Goal: Task Accomplishment & Management: Use online tool/utility

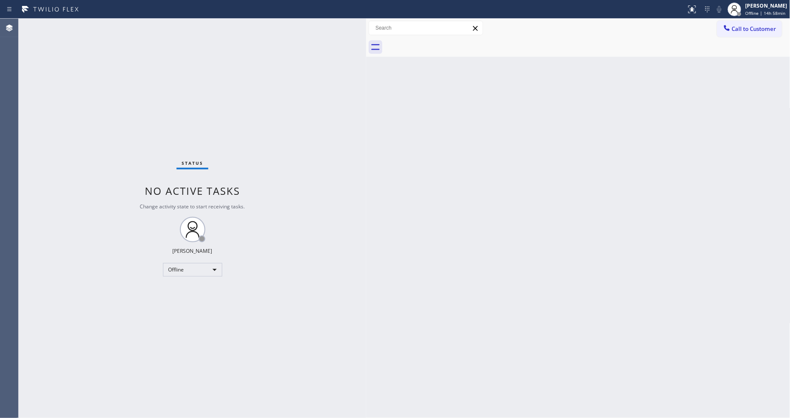
drag, startPoint x: 138, startPoint y: 32, endPoint x: 367, endPoint y: 71, distance: 232.4
click at [366, 71] on div at bounding box center [366, 218] width 0 height 399
click at [751, 6] on div "[PERSON_NAME]" at bounding box center [766, 5] width 42 height 7
drag, startPoint x: 725, startPoint y: 44, endPoint x: 726, endPoint y: 52, distance: 9.0
click at [726, 52] on ul "Set your status Offline Available Unavailable Break Log out" at bounding box center [748, 54] width 85 height 73
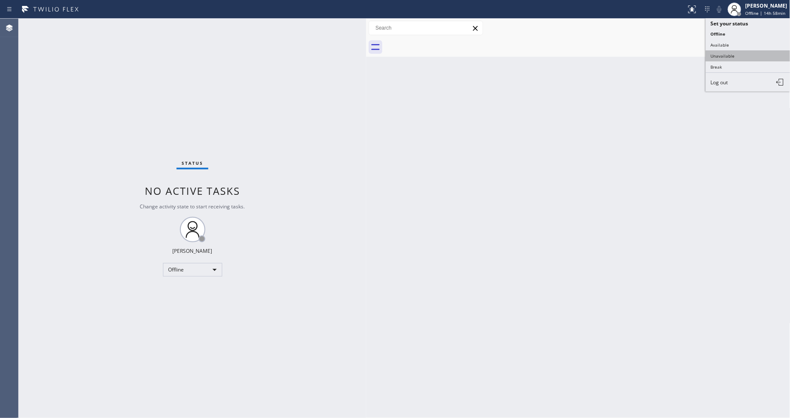
click at [726, 52] on button "Unavailable" at bounding box center [748, 55] width 85 height 11
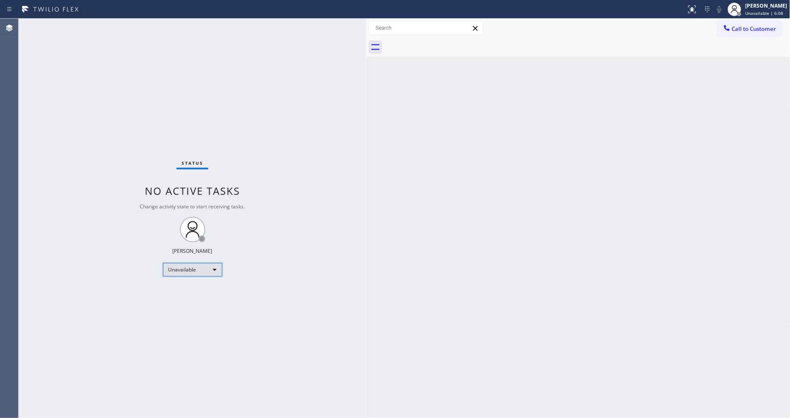
click at [192, 271] on div "Unavailable" at bounding box center [192, 270] width 59 height 14
click at [191, 289] on li "Available" at bounding box center [192, 292] width 58 height 10
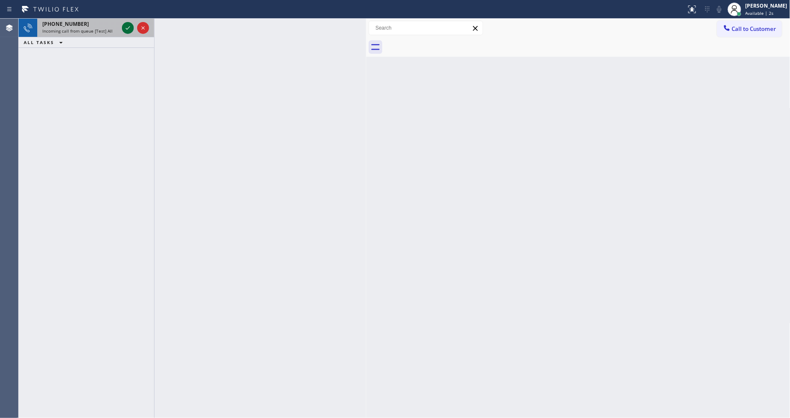
click at [125, 26] on icon at bounding box center [128, 28] width 10 height 10
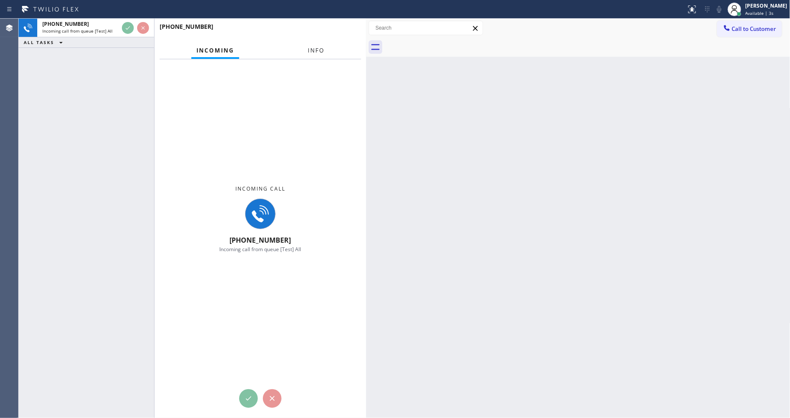
click at [307, 50] on button "Info" at bounding box center [316, 50] width 27 height 17
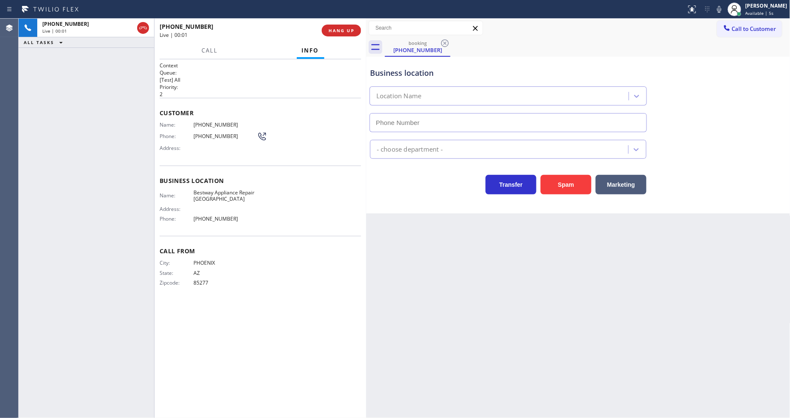
type input "[PHONE_NUMBER]"
click at [215, 125] on span "[PHONE_NUMBER]" at bounding box center [224, 124] width 63 height 6
copy span "[PHONE_NUMBER]"
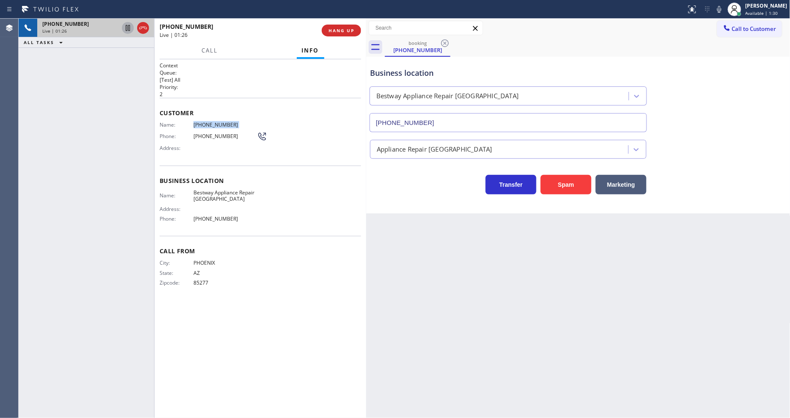
click at [126, 28] on icon at bounding box center [128, 28] width 4 height 6
click at [722, 10] on icon at bounding box center [719, 9] width 10 height 10
click at [210, 192] on span "Bestway Appliance Repair [GEOGRAPHIC_DATA]" at bounding box center [224, 195] width 63 height 13
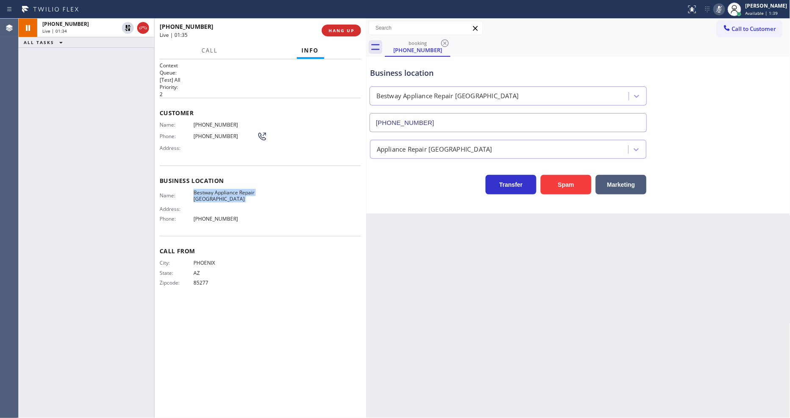
click at [210, 192] on span "Bestway Appliance Repair [GEOGRAPHIC_DATA]" at bounding box center [224, 195] width 63 height 13
copy span "Bestway Appliance Repair [GEOGRAPHIC_DATA]"
click at [126, 28] on icon at bounding box center [128, 28] width 6 height 6
click at [723, 6] on icon at bounding box center [719, 9] width 10 height 10
click at [566, 243] on div "Back to Dashboard Change Sender ID Customers Technicians Select a contact Outbo…" at bounding box center [578, 218] width 424 height 399
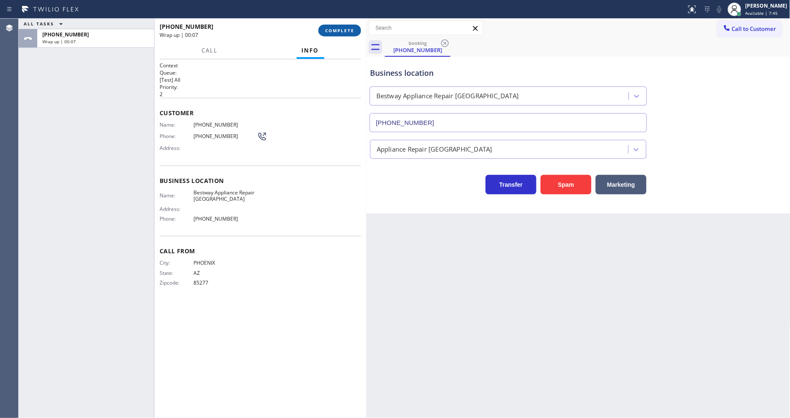
click at [332, 29] on span "COMPLETE" at bounding box center [339, 31] width 29 height 6
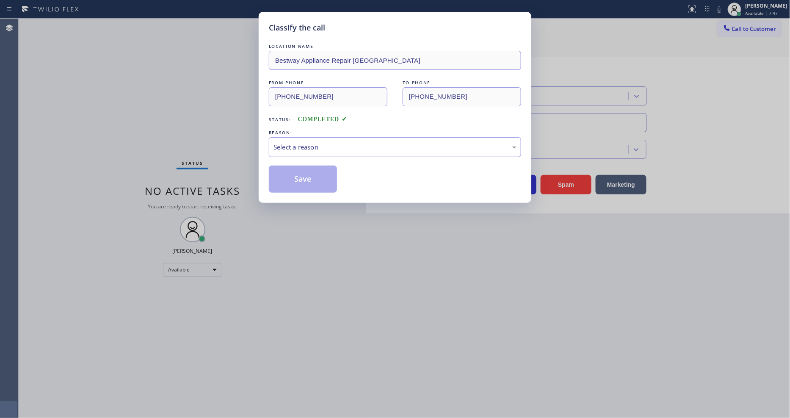
click at [288, 142] on div "Select a reason" at bounding box center [394, 147] width 243 height 10
click at [281, 175] on button "Save" at bounding box center [303, 179] width 68 height 27
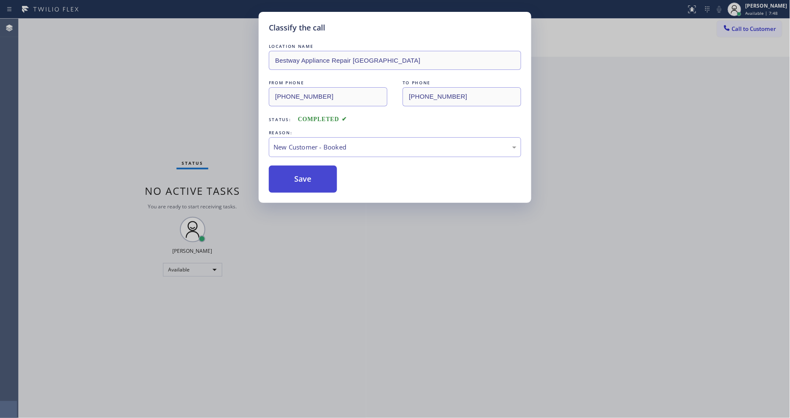
click at [281, 175] on button "Save" at bounding box center [303, 179] width 68 height 27
click at [281, 187] on button "Save" at bounding box center [303, 179] width 68 height 27
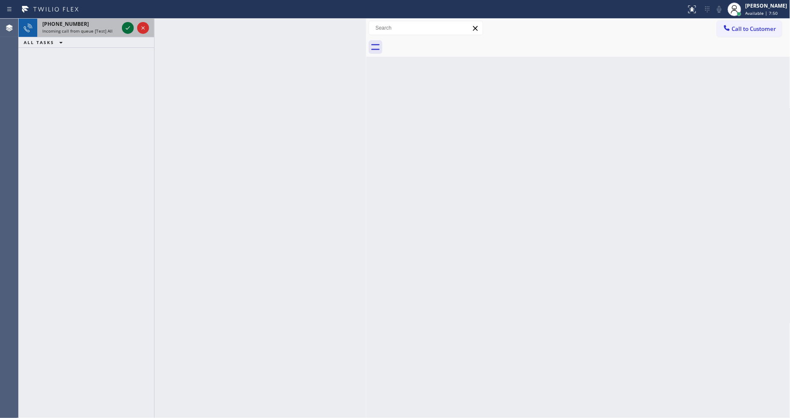
click at [125, 27] on icon at bounding box center [128, 28] width 10 height 10
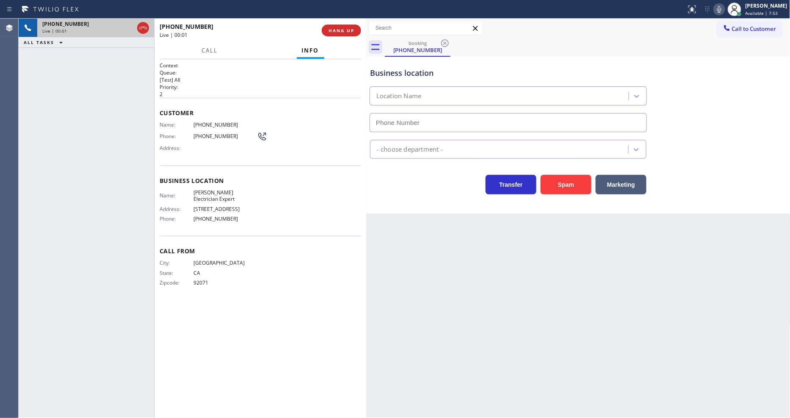
click at [219, 100] on div "Customer Name: [PHONE_NUMBER] Phone: [PHONE_NUMBER] Address:" at bounding box center [260, 132] width 201 height 68
type input "[PHONE_NUMBER]"
click at [353, 30] on span "HANG UP" at bounding box center [341, 31] width 26 height 6
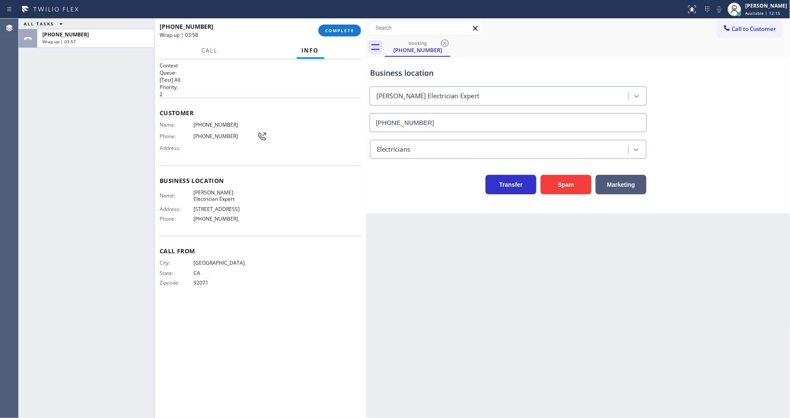
click at [483, 294] on div "Back to Dashboard Change Sender ID Customers Technicians Select a contact Outbo…" at bounding box center [578, 218] width 424 height 399
click at [349, 28] on span "COMPLETE" at bounding box center [339, 31] width 29 height 6
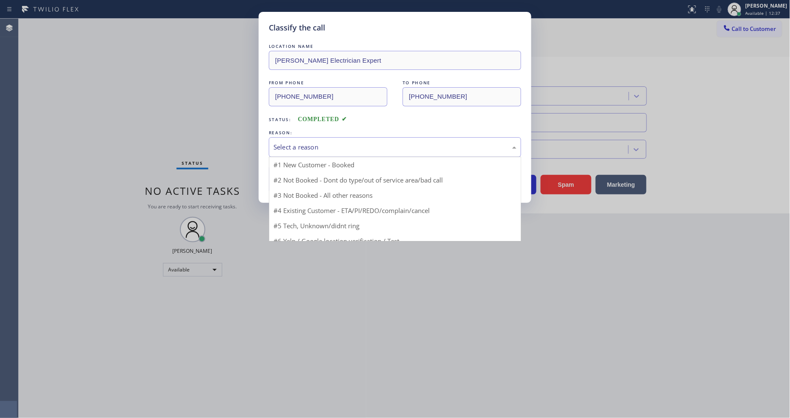
click at [301, 142] on div "Select a reason" at bounding box center [394, 147] width 243 height 10
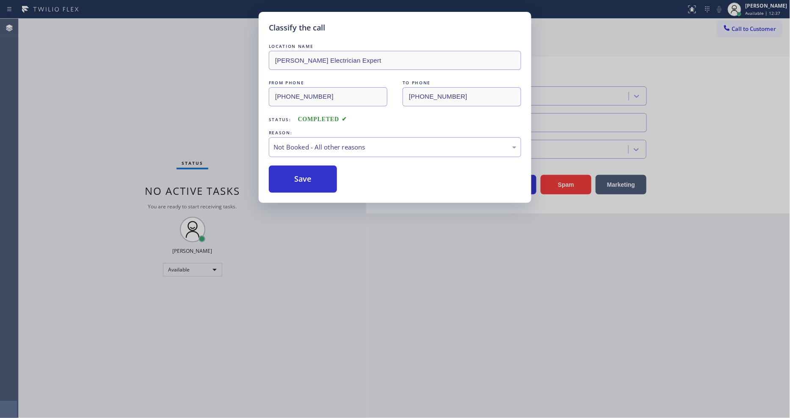
click at [291, 173] on button "Save" at bounding box center [303, 179] width 68 height 27
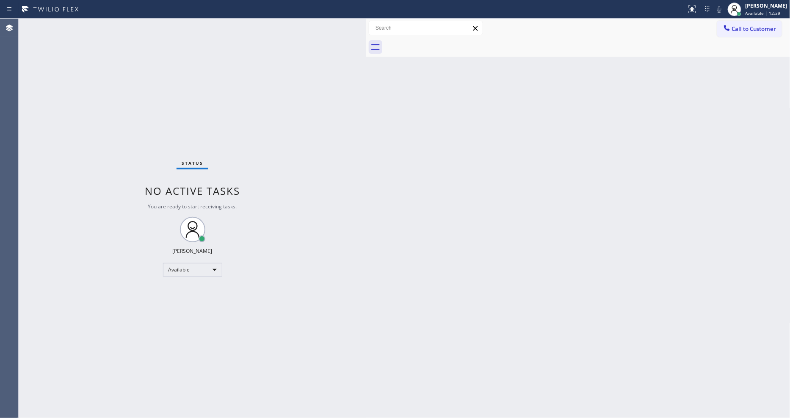
click at [389, 327] on div "Back to Dashboard Change Sender ID Customers Technicians Select a contact Outbo…" at bounding box center [578, 218] width 424 height 399
click at [334, 347] on div "Status No active tasks You are ready to start receiving tasks. [PERSON_NAME] Av…" at bounding box center [193, 218] width 348 height 399
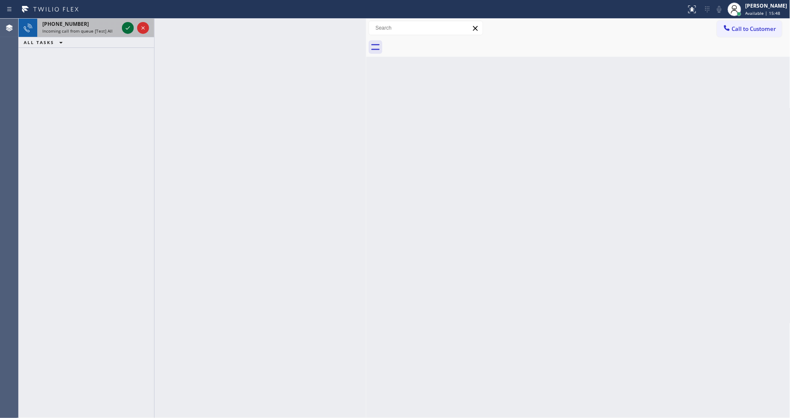
click at [126, 26] on icon at bounding box center [128, 28] width 10 height 10
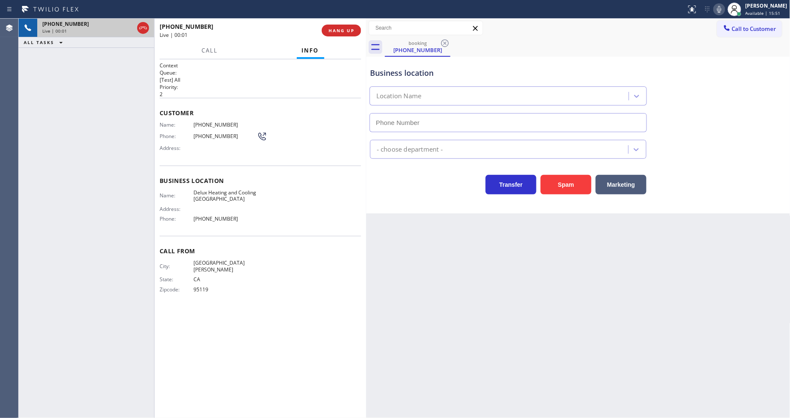
type input "[PHONE_NUMBER]"
click at [187, 121] on span "Name:" at bounding box center [177, 124] width 34 height 6
click at [339, 26] on button "HANG UP" at bounding box center [341, 31] width 39 height 12
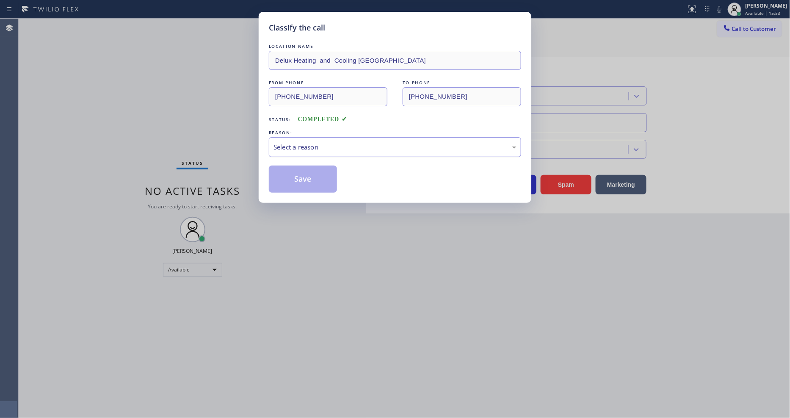
click at [295, 142] on div "Select a reason" at bounding box center [394, 147] width 243 height 10
click at [306, 194] on div "Classify the call LOCATION NAME Delux Heating and Cooling [GEOGRAPHIC_DATA] FRO…" at bounding box center [395, 107] width 273 height 191
click at [306, 174] on button "Save" at bounding box center [303, 179] width 68 height 27
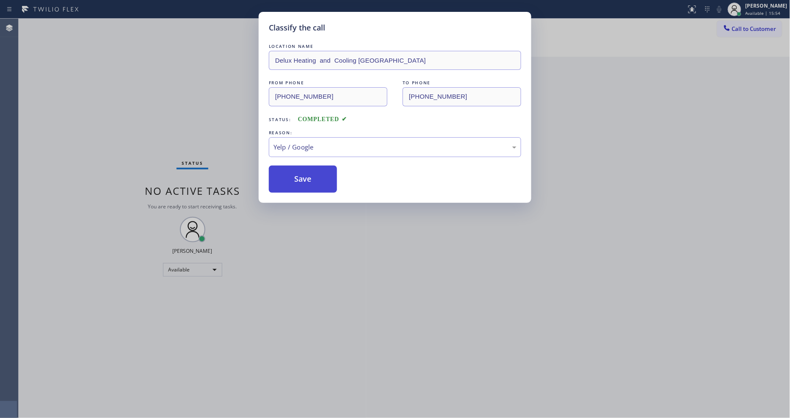
click at [306, 174] on button "Save" at bounding box center [303, 179] width 68 height 27
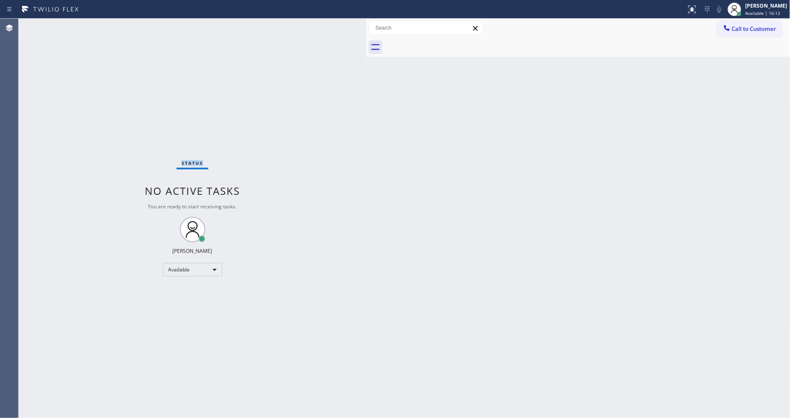
click at [125, 27] on div "Status No active tasks You are ready to start receiving tasks. [PERSON_NAME] Av…" at bounding box center [193, 218] width 348 height 399
click at [126, 27] on div "Status No active tasks You are ready to start receiving tasks. [PERSON_NAME] Av…" at bounding box center [193, 218] width 348 height 399
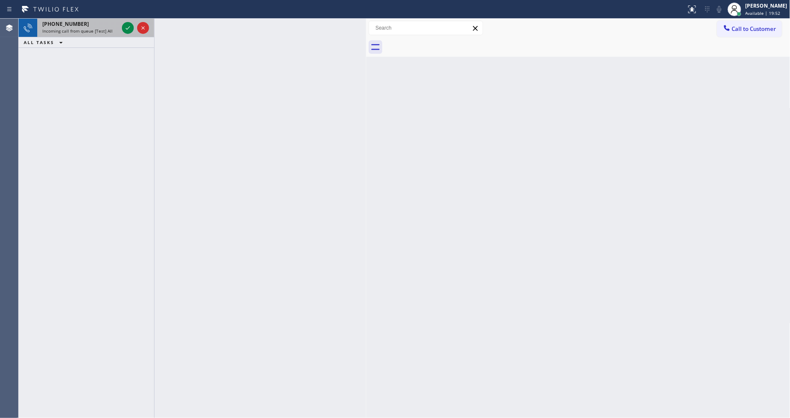
click at [127, 22] on div at bounding box center [135, 28] width 30 height 19
click at [127, 24] on icon at bounding box center [128, 28] width 10 height 10
click at [126, 24] on icon at bounding box center [128, 28] width 10 height 10
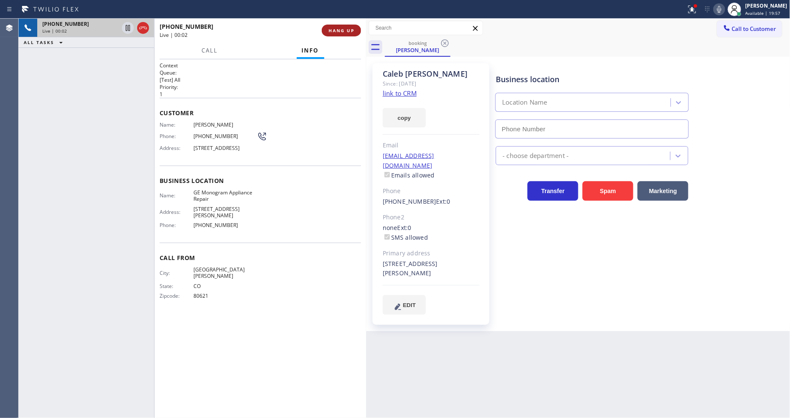
click at [336, 30] on span "HANG UP" at bounding box center [341, 31] width 26 height 6
type input "[PHONE_NUMBER]"
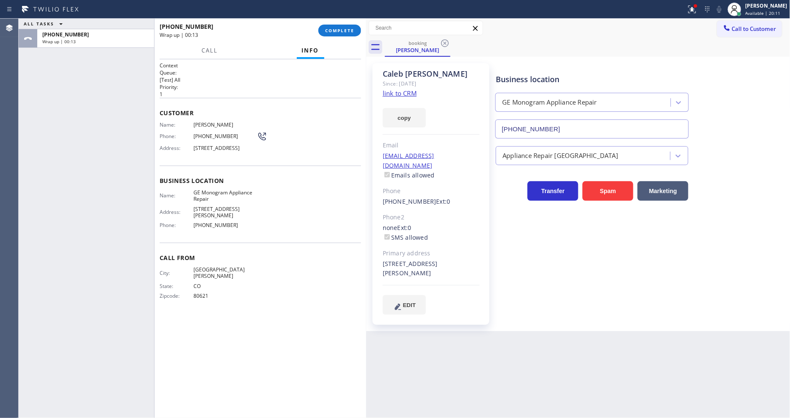
click at [331, 23] on div "[PHONE_NUMBER] Wrap up | 00:13 COMPLETE" at bounding box center [260, 30] width 201 height 22
click at [334, 24] on div "[PHONE_NUMBER] Wrap up | 00:13 COMPLETE" at bounding box center [260, 30] width 201 height 22
click at [341, 28] on span "COMPLETE" at bounding box center [339, 31] width 29 height 6
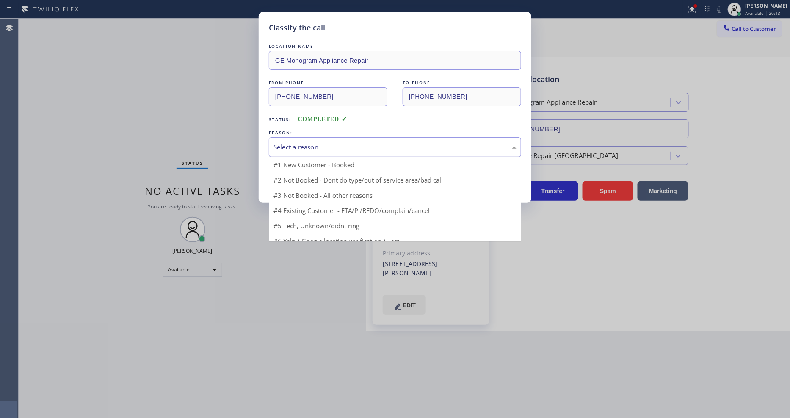
click at [307, 143] on div "Select a reason" at bounding box center [394, 147] width 243 height 10
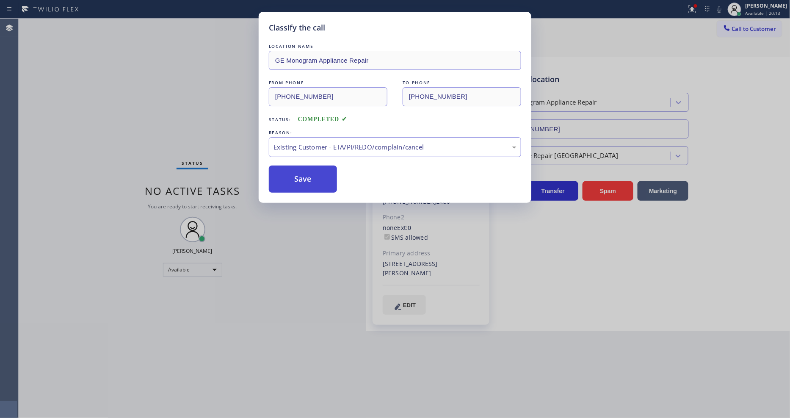
click at [301, 176] on button "Save" at bounding box center [303, 179] width 68 height 27
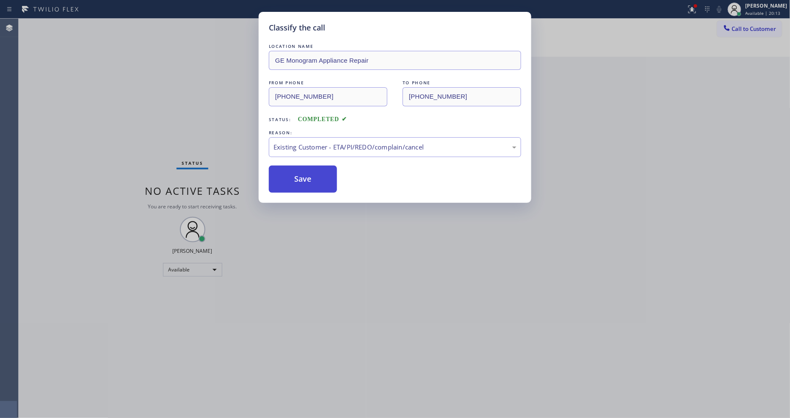
click at [301, 176] on button "Save" at bounding box center [303, 179] width 68 height 27
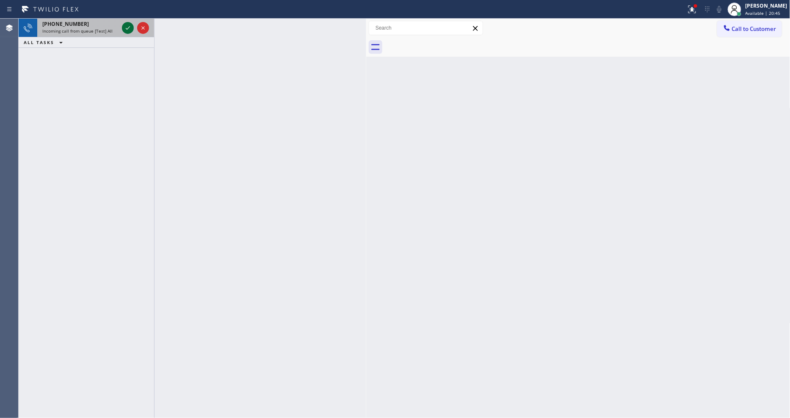
click at [125, 28] on icon at bounding box center [128, 28] width 10 height 10
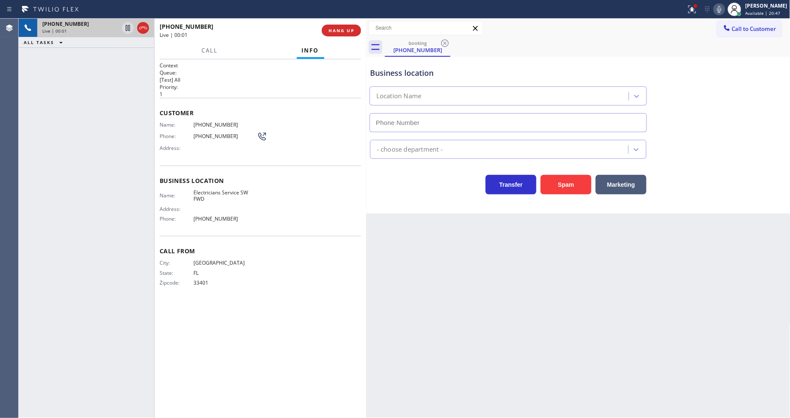
type input "[PHONE_NUMBER]"
click at [346, 24] on div "[PHONE_NUMBER] Live | 00:02 HANG UP" at bounding box center [260, 30] width 201 height 22
click at [346, 24] on div "[PHONE_NUMBER] Live | 00:03 HANG UP" at bounding box center [260, 30] width 201 height 22
click at [345, 30] on span "HANG UP" at bounding box center [341, 31] width 26 height 6
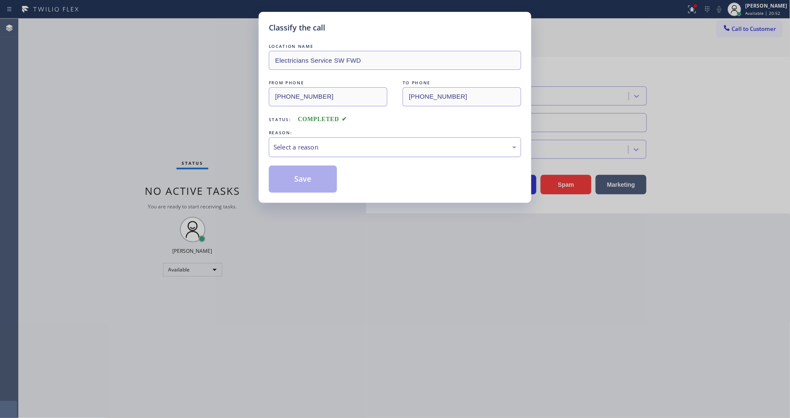
click at [335, 149] on div "Select a reason" at bounding box center [394, 147] width 243 height 10
click at [312, 171] on button "Save" at bounding box center [303, 179] width 68 height 27
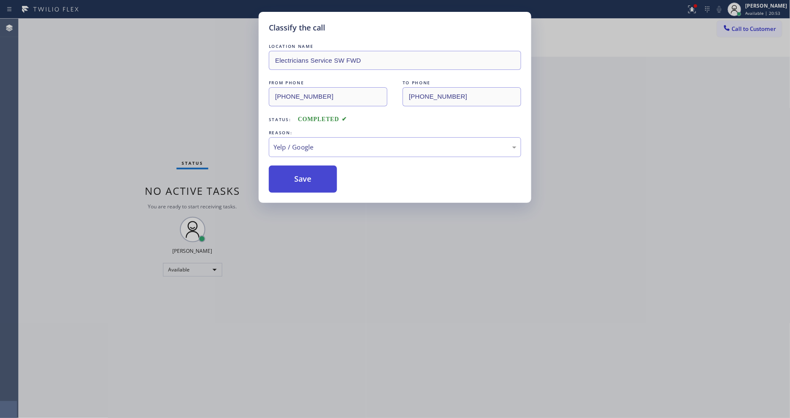
click at [312, 171] on button "Save" at bounding box center [303, 179] width 68 height 27
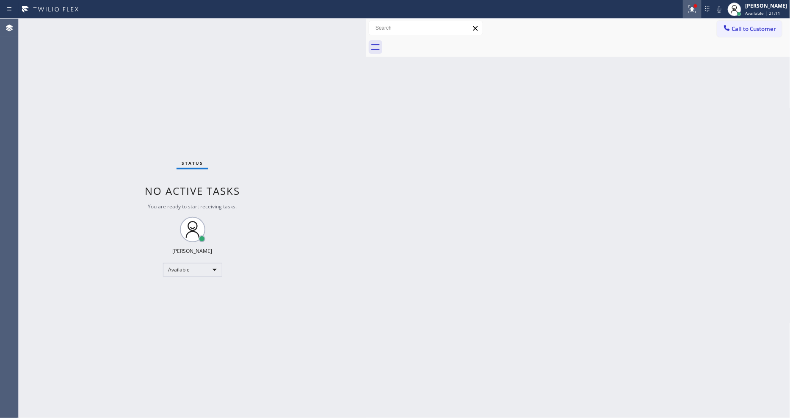
click at [697, 10] on icon at bounding box center [692, 9] width 10 height 10
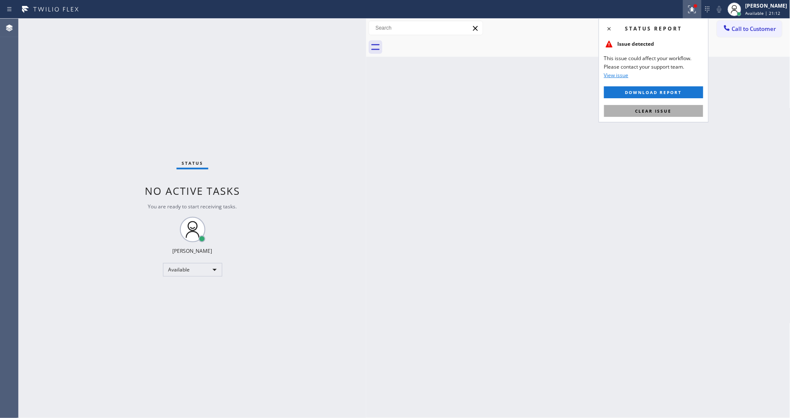
click at [679, 112] on button "Clear issue" at bounding box center [653, 111] width 99 height 12
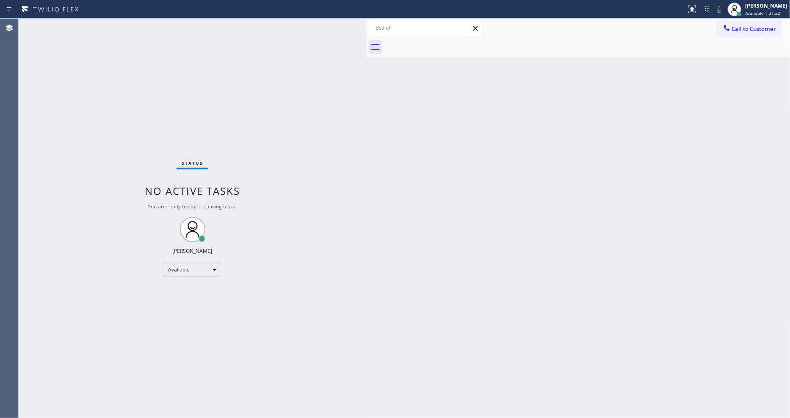
click at [111, 22] on div "Status No active tasks You are ready to start receiving tasks. [PERSON_NAME] Av…" at bounding box center [193, 218] width 348 height 399
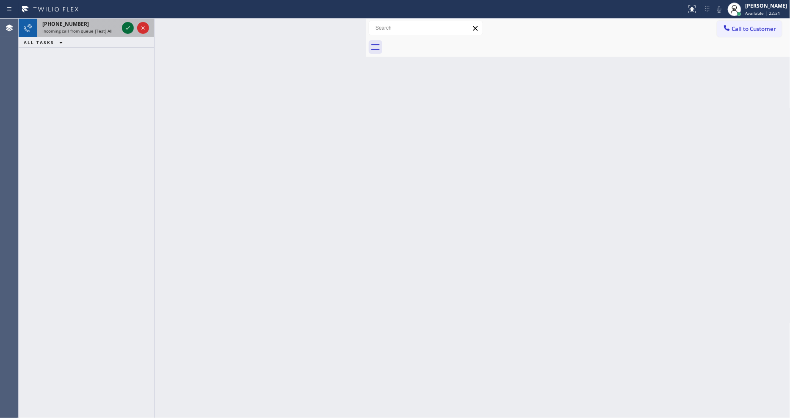
click at [125, 27] on icon at bounding box center [128, 28] width 10 height 10
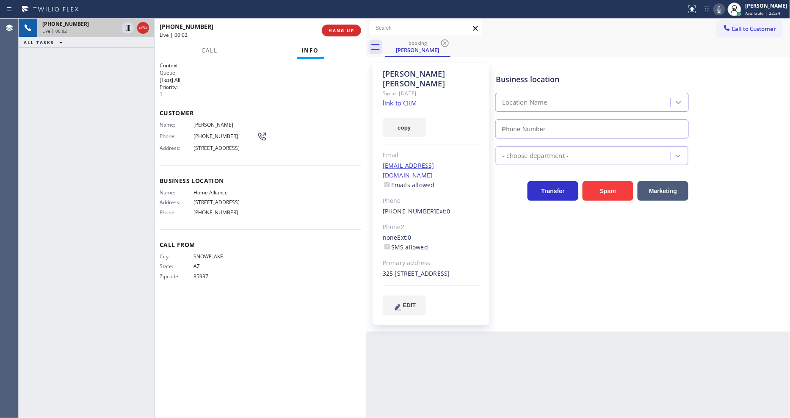
type input "[PHONE_NUMBER]"
click at [396, 99] on link "link to CRM" at bounding box center [400, 103] width 34 height 8
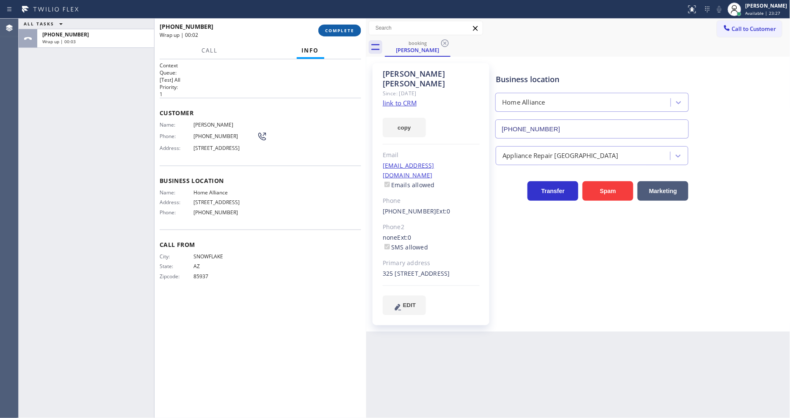
click at [339, 28] on span "COMPLETE" at bounding box center [339, 31] width 29 height 6
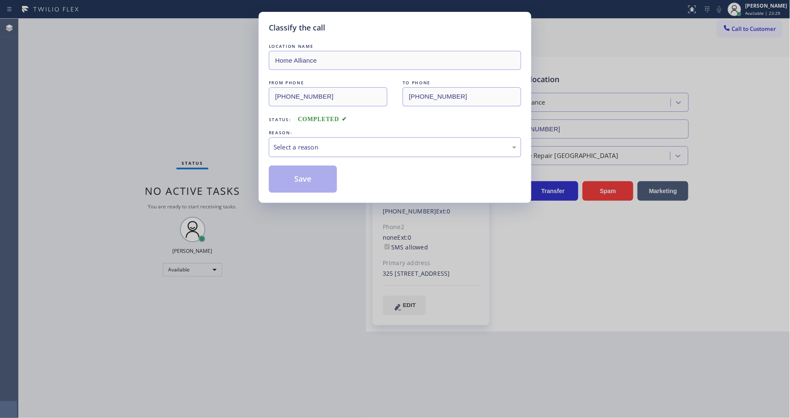
click at [310, 146] on div "Select a reason" at bounding box center [394, 147] width 243 height 10
click at [315, 176] on button "Save" at bounding box center [303, 179] width 68 height 27
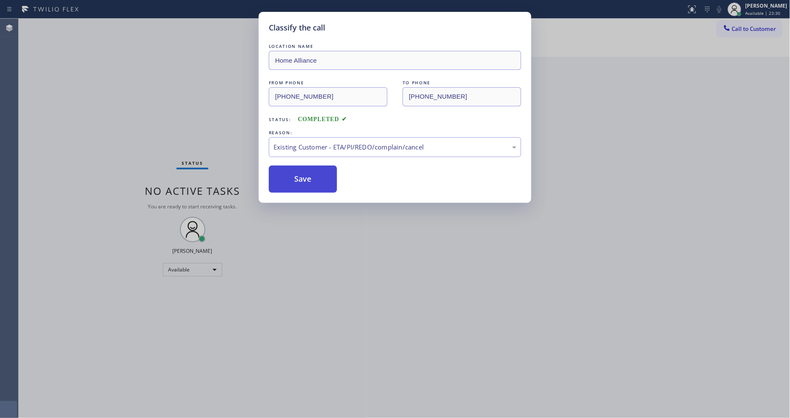
click at [315, 176] on button "Save" at bounding box center [303, 179] width 68 height 27
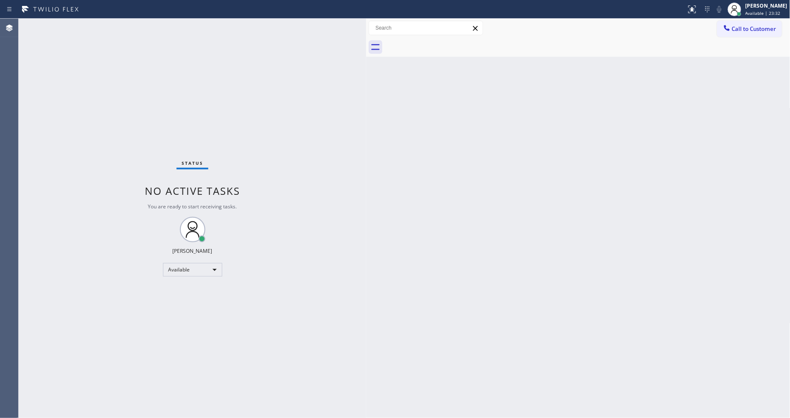
click at [120, 25] on div "Status No active tasks You are ready to start receiving tasks. [PERSON_NAME] Av…" at bounding box center [193, 218] width 348 height 399
click at [396, 304] on div "Back to Dashboard Change Sender ID Customers Technicians Select a contact Outbo…" at bounding box center [578, 218] width 424 height 399
drag, startPoint x: 128, startPoint y: 48, endPoint x: 237, endPoint y: 156, distance: 153.3
click at [128, 48] on div "Status No active tasks You are ready to start receiving tasks. [PERSON_NAME] Av…" at bounding box center [193, 218] width 348 height 399
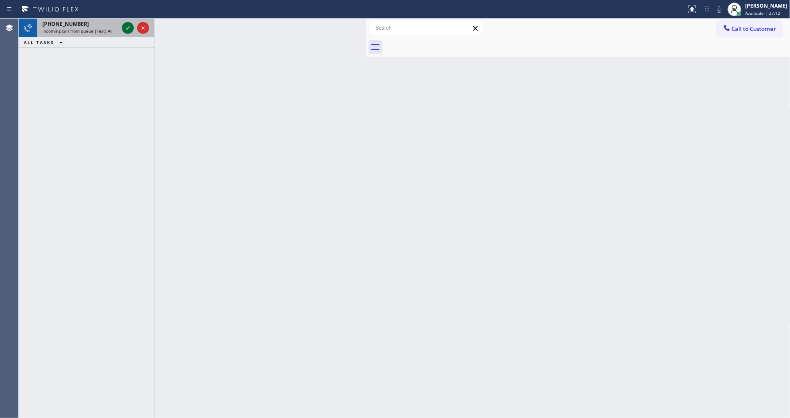
click at [128, 25] on icon at bounding box center [128, 28] width 10 height 10
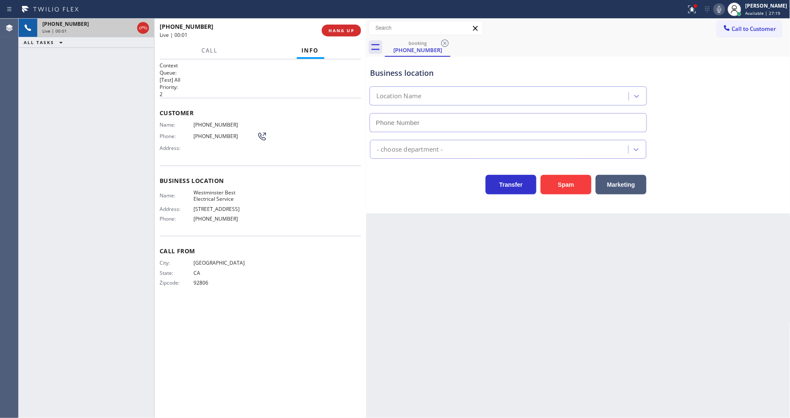
type input "[PHONE_NUMBER]"
click at [344, 35] on button "HANG UP" at bounding box center [341, 31] width 39 height 12
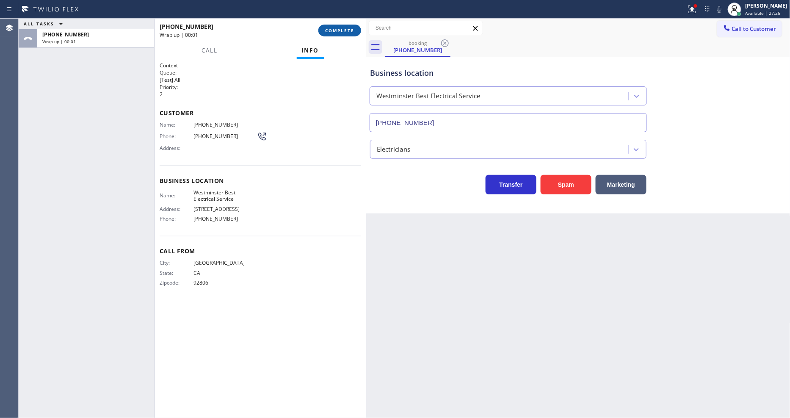
click at [345, 32] on span "COMPLETE" at bounding box center [339, 31] width 29 height 6
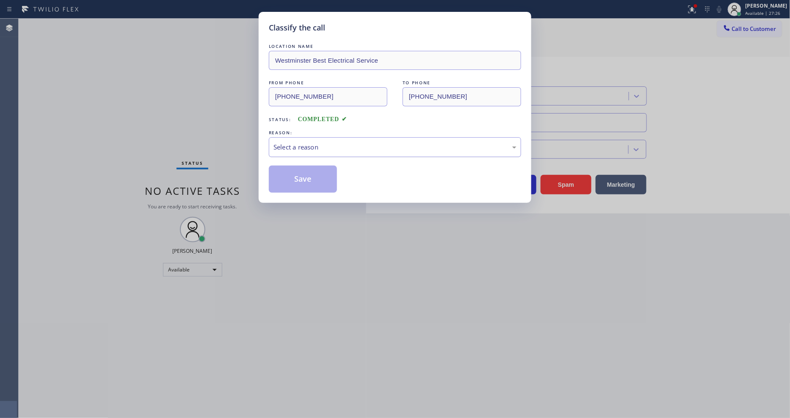
click at [318, 153] on div "Select a reason" at bounding box center [395, 147] width 252 height 20
click at [315, 172] on button "Save" at bounding box center [303, 179] width 68 height 27
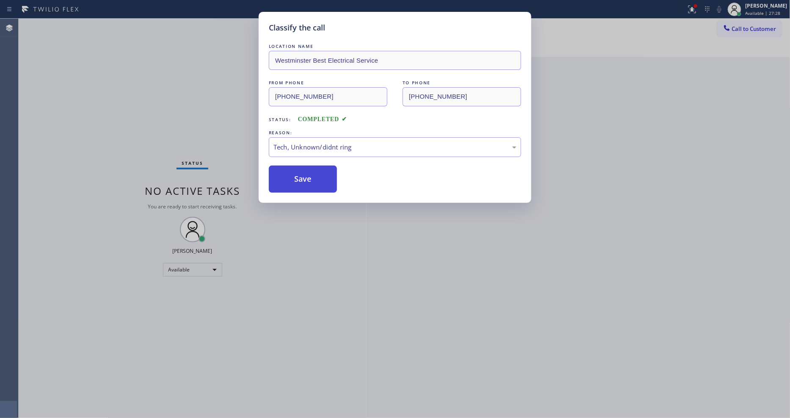
click at [315, 172] on button "Save" at bounding box center [303, 179] width 68 height 27
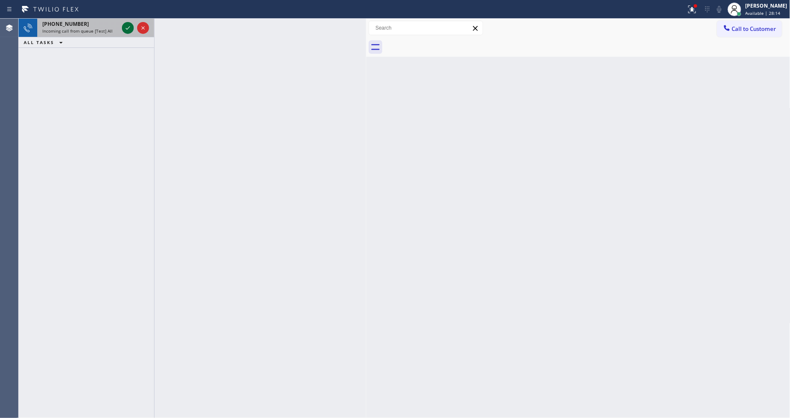
click at [127, 25] on icon at bounding box center [128, 28] width 10 height 10
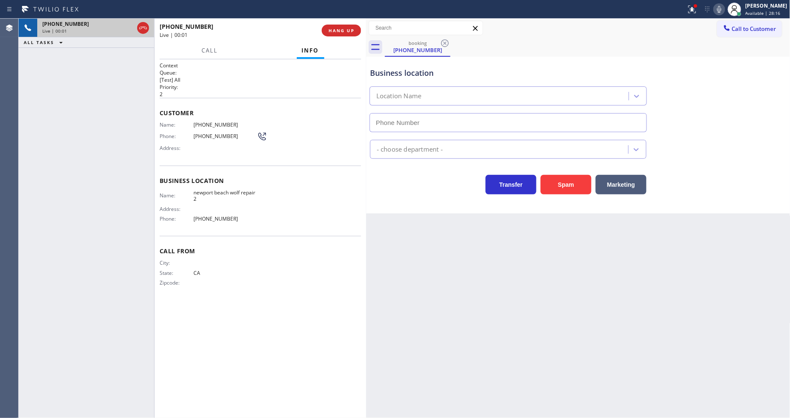
type input "[PHONE_NUMBER]"
click at [350, 32] on span "HANG UP" at bounding box center [341, 31] width 26 height 6
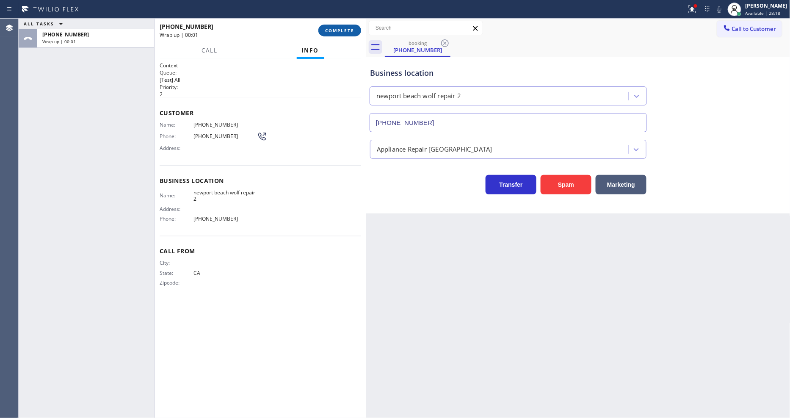
click at [350, 32] on span "COMPLETE" at bounding box center [339, 31] width 29 height 6
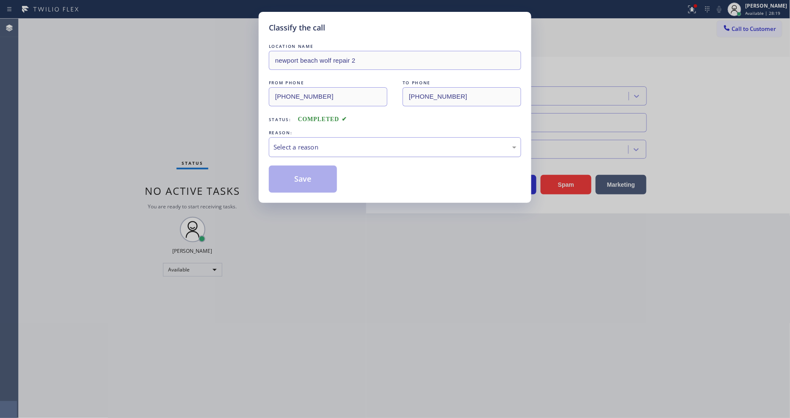
click at [312, 142] on div "Select a reason" at bounding box center [394, 147] width 243 height 10
click at [316, 175] on button "Save" at bounding box center [303, 179] width 68 height 27
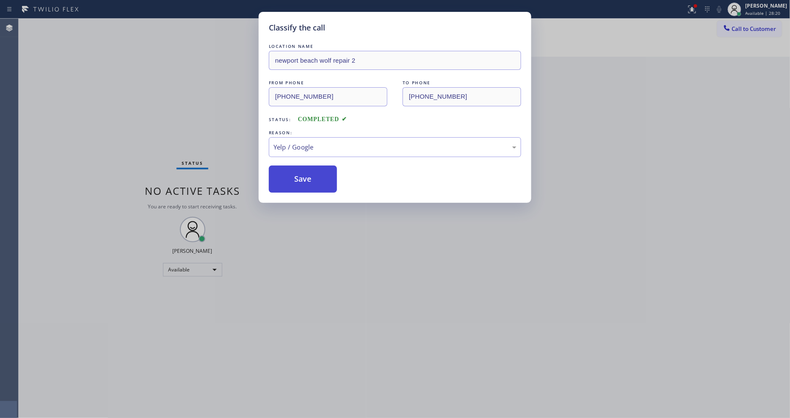
click at [316, 175] on button "Save" at bounding box center [303, 179] width 68 height 27
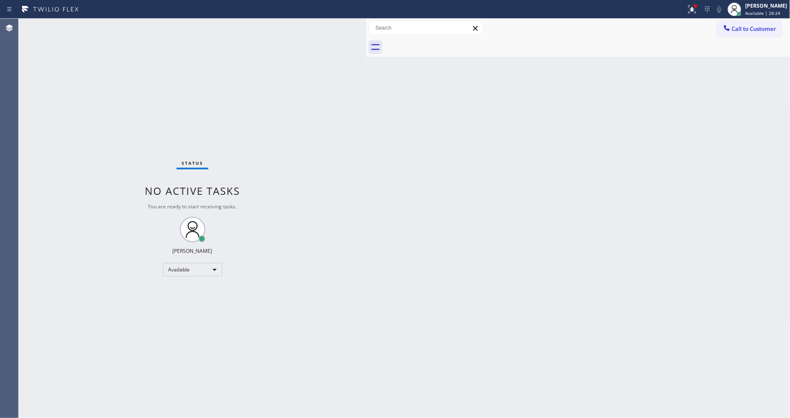
click at [527, 255] on div "Back to Dashboard Change Sender ID Customers Technicians Select a contact Outbo…" at bounding box center [578, 218] width 424 height 399
click at [117, 22] on div "Status No active tasks You are ready to start receiving tasks. [PERSON_NAME] Av…" at bounding box center [193, 218] width 348 height 399
click at [104, 28] on div "Status No active tasks You are ready to start receiving tasks. [PERSON_NAME] Av…" at bounding box center [193, 218] width 348 height 399
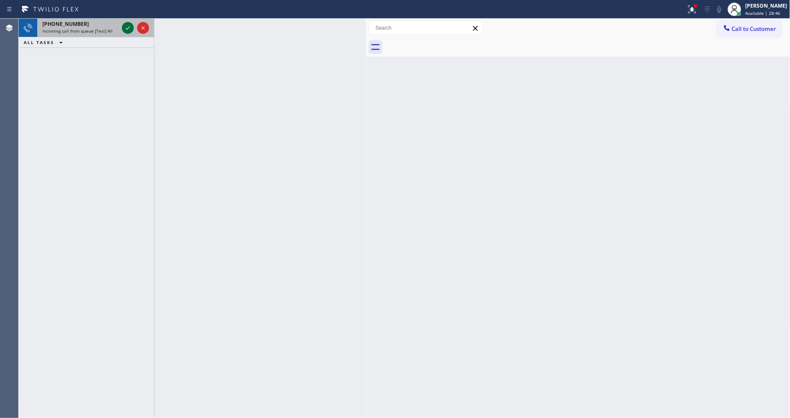
click at [130, 28] on icon at bounding box center [128, 28] width 10 height 10
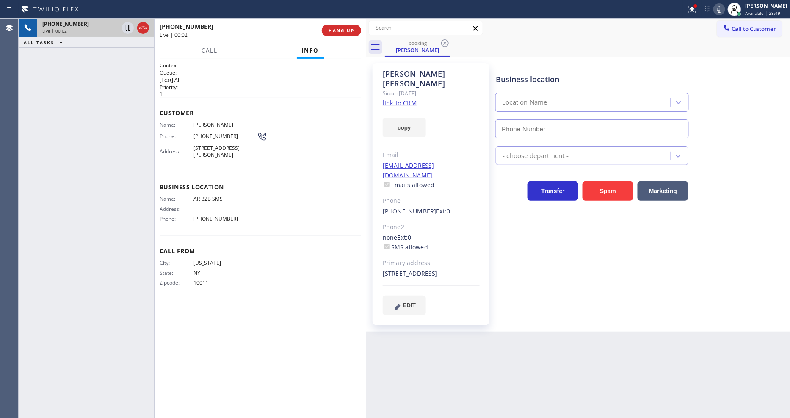
type input "[PHONE_NUMBER]"
click at [409, 99] on link "link to CRM" at bounding box center [400, 103] width 34 height 8
click at [128, 26] on icon at bounding box center [128, 28] width 10 height 10
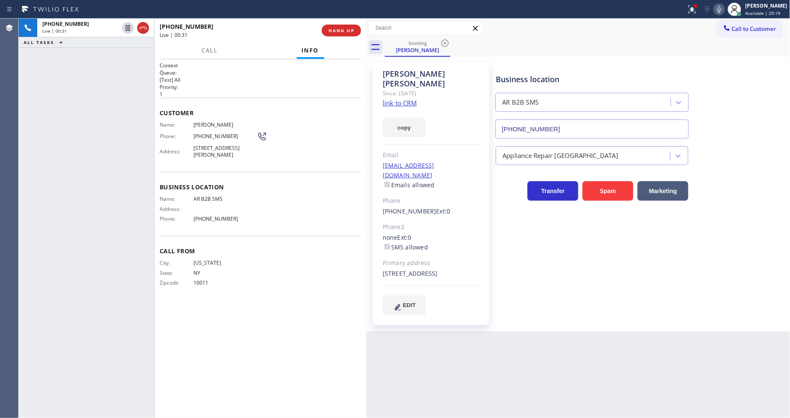
click at [724, 9] on icon at bounding box center [719, 9] width 10 height 10
click at [699, 14] on button at bounding box center [692, 9] width 19 height 19
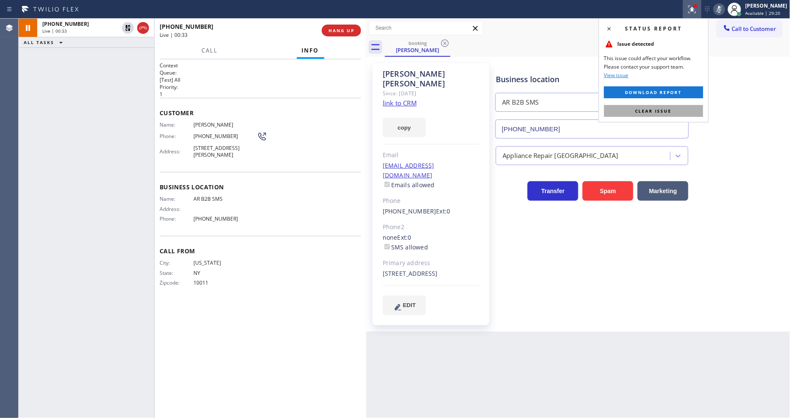
click at [682, 108] on button "Clear issue" at bounding box center [653, 111] width 99 height 12
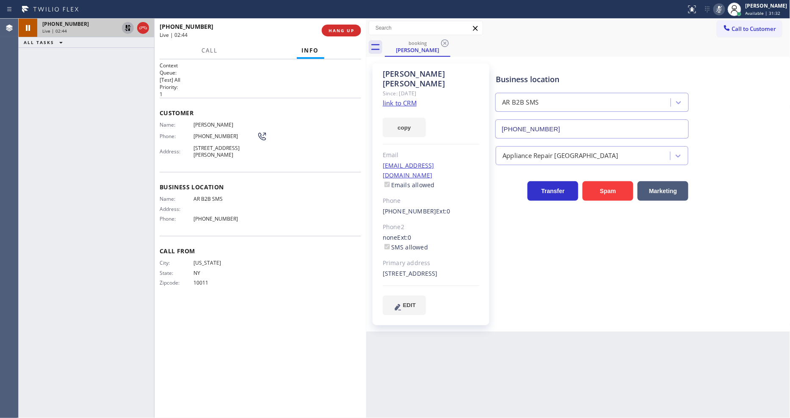
click at [127, 27] on icon at bounding box center [128, 28] width 10 height 10
click at [721, 10] on icon at bounding box center [719, 9] width 4 height 7
click at [295, 282] on div "City: [US_STATE][GEOGRAPHIC_DATA]: [US_STATE] Zipcode: 10011" at bounding box center [260, 274] width 201 height 30
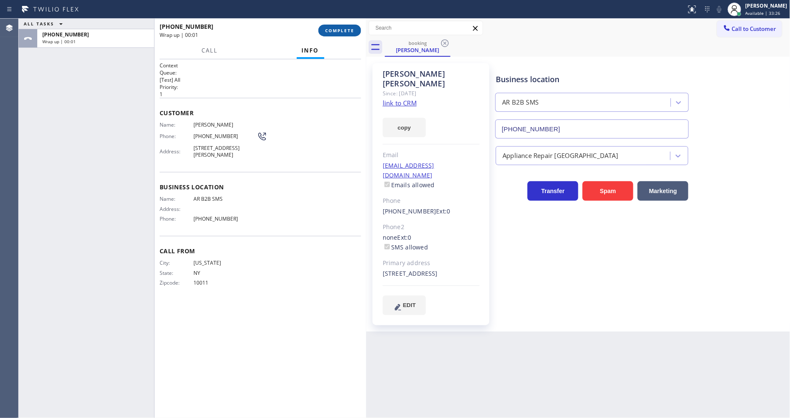
click at [349, 35] on button "COMPLETE" at bounding box center [339, 31] width 43 height 12
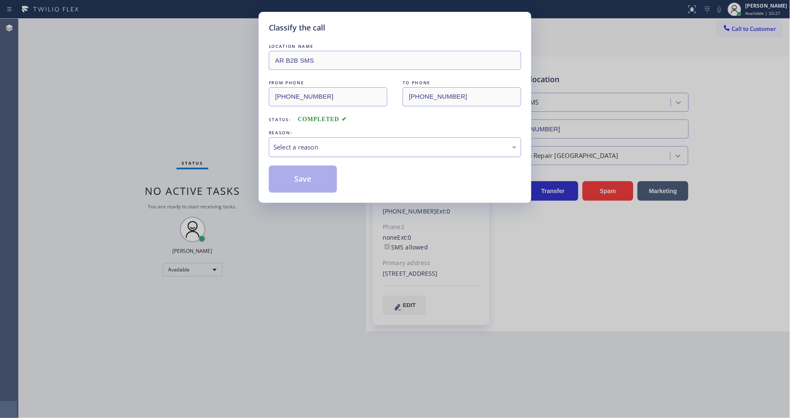
click at [290, 144] on div "Select a reason" at bounding box center [394, 147] width 243 height 10
click at [297, 174] on button "Save" at bounding box center [303, 179] width 68 height 27
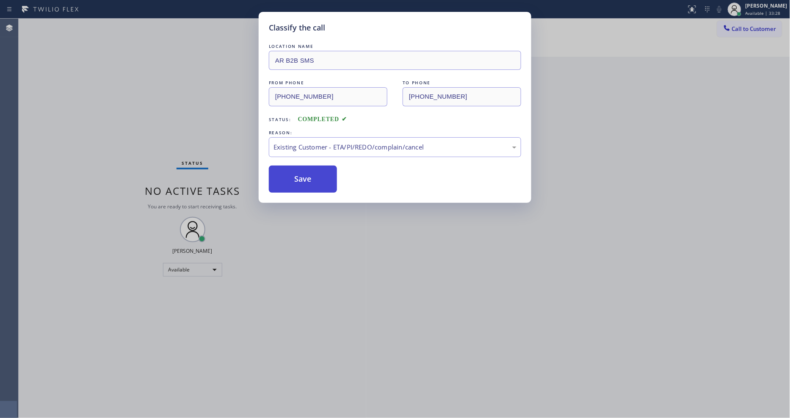
click at [297, 174] on button "Save" at bounding box center [303, 179] width 68 height 27
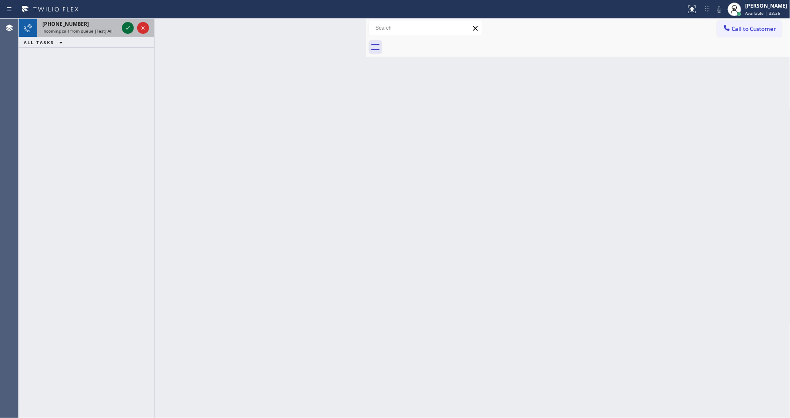
click at [131, 27] on icon at bounding box center [128, 28] width 10 height 10
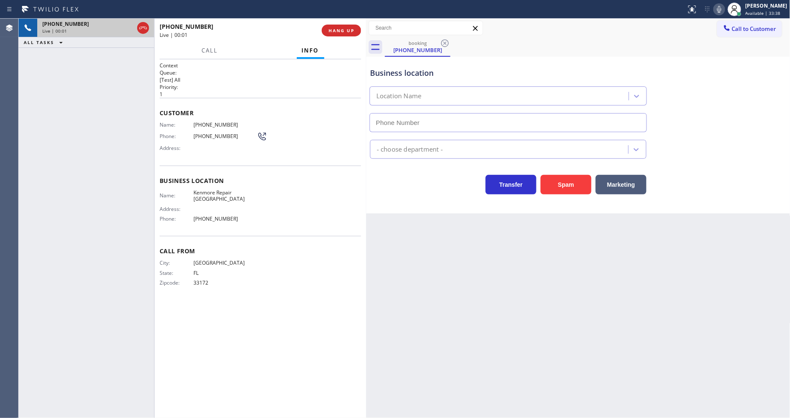
type input "[PHONE_NUMBER]"
click at [350, 32] on span "HANG UP" at bounding box center [341, 31] width 26 height 6
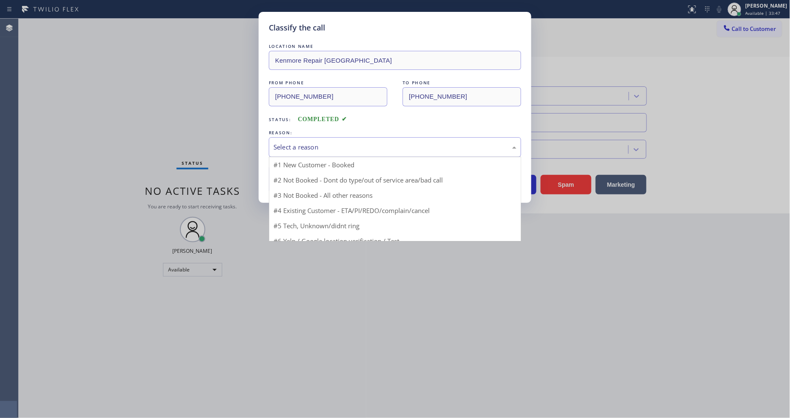
click at [310, 150] on div "Select a reason" at bounding box center [395, 147] width 252 height 20
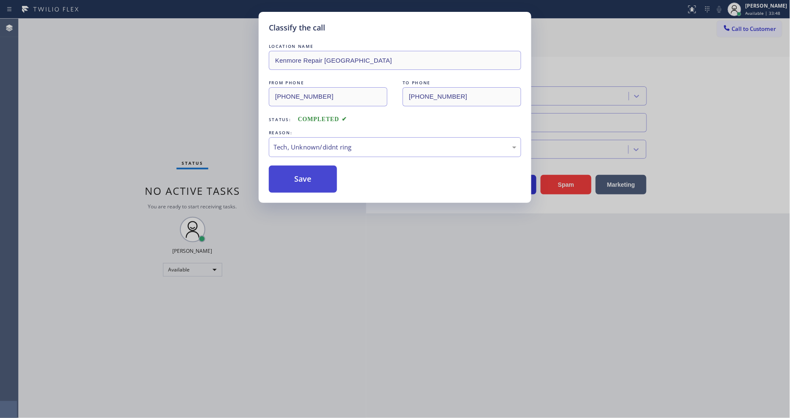
click at [306, 174] on button "Save" at bounding box center [303, 179] width 68 height 27
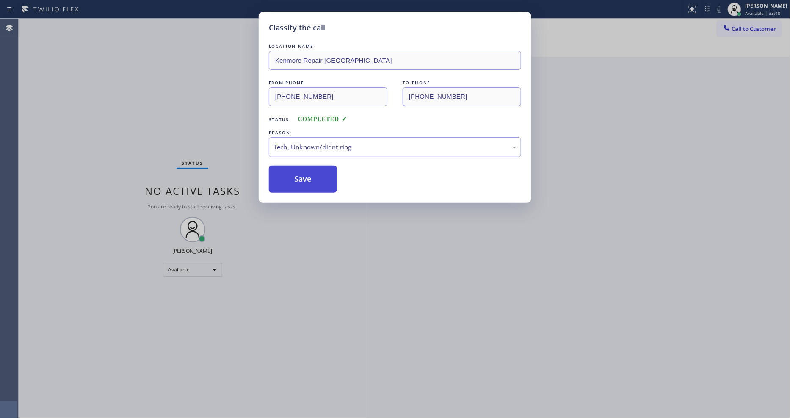
click at [306, 174] on button "Save" at bounding box center [303, 179] width 68 height 27
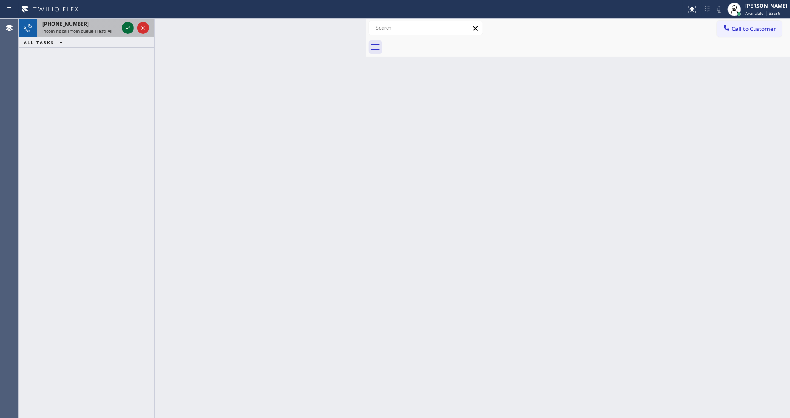
click at [129, 28] on icon at bounding box center [128, 28] width 10 height 10
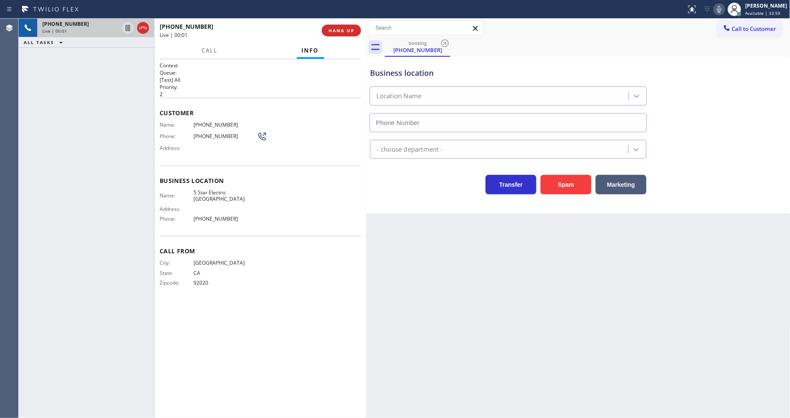
type input "[PHONE_NUMBER]"
click at [220, 189] on span "5 Star Electric [GEOGRAPHIC_DATA]" at bounding box center [224, 195] width 63 height 13
click at [219, 189] on span "5 Star Electric [GEOGRAPHIC_DATA]" at bounding box center [224, 195] width 63 height 13
copy span "5 Star Electric [GEOGRAPHIC_DATA]"
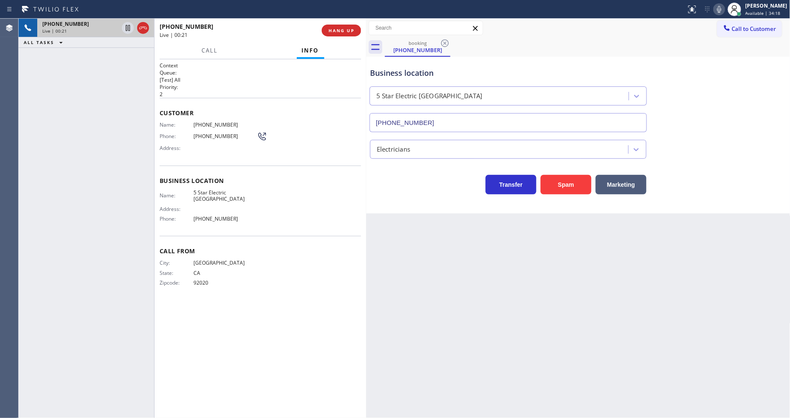
click at [263, 266] on div "City: [GEOGRAPHIC_DATA]: [US_STATE] Zipcode: 92020" at bounding box center [260, 274] width 201 height 30
click at [341, 29] on span "HANG UP" at bounding box center [341, 31] width 26 height 6
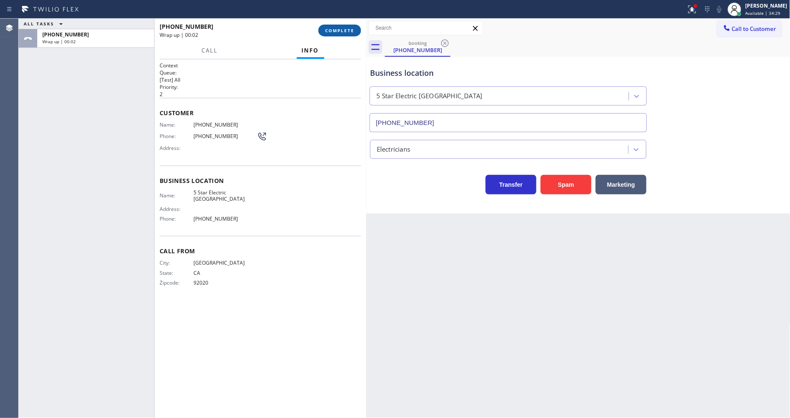
click at [350, 30] on span "COMPLETE" at bounding box center [339, 31] width 29 height 6
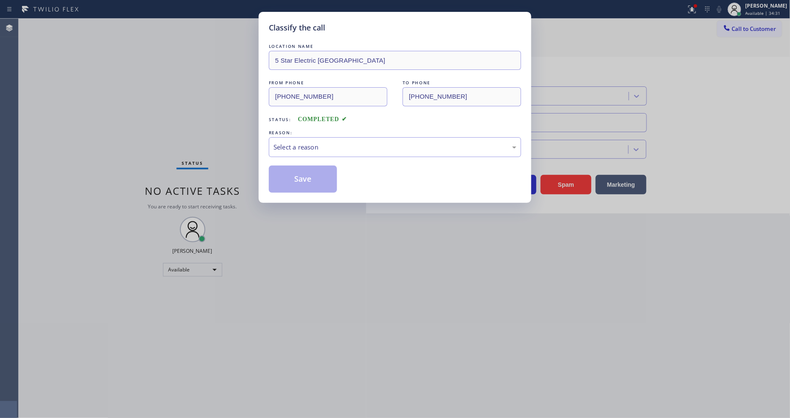
click at [302, 138] on div "Select a reason" at bounding box center [395, 147] width 252 height 20
click at [298, 171] on button "Save" at bounding box center [303, 179] width 68 height 27
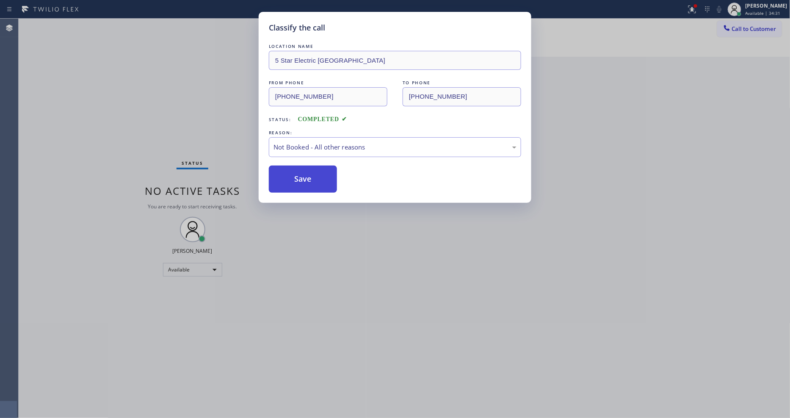
click at [298, 171] on button "Save" at bounding box center [303, 179] width 68 height 27
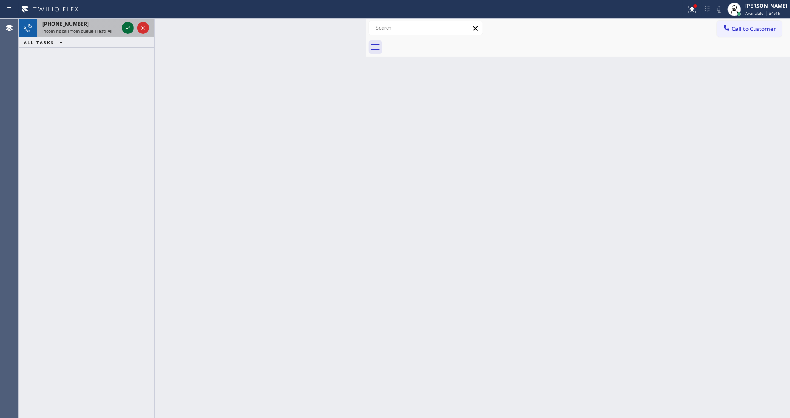
click at [124, 30] on icon at bounding box center [128, 28] width 10 height 10
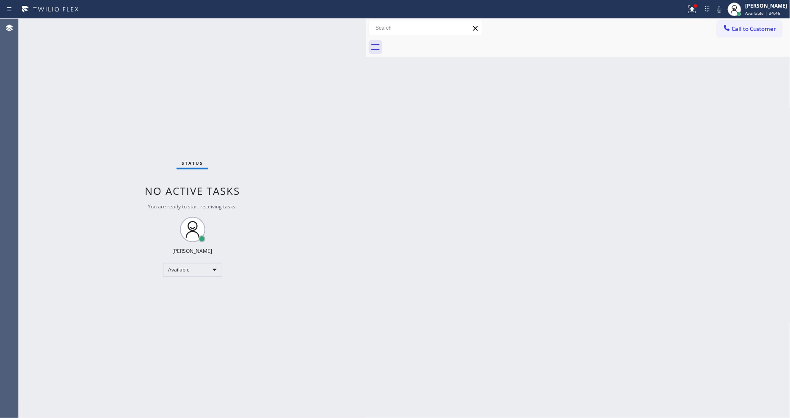
click at [124, 30] on div "Status No active tasks You are ready to start receiving tasks. [PERSON_NAME] Av…" at bounding box center [193, 218] width 348 height 399
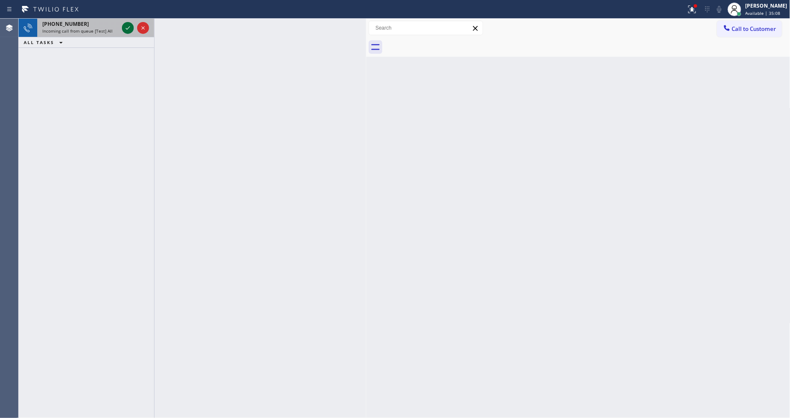
click at [125, 28] on icon at bounding box center [128, 28] width 10 height 10
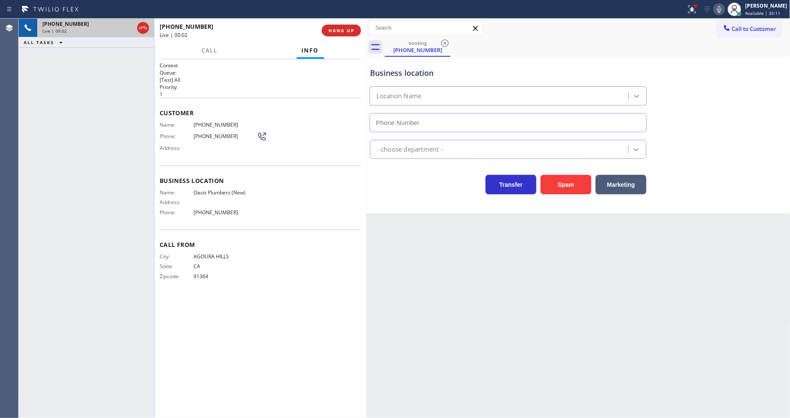
type input "[PHONE_NUMBER]"
click at [504, 269] on div "Back to Dashboard Change Sender ID Customers Technicians Select a contact Outbo…" at bounding box center [578, 218] width 424 height 399
click at [221, 191] on span "Oasis Plumbers (New)" at bounding box center [224, 192] width 63 height 6
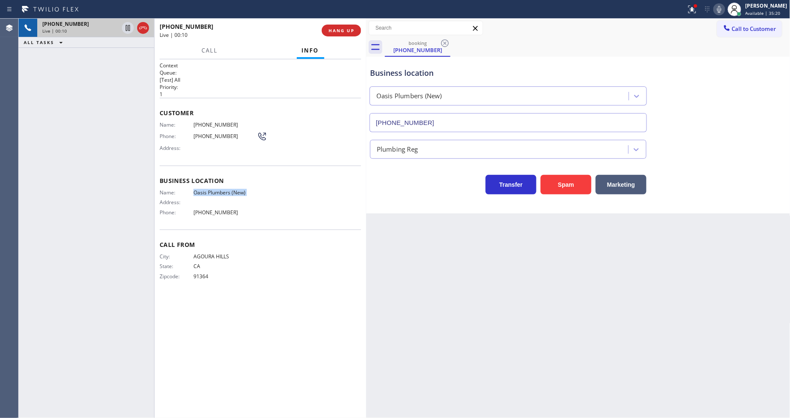
copy span "Oasis Plumbers (New)"
click at [198, 133] on span "[PHONE_NUMBER]" at bounding box center [224, 136] width 63 height 6
click at [201, 121] on span "[PHONE_NUMBER]" at bounding box center [224, 124] width 63 height 6
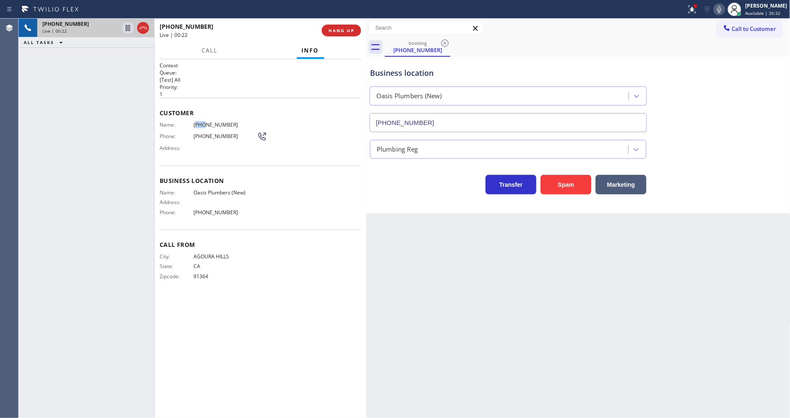
click at [201, 121] on span "[PHONE_NUMBER]" at bounding box center [224, 124] width 63 height 6
copy span "[PHONE_NUMBER]"
click at [127, 30] on icon at bounding box center [128, 28] width 10 height 10
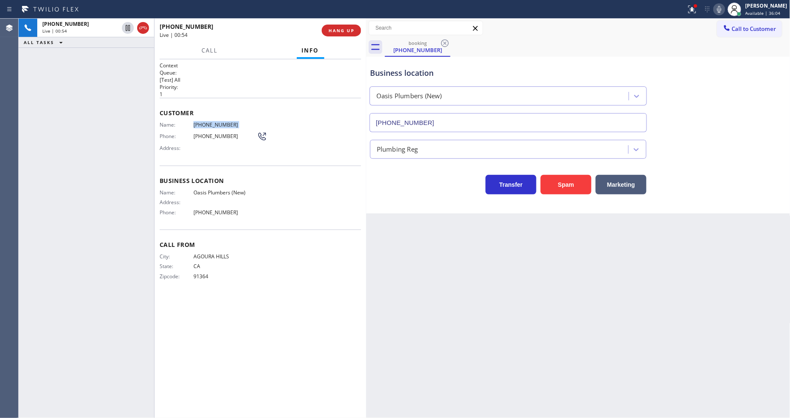
click at [722, 6] on icon at bounding box center [719, 9] width 10 height 10
click at [127, 26] on icon at bounding box center [128, 28] width 10 height 10
click at [724, 5] on icon at bounding box center [719, 9] width 10 height 10
click at [701, 16] on button at bounding box center [692, 9] width 19 height 19
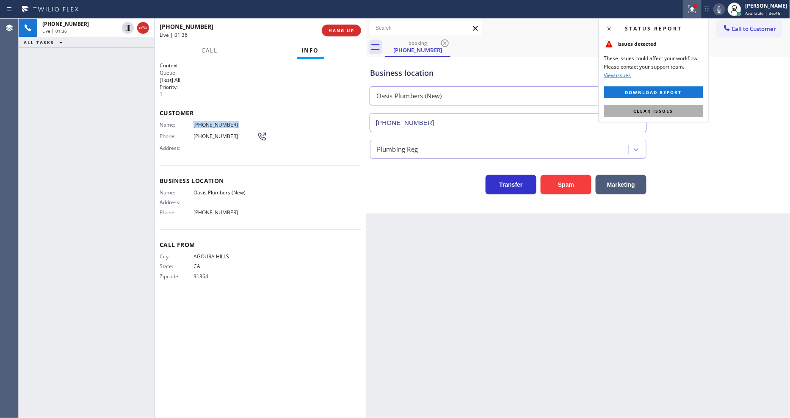
click at [694, 109] on button "Clear issues" at bounding box center [653, 111] width 99 height 12
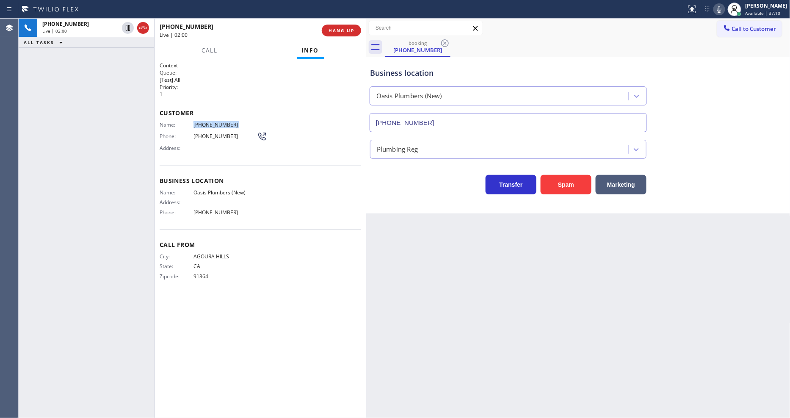
drag, startPoint x: 130, startPoint y: 26, endPoint x: 215, endPoint y: 28, distance: 85.1
click at [130, 26] on icon at bounding box center [128, 28] width 4 height 6
click at [724, 8] on icon at bounding box center [719, 9] width 10 height 10
drag, startPoint x: 124, startPoint y: 24, endPoint x: 424, endPoint y: 47, distance: 300.6
click at [124, 24] on icon at bounding box center [128, 28] width 10 height 10
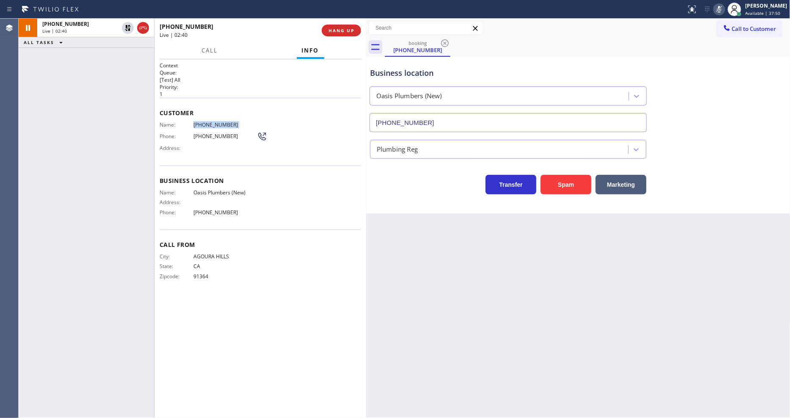
click at [724, 13] on icon at bounding box center [719, 9] width 10 height 10
drag, startPoint x: 254, startPoint y: 257, endPoint x: 263, endPoint y: 278, distance: 23.3
click at [255, 255] on span "AGOURA HILLS" at bounding box center [224, 256] width 63 height 6
click at [724, 7] on icon at bounding box center [719, 9] width 10 height 10
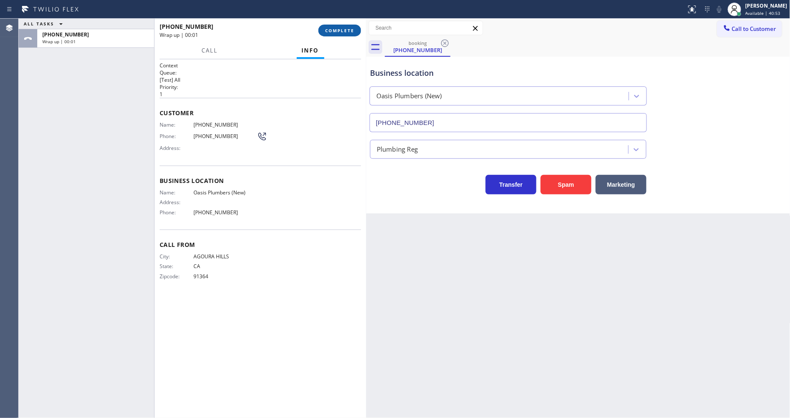
click at [350, 28] on span "COMPLETE" at bounding box center [339, 31] width 29 height 6
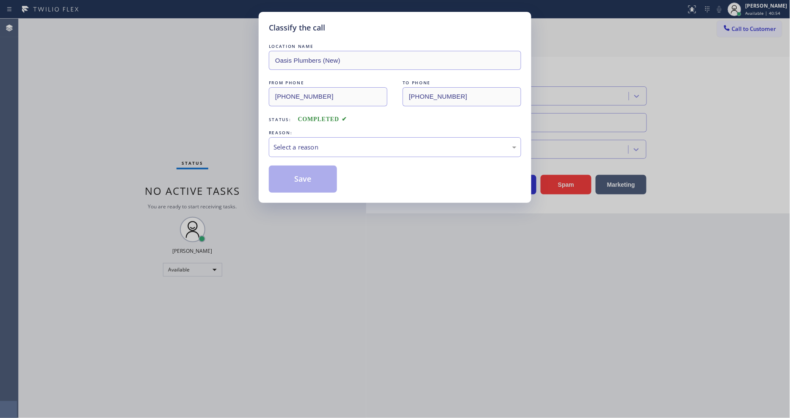
click at [293, 147] on div "Select a reason" at bounding box center [394, 147] width 243 height 10
click at [291, 183] on button "Save" at bounding box center [303, 179] width 68 height 27
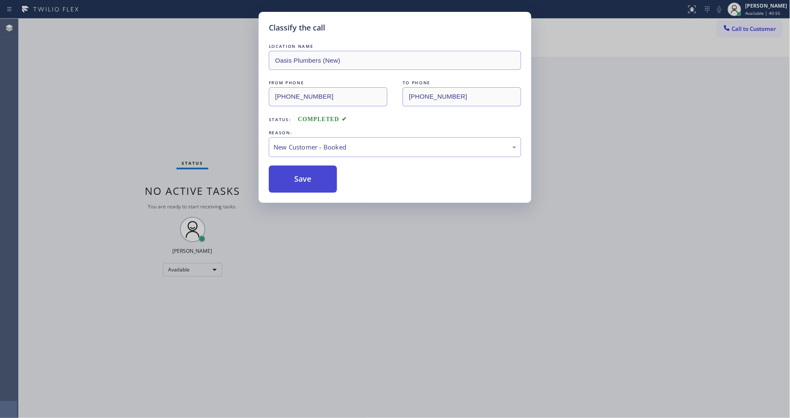
click at [291, 183] on button "Save" at bounding box center [303, 179] width 68 height 27
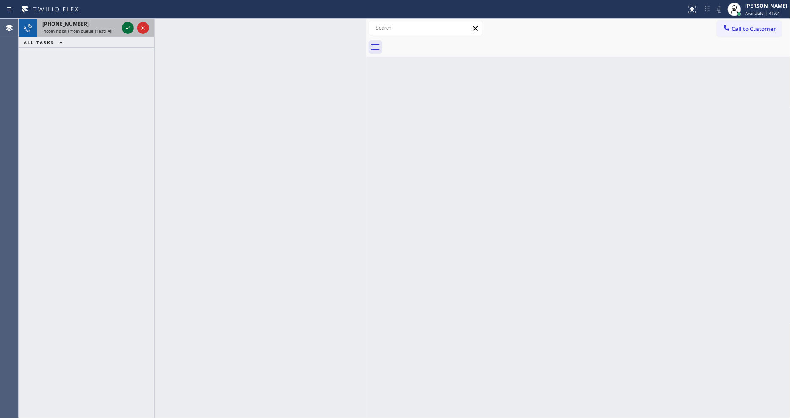
click at [125, 26] on icon at bounding box center [128, 28] width 10 height 10
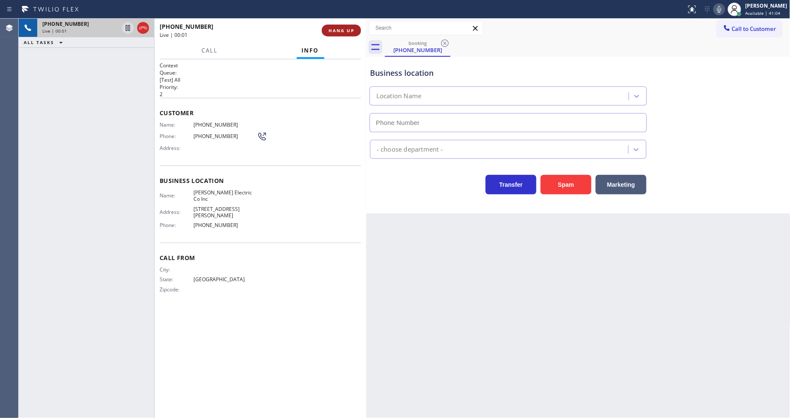
type input "[PHONE_NUMBER]"
click at [337, 31] on span "HANG UP" at bounding box center [341, 31] width 26 height 6
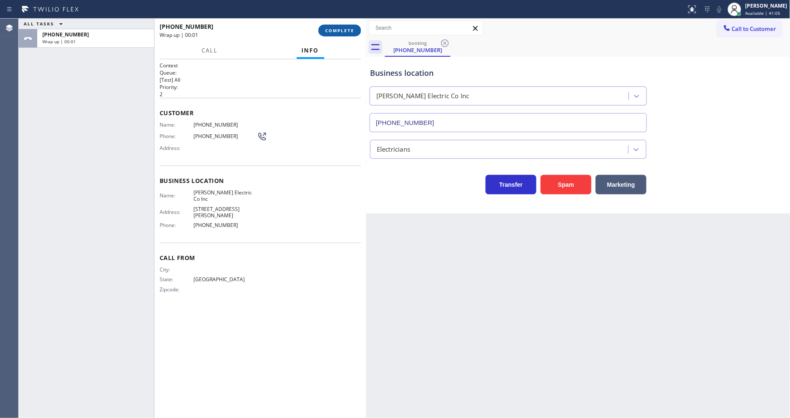
click at [337, 31] on span "COMPLETE" at bounding box center [339, 31] width 29 height 6
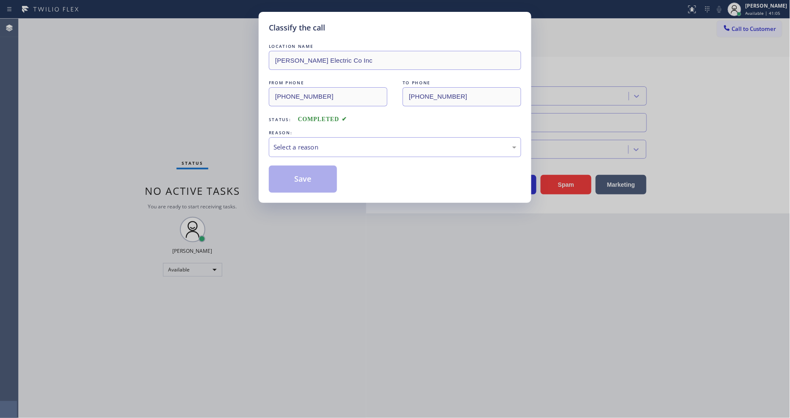
drag, startPoint x: 331, startPoint y: 107, endPoint x: 306, endPoint y: 138, distance: 40.4
click at [306, 138] on div "Select a reason" at bounding box center [395, 147] width 252 height 20
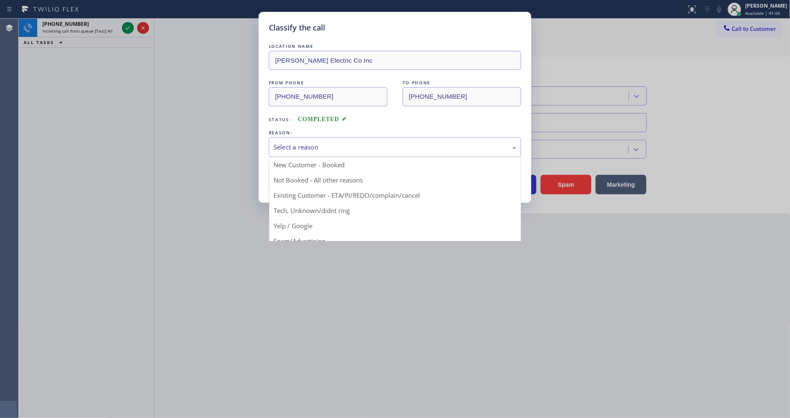
drag, startPoint x: 304, startPoint y: 222, endPoint x: 306, endPoint y: 173, distance: 49.2
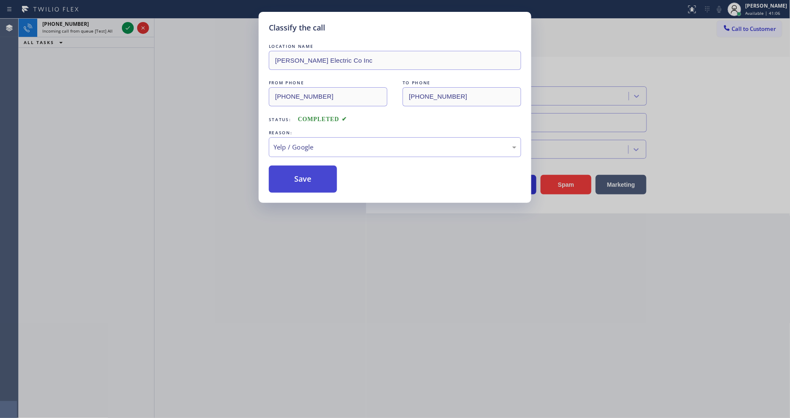
click at [306, 173] on button "Save" at bounding box center [303, 179] width 68 height 27
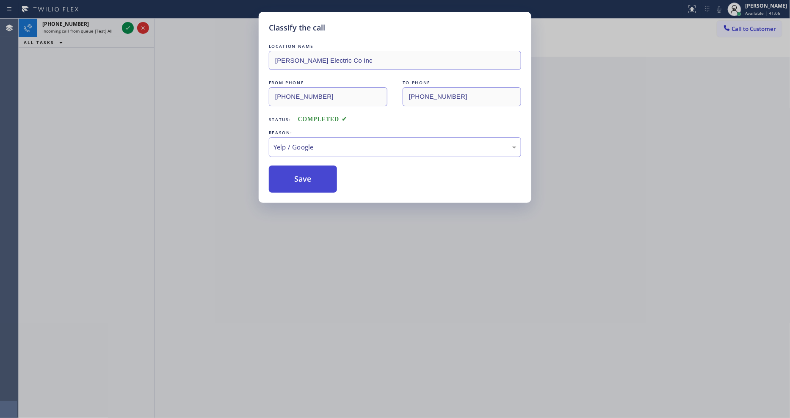
click at [306, 173] on button "Save" at bounding box center [303, 179] width 68 height 27
drag, startPoint x: 306, startPoint y: 173, endPoint x: 315, endPoint y: 171, distance: 8.7
click at [308, 172] on button "Save" at bounding box center [303, 179] width 68 height 27
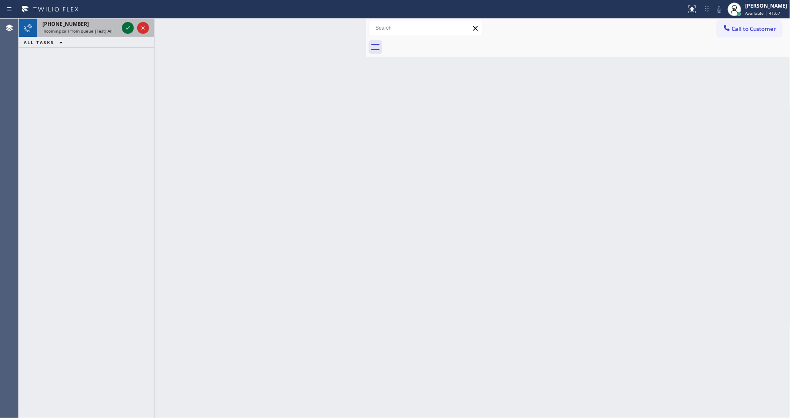
click at [128, 25] on icon at bounding box center [128, 28] width 10 height 10
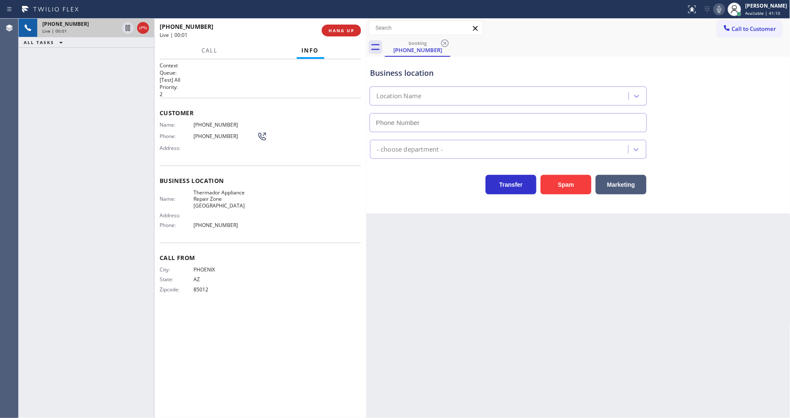
type input "[PHONE_NUMBER]"
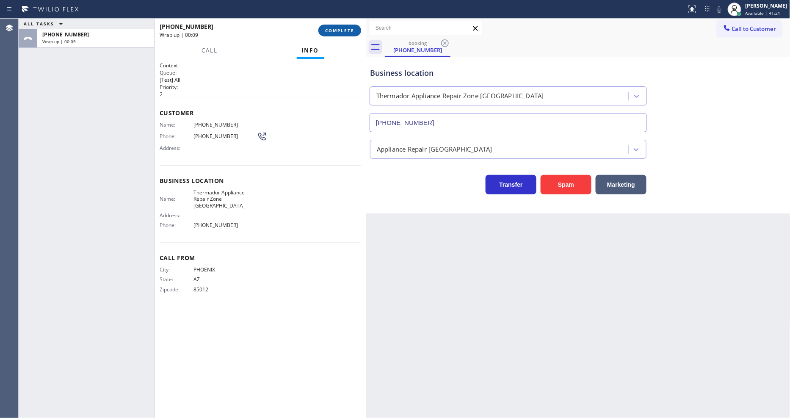
click at [336, 25] on button "COMPLETE" at bounding box center [339, 31] width 43 height 12
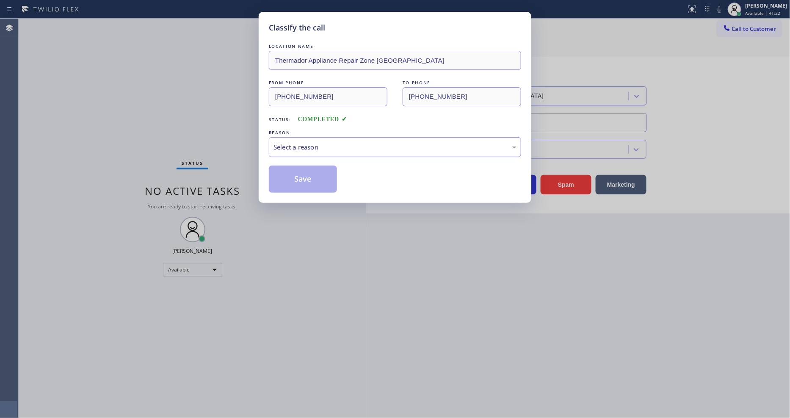
click at [326, 137] on div "Select a reason" at bounding box center [395, 147] width 252 height 20
click at [317, 176] on button "Save" at bounding box center [303, 179] width 68 height 27
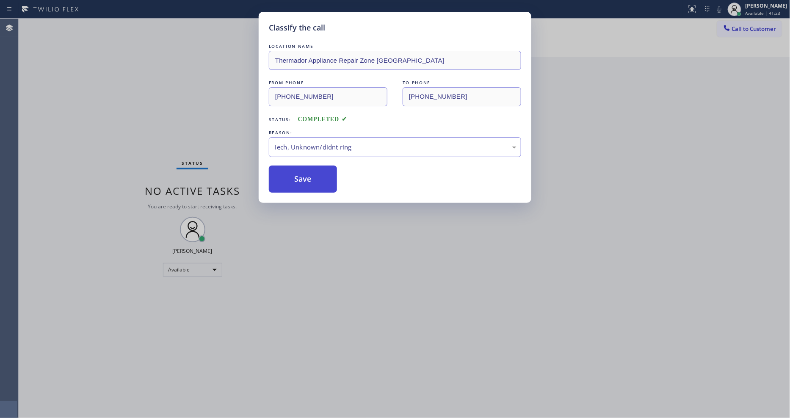
click at [317, 176] on button "Save" at bounding box center [303, 179] width 68 height 27
drag, startPoint x: 317, startPoint y: 176, endPoint x: 226, endPoint y: 17, distance: 183.4
click at [317, 175] on button "Save" at bounding box center [303, 179] width 68 height 27
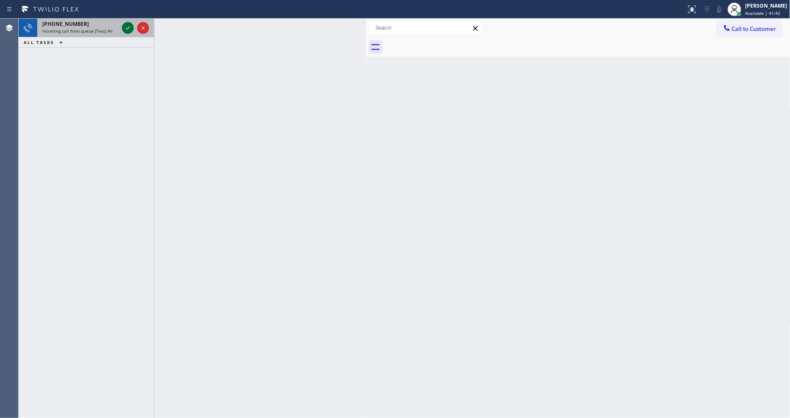
click at [124, 25] on icon at bounding box center [128, 28] width 10 height 10
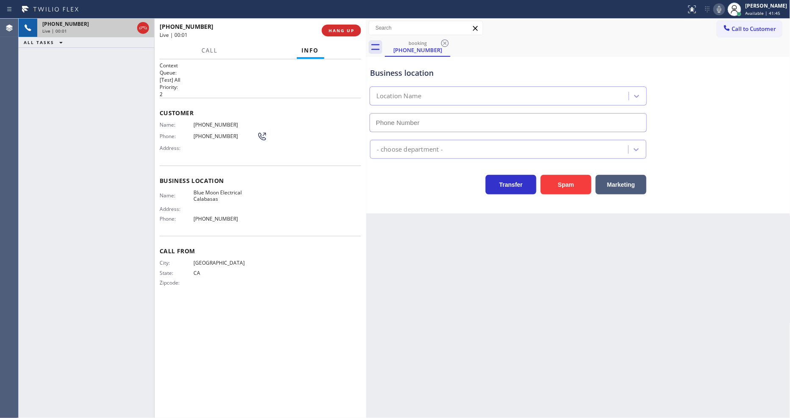
type input "[PHONE_NUMBER]"
click at [356, 29] on button "HANG UP" at bounding box center [341, 31] width 39 height 12
click at [354, 29] on button "HANG UP" at bounding box center [341, 31] width 39 height 12
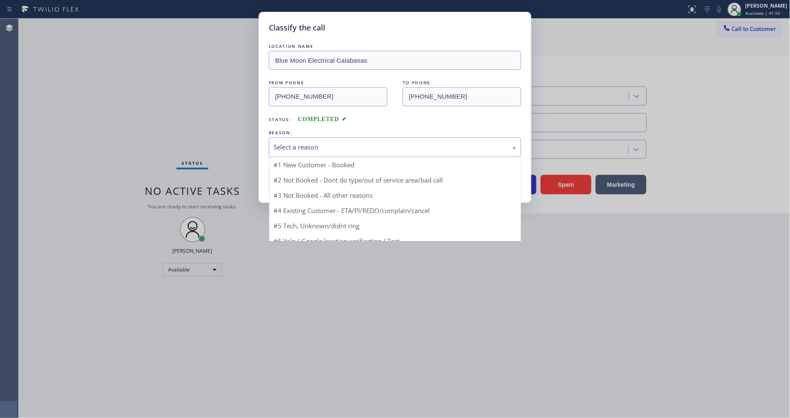
click at [328, 142] on div "Select a reason" at bounding box center [394, 147] width 243 height 10
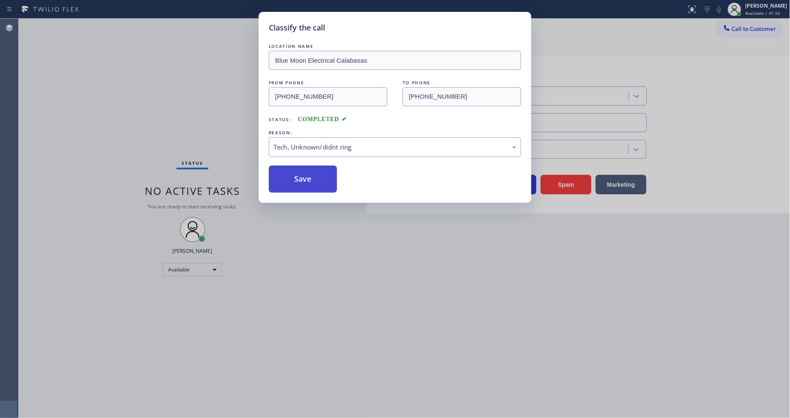
click at [317, 182] on button "Save" at bounding box center [303, 179] width 68 height 27
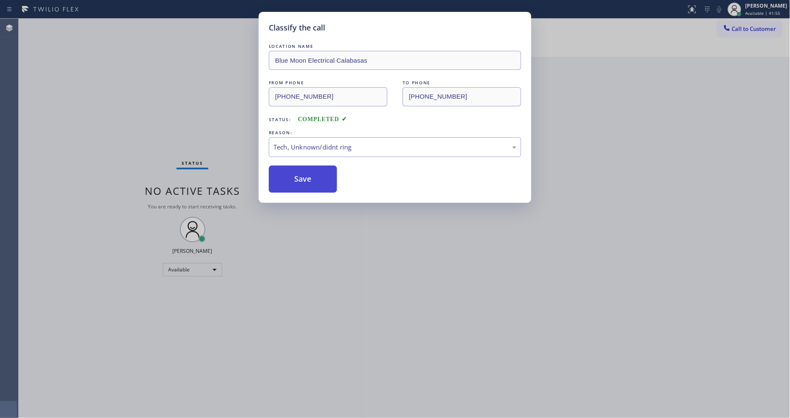
click at [317, 182] on button "Save" at bounding box center [303, 179] width 68 height 27
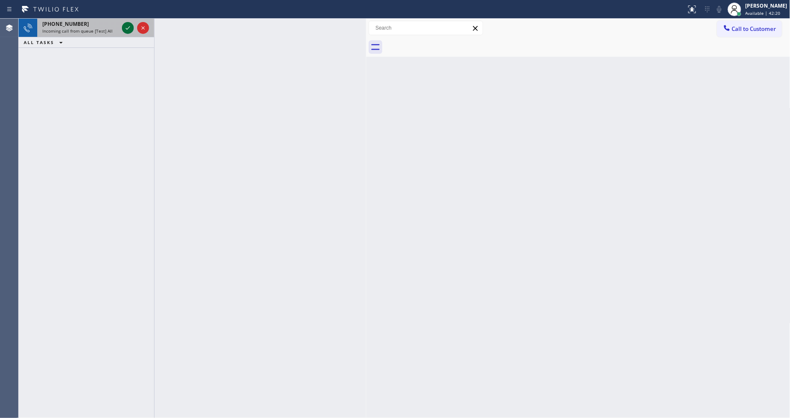
click at [127, 26] on icon at bounding box center [128, 28] width 10 height 10
click at [124, 26] on icon at bounding box center [128, 28] width 10 height 10
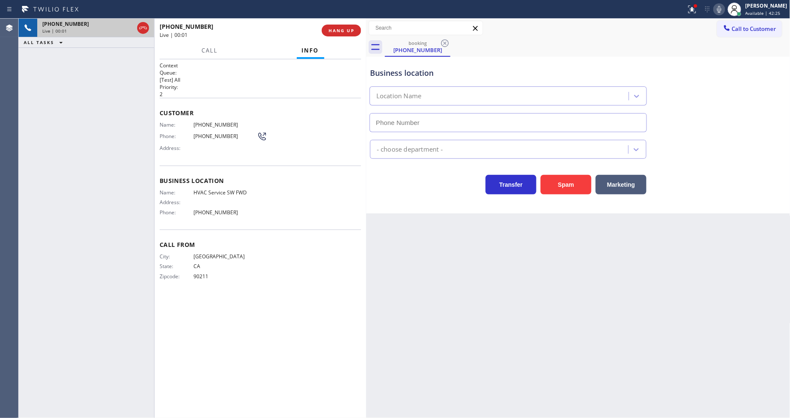
type input "[PHONE_NUMBER]"
drag, startPoint x: 183, startPoint y: 143, endPoint x: 208, endPoint y: 128, distance: 28.5
click at [183, 145] on span "Address:" at bounding box center [177, 148] width 34 height 6
click at [353, 28] on span "HANG UP" at bounding box center [341, 31] width 26 height 6
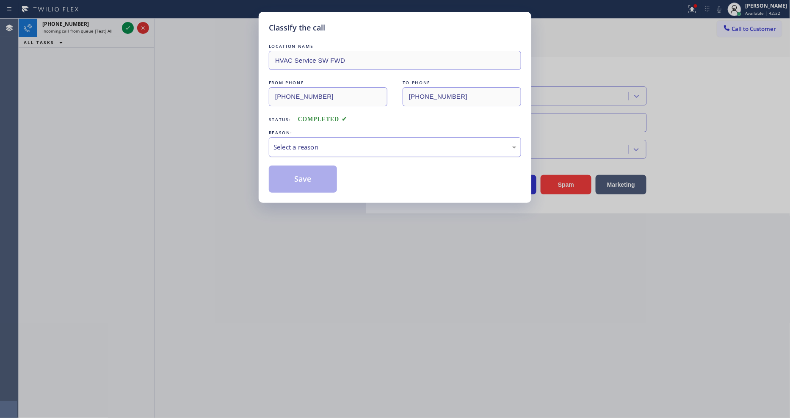
click at [319, 143] on div "Select a reason" at bounding box center [394, 147] width 243 height 10
click at [312, 174] on button "Save" at bounding box center [303, 179] width 68 height 27
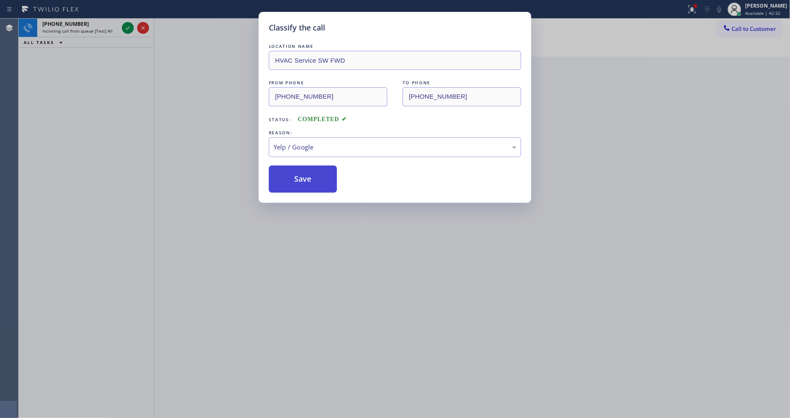
click at [312, 174] on button "Save" at bounding box center [303, 179] width 68 height 27
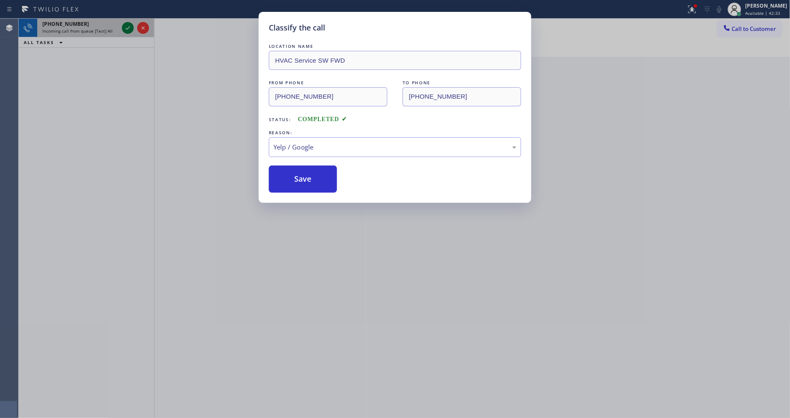
click at [125, 28] on icon at bounding box center [128, 28] width 10 height 10
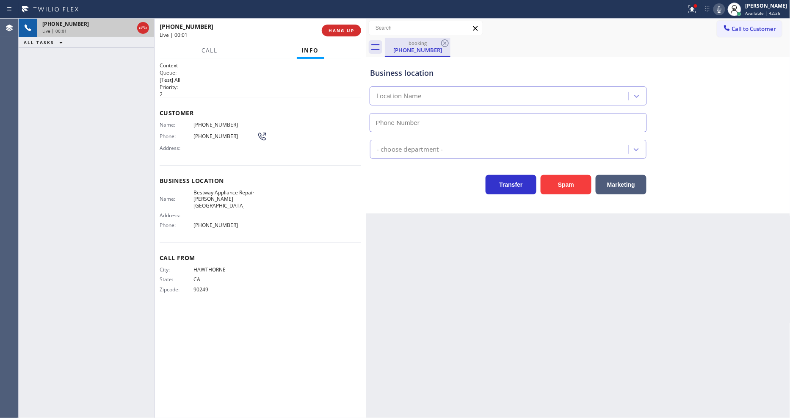
type input "[PHONE_NUMBER]"
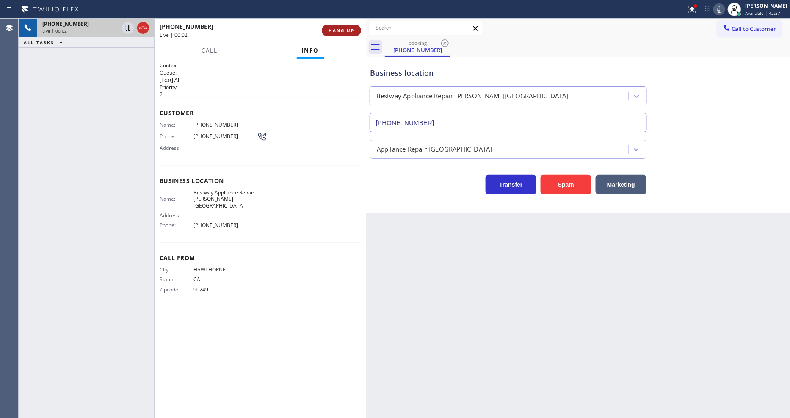
click at [351, 30] on span "HANG UP" at bounding box center [341, 31] width 26 height 6
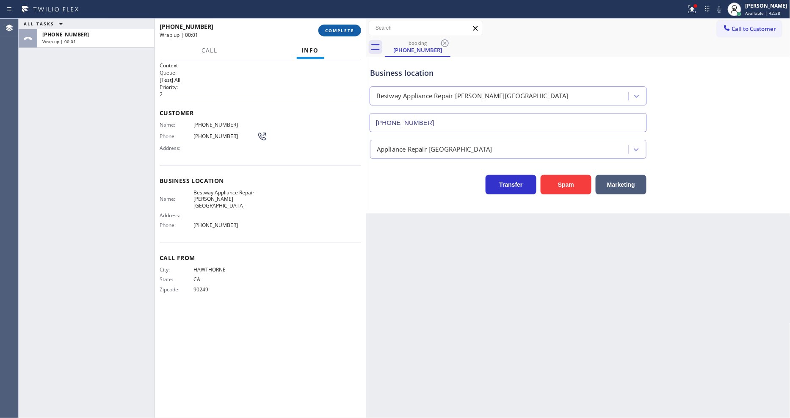
click at [351, 30] on span "COMPLETE" at bounding box center [339, 31] width 29 height 6
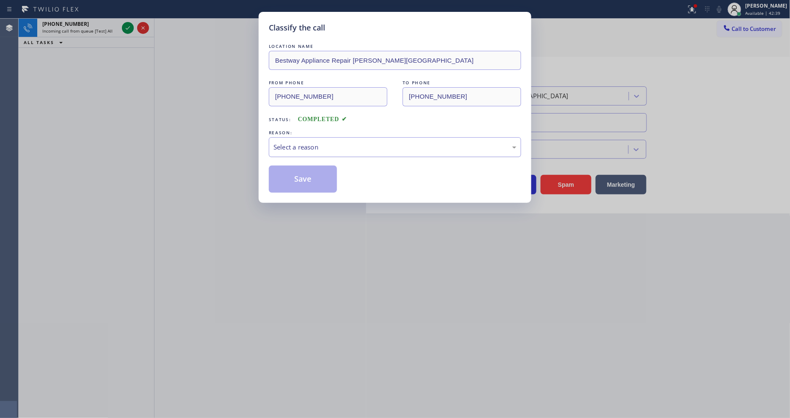
click at [315, 146] on div "Select a reason" at bounding box center [394, 147] width 243 height 10
click at [303, 166] on button "Save" at bounding box center [303, 179] width 68 height 27
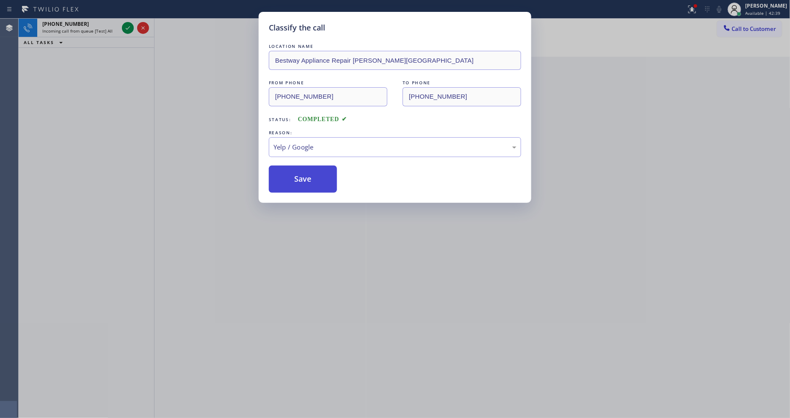
click at [303, 166] on button "Save" at bounding box center [303, 179] width 68 height 27
click at [127, 24] on div "Classify the call LOCATION NAME Bestway Appliance Repair [GEOGRAPHIC_DATA] FROM…" at bounding box center [404, 218] width 771 height 399
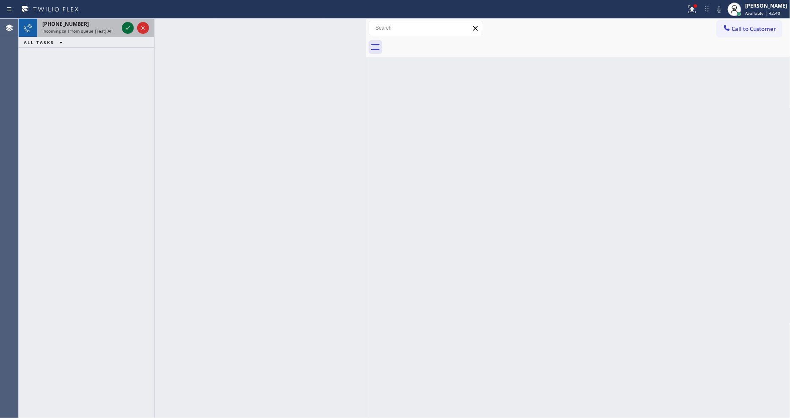
click at [127, 27] on icon at bounding box center [128, 28] width 10 height 10
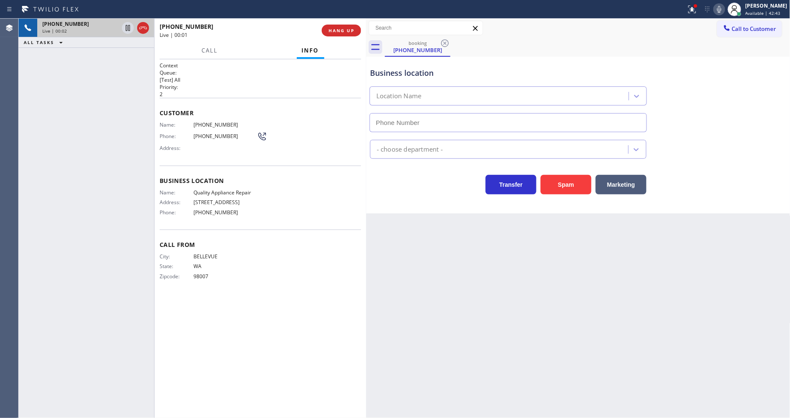
type input "[PHONE_NUMBER]"
click at [212, 191] on span "Quality Appliance Repair" at bounding box center [224, 192] width 63 height 6
copy span "Quality Appliance Repair"
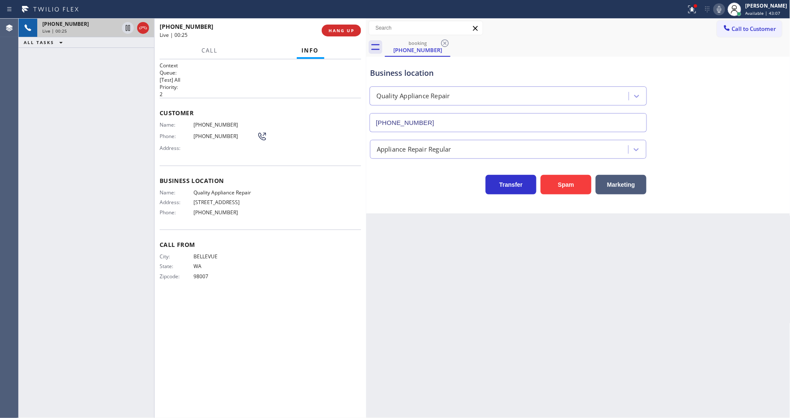
click at [199, 123] on span "[PHONE_NUMBER]" at bounding box center [224, 124] width 63 height 6
copy span "[PHONE_NUMBER]"
click at [163, 148] on span "Address:" at bounding box center [177, 148] width 34 height 6
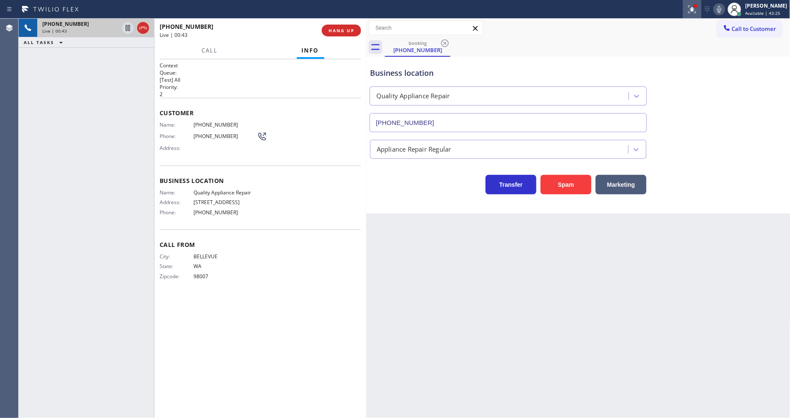
click at [697, 11] on icon at bounding box center [692, 9] width 10 height 10
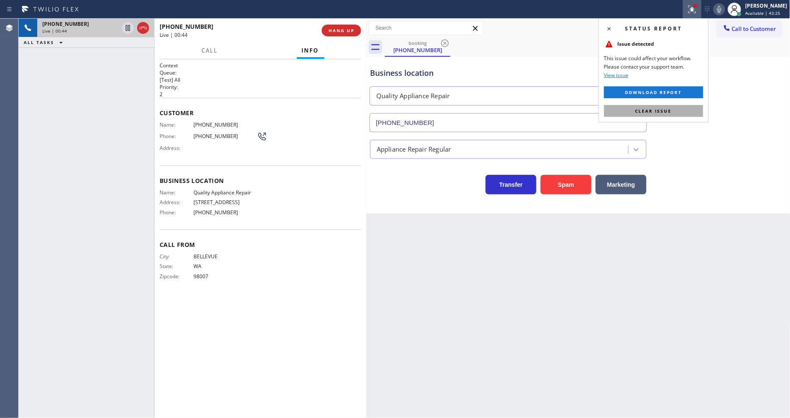
click at [665, 107] on button "Clear issue" at bounding box center [653, 111] width 99 height 12
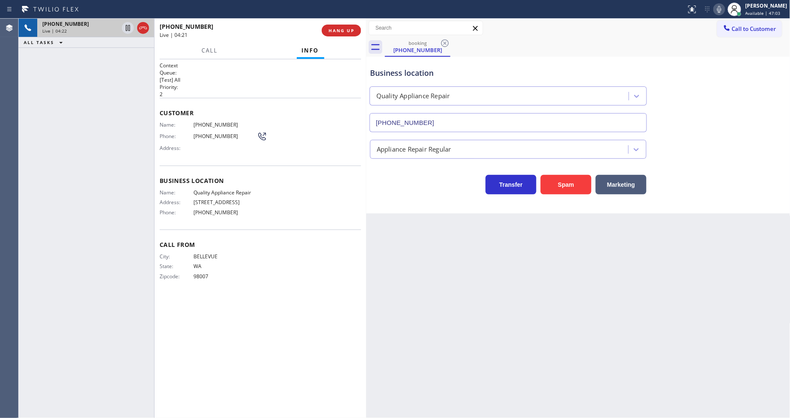
click at [213, 211] on span "[PHONE_NUMBER]" at bounding box center [224, 212] width 63 height 6
copy span "[PHONE_NUMBER]"
click at [338, 32] on span "HANG UP" at bounding box center [341, 31] width 26 height 6
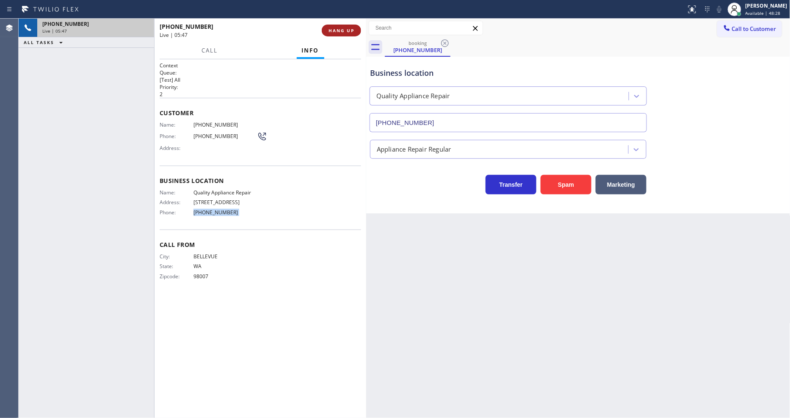
click at [338, 32] on span "HANG UP" at bounding box center [341, 31] width 26 height 6
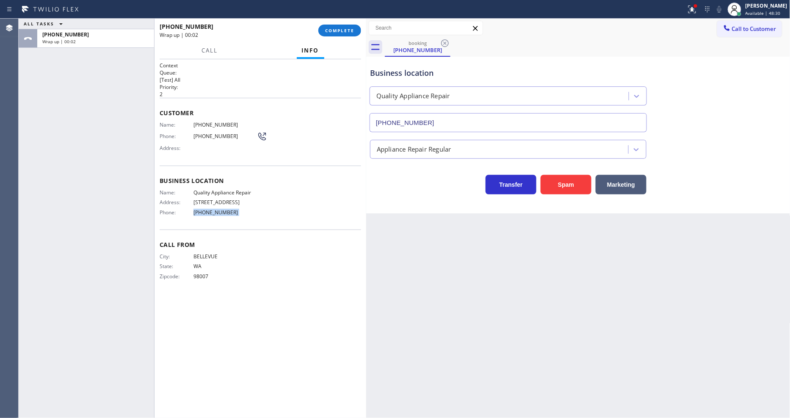
drag, startPoint x: 335, startPoint y: 31, endPoint x: 310, endPoint y: 158, distance: 129.9
click at [335, 30] on span "COMPLETE" at bounding box center [339, 31] width 29 height 6
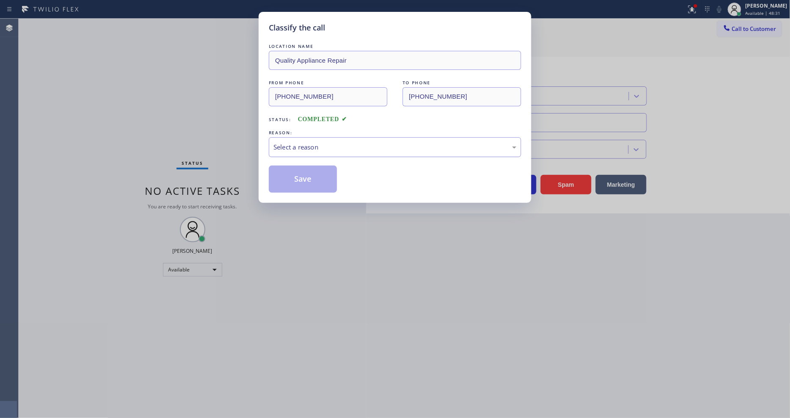
click at [301, 142] on div "Select a reason" at bounding box center [394, 147] width 243 height 10
click at [301, 182] on button "Save" at bounding box center [303, 179] width 68 height 27
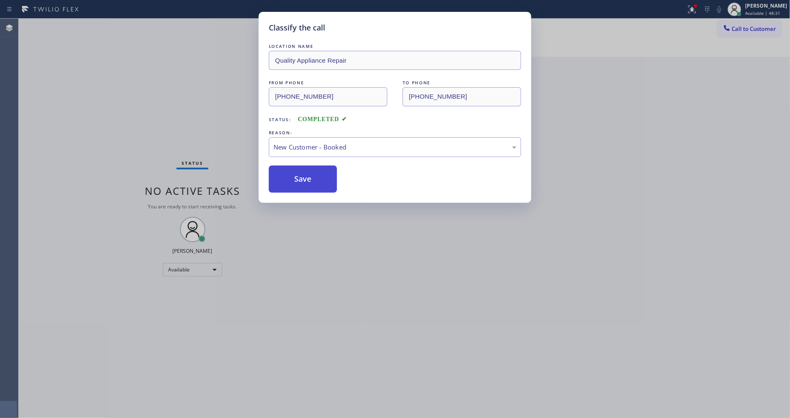
click at [301, 182] on button "Save" at bounding box center [303, 179] width 68 height 27
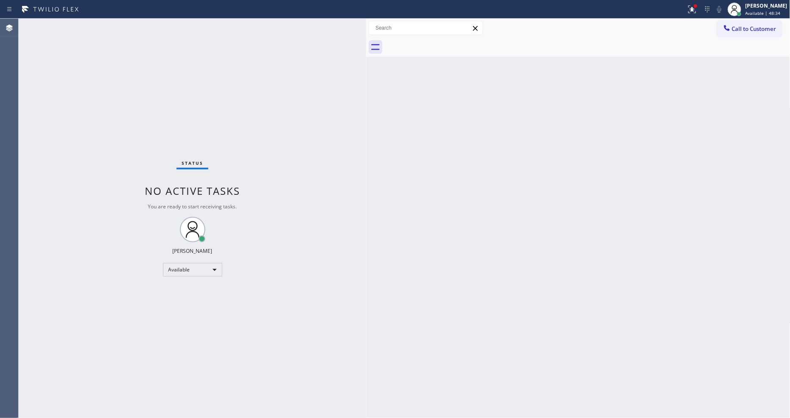
drag, startPoint x: 343, startPoint y: 337, endPoint x: 296, endPoint y: 405, distance: 82.8
click at [343, 337] on div "Status No active tasks You are ready to start receiving tasks. [PERSON_NAME] Av…" at bounding box center [193, 218] width 348 height 399
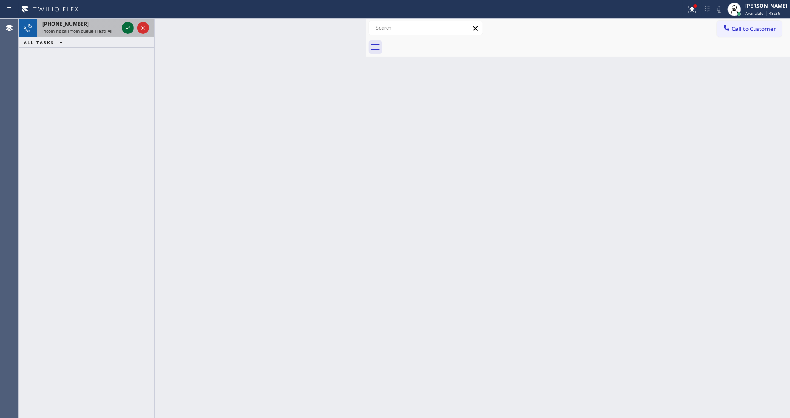
click at [126, 26] on icon at bounding box center [128, 28] width 10 height 10
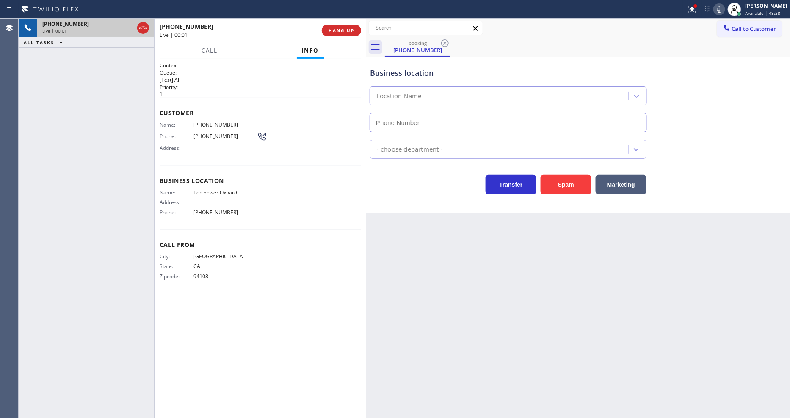
type input "[PHONE_NUMBER]"
click at [340, 25] on button "HANG UP" at bounding box center [341, 31] width 39 height 12
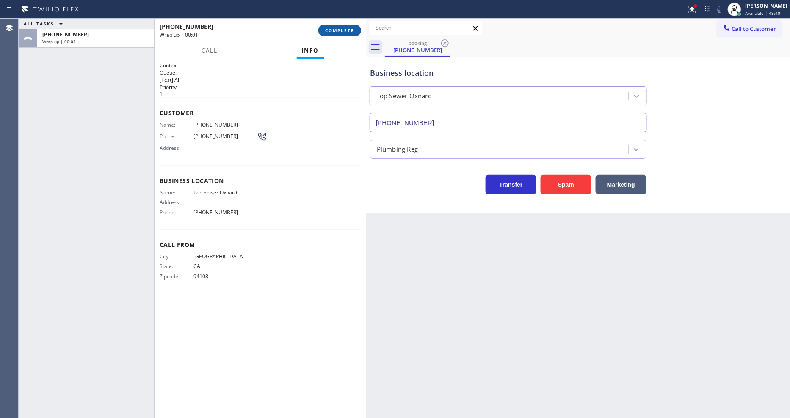
click at [342, 29] on span "COMPLETE" at bounding box center [339, 31] width 29 height 6
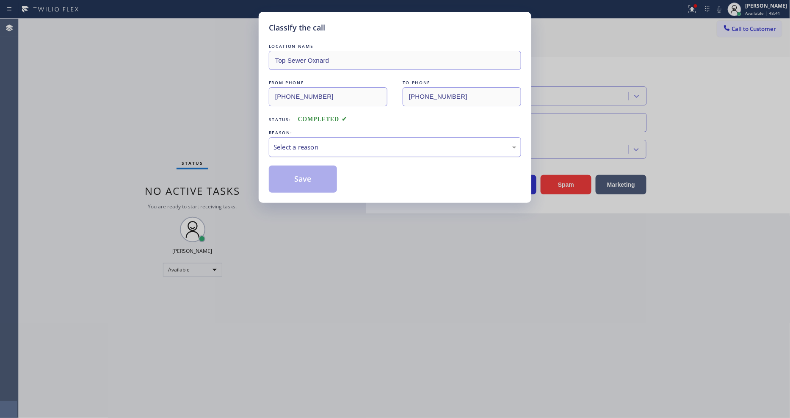
click at [327, 137] on div "Select a reason" at bounding box center [395, 147] width 252 height 20
click at [308, 185] on button "Save" at bounding box center [303, 179] width 68 height 27
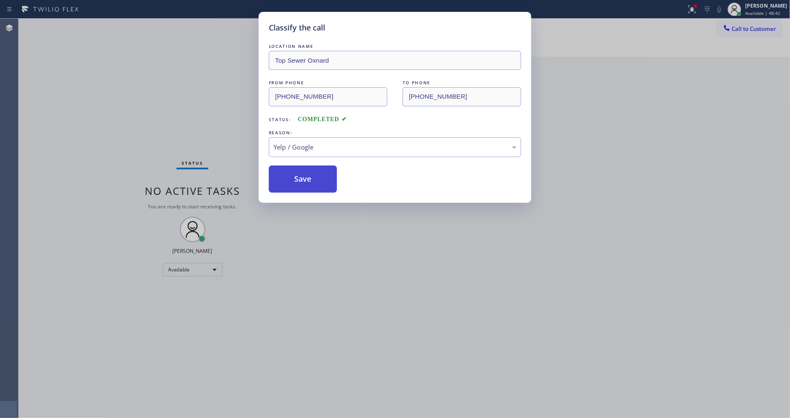
click at [308, 185] on button "Save" at bounding box center [303, 179] width 68 height 27
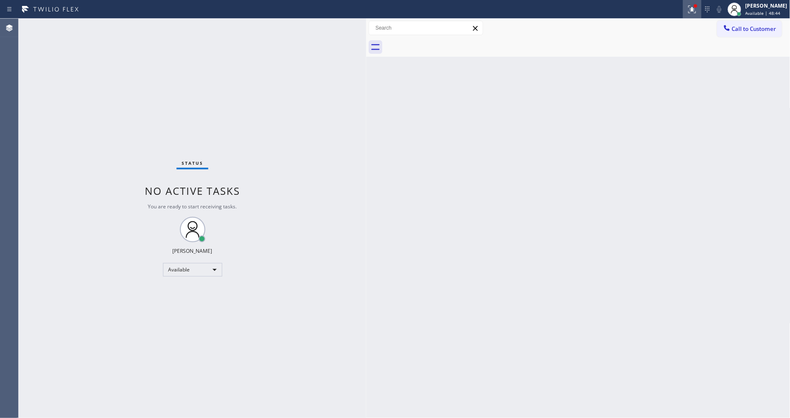
click at [697, 8] on icon at bounding box center [692, 9] width 10 height 10
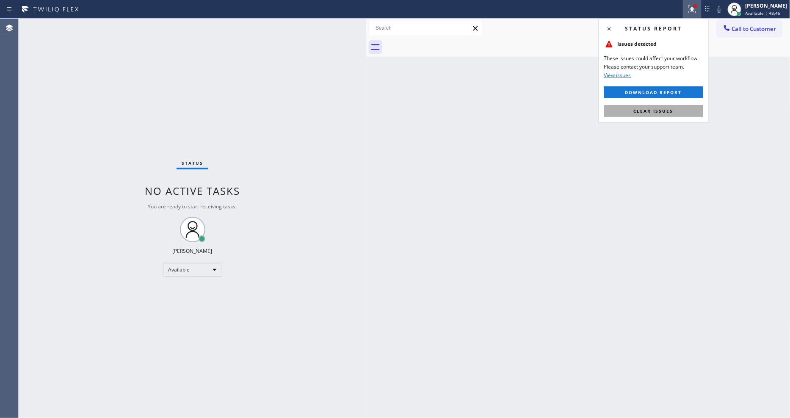
click at [674, 116] on button "Clear issues" at bounding box center [653, 111] width 99 height 12
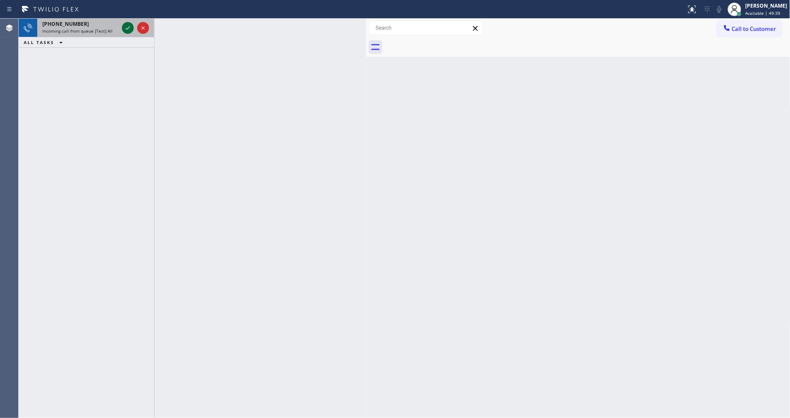
click at [128, 28] on icon at bounding box center [128, 27] width 4 height 3
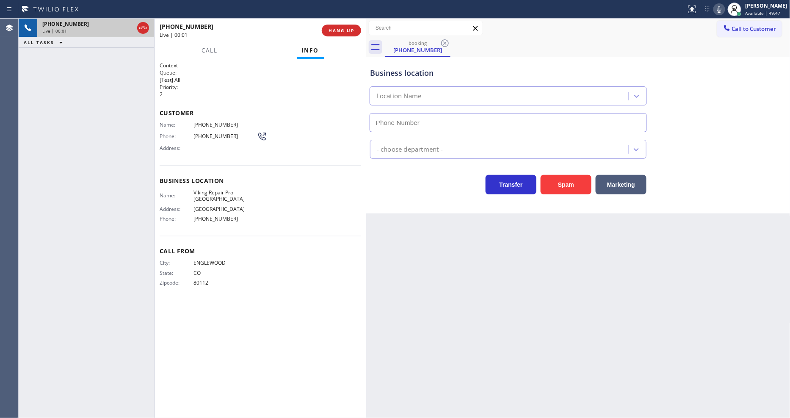
type input "[PHONE_NUMBER]"
click at [342, 30] on span "HANG UP" at bounding box center [341, 31] width 26 height 6
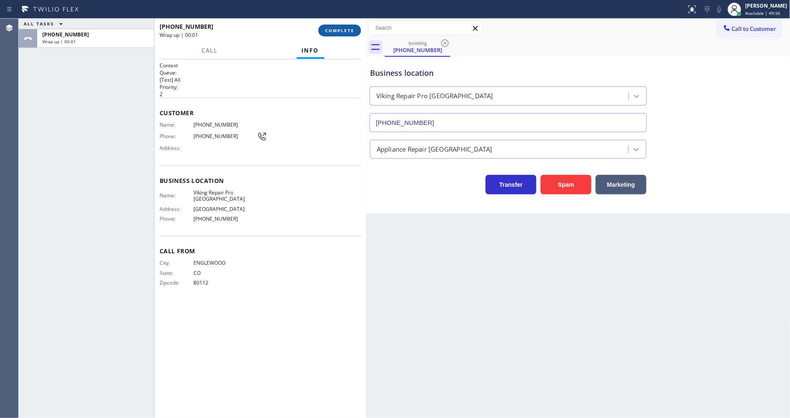
click at [342, 30] on span "COMPLETE" at bounding box center [339, 31] width 29 height 6
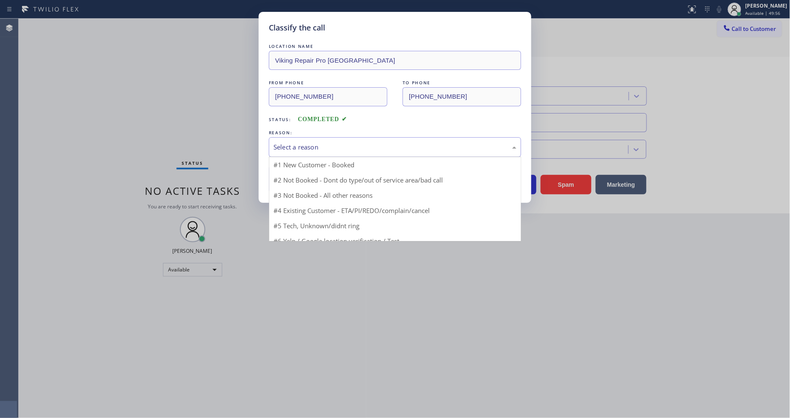
click at [313, 150] on div "Select a reason" at bounding box center [395, 147] width 252 height 20
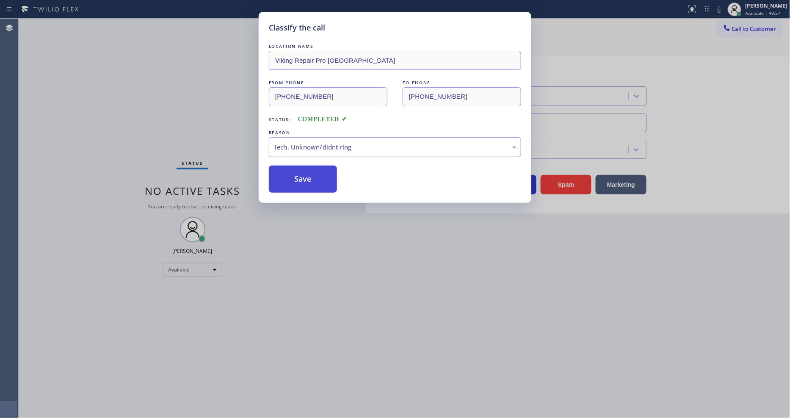
click at [315, 171] on button "Save" at bounding box center [303, 179] width 68 height 27
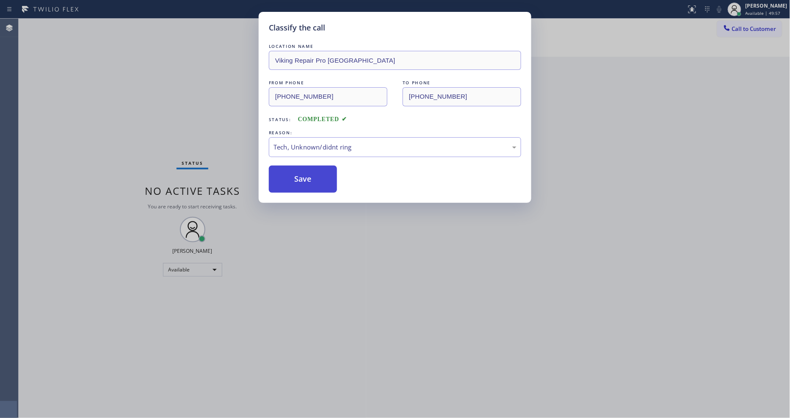
click at [315, 171] on button "Save" at bounding box center [303, 179] width 68 height 27
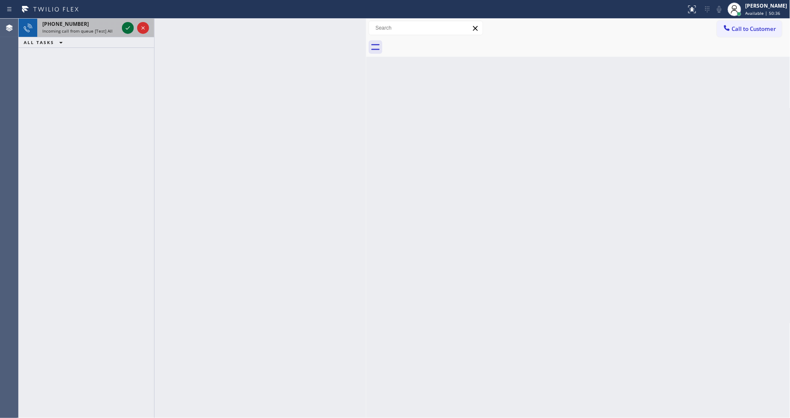
click at [124, 23] on icon at bounding box center [128, 28] width 10 height 10
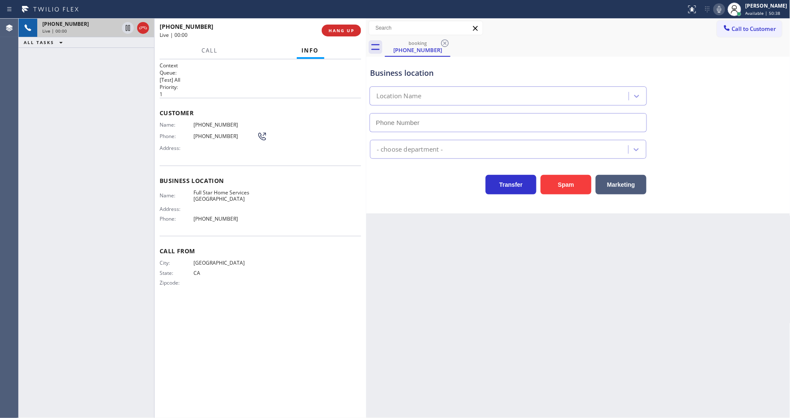
type input "[PHONE_NUMBER]"
click at [341, 28] on span "HANG UP" at bounding box center [341, 31] width 26 height 6
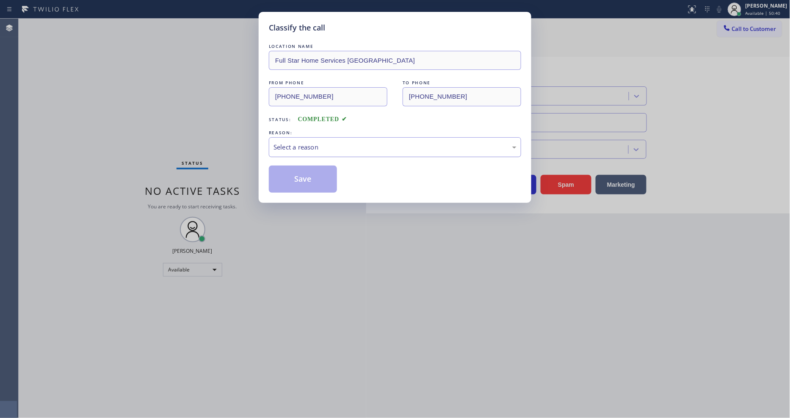
click at [293, 142] on div "Select a reason" at bounding box center [394, 147] width 243 height 10
click at [298, 168] on button "Save" at bounding box center [303, 179] width 68 height 27
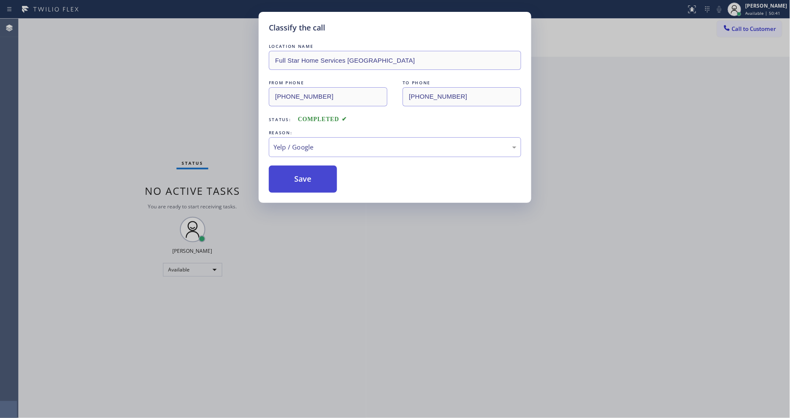
click at [298, 168] on button "Save" at bounding box center [303, 179] width 68 height 27
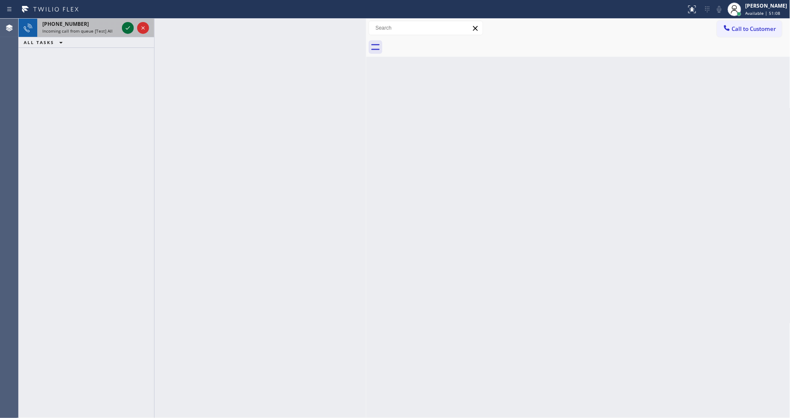
click at [127, 27] on icon at bounding box center [128, 28] width 10 height 10
click at [130, 27] on icon at bounding box center [128, 28] width 10 height 10
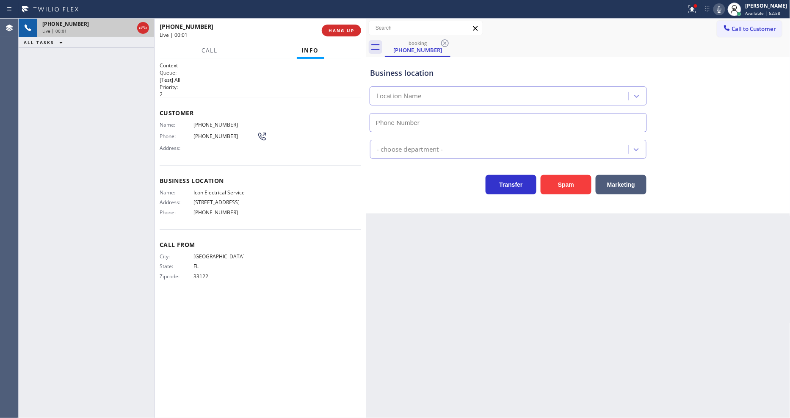
click at [354, 30] on button "HANG UP" at bounding box center [341, 31] width 39 height 12
type input "[PHONE_NUMBER]"
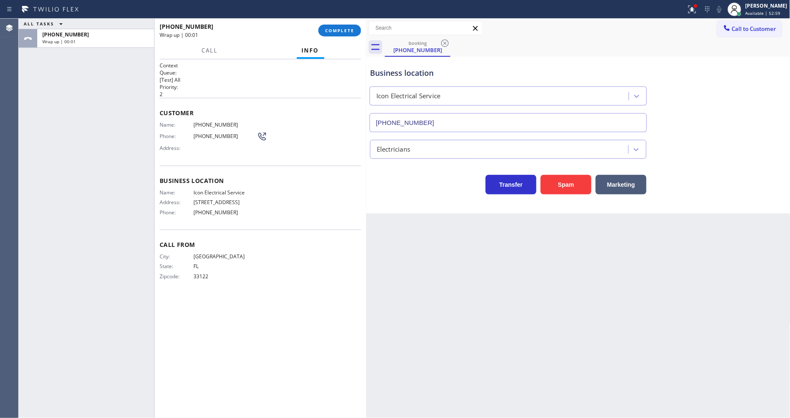
click at [354, 30] on button "COMPLETE" at bounding box center [339, 31] width 43 height 12
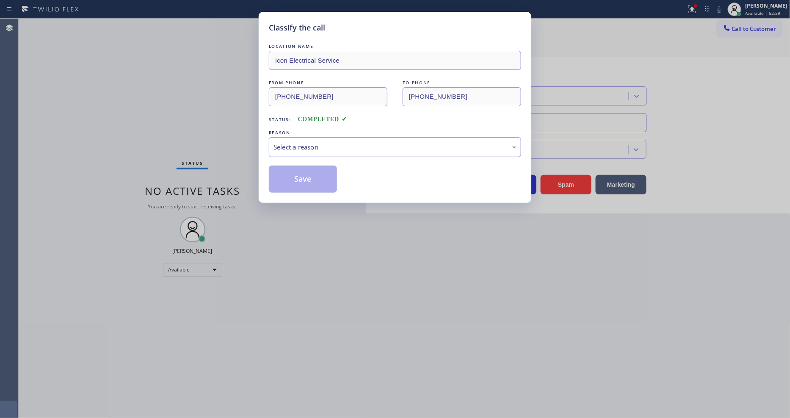
click at [295, 145] on div "Select a reason" at bounding box center [394, 147] width 243 height 10
click at [300, 183] on button "Save" at bounding box center [303, 179] width 68 height 27
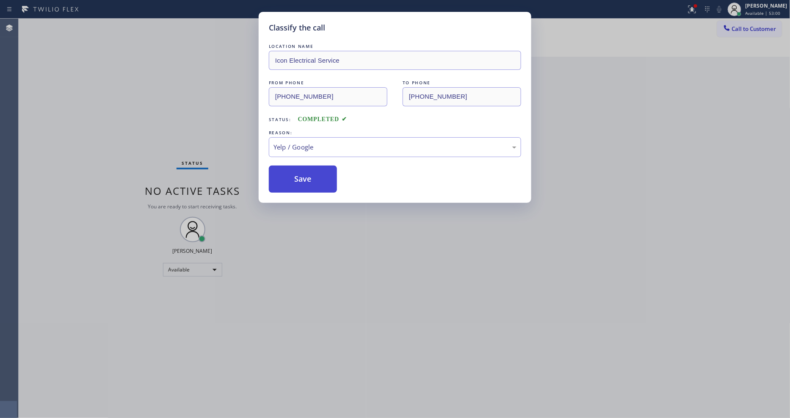
click at [300, 183] on button "Save" at bounding box center [303, 179] width 68 height 27
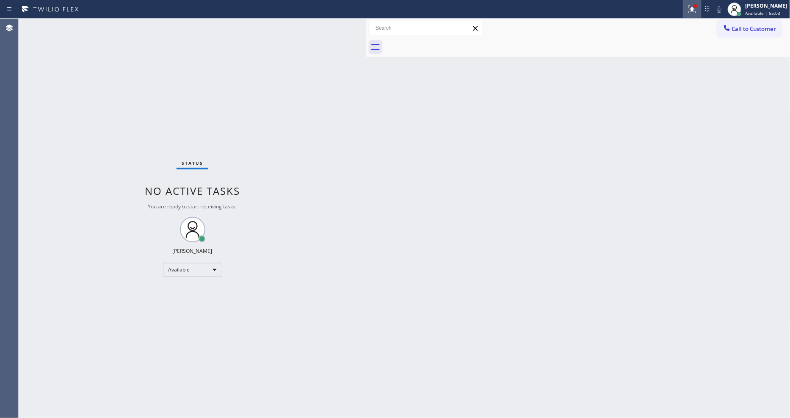
click at [697, 14] on icon at bounding box center [692, 9] width 10 height 10
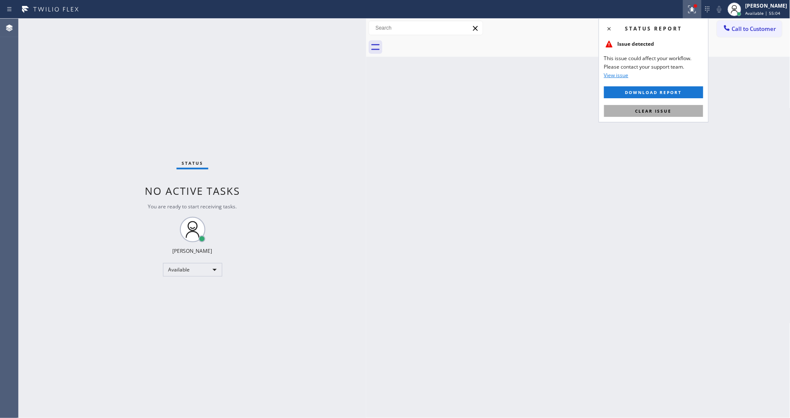
click at [671, 105] on button "Clear issue" at bounding box center [653, 111] width 99 height 12
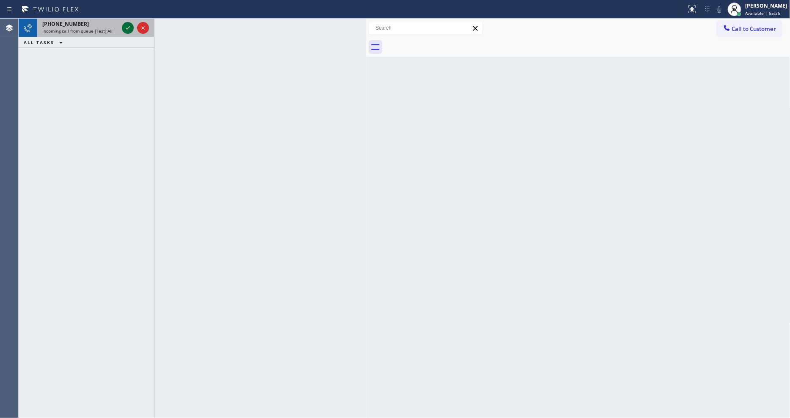
click at [128, 28] on icon at bounding box center [128, 27] width 4 height 3
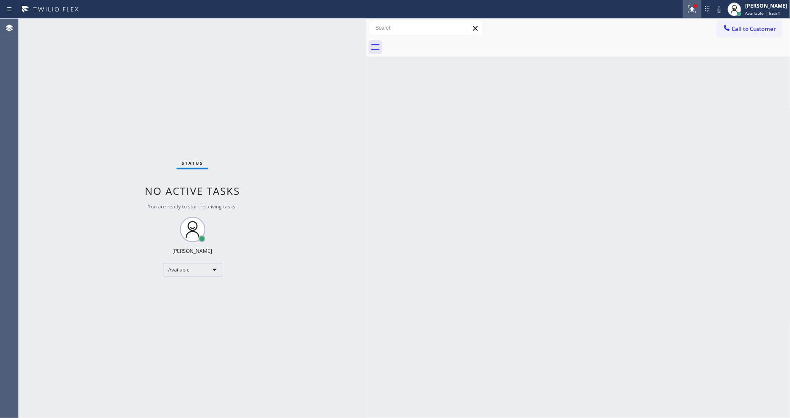
click at [694, 9] on icon at bounding box center [692, 9] width 10 height 10
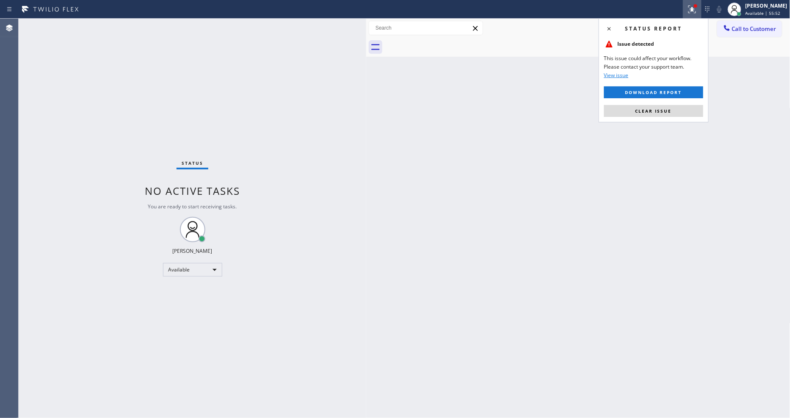
drag, startPoint x: 668, startPoint y: 112, endPoint x: 613, endPoint y: 6, distance: 119.7
click at [668, 113] on span "Clear issue" at bounding box center [653, 111] width 36 height 6
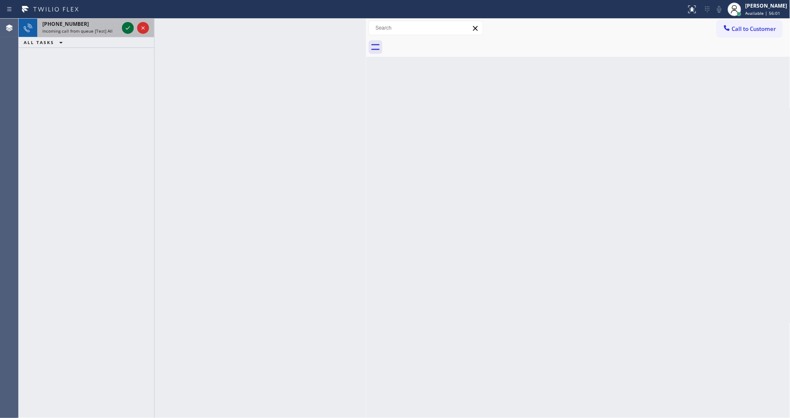
click at [131, 25] on icon at bounding box center [128, 28] width 10 height 10
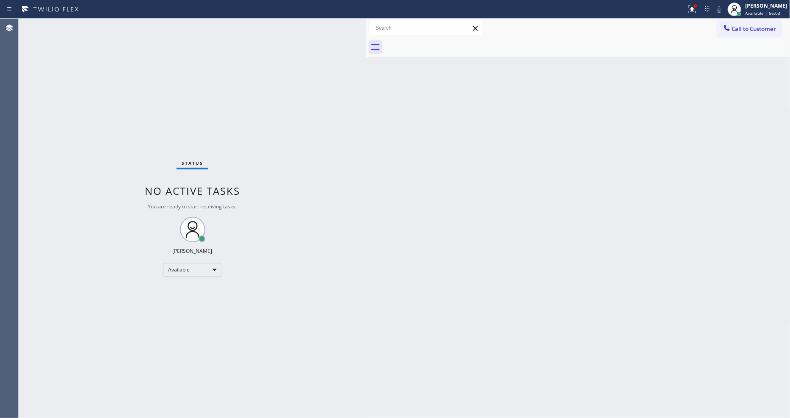
click at [124, 28] on div "Status No active tasks You are ready to start receiving tasks. [PERSON_NAME] Av…" at bounding box center [193, 218] width 348 height 399
click at [693, 9] on icon at bounding box center [690, 9] width 5 height 6
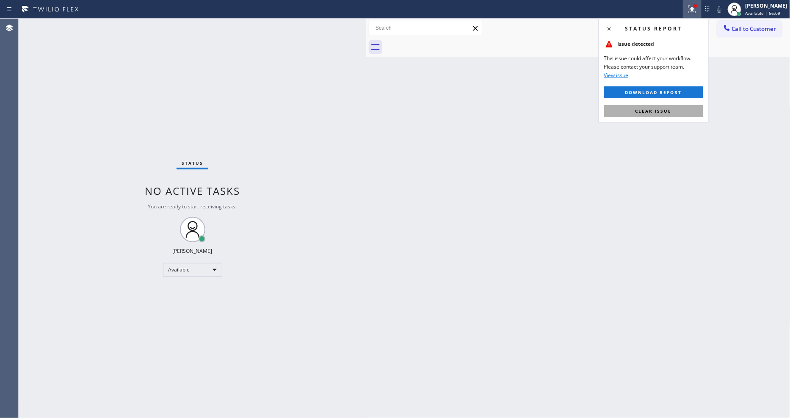
click at [688, 105] on button "Clear issue" at bounding box center [653, 111] width 99 height 12
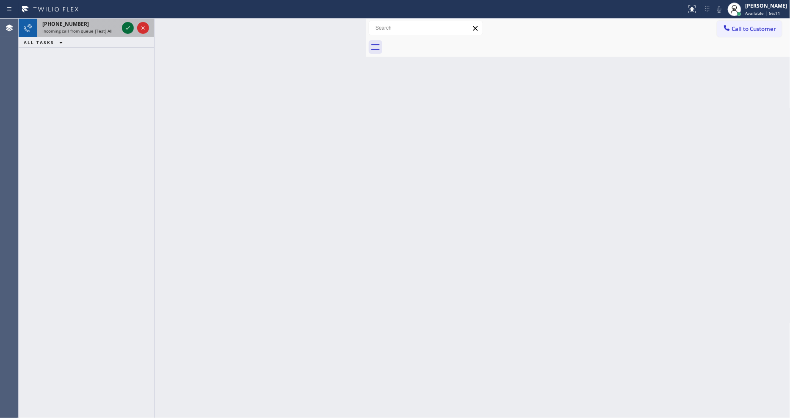
click at [125, 25] on icon at bounding box center [128, 28] width 10 height 10
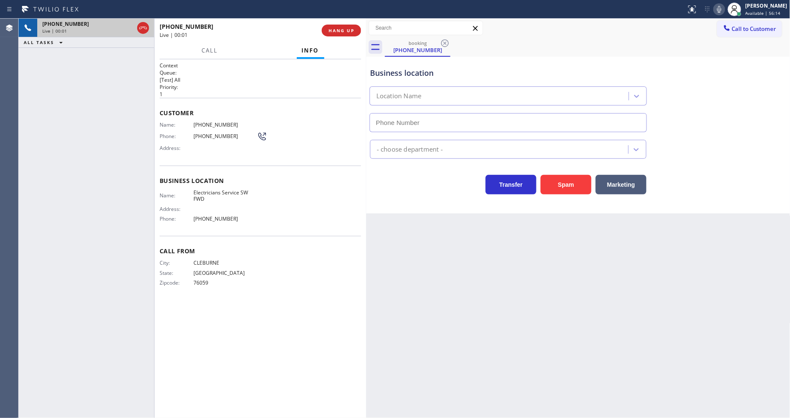
type input "[PHONE_NUMBER]"
click at [339, 31] on span "HANG UP" at bounding box center [341, 31] width 26 height 6
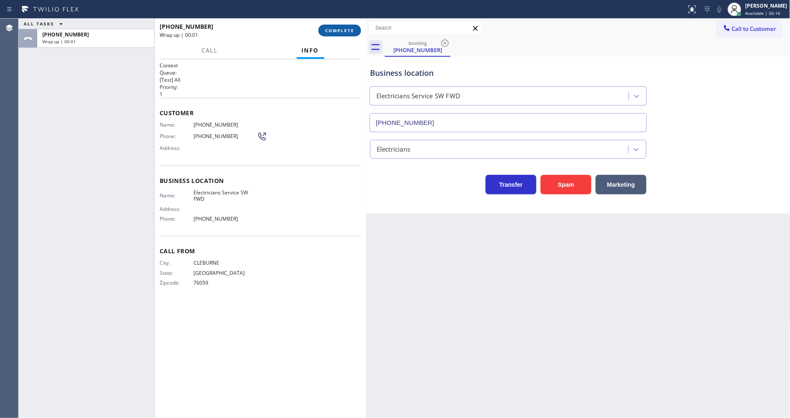
click at [339, 31] on span "COMPLETE" at bounding box center [339, 31] width 29 height 6
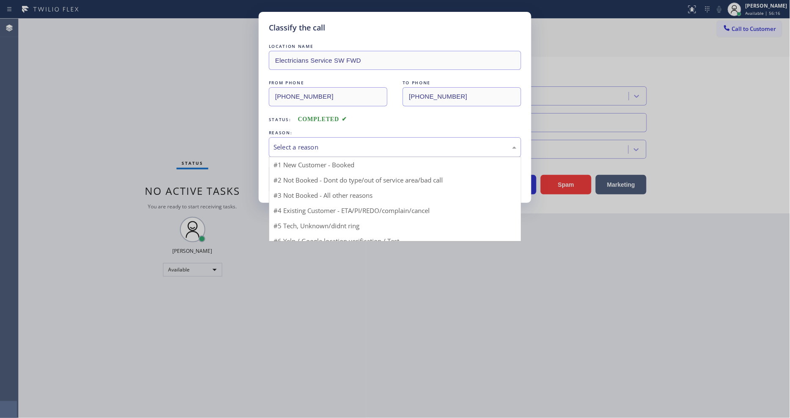
click at [304, 143] on div "Select a reason" at bounding box center [394, 147] width 243 height 10
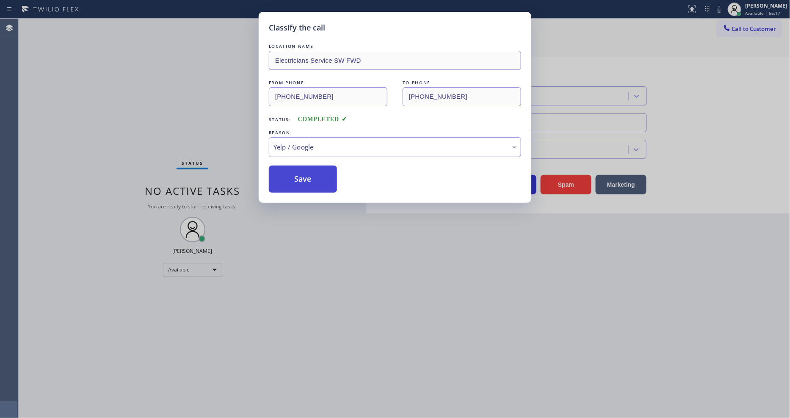
click at [312, 181] on button "Save" at bounding box center [303, 179] width 68 height 27
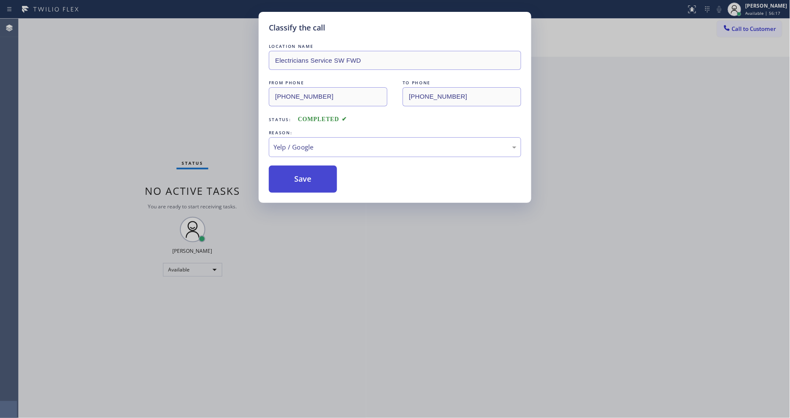
click at [312, 181] on button "Save" at bounding box center [303, 179] width 68 height 27
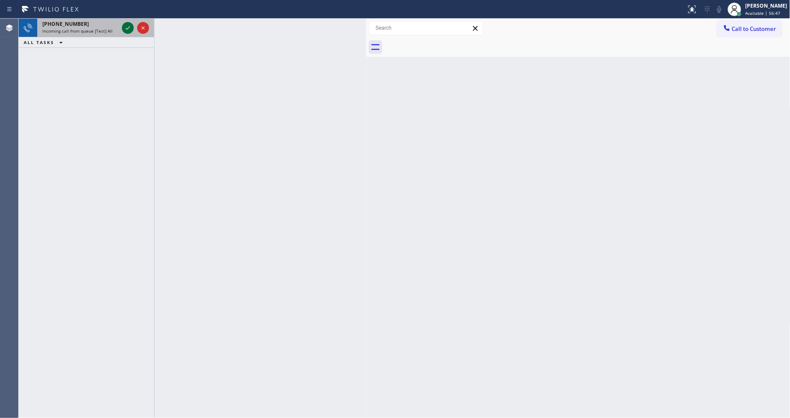
click at [126, 26] on icon at bounding box center [128, 28] width 10 height 10
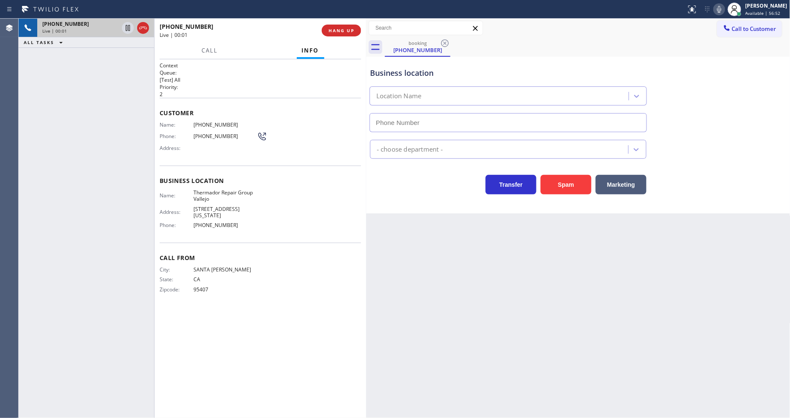
type input "[PHONE_NUMBER]"
click at [337, 31] on span "HANG UP" at bounding box center [341, 31] width 26 height 6
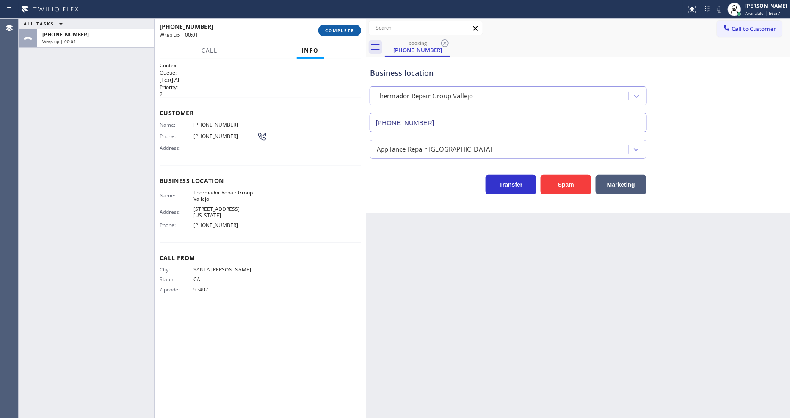
click at [337, 31] on span "COMPLETE" at bounding box center [339, 31] width 29 height 6
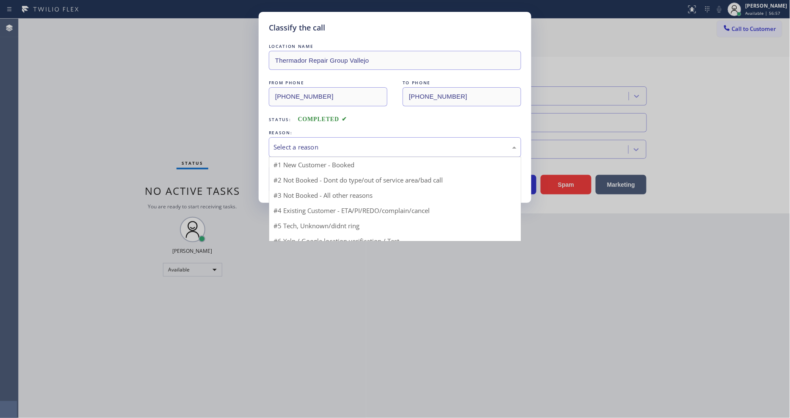
click at [326, 142] on div "Select a reason" at bounding box center [394, 147] width 243 height 10
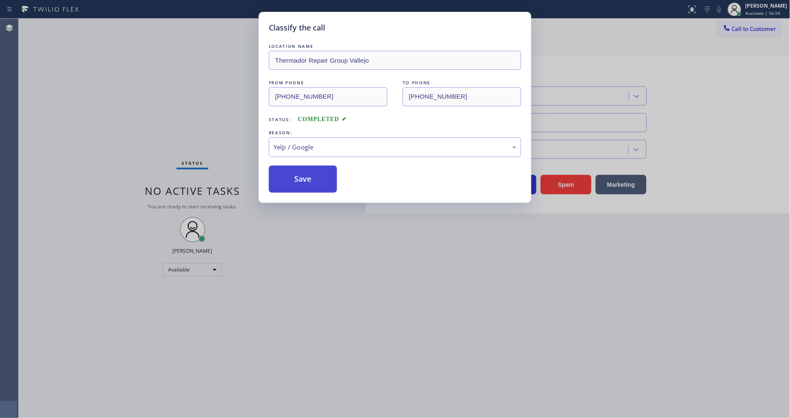
click at [331, 170] on button "Save" at bounding box center [303, 179] width 68 height 27
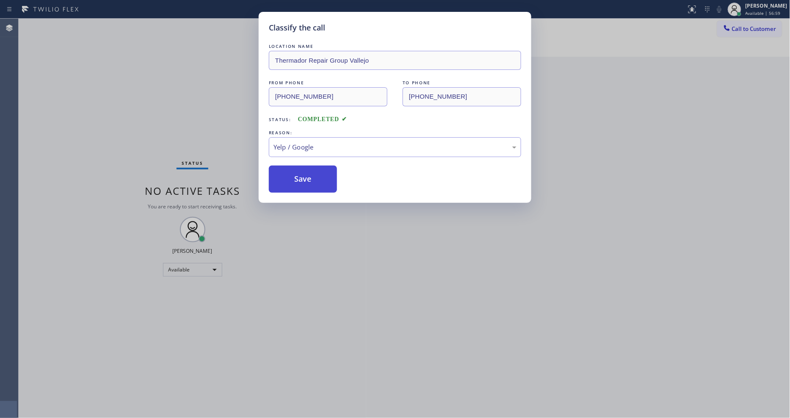
click at [331, 170] on button "Save" at bounding box center [303, 179] width 68 height 27
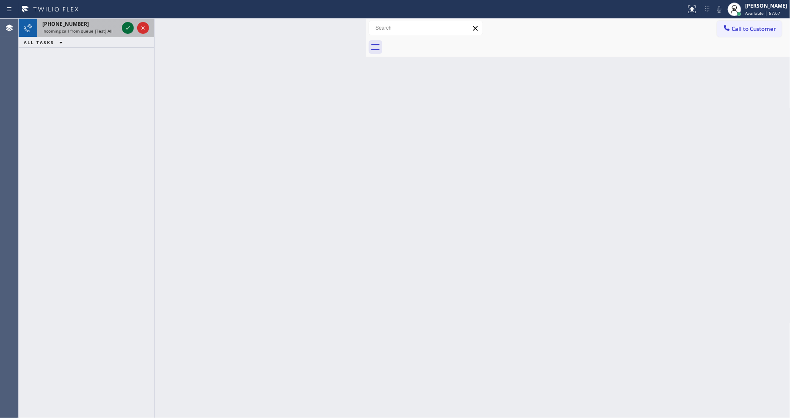
click at [128, 25] on icon at bounding box center [128, 28] width 10 height 10
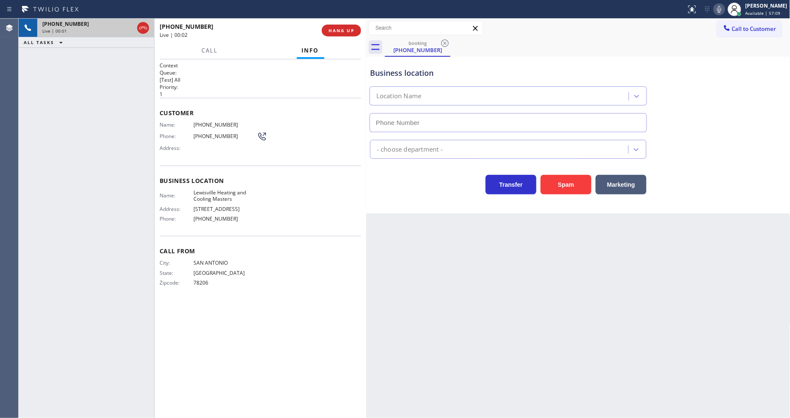
type input "[PHONE_NUMBER]"
drag, startPoint x: 336, startPoint y: 19, endPoint x: 340, endPoint y: 39, distance: 20.0
click at [337, 27] on div "[PHONE_NUMBER] Live | 00:02 HANG UP" at bounding box center [260, 30] width 201 height 22
click at [340, 39] on div "[PHONE_NUMBER] Live | 00:02 HANG UP" at bounding box center [260, 30] width 201 height 22
click at [349, 28] on span "HANG UP" at bounding box center [341, 31] width 26 height 6
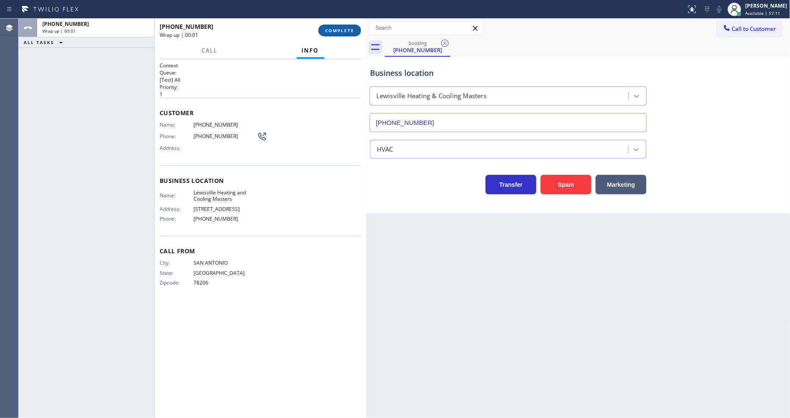
click at [349, 28] on span "COMPLETE" at bounding box center [339, 31] width 29 height 6
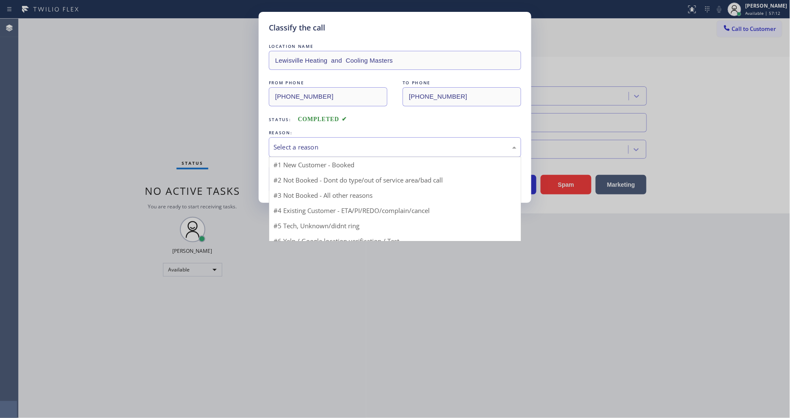
click at [309, 138] on div "Select a reason" at bounding box center [395, 147] width 252 height 20
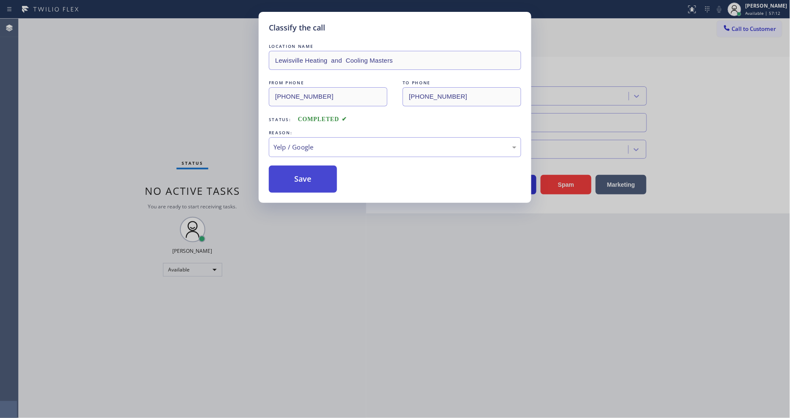
click at [310, 171] on button "Save" at bounding box center [303, 179] width 68 height 27
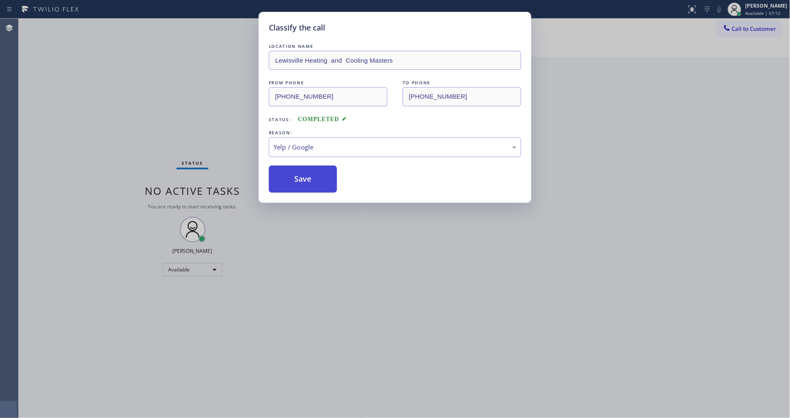
click at [310, 171] on button "Save" at bounding box center [303, 179] width 68 height 27
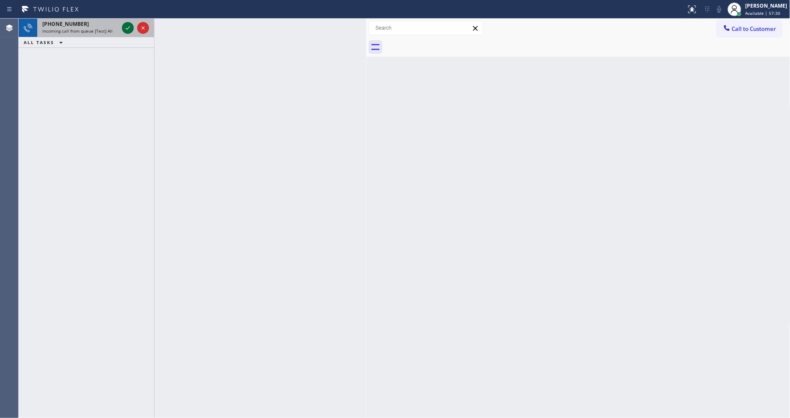
click at [127, 29] on icon at bounding box center [128, 27] width 4 height 3
click at [128, 24] on icon at bounding box center [128, 28] width 10 height 10
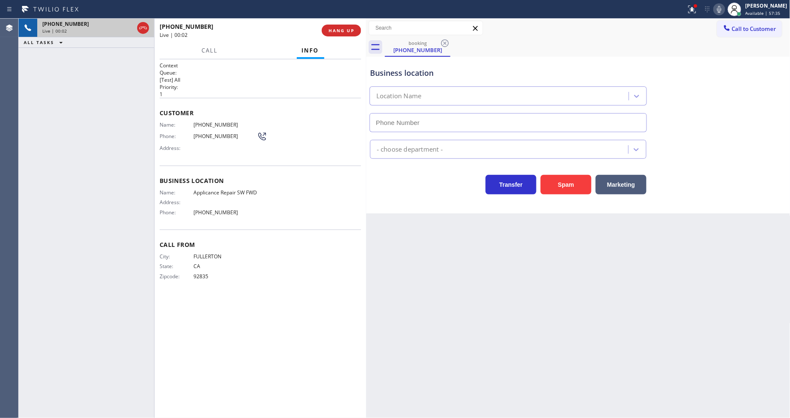
type input "[PHONE_NUMBER]"
click at [343, 25] on button "HANG UP" at bounding box center [341, 31] width 39 height 12
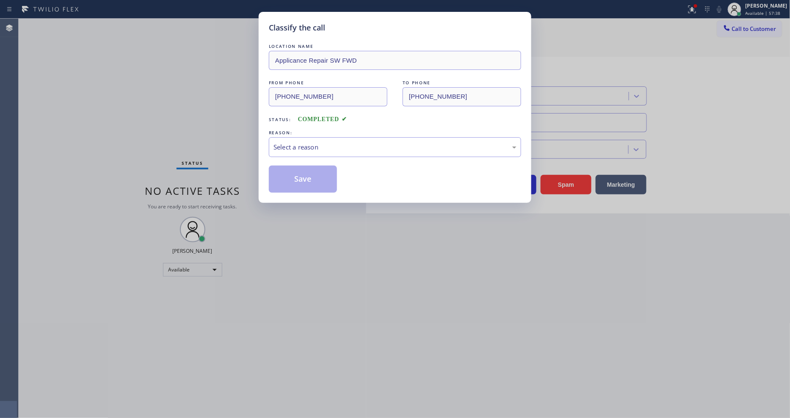
click at [315, 137] on div "Select a reason" at bounding box center [395, 147] width 252 height 20
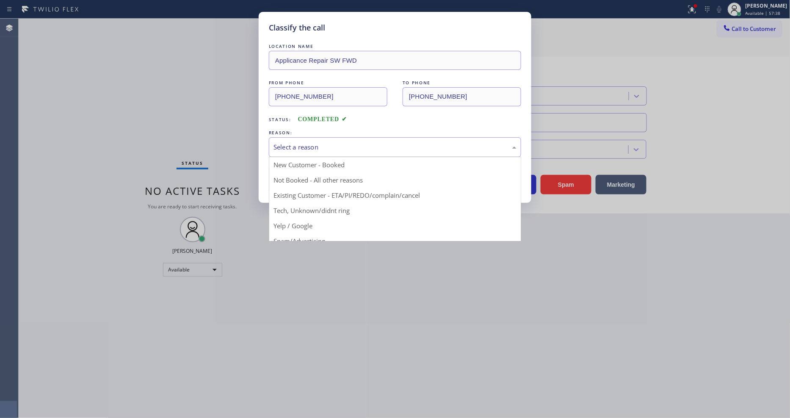
drag, startPoint x: 319, startPoint y: 225, endPoint x: 317, endPoint y: 205, distance: 19.6
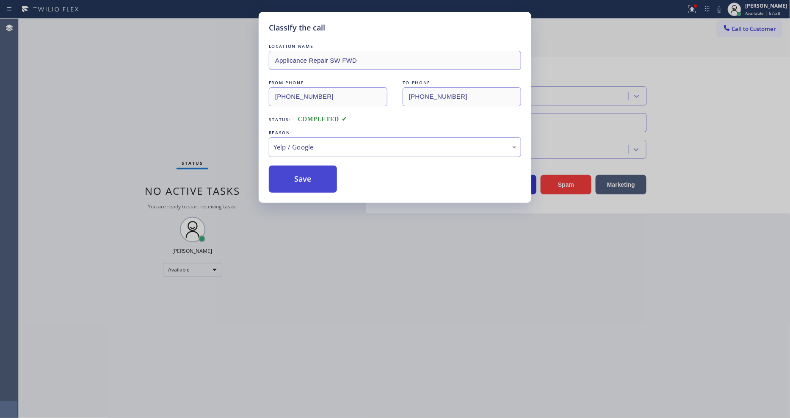
click at [309, 166] on button "Save" at bounding box center [303, 179] width 68 height 27
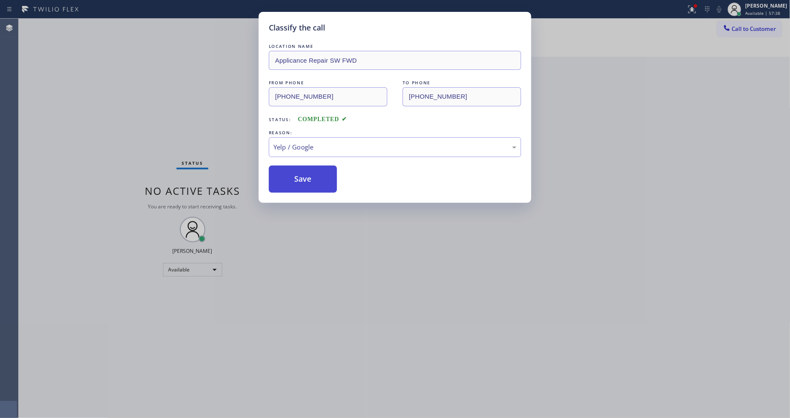
click at [309, 166] on button "Save" at bounding box center [303, 179] width 68 height 27
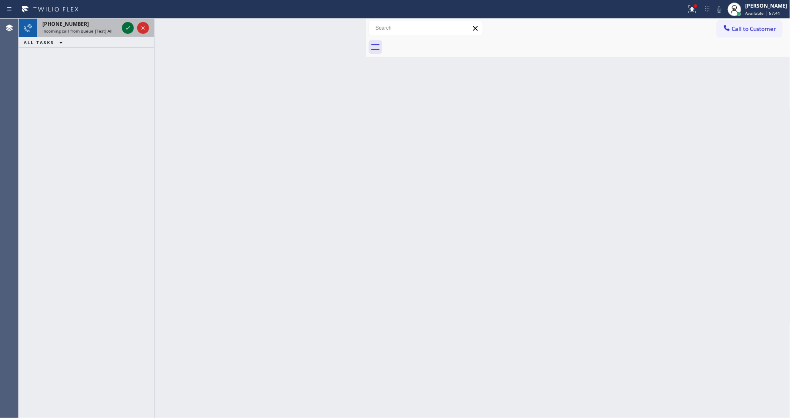
click at [125, 28] on icon at bounding box center [128, 28] width 10 height 10
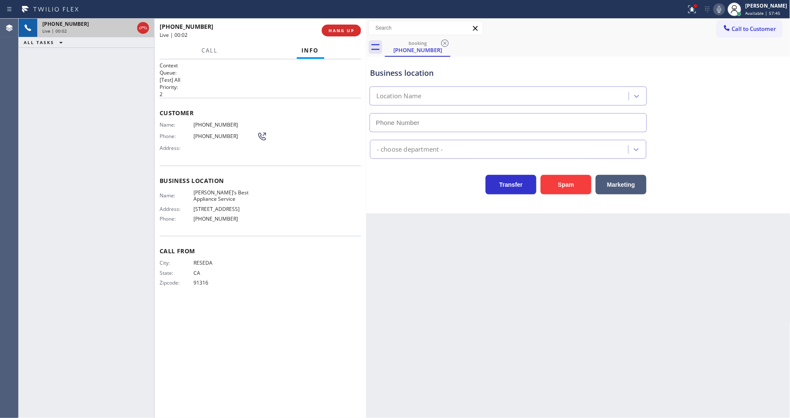
type input "[PHONE_NUMBER]"
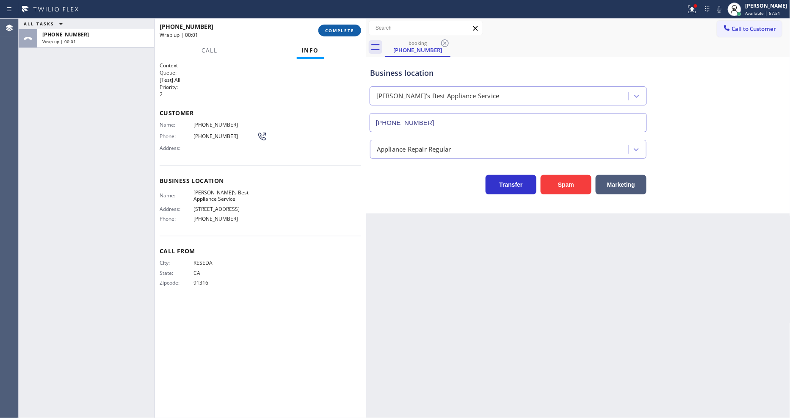
click at [345, 29] on span "COMPLETE" at bounding box center [339, 31] width 29 height 6
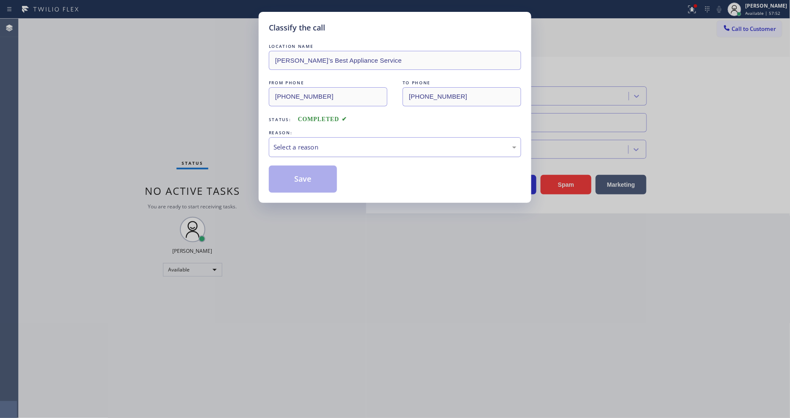
click at [324, 142] on div "Select a reason" at bounding box center [394, 147] width 243 height 10
click at [318, 171] on button "Save" at bounding box center [303, 179] width 68 height 27
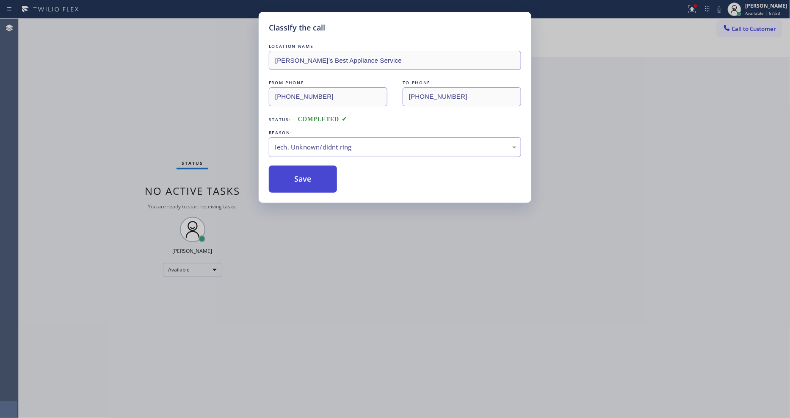
click at [318, 171] on button "Save" at bounding box center [303, 179] width 68 height 27
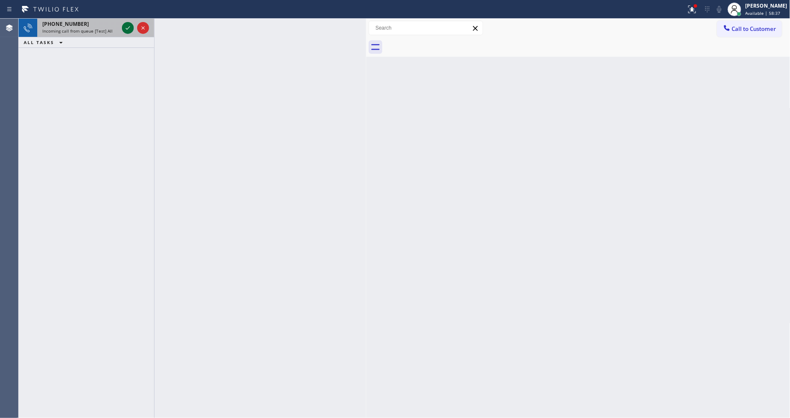
click at [132, 24] on icon at bounding box center [128, 28] width 10 height 10
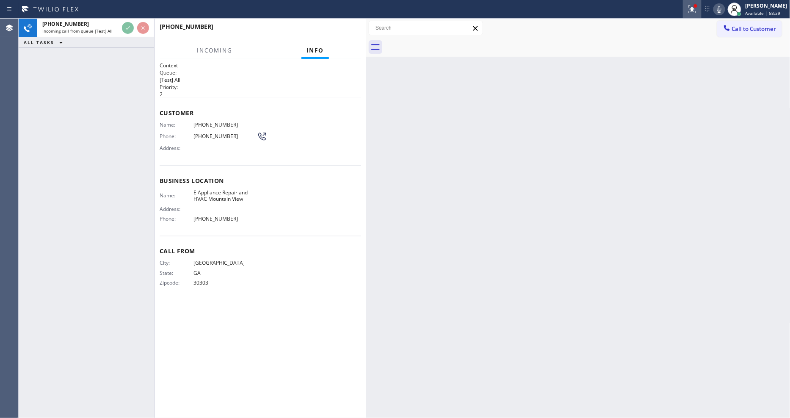
click at [701, 11] on div at bounding box center [692, 9] width 19 height 10
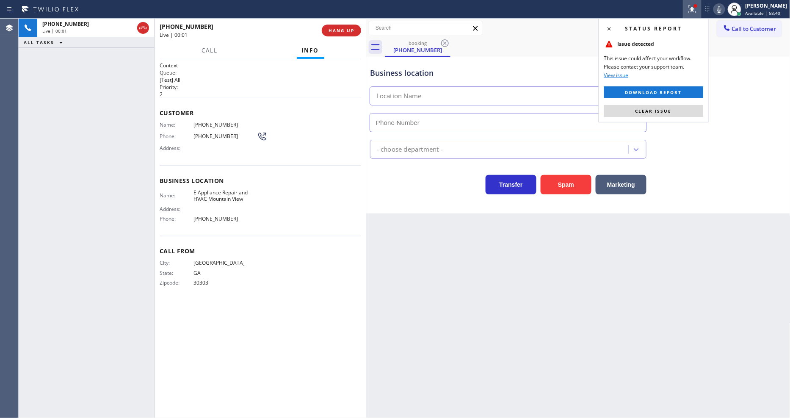
click at [674, 110] on button "Clear issue" at bounding box center [653, 111] width 99 height 12
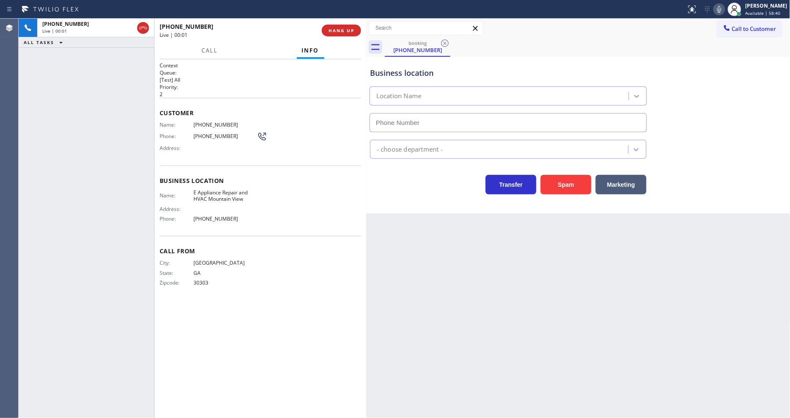
type input "[PHONE_NUMBER]"
click at [340, 23] on div "[PHONE_NUMBER] Live | 00:02 HANG UP" at bounding box center [260, 30] width 201 height 22
click at [342, 28] on span "HANG UP" at bounding box center [341, 31] width 26 height 6
click at [339, 31] on span "HANG UP" at bounding box center [341, 31] width 26 height 6
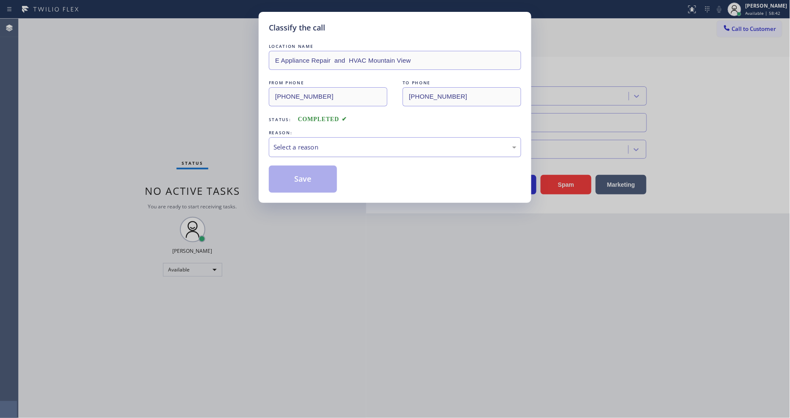
click at [311, 137] on div "Select a reason" at bounding box center [395, 147] width 252 height 20
click at [298, 172] on button "Save" at bounding box center [303, 179] width 68 height 27
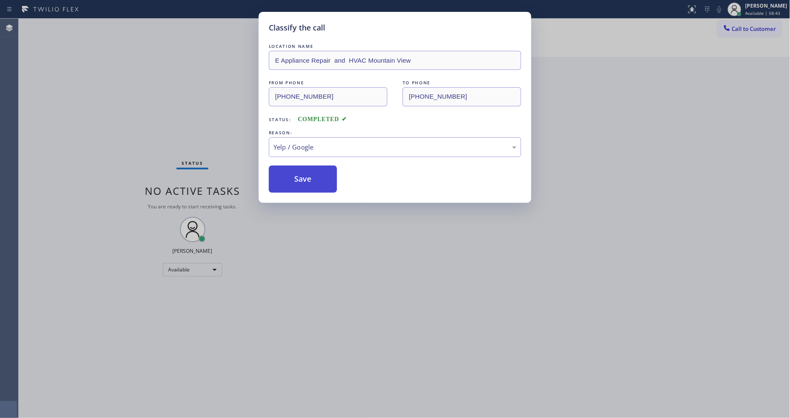
click at [298, 172] on button "Save" at bounding box center [303, 179] width 68 height 27
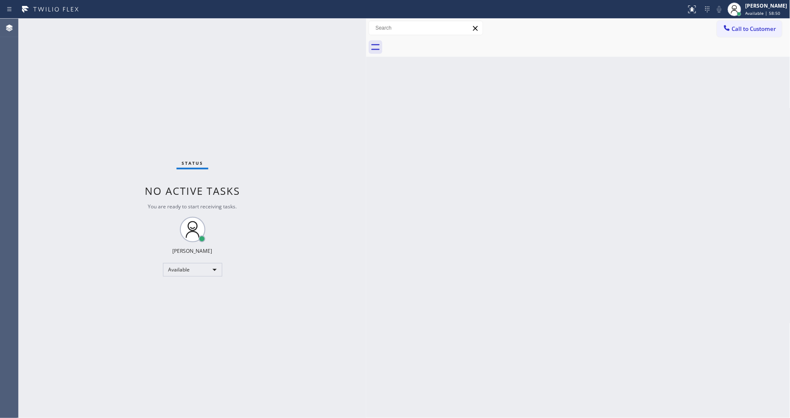
click at [392, 236] on div "Back to Dashboard Change Sender ID Customers Technicians Select a contact Outbo…" at bounding box center [578, 218] width 424 height 399
drag, startPoint x: 358, startPoint y: 97, endPoint x: 445, endPoint y: 45, distance: 101.5
click at [358, 98] on div "Status No active tasks You are ready to start receiving tasks. [PERSON_NAME] Av…" at bounding box center [193, 218] width 348 height 399
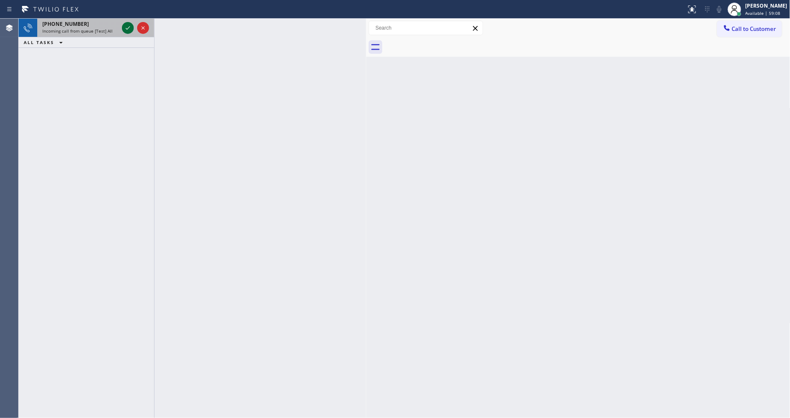
click at [124, 27] on icon at bounding box center [128, 28] width 10 height 10
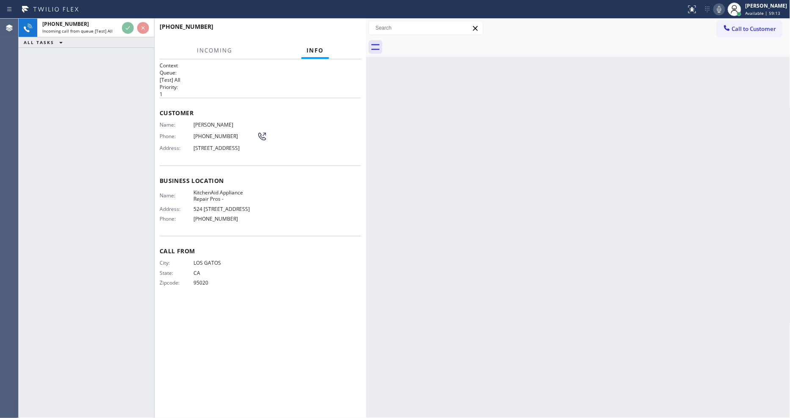
click at [455, 236] on div "Back to Dashboard Change Sender ID Customers Technicians Select a contact Outbo…" at bounding box center [578, 218] width 424 height 399
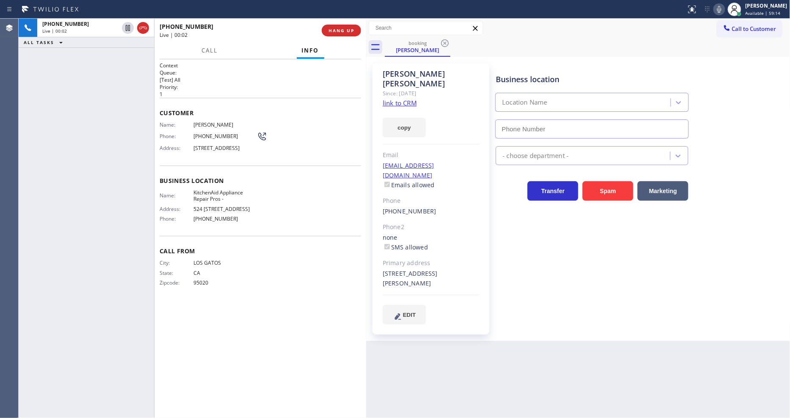
type input "[PHONE_NUMBER]"
click at [391, 99] on link "link to CRM" at bounding box center [400, 103] width 34 height 8
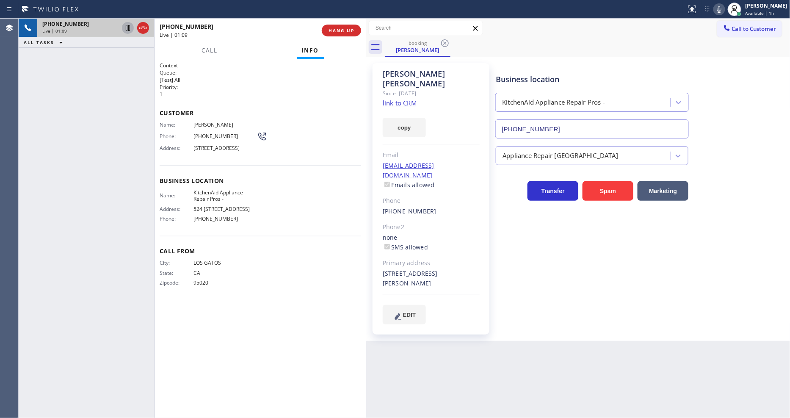
click at [129, 28] on icon at bounding box center [128, 28] width 10 height 10
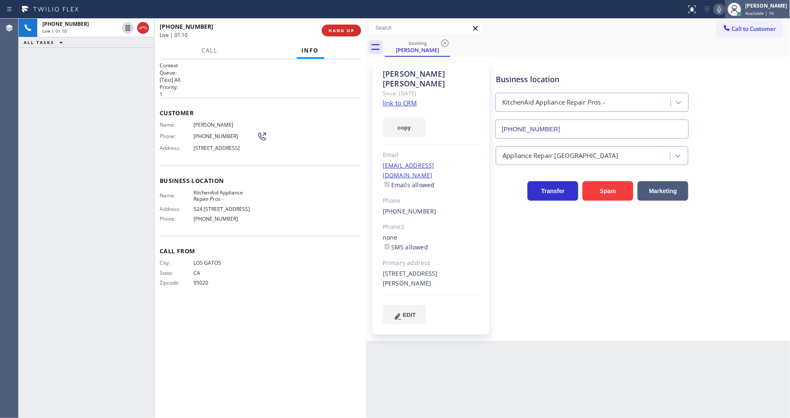
click at [734, 11] on div at bounding box center [734, 9] width 19 height 19
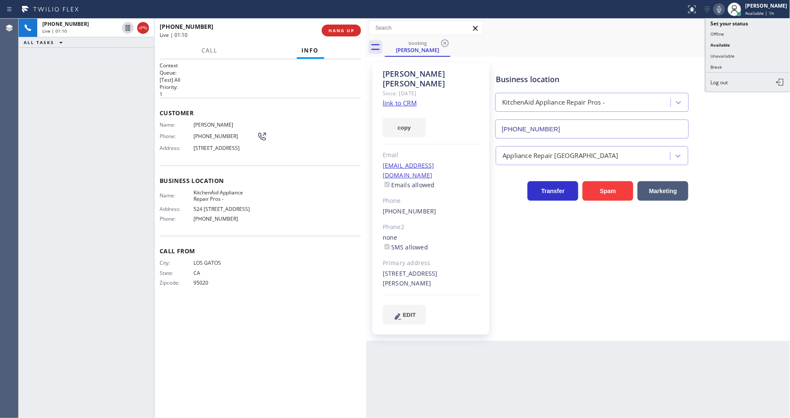
click at [724, 11] on icon at bounding box center [719, 9] width 10 height 10
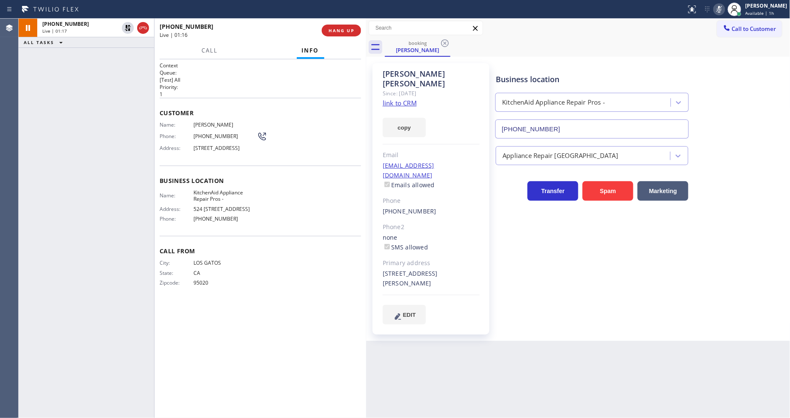
click at [278, 287] on div "City: LOS GATOS State: [US_STATE] Zipcode: 95020" at bounding box center [260, 274] width 201 height 30
click at [129, 24] on icon at bounding box center [128, 28] width 10 height 10
click at [724, 10] on icon at bounding box center [719, 9] width 10 height 10
click at [125, 29] on icon at bounding box center [128, 28] width 10 height 10
click at [129, 28] on icon at bounding box center [128, 28] width 10 height 10
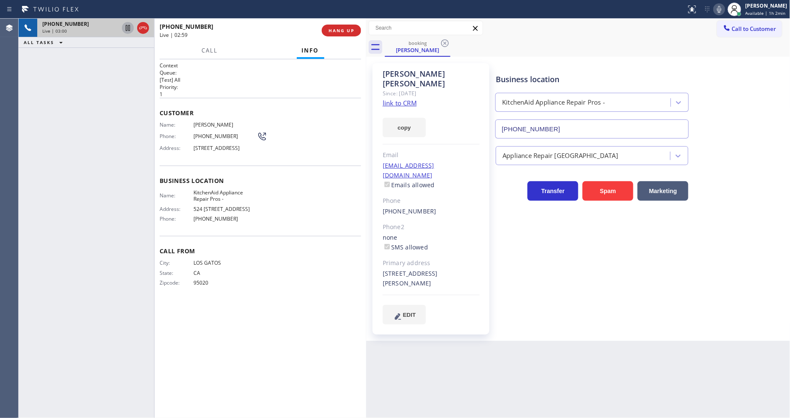
click at [124, 28] on icon at bounding box center [128, 28] width 10 height 10
click at [720, 7] on icon at bounding box center [719, 9] width 10 height 10
click at [124, 28] on icon at bounding box center [128, 28] width 10 height 10
click at [721, 11] on icon at bounding box center [719, 9] width 10 height 10
click at [343, 34] on button "HANG UP" at bounding box center [341, 31] width 39 height 12
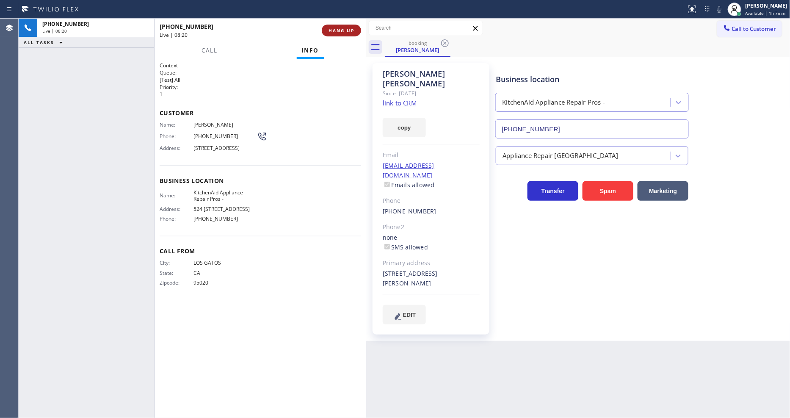
click at [341, 31] on span "HANG UP" at bounding box center [341, 31] width 26 height 6
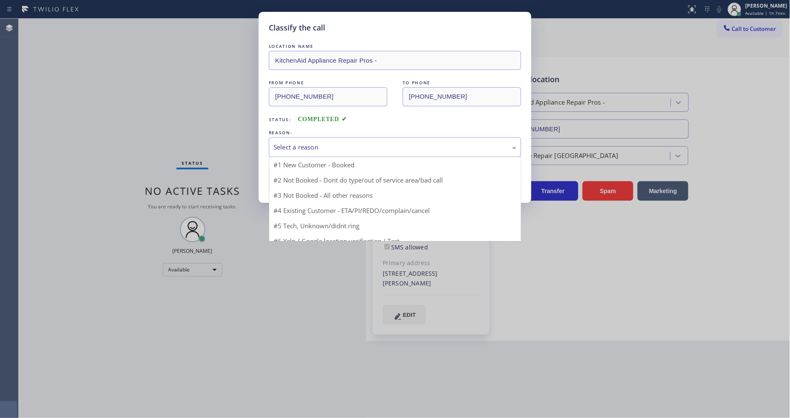
click at [315, 143] on div "Select a reason" at bounding box center [394, 147] width 243 height 10
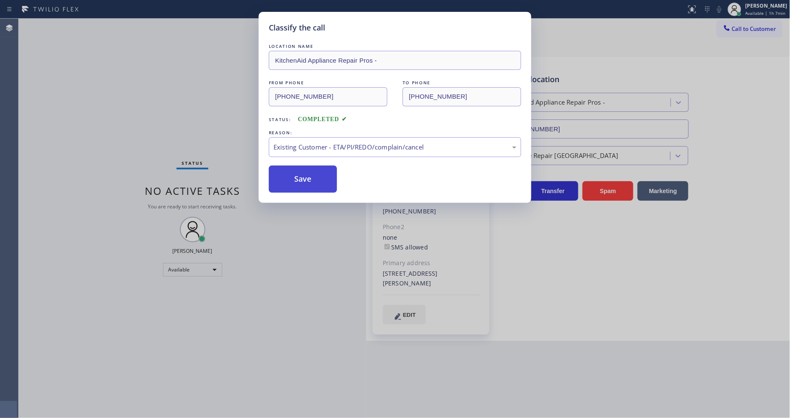
click at [305, 174] on button "Save" at bounding box center [303, 179] width 68 height 27
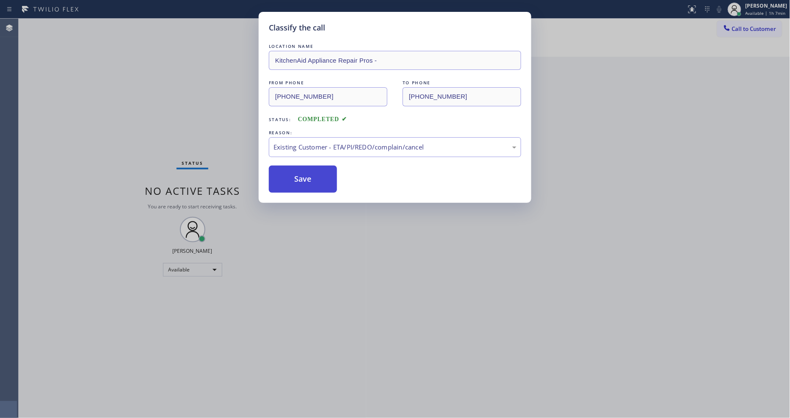
click at [305, 174] on button "Save" at bounding box center [303, 179] width 68 height 27
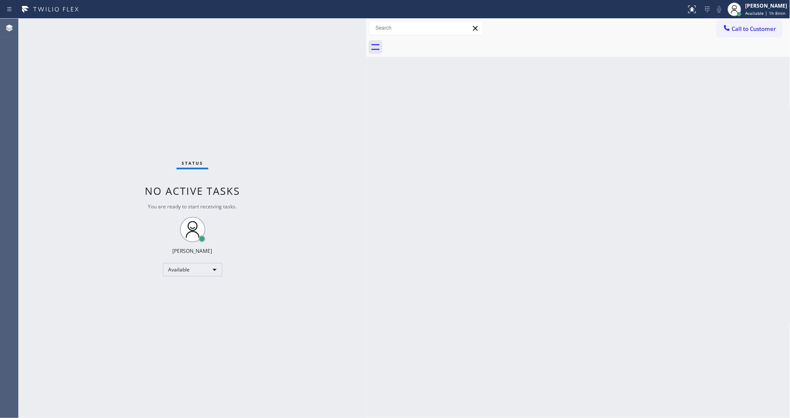
click at [104, 26] on div "Status No active tasks You are ready to start receiving tasks. [PERSON_NAME] Av…" at bounding box center [193, 218] width 348 height 399
click at [111, 22] on div "Status No active tasks You are ready to start receiving tasks. [PERSON_NAME] Av…" at bounding box center [193, 218] width 348 height 399
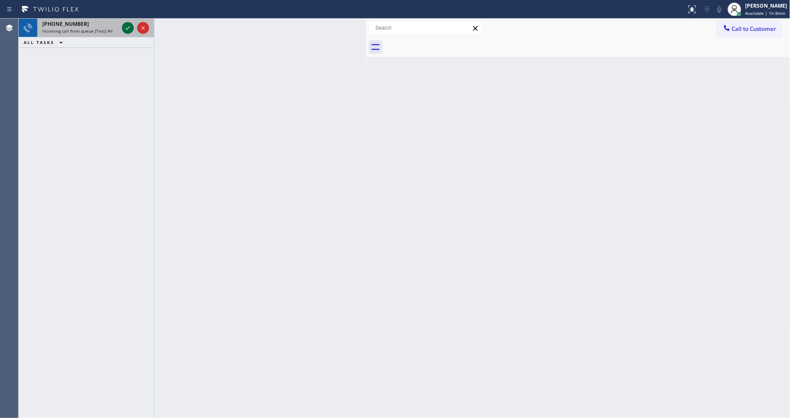
click at [126, 24] on icon at bounding box center [128, 28] width 10 height 10
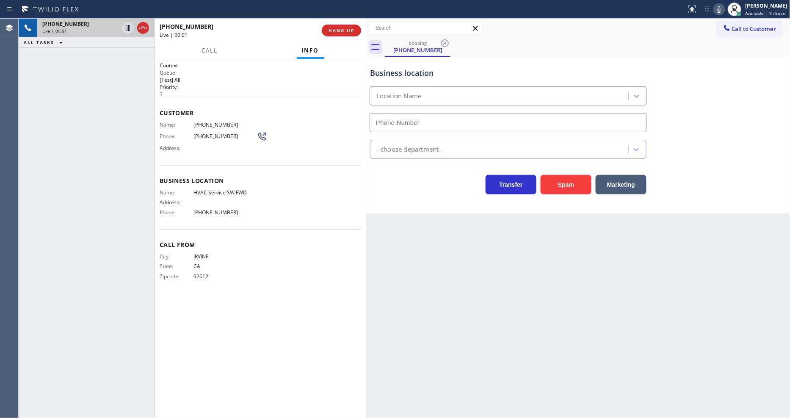
type input "[PHONE_NUMBER]"
click at [343, 30] on span "HANG UP" at bounding box center [341, 31] width 26 height 6
click at [342, 29] on span "HANG UP" at bounding box center [341, 31] width 26 height 6
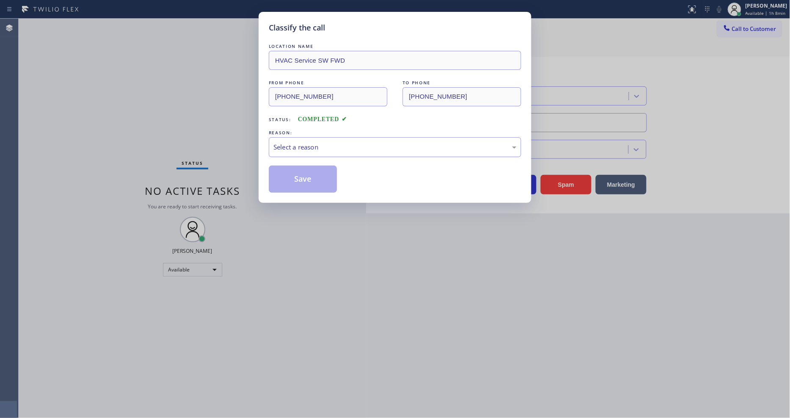
click at [315, 144] on div "Select a reason" at bounding box center [394, 147] width 243 height 10
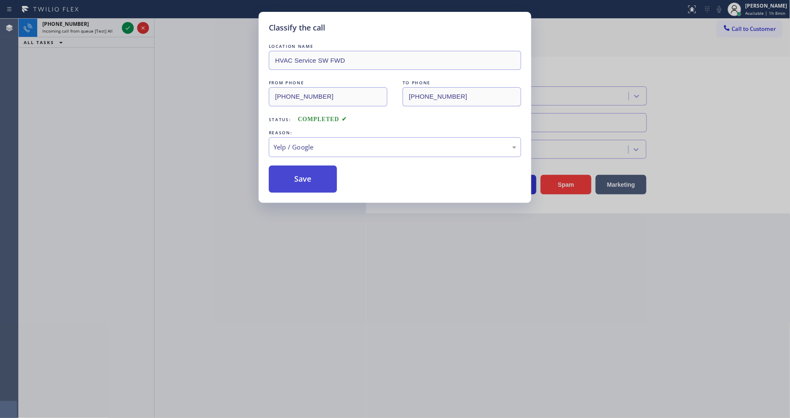
click at [305, 167] on button "Save" at bounding box center [303, 179] width 68 height 27
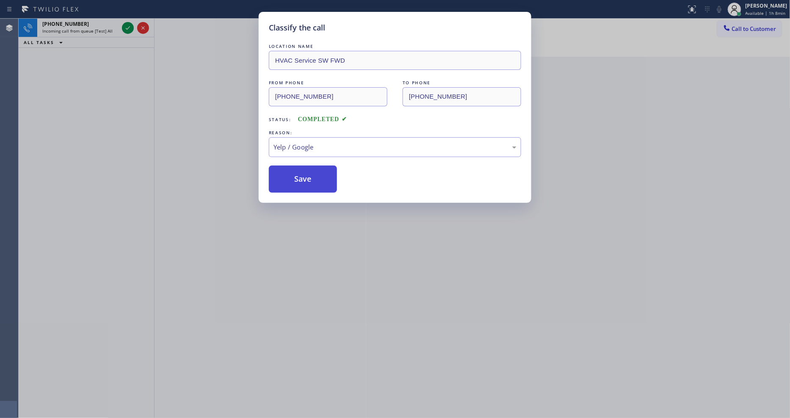
click at [305, 168] on button "Save" at bounding box center [303, 179] width 68 height 27
click at [125, 28] on icon at bounding box center [128, 28] width 10 height 10
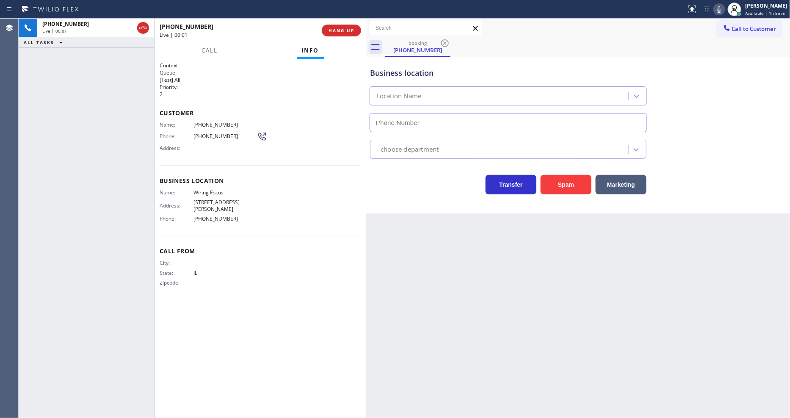
type input "[PHONE_NUMBER]"
click at [350, 28] on span "HANG UP" at bounding box center [341, 31] width 26 height 6
click at [350, 29] on span "HANG UP" at bounding box center [341, 31] width 26 height 6
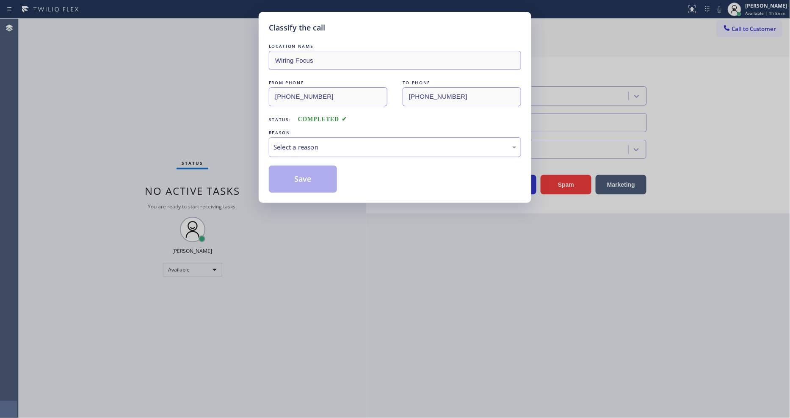
click at [327, 149] on div "Select a reason" at bounding box center [394, 147] width 243 height 10
click at [324, 179] on button "Save" at bounding box center [303, 179] width 68 height 27
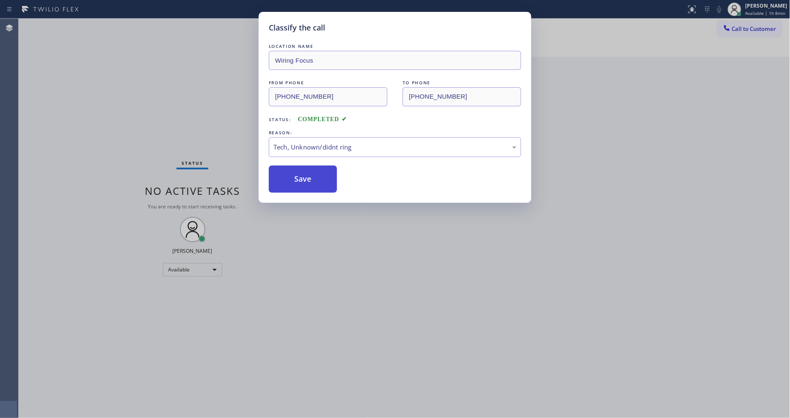
click at [324, 179] on button "Save" at bounding box center [303, 179] width 68 height 27
click at [323, 179] on button "Save" at bounding box center [303, 179] width 68 height 27
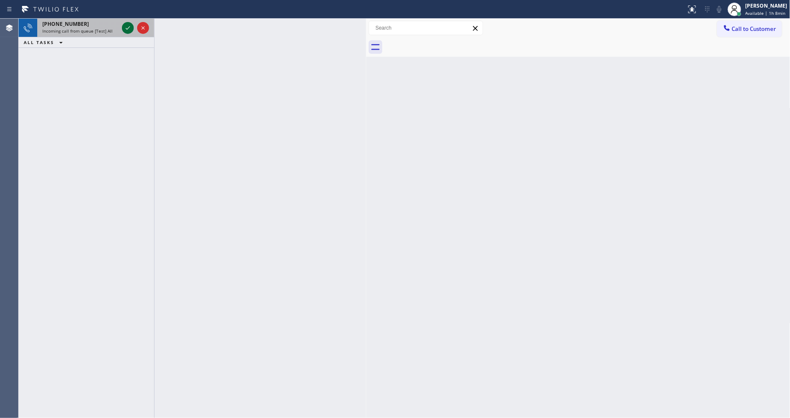
click at [125, 28] on icon at bounding box center [128, 28] width 10 height 10
click at [129, 28] on icon at bounding box center [128, 28] width 10 height 10
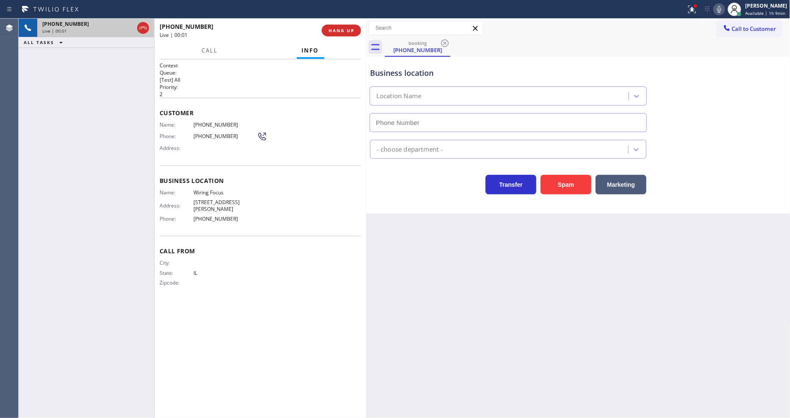
click at [340, 30] on span "HANG UP" at bounding box center [341, 31] width 26 height 6
type input "[PHONE_NUMBER]"
click at [340, 30] on span "HANG UP" at bounding box center [341, 31] width 26 height 6
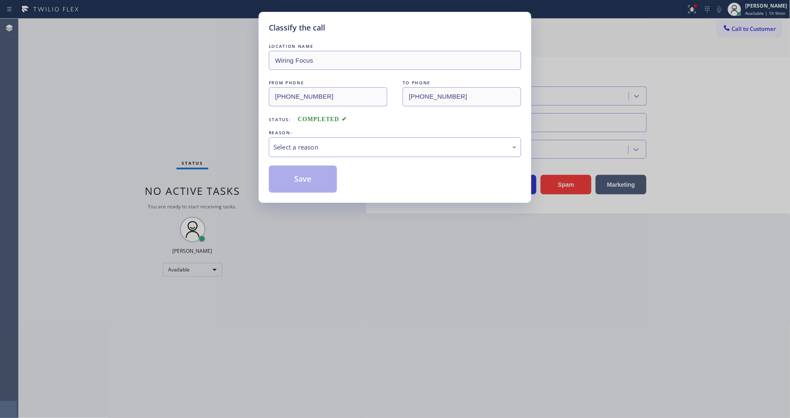
click at [315, 146] on div "Select a reason" at bounding box center [394, 147] width 243 height 10
click at [312, 180] on button "Save" at bounding box center [303, 179] width 68 height 27
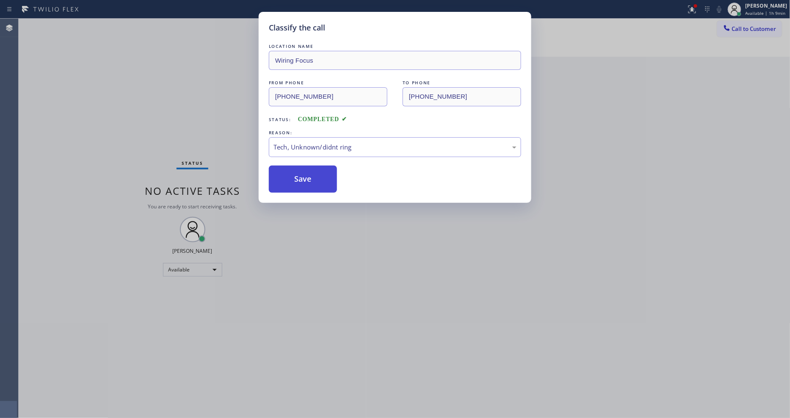
click at [312, 180] on button "Save" at bounding box center [303, 179] width 68 height 27
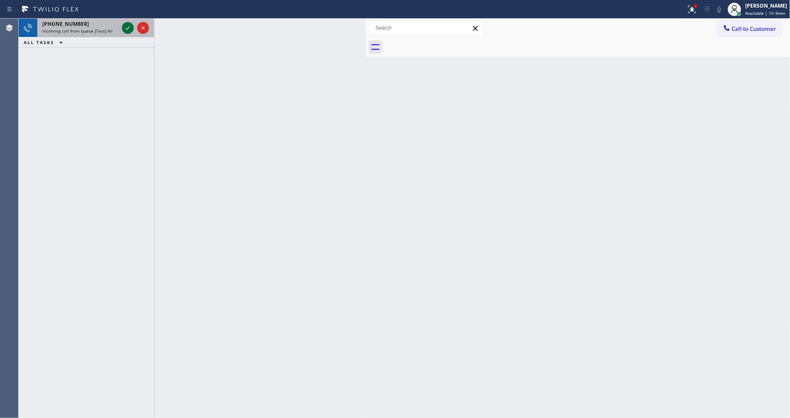
click at [125, 27] on icon at bounding box center [128, 28] width 10 height 10
click at [124, 27] on icon at bounding box center [128, 28] width 10 height 10
click at [123, 27] on icon at bounding box center [128, 28] width 10 height 10
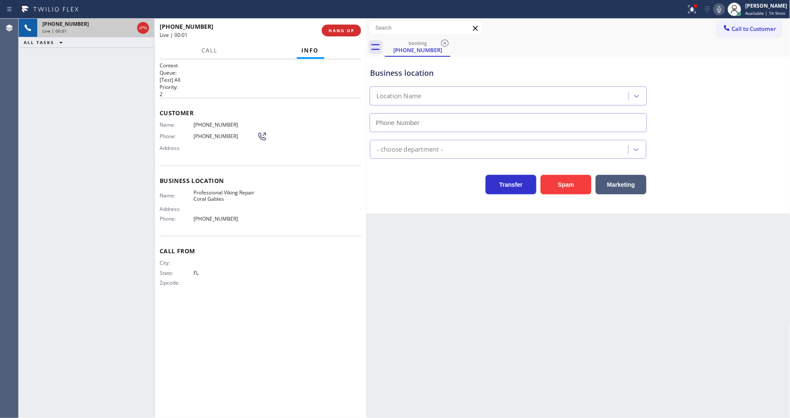
type input "[PHONE_NUMBER]"
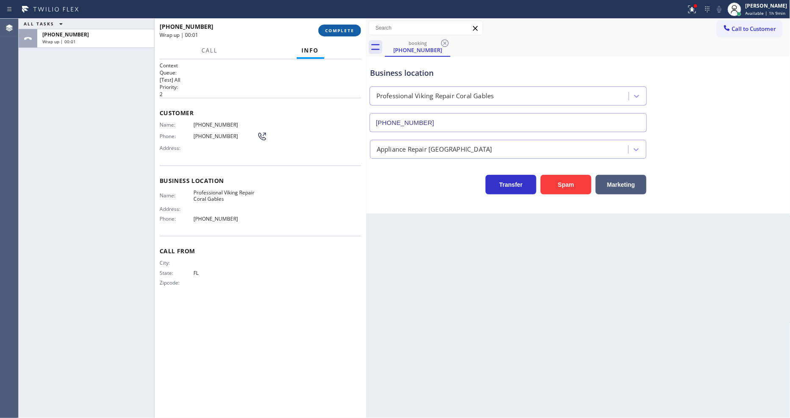
click at [349, 28] on span "COMPLETE" at bounding box center [339, 31] width 29 height 6
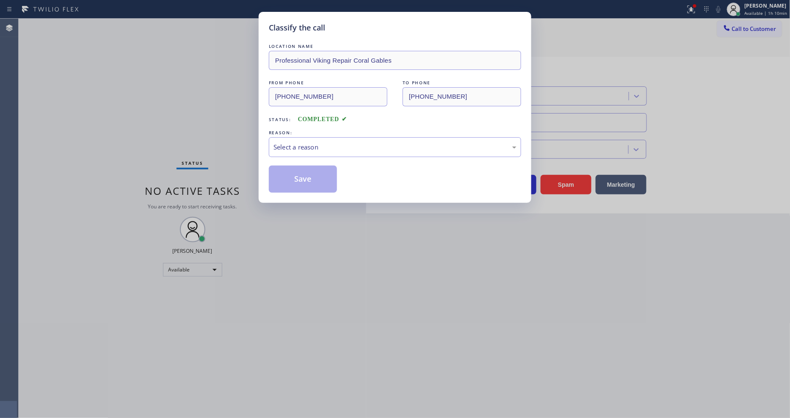
click at [353, 128] on div "REASON:" at bounding box center [395, 132] width 252 height 9
click at [353, 144] on div "Select a reason" at bounding box center [394, 147] width 243 height 10
click at [323, 166] on button "Save" at bounding box center [303, 179] width 68 height 27
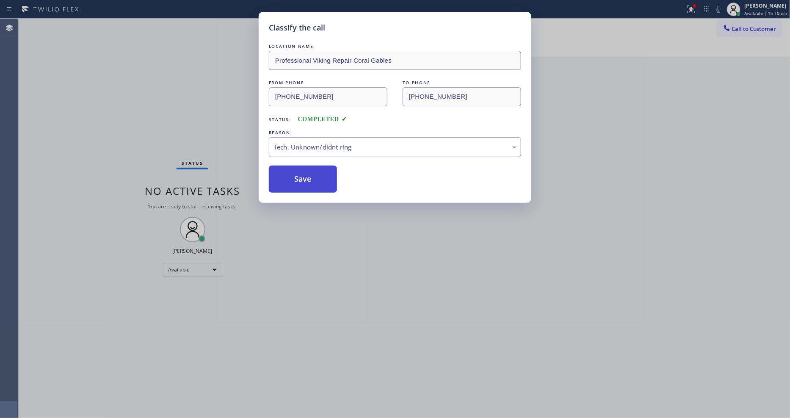
click at [323, 166] on button "Save" at bounding box center [303, 179] width 68 height 27
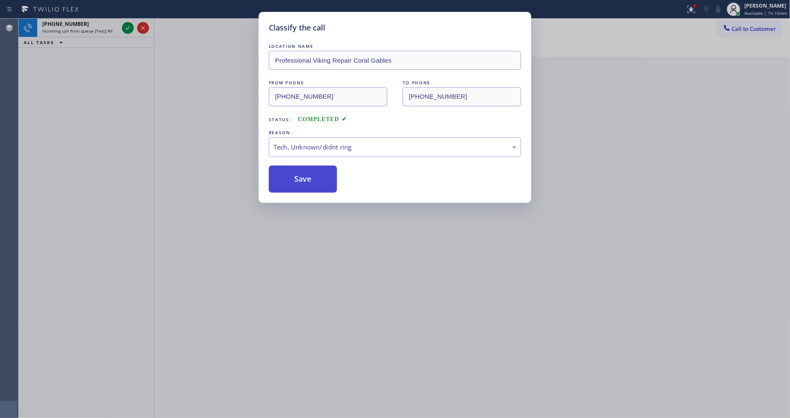
click at [323, 166] on button "Save" at bounding box center [303, 179] width 68 height 27
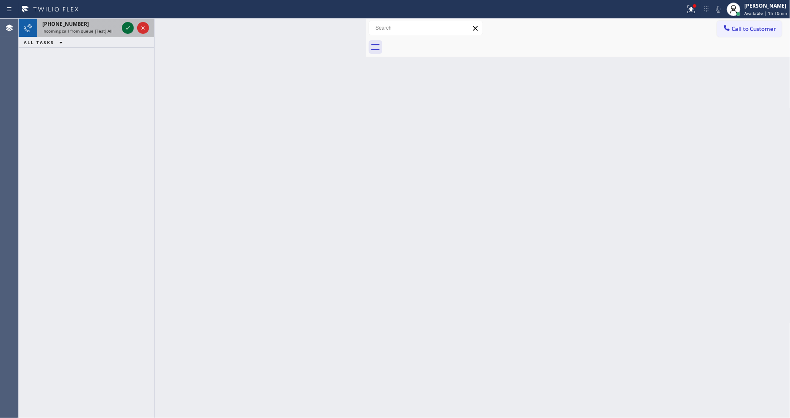
click at [129, 28] on icon at bounding box center [128, 28] width 10 height 10
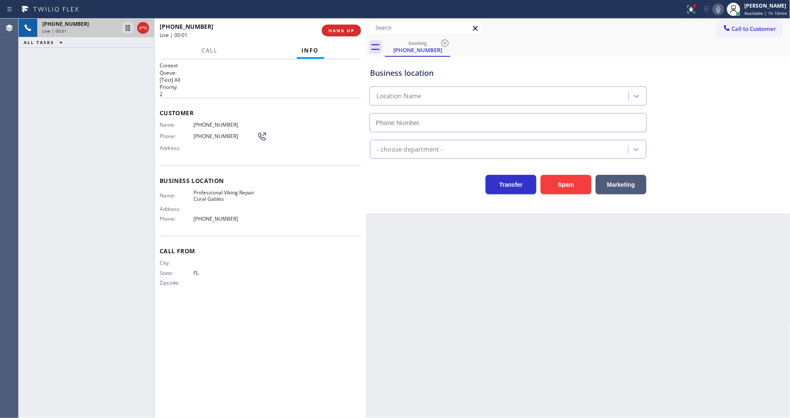
type input "[PHONE_NUMBER]"
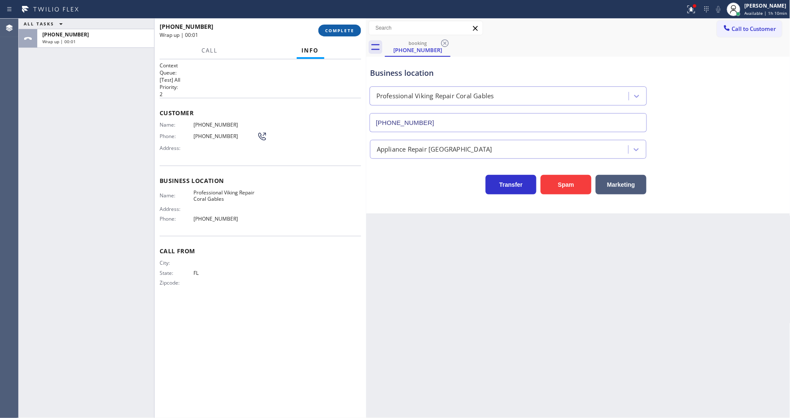
click at [336, 28] on span "COMPLETE" at bounding box center [339, 31] width 29 height 6
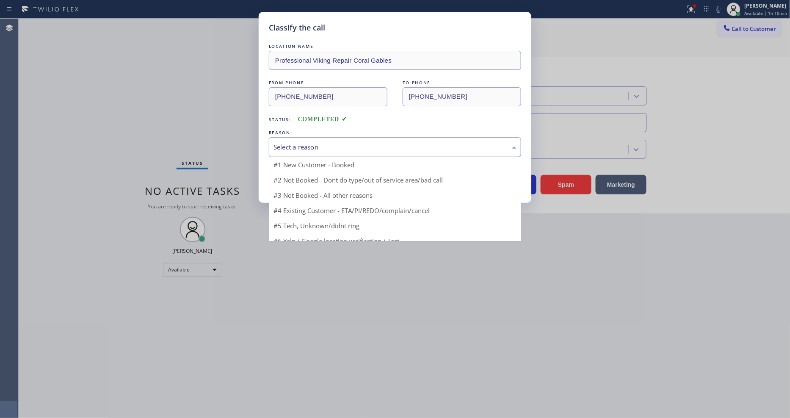
click at [316, 143] on div "Select a reason" at bounding box center [394, 147] width 243 height 10
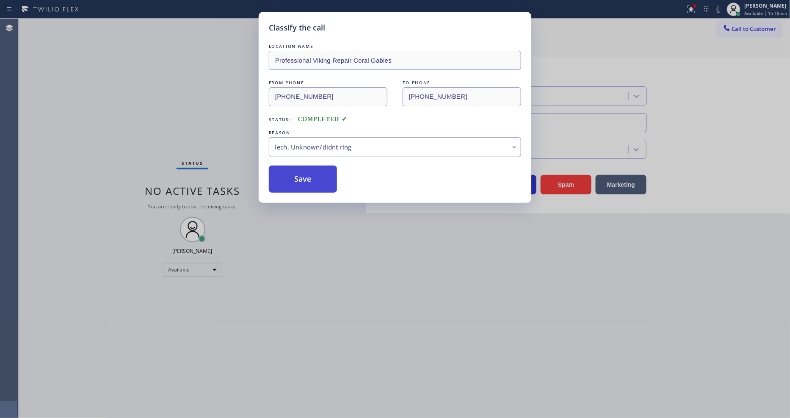
click at [310, 179] on button "Save" at bounding box center [303, 179] width 68 height 27
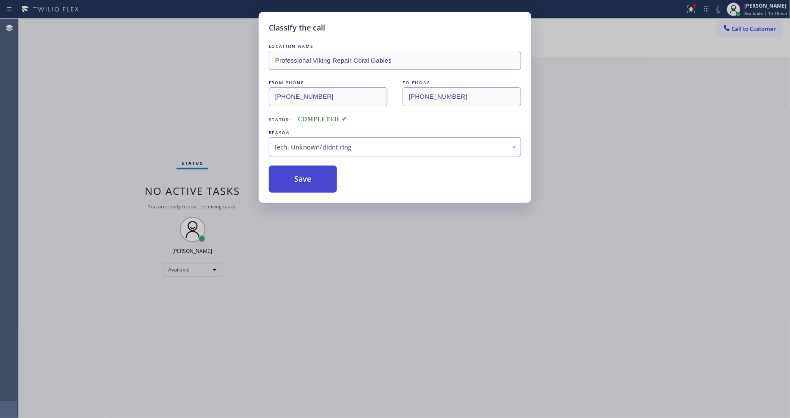
click at [310, 179] on button "Save" at bounding box center [303, 179] width 68 height 27
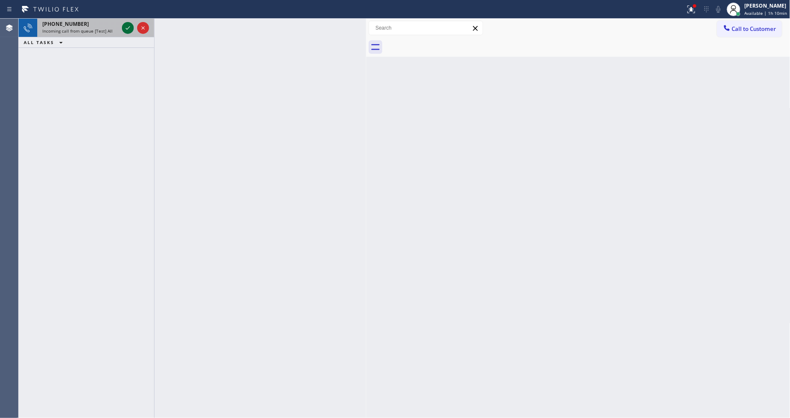
click at [126, 24] on icon at bounding box center [128, 28] width 10 height 10
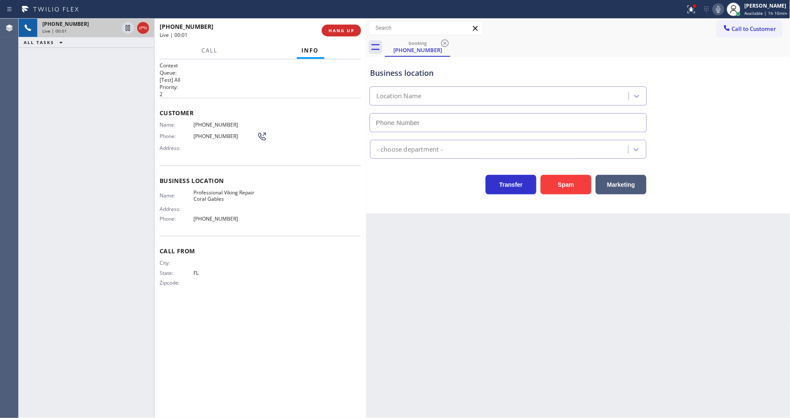
click at [342, 29] on span "HANG UP" at bounding box center [341, 31] width 26 height 6
type input "[PHONE_NUMBER]"
click at [342, 29] on span "HANG UP" at bounding box center [341, 31] width 26 height 6
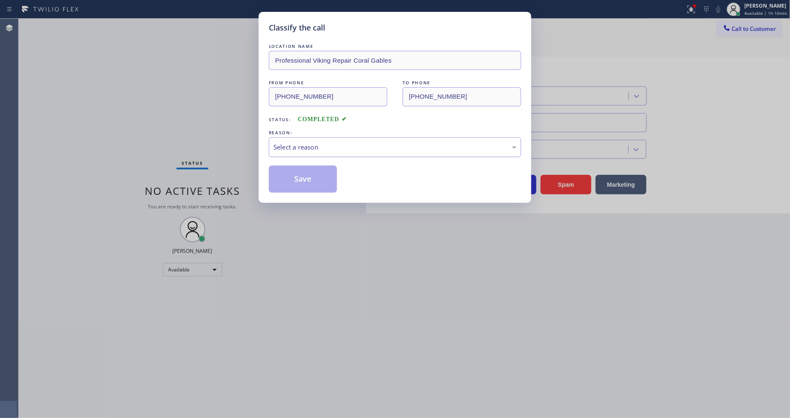
drag, startPoint x: 298, startPoint y: 142, endPoint x: 301, endPoint y: 153, distance: 11.4
click at [298, 142] on div "Select a reason" at bounding box center [394, 147] width 243 height 10
click at [315, 174] on button "Save" at bounding box center [303, 179] width 68 height 27
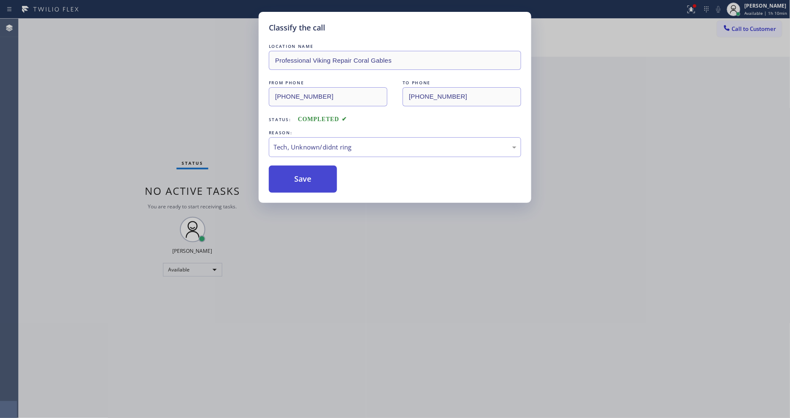
click at [315, 174] on button "Save" at bounding box center [303, 179] width 68 height 27
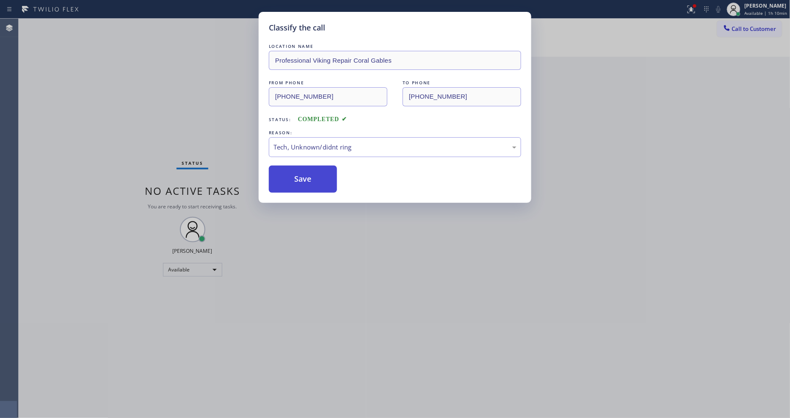
click at [315, 174] on div "Classify the call LOCATION NAME Bestway Appliance Repair [GEOGRAPHIC_DATA] FROM…" at bounding box center [404, 218] width 771 height 399
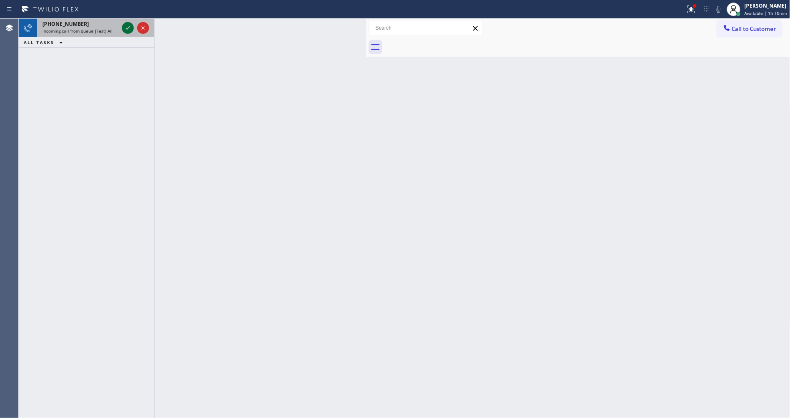
click at [128, 28] on icon at bounding box center [128, 27] width 4 height 3
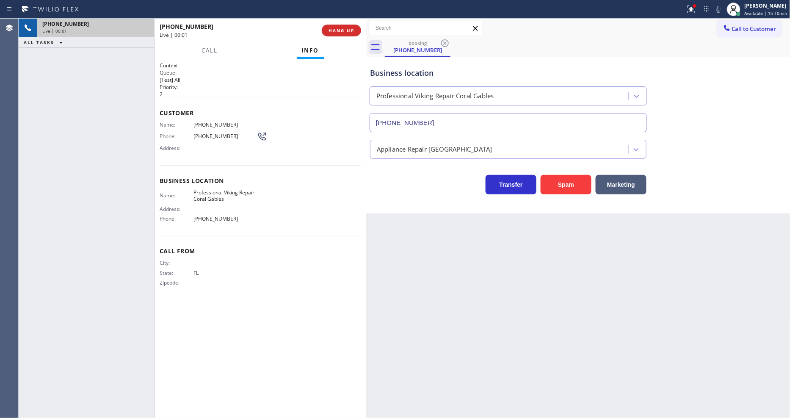
type input "[PHONE_NUMBER]"
click at [337, 29] on span "HANG UP" at bounding box center [341, 31] width 26 height 6
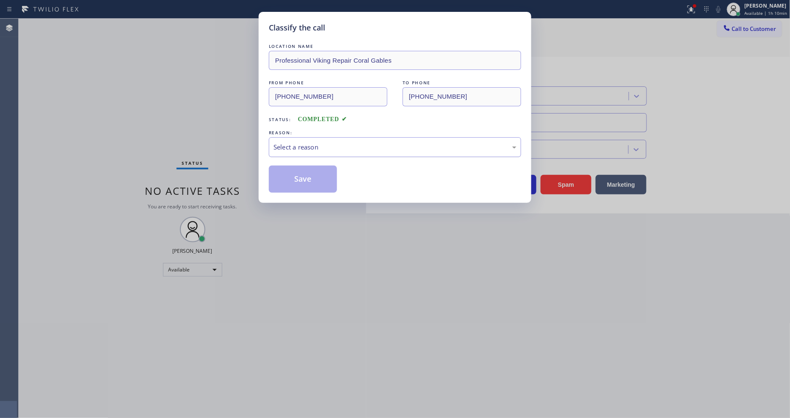
click at [336, 146] on div "Select a reason" at bounding box center [394, 147] width 243 height 10
click at [317, 178] on button "Save" at bounding box center [303, 179] width 68 height 27
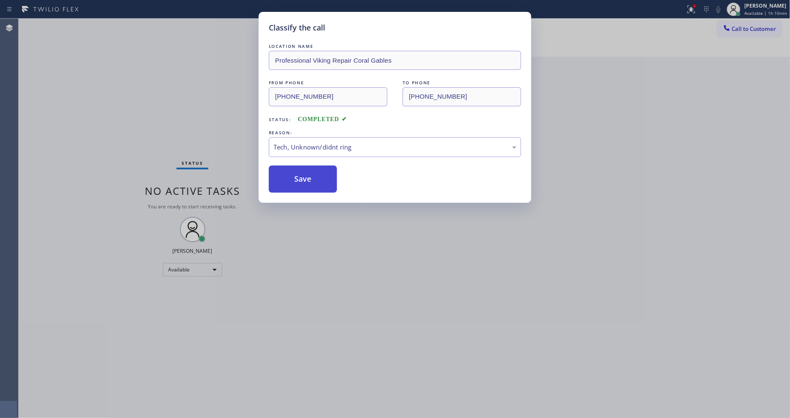
click at [317, 178] on button "Save" at bounding box center [303, 179] width 68 height 27
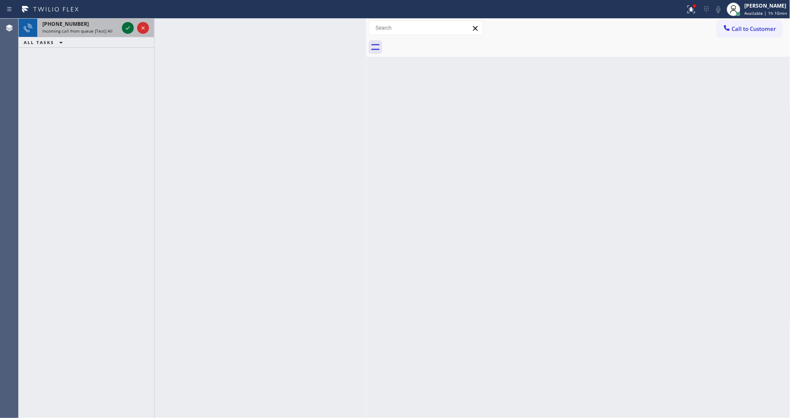
click at [127, 25] on icon at bounding box center [128, 28] width 10 height 10
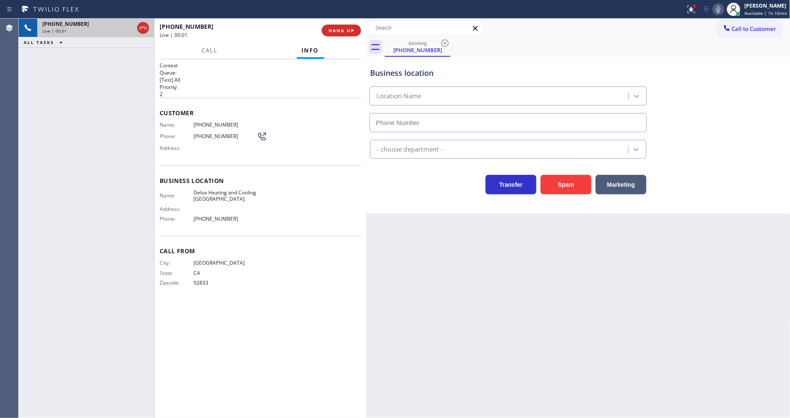
type input "[PHONE_NUMBER]"
click at [337, 31] on span "HANG UP" at bounding box center [341, 31] width 26 height 6
click at [337, 35] on button "HANG UP" at bounding box center [341, 31] width 39 height 12
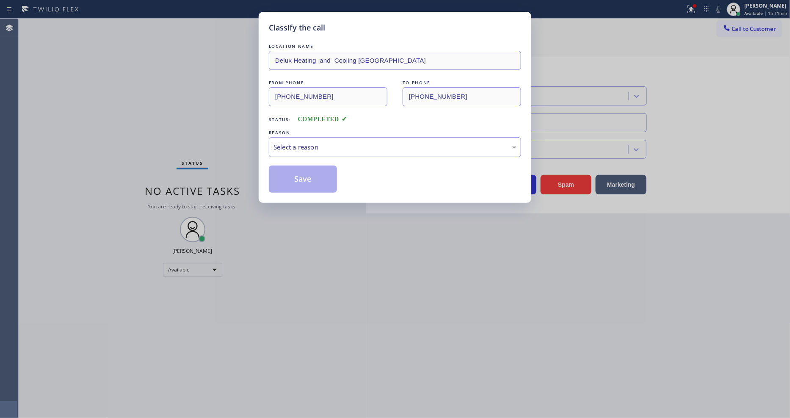
click at [320, 142] on div "Select a reason" at bounding box center [394, 147] width 243 height 10
click at [315, 152] on div "New Customer - Booked" at bounding box center [395, 147] width 252 height 20
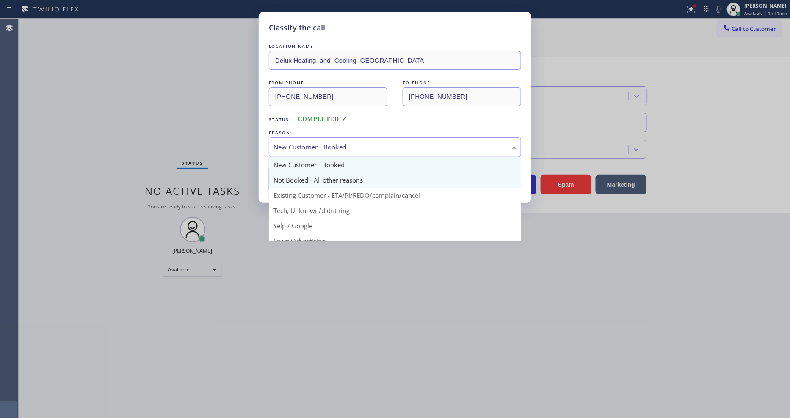
click at [311, 176] on button "Save" at bounding box center [303, 179] width 68 height 27
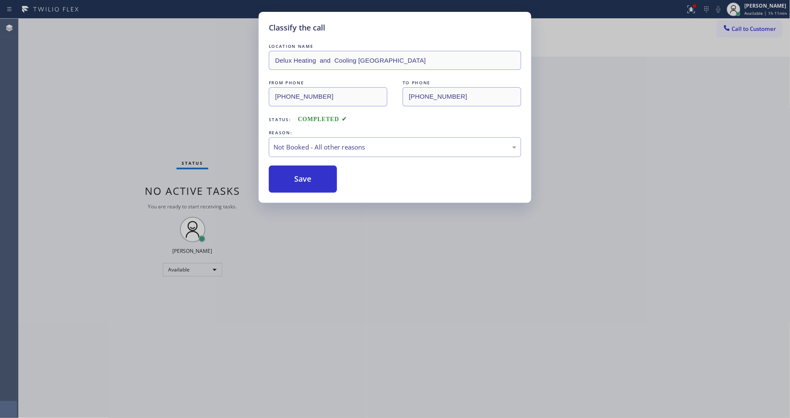
drag, startPoint x: 311, startPoint y: 176, endPoint x: 269, endPoint y: 343, distance: 172.4
click at [311, 176] on button "Save" at bounding box center [303, 179] width 68 height 27
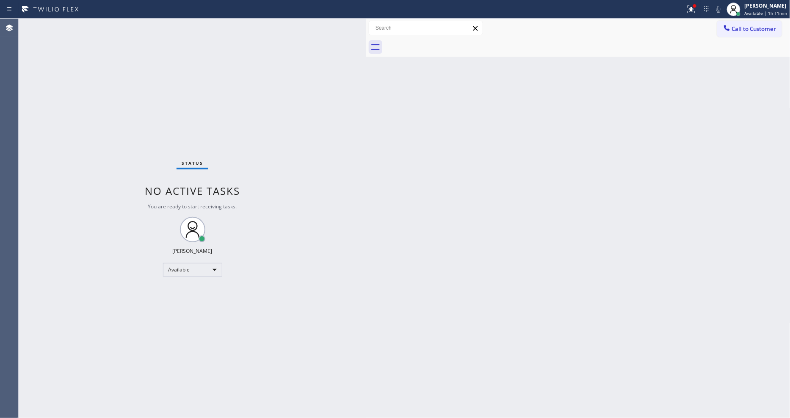
click at [115, 23] on div "Status No active tasks You are ready to start receiving tasks. [PERSON_NAME] Av…" at bounding box center [193, 218] width 348 height 399
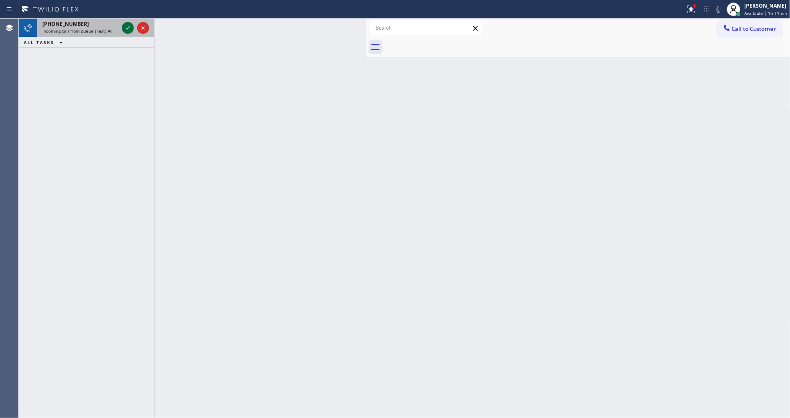
drag, startPoint x: 123, startPoint y: 26, endPoint x: 127, endPoint y: 29, distance: 4.9
click at [126, 28] on icon at bounding box center [128, 28] width 10 height 10
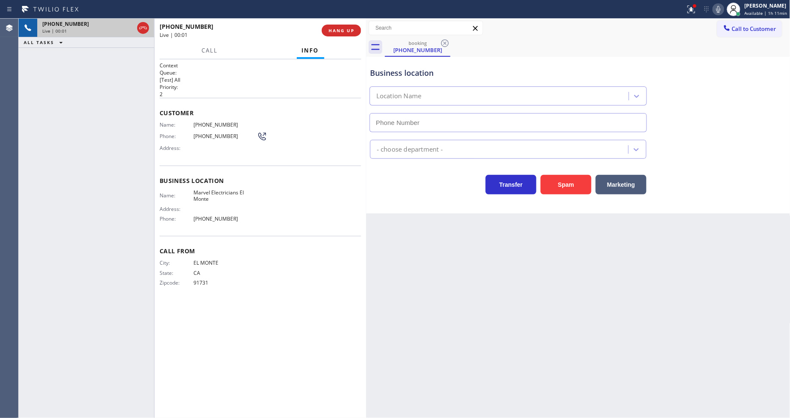
type input "[PHONE_NUMBER]"
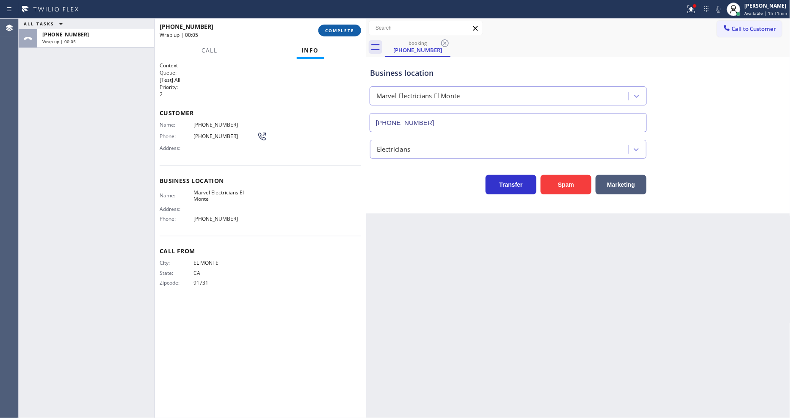
click at [345, 33] on span "COMPLETE" at bounding box center [339, 31] width 29 height 6
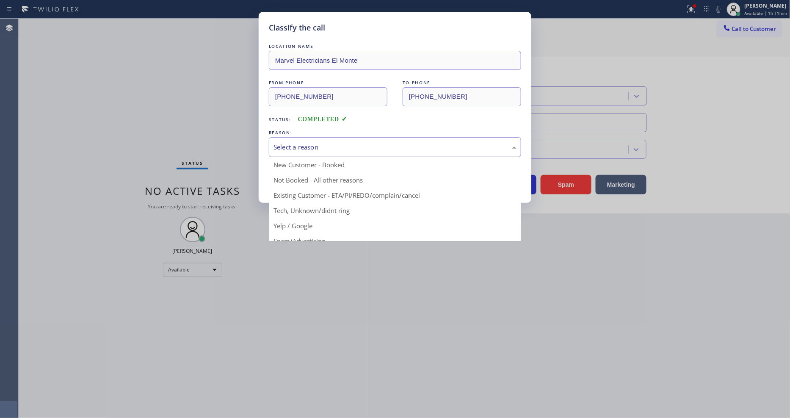
click at [320, 142] on div "Select a reason" at bounding box center [394, 147] width 243 height 10
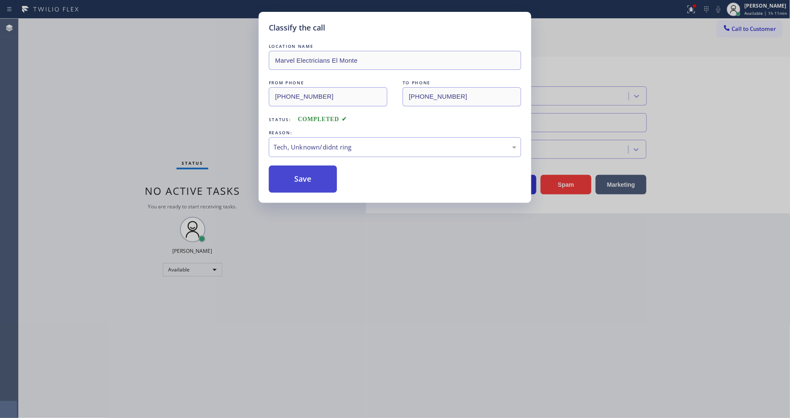
click at [316, 175] on button "Save" at bounding box center [303, 179] width 68 height 27
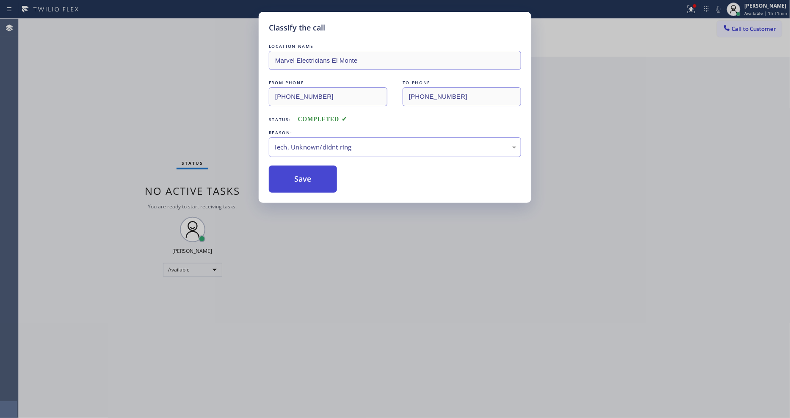
click at [316, 175] on button "Save" at bounding box center [303, 179] width 68 height 27
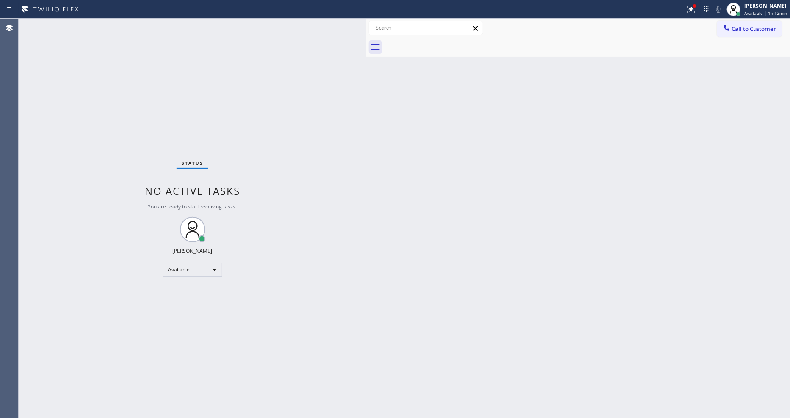
click at [126, 29] on div "Status No active tasks You are ready to start receiving tasks. [PERSON_NAME] Av…" at bounding box center [193, 218] width 348 height 399
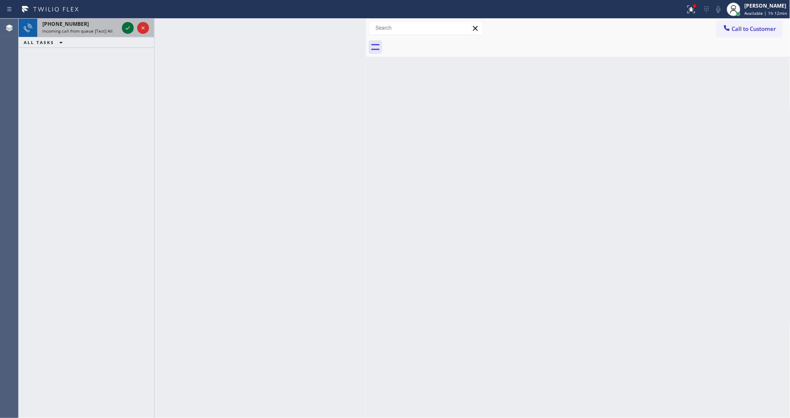
click at [127, 23] on icon at bounding box center [128, 28] width 10 height 10
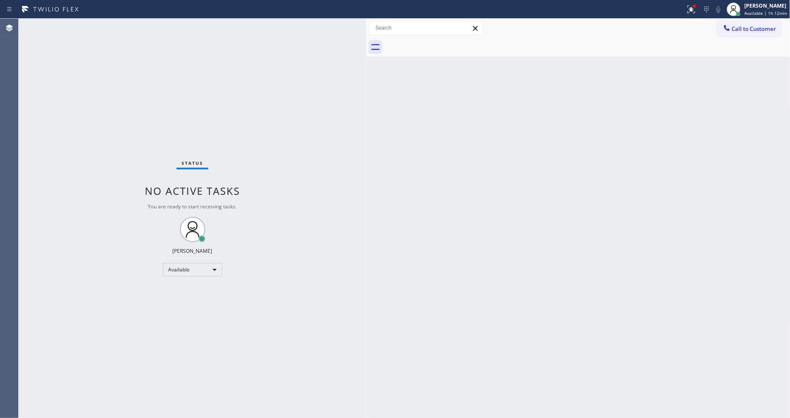
click at [208, 298] on div "Status No active tasks You are ready to start receiving tasks. [PERSON_NAME] Av…" at bounding box center [193, 218] width 348 height 399
click at [128, 28] on div "Status No active tasks You are ready to start receiving tasks. [PERSON_NAME] Av…" at bounding box center [193, 218] width 348 height 399
click at [130, 26] on div "Status No active tasks You are ready to start receiving tasks. [PERSON_NAME] Av…" at bounding box center [193, 218] width 348 height 399
click at [695, 11] on icon at bounding box center [691, 9] width 10 height 10
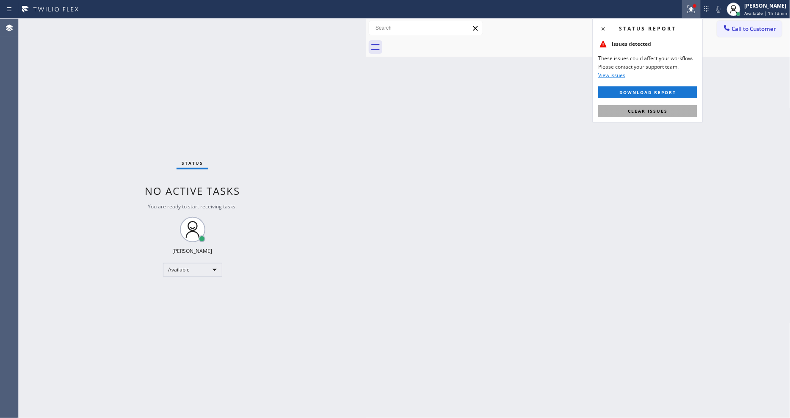
click at [695, 116] on button "Clear issues" at bounding box center [647, 111] width 99 height 12
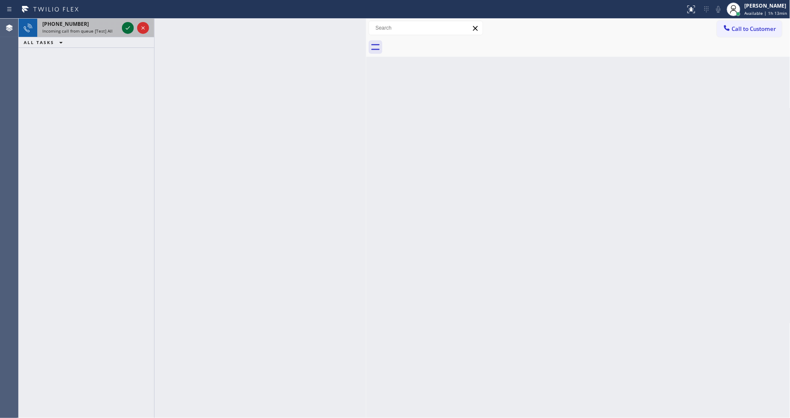
click at [123, 27] on icon at bounding box center [128, 28] width 10 height 10
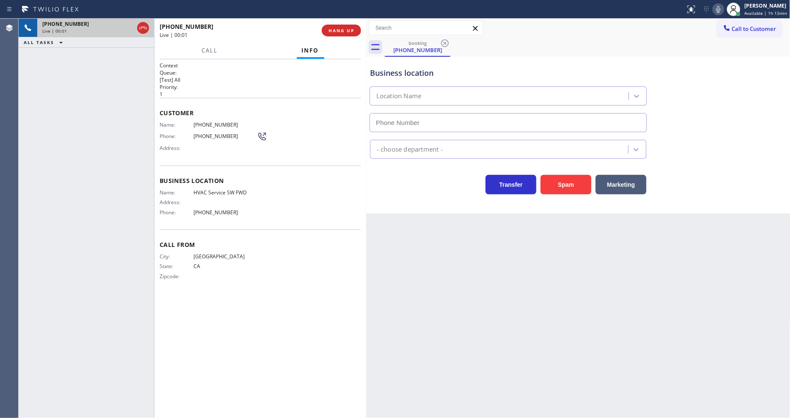
type input "[PHONE_NUMBER]"
click at [335, 28] on span "HANG UP" at bounding box center [341, 31] width 26 height 6
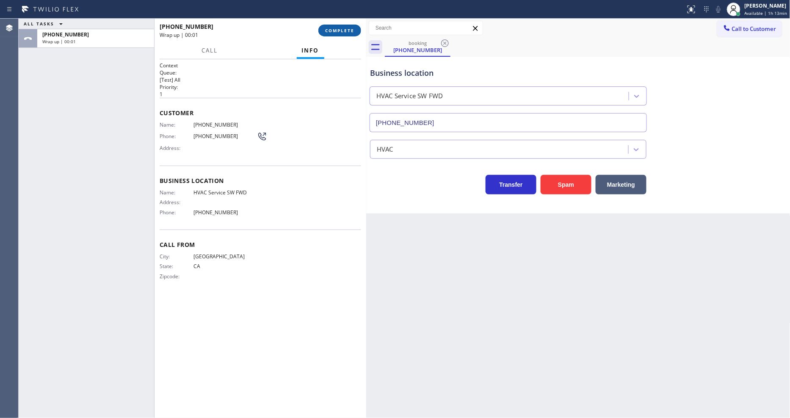
click at [336, 28] on span "COMPLETE" at bounding box center [339, 31] width 29 height 6
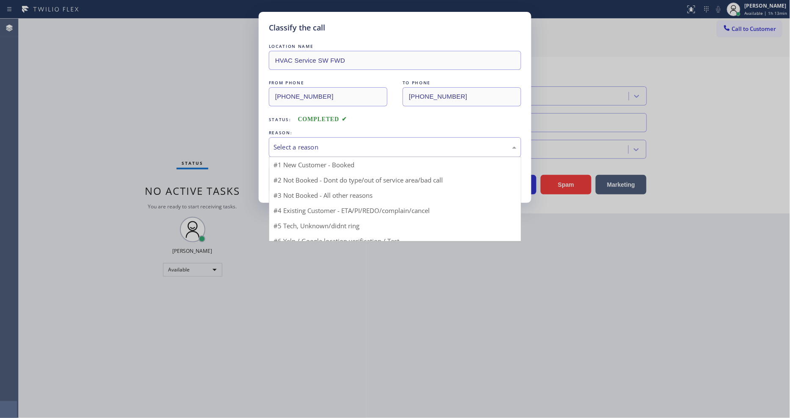
click at [331, 142] on div "Select a reason" at bounding box center [394, 147] width 243 height 10
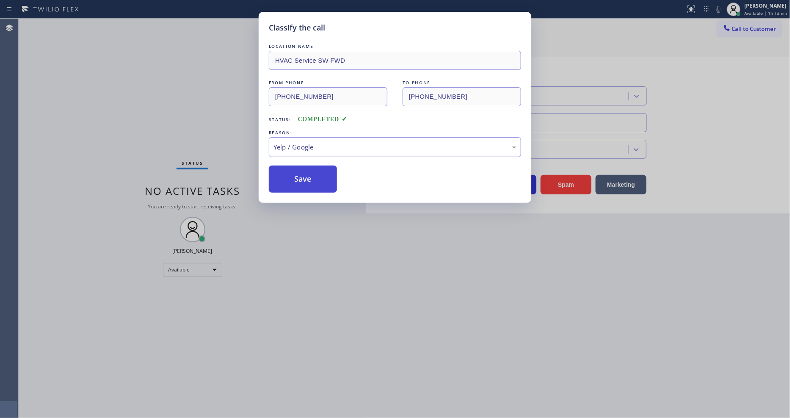
click at [304, 172] on button "Save" at bounding box center [303, 179] width 68 height 27
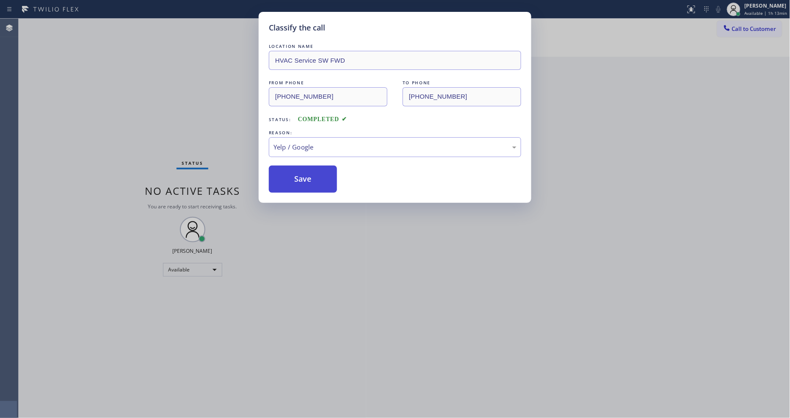
click at [304, 172] on button "Save" at bounding box center [303, 179] width 68 height 27
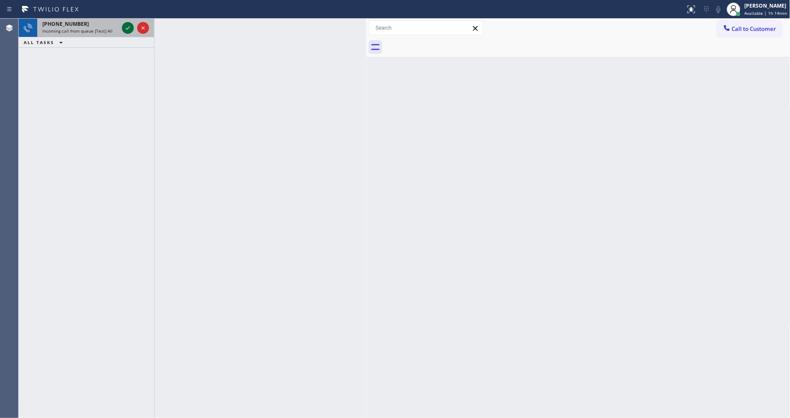
click at [127, 28] on icon at bounding box center [128, 28] width 10 height 10
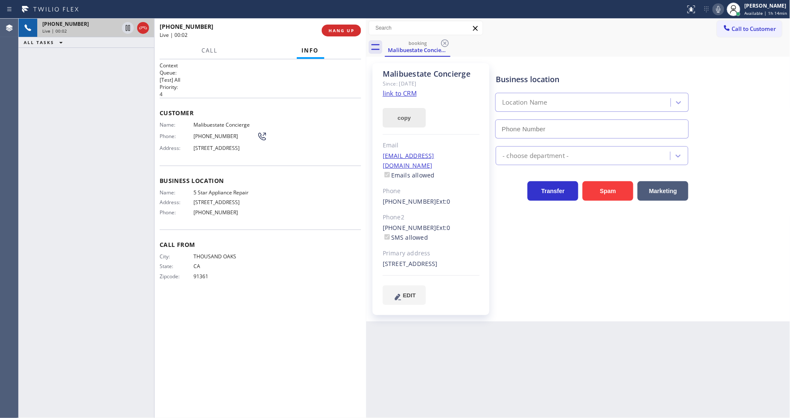
type input "[PHONE_NUMBER]"
click at [403, 91] on link "link to CRM" at bounding box center [400, 93] width 34 height 8
click at [720, 10] on icon at bounding box center [718, 9] width 10 height 10
click at [720, 10] on icon at bounding box center [718, 9] width 4 height 7
click at [717, 9] on icon at bounding box center [718, 9] width 10 height 10
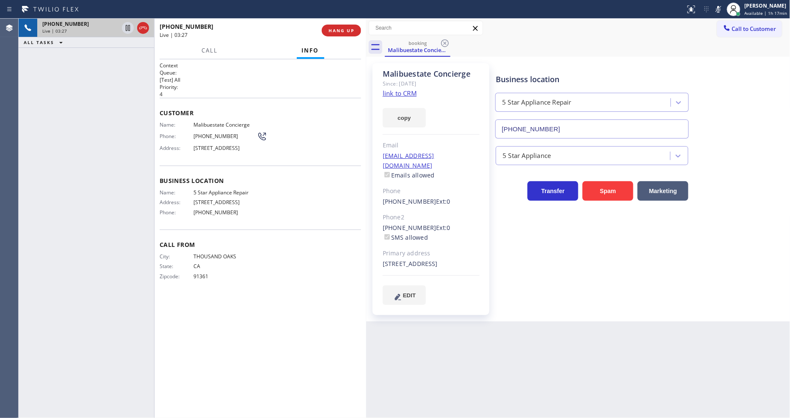
drag, startPoint x: 720, startPoint y: 7, endPoint x: 709, endPoint y: 11, distance: 12.0
click at [720, 7] on icon at bounding box center [718, 9] width 4 height 7
click at [195, 276] on span "91361" at bounding box center [224, 276] width 63 height 6
click at [337, 30] on span "HANG UP" at bounding box center [341, 31] width 26 height 6
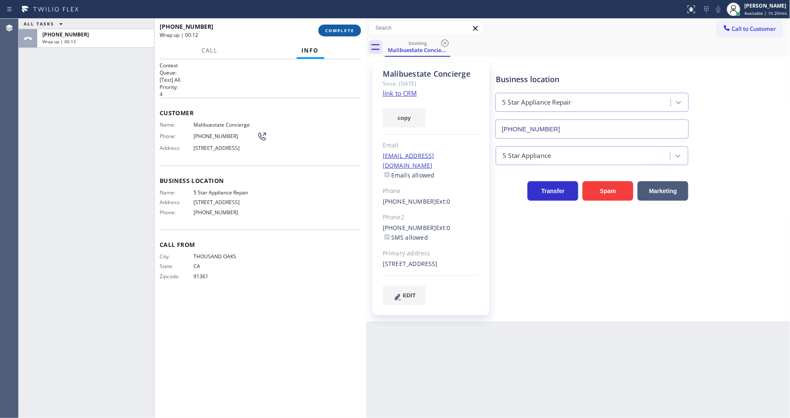
click at [353, 31] on span "COMPLETE" at bounding box center [339, 31] width 29 height 6
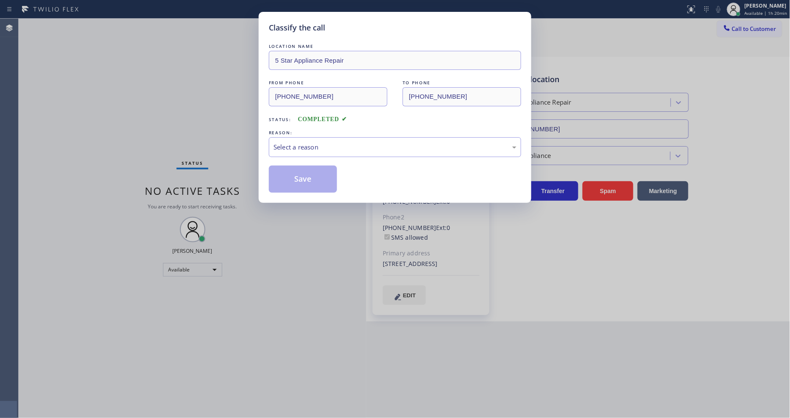
click at [317, 142] on div "Select a reason" at bounding box center [394, 147] width 243 height 10
click at [314, 146] on div "Select a reason" at bounding box center [394, 147] width 243 height 10
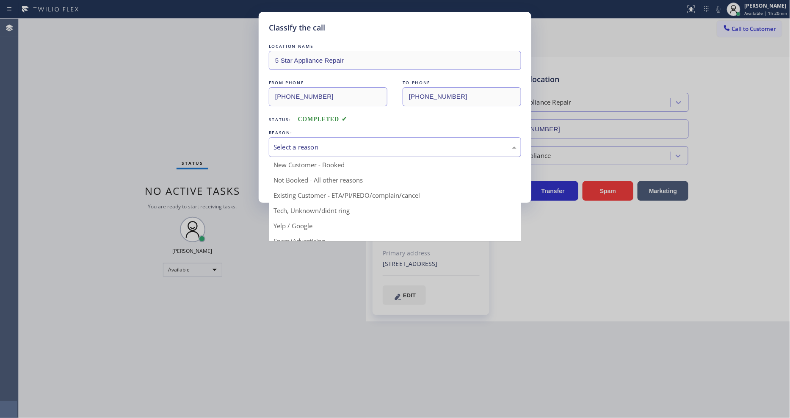
drag, startPoint x: 304, startPoint y: 193, endPoint x: 303, endPoint y: 169, distance: 23.7
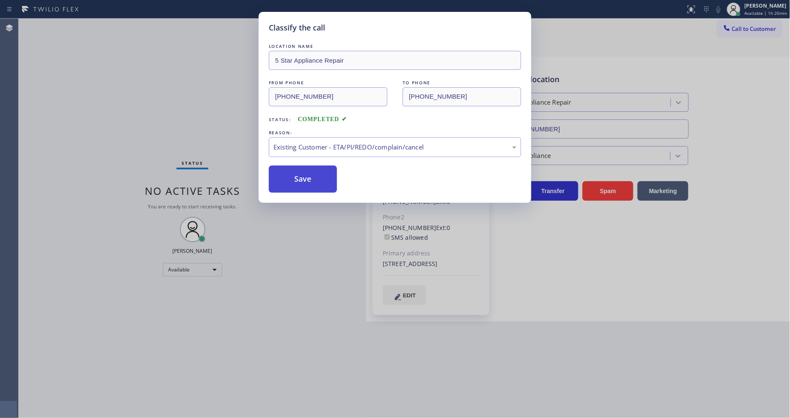
click at [303, 169] on button "Save" at bounding box center [303, 179] width 68 height 27
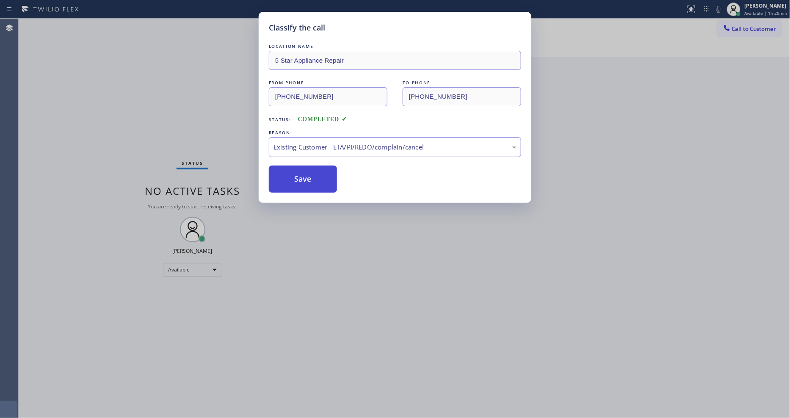
click at [303, 169] on button "Save" at bounding box center [303, 179] width 68 height 27
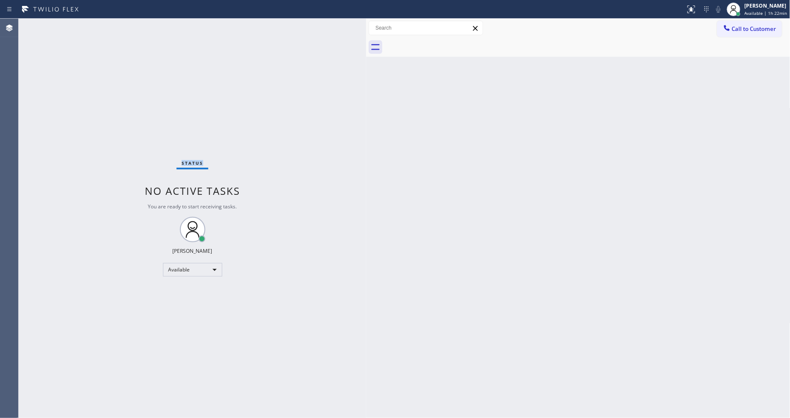
click at [129, 28] on div "Status No active tasks You are ready to start receiving tasks. [PERSON_NAME] Av…" at bounding box center [193, 218] width 348 height 399
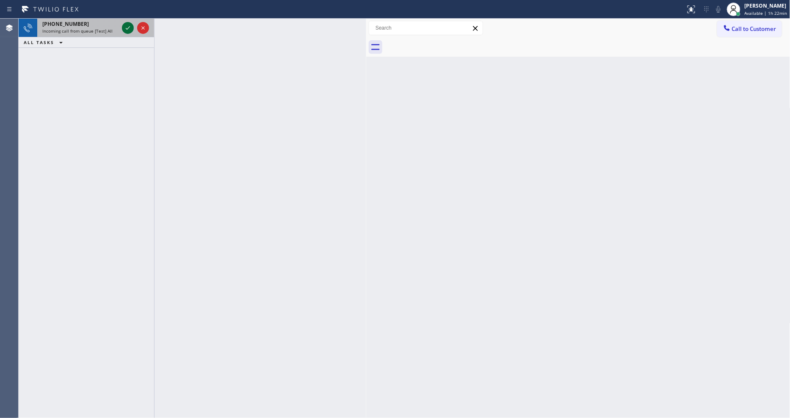
click at [125, 27] on icon at bounding box center [128, 28] width 10 height 10
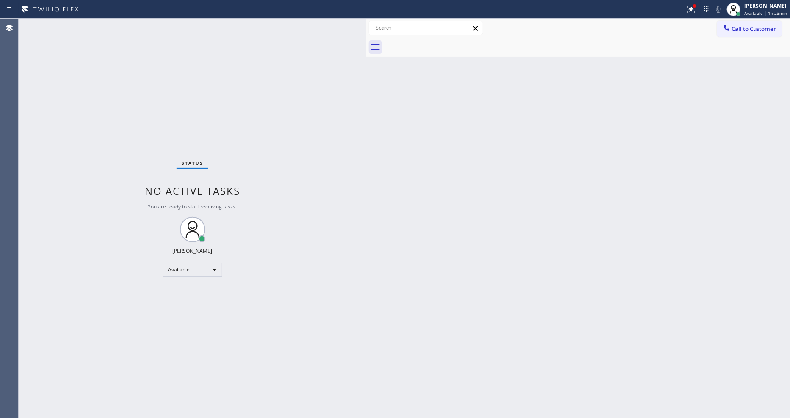
drag, startPoint x: 697, startPoint y: 10, endPoint x: 684, endPoint y: 57, distance: 48.7
click at [696, 10] on icon at bounding box center [691, 9] width 10 height 10
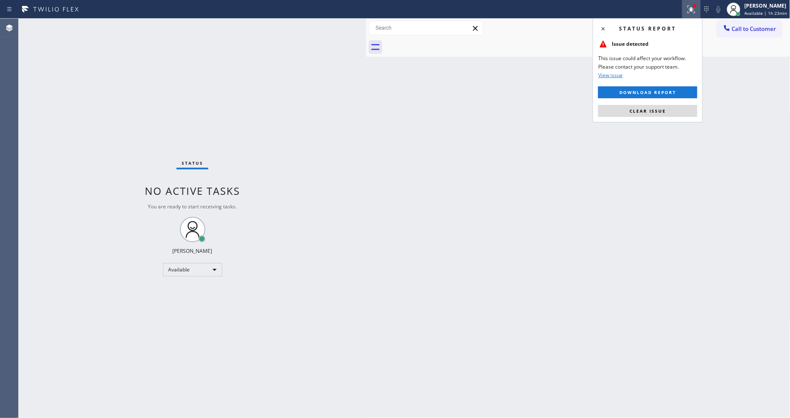
click at [663, 108] on span "Clear issue" at bounding box center [647, 111] width 36 height 6
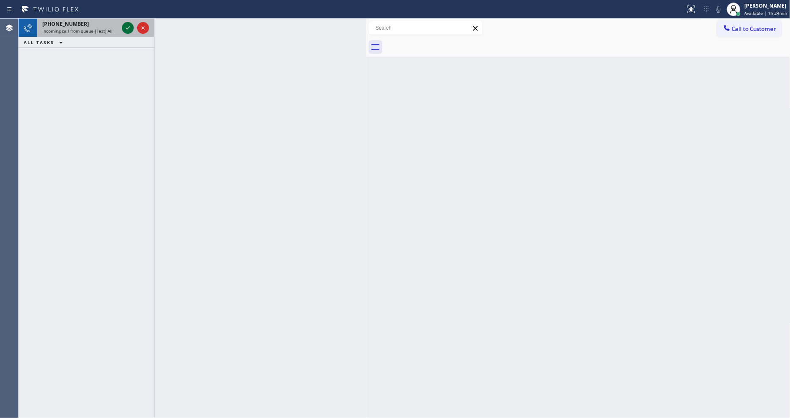
click at [132, 28] on icon at bounding box center [128, 28] width 10 height 10
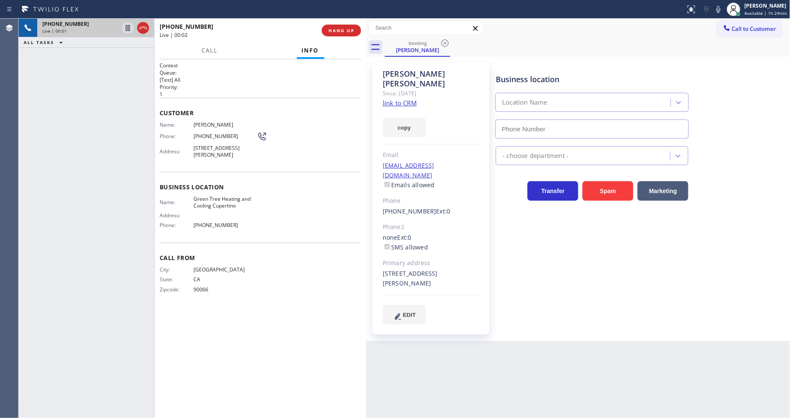
type input "[PHONE_NUMBER]"
click at [390, 99] on link "link to CRM" at bounding box center [400, 103] width 34 height 8
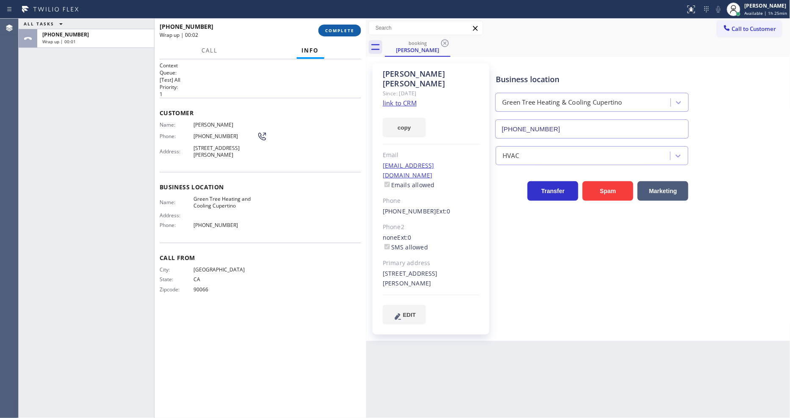
click at [329, 25] on button "COMPLETE" at bounding box center [339, 31] width 43 height 12
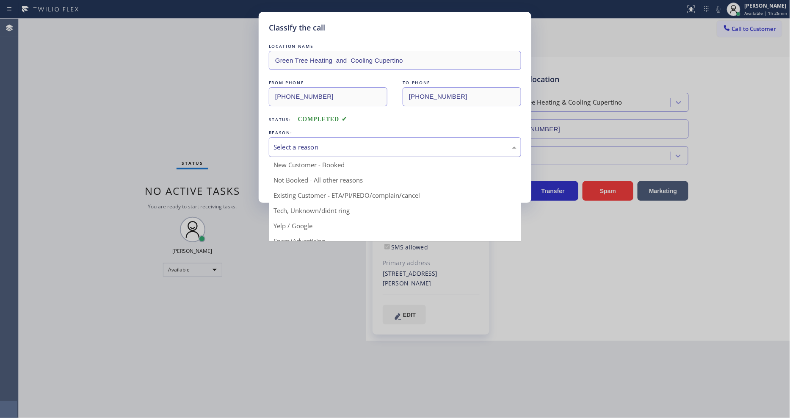
drag, startPoint x: 314, startPoint y: 134, endPoint x: 312, endPoint y: 170, distance: 35.6
click at [314, 137] on div "Select a reason" at bounding box center [395, 147] width 252 height 20
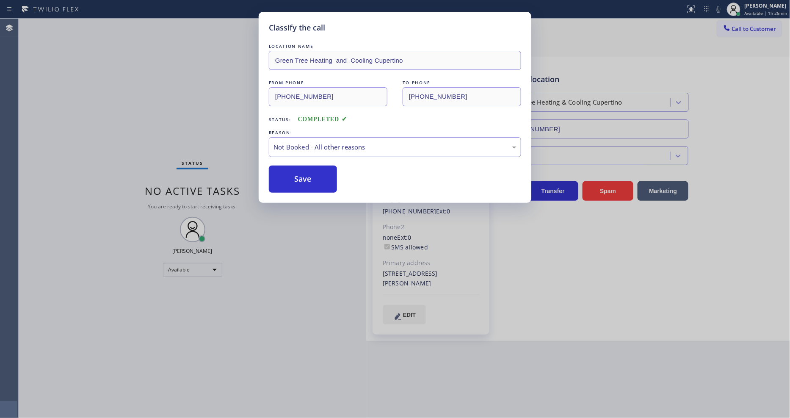
click at [309, 179] on button "Save" at bounding box center [303, 179] width 68 height 27
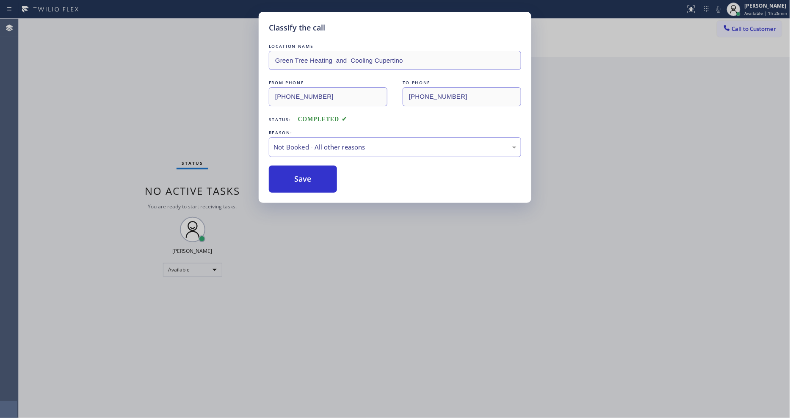
click at [309, 179] on button "Save" at bounding box center [303, 179] width 68 height 27
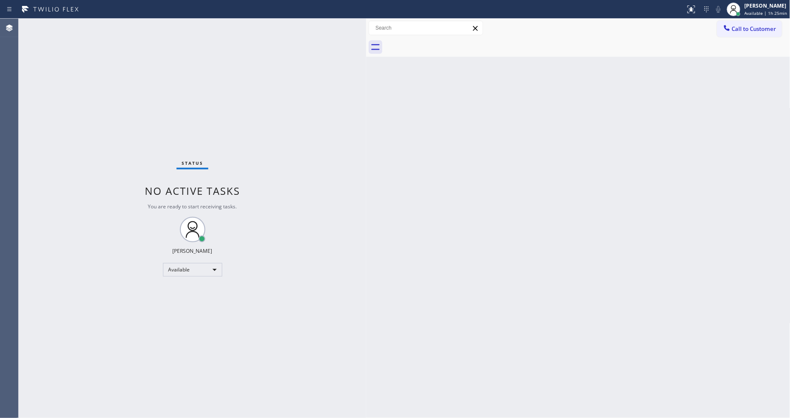
click at [587, 252] on div "Back to Dashboard Change Sender ID Customers Technicians Select a contact Outbo…" at bounding box center [578, 218] width 424 height 399
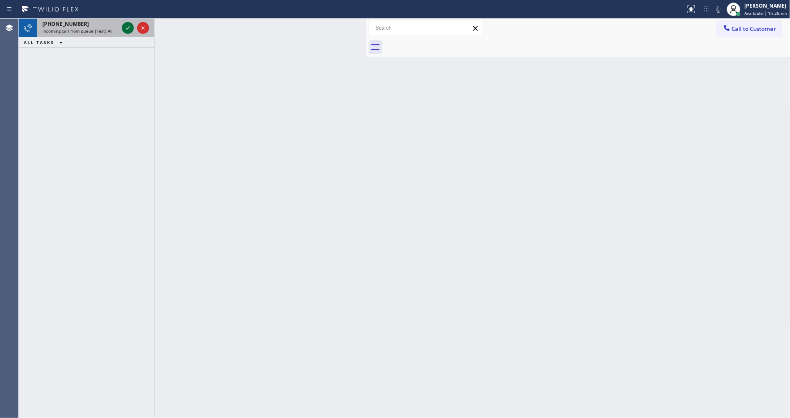
click at [129, 27] on icon at bounding box center [128, 27] width 4 height 3
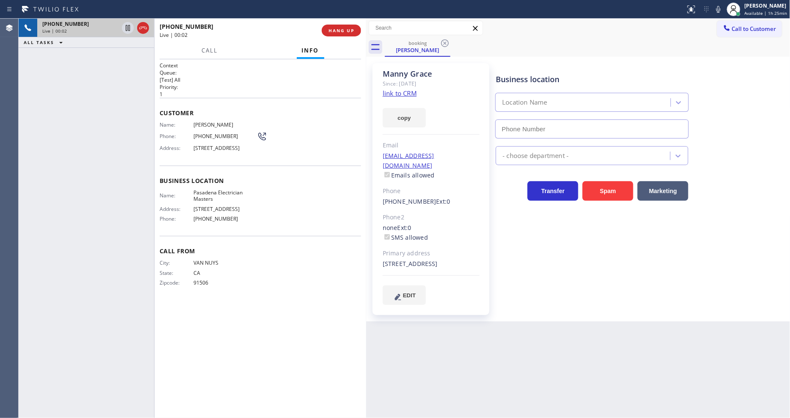
type input "[PHONE_NUMBER]"
click at [400, 94] on link "link to CRM" at bounding box center [400, 93] width 34 height 8
click at [211, 196] on span "Pasadena Electrician Masters" at bounding box center [224, 195] width 63 height 13
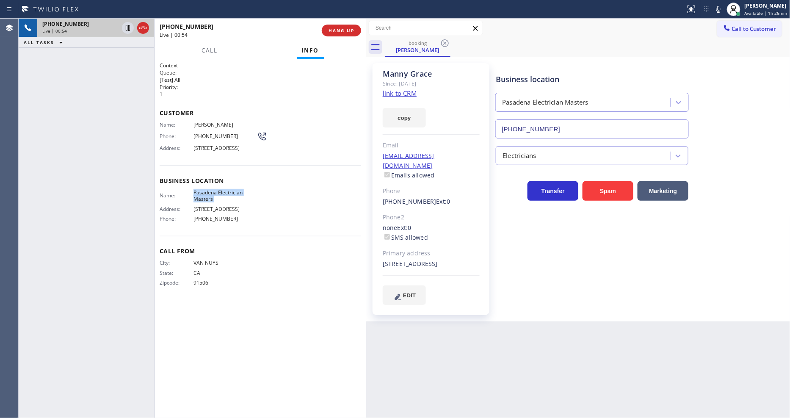
copy span "Pasadena Electrician Masters"
click at [127, 26] on icon at bounding box center [128, 28] width 10 height 10
click at [719, 10] on icon at bounding box center [718, 9] width 4 height 7
click at [213, 122] on span "[PERSON_NAME]" at bounding box center [224, 124] width 63 height 6
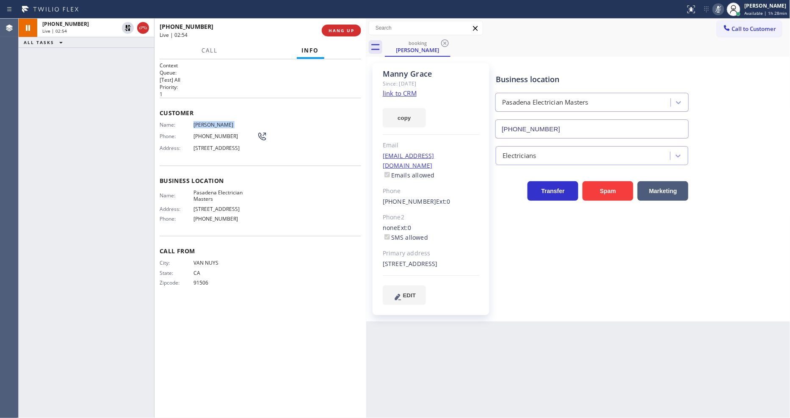
click at [213, 122] on span "[PERSON_NAME]" at bounding box center [224, 124] width 63 height 6
copy span "[PERSON_NAME]"
click at [205, 134] on span "[PHONE_NUMBER]" at bounding box center [224, 136] width 63 height 6
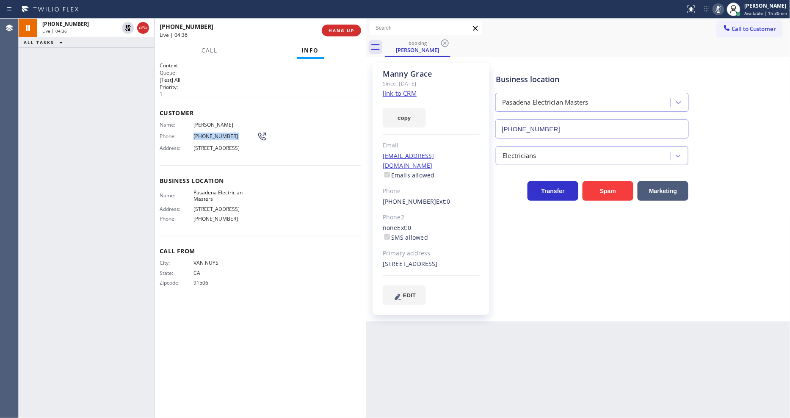
drag, startPoint x: 128, startPoint y: 26, endPoint x: 153, endPoint y: 29, distance: 25.6
click at [128, 26] on icon at bounding box center [128, 28] width 10 height 10
click at [716, 9] on icon at bounding box center [718, 9] width 10 height 10
click at [458, 317] on div "[PERSON_NAME] Since: [DATE] link to CRM copy Email [EMAIL_ADDRESS][DOMAIN_NAME]…" at bounding box center [431, 189] width 126 height 260
click at [336, 32] on span "HANG UP" at bounding box center [341, 31] width 26 height 6
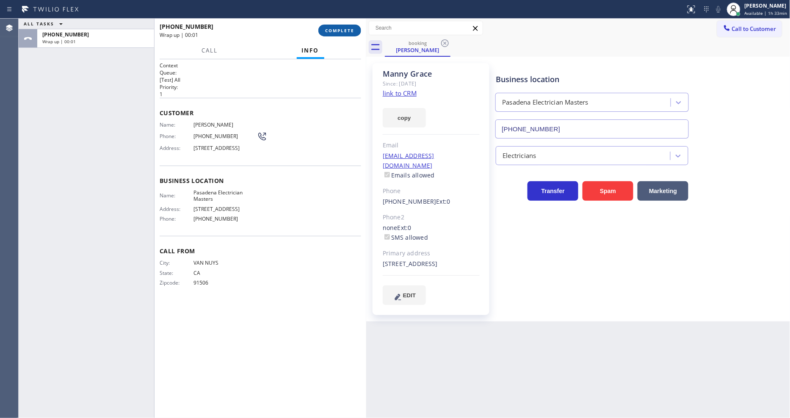
click at [336, 32] on span "COMPLETE" at bounding box center [339, 31] width 29 height 6
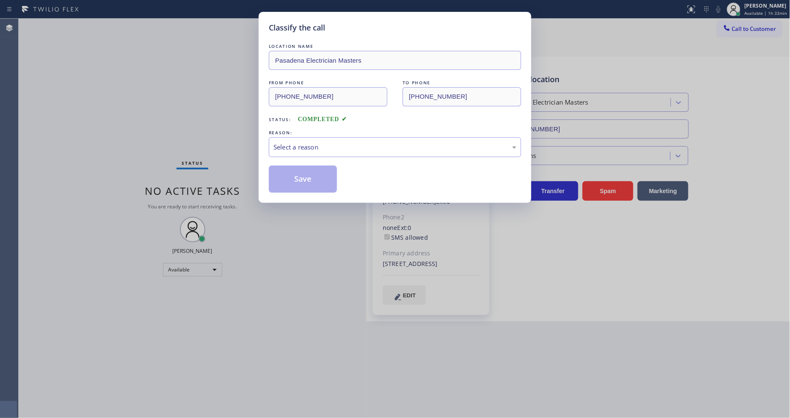
click at [288, 142] on div "Select a reason" at bounding box center [394, 147] width 243 height 10
click at [287, 182] on button "Save" at bounding box center [303, 179] width 68 height 27
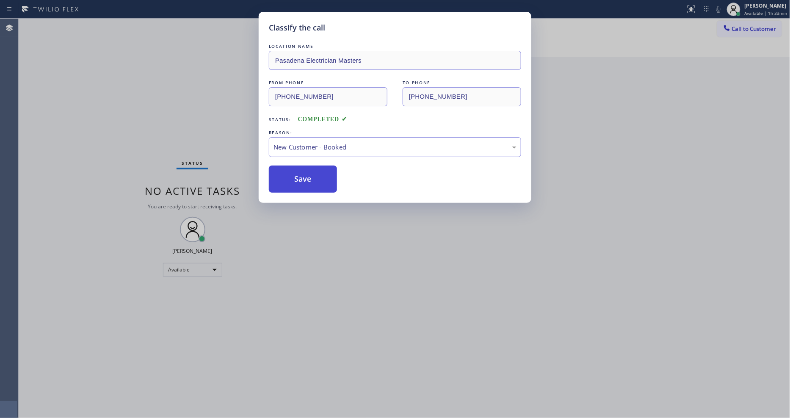
click at [287, 182] on button "Save" at bounding box center [303, 179] width 68 height 27
click at [286, 182] on button "Save" at bounding box center [303, 179] width 68 height 27
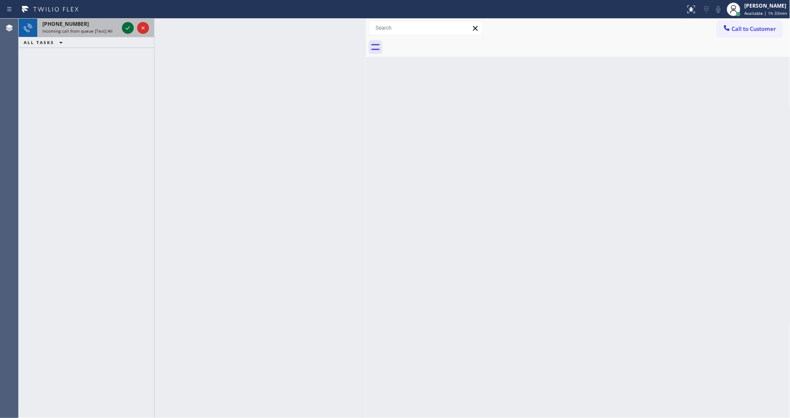
click at [125, 27] on icon at bounding box center [128, 28] width 10 height 10
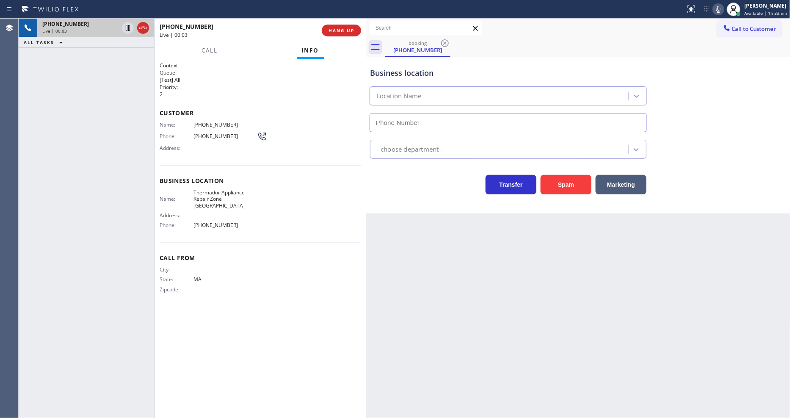
type input "[PHONE_NUMBER]"
click at [344, 26] on button "HANG UP" at bounding box center [341, 31] width 39 height 12
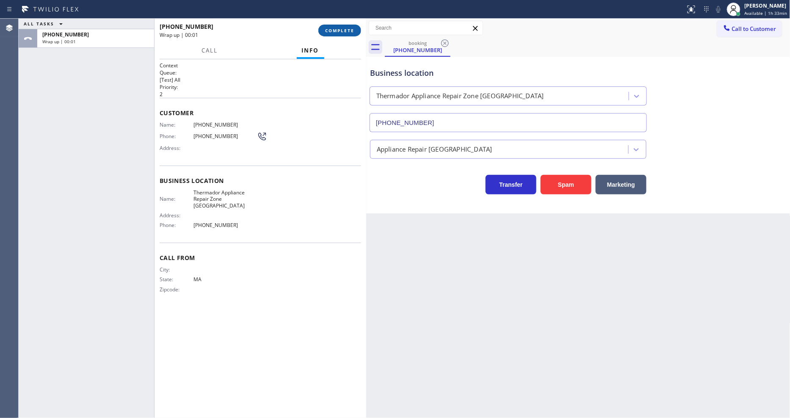
click at [344, 26] on button "COMPLETE" at bounding box center [339, 31] width 43 height 12
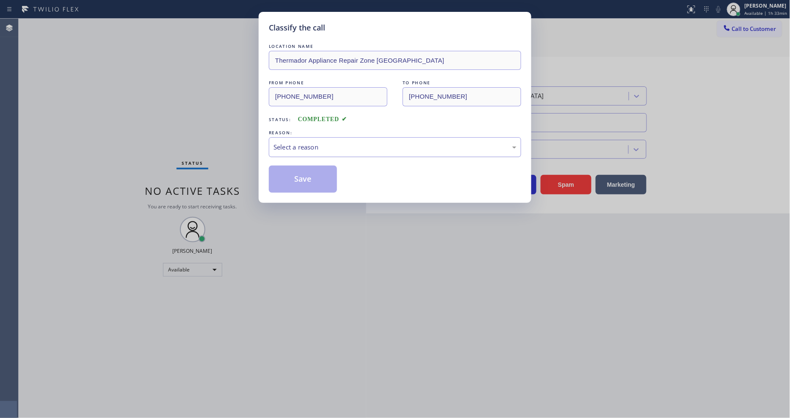
click at [322, 146] on div "Select a reason" at bounding box center [394, 147] width 243 height 10
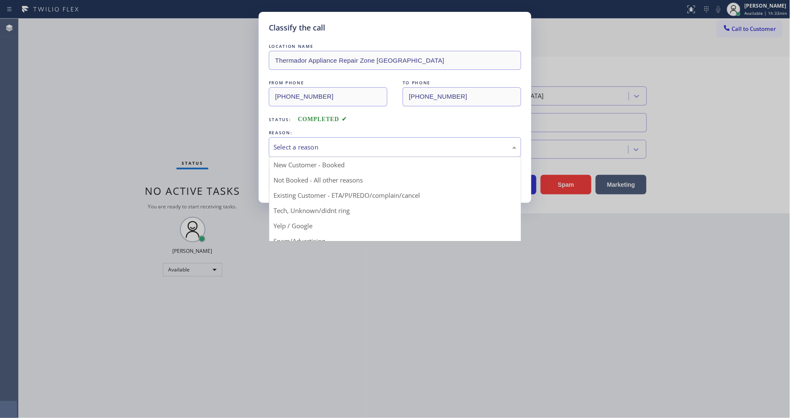
drag, startPoint x: 316, startPoint y: 204, endPoint x: 324, endPoint y: 174, distance: 31.5
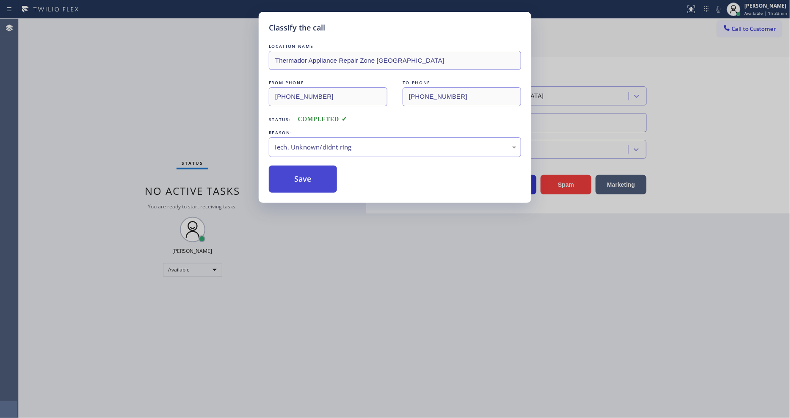
click at [324, 168] on button "Save" at bounding box center [303, 179] width 68 height 27
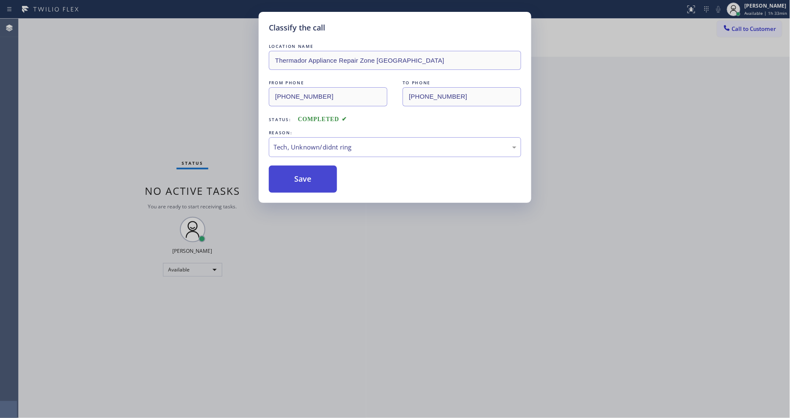
click at [324, 168] on button "Save" at bounding box center [303, 179] width 68 height 27
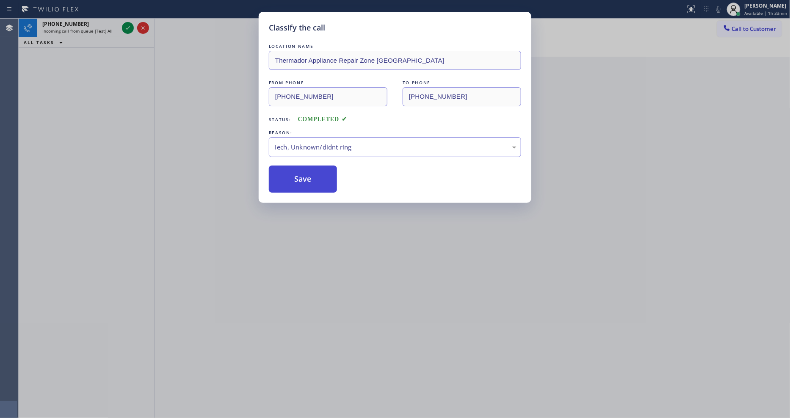
click at [324, 168] on button "Save" at bounding box center [303, 179] width 68 height 27
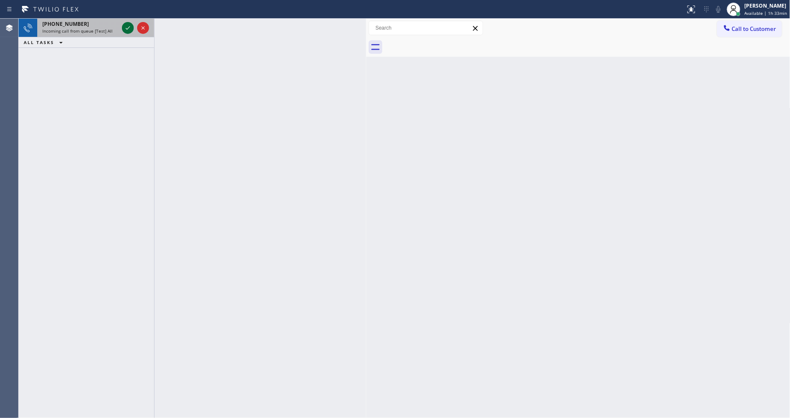
click at [124, 27] on icon at bounding box center [128, 28] width 10 height 10
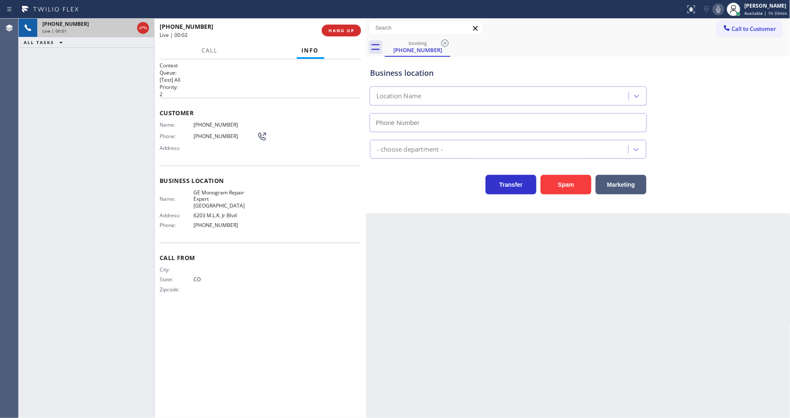
type input "[PHONE_NUMBER]"
click at [344, 30] on span "HANG UP" at bounding box center [341, 31] width 26 height 6
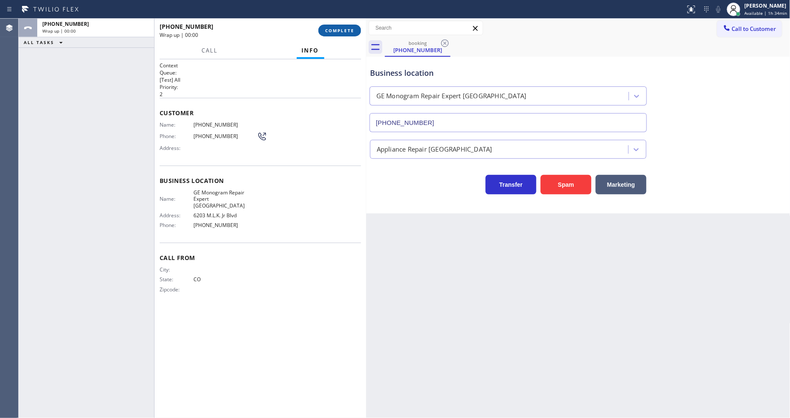
click at [344, 30] on span "COMPLETE" at bounding box center [339, 31] width 29 height 6
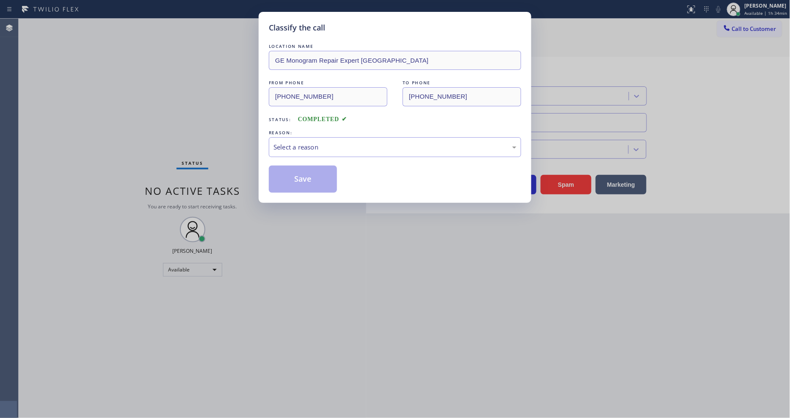
click at [322, 132] on div "REASON:" at bounding box center [395, 132] width 252 height 9
click at [318, 147] on div "Select a reason" at bounding box center [394, 147] width 243 height 10
click at [309, 170] on button "Save" at bounding box center [303, 179] width 68 height 27
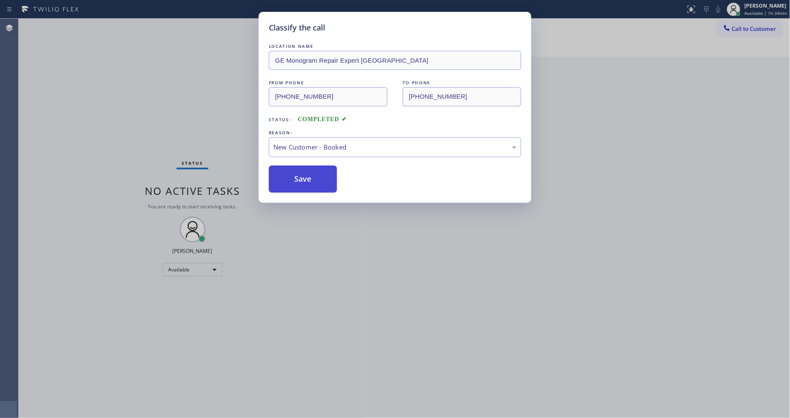
click at [309, 170] on button "Save" at bounding box center [303, 179] width 68 height 27
click at [308, 170] on button "Save" at bounding box center [303, 179] width 68 height 27
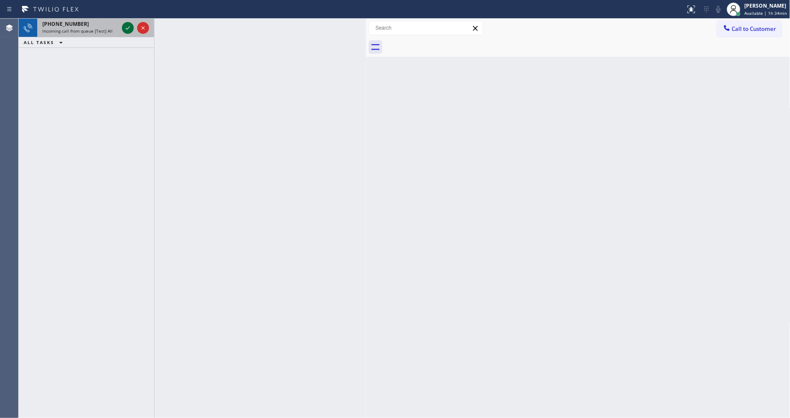
click at [124, 30] on icon at bounding box center [128, 28] width 10 height 10
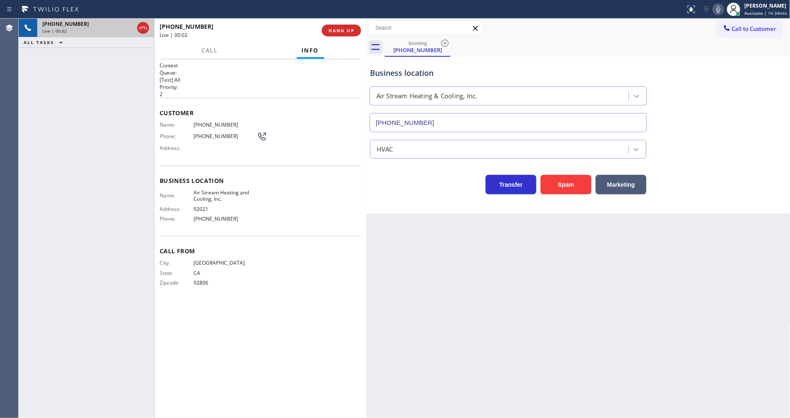
type input "[PHONE_NUMBER]"
click at [336, 35] on button "HANG UP" at bounding box center [341, 31] width 39 height 12
click at [339, 28] on span "HANG UP" at bounding box center [341, 31] width 26 height 6
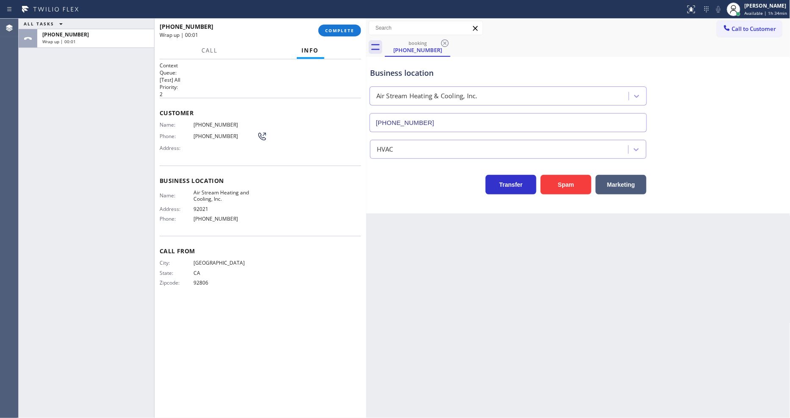
click at [337, 22] on div "[PHONE_NUMBER] Wrap up | 00:01 COMPLETE" at bounding box center [260, 30] width 201 height 22
click at [340, 28] on span "COMPLETE" at bounding box center [339, 31] width 29 height 6
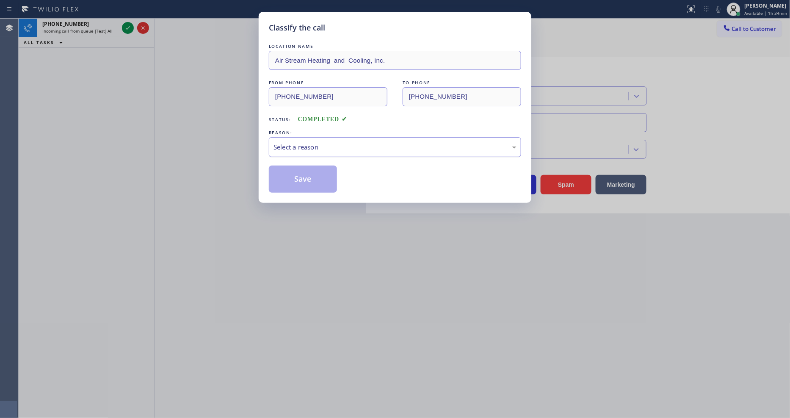
click at [290, 149] on div "Select a reason" at bounding box center [394, 147] width 243 height 10
click at [295, 168] on button "Save" at bounding box center [303, 179] width 68 height 27
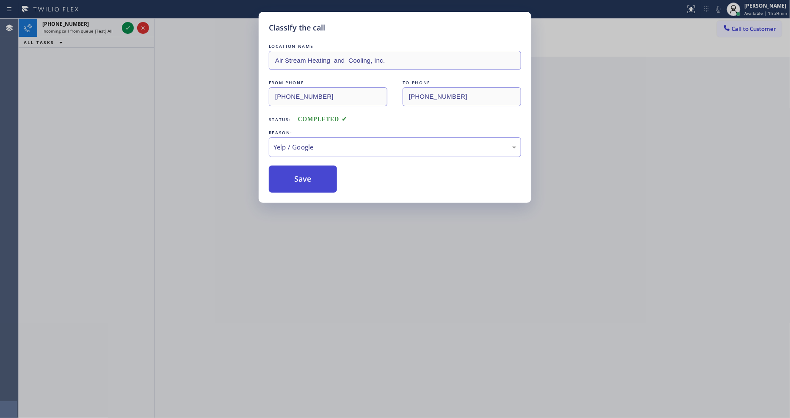
click at [295, 168] on button "Save" at bounding box center [303, 179] width 68 height 27
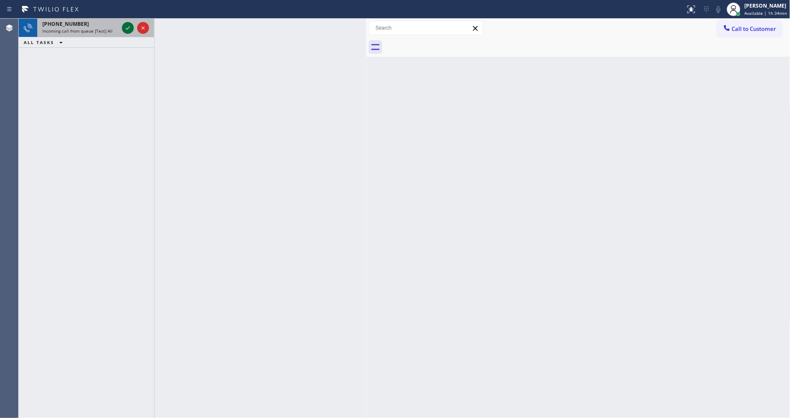
click at [128, 28] on icon at bounding box center [128, 27] width 4 height 3
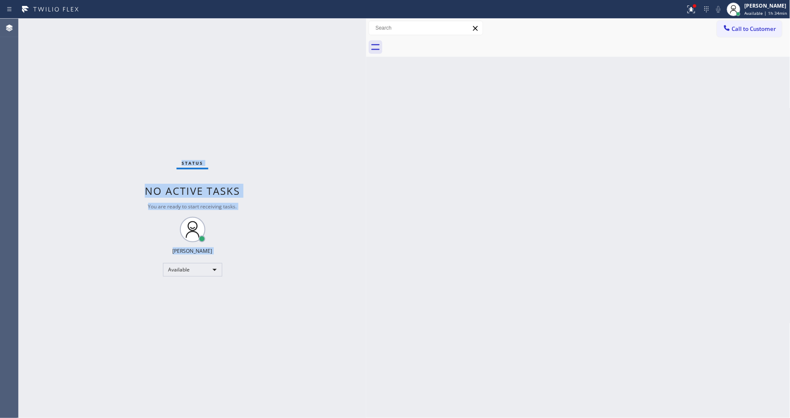
click at [350, 312] on div "Status No active tasks You are ready to start receiving tasks. [PERSON_NAME] Av…" at bounding box center [193, 218] width 348 height 399
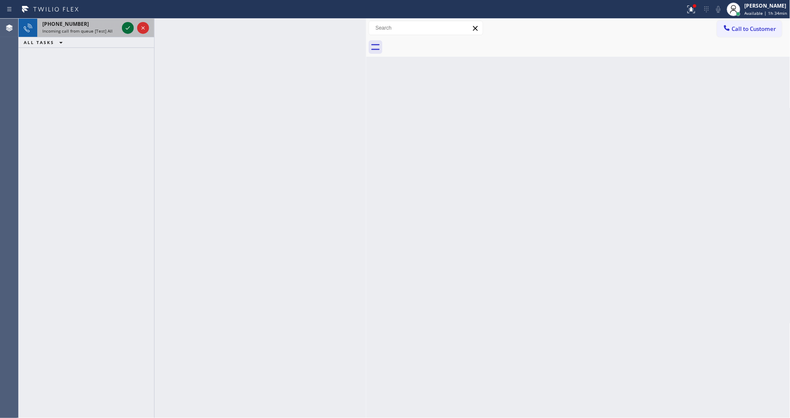
click at [126, 25] on icon at bounding box center [128, 28] width 10 height 10
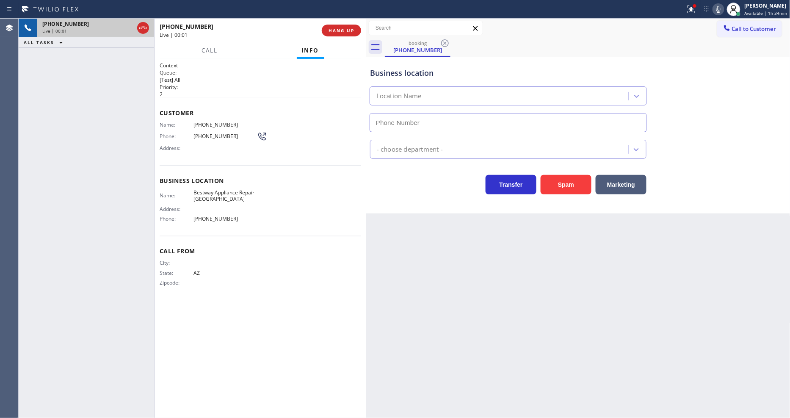
type input "[PHONE_NUMBER]"
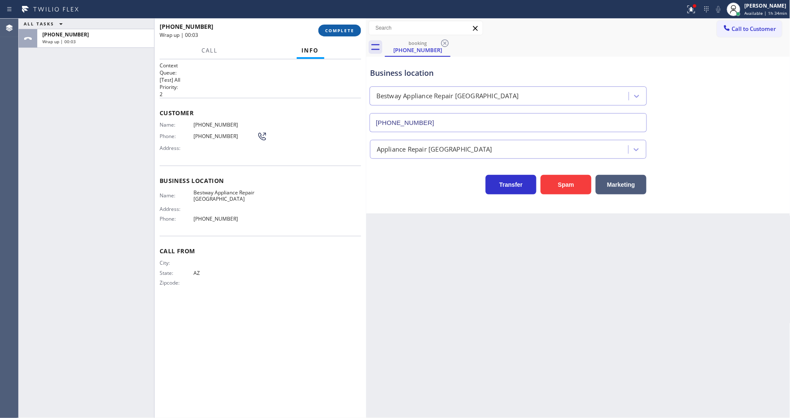
click at [345, 30] on span "COMPLETE" at bounding box center [339, 31] width 29 height 6
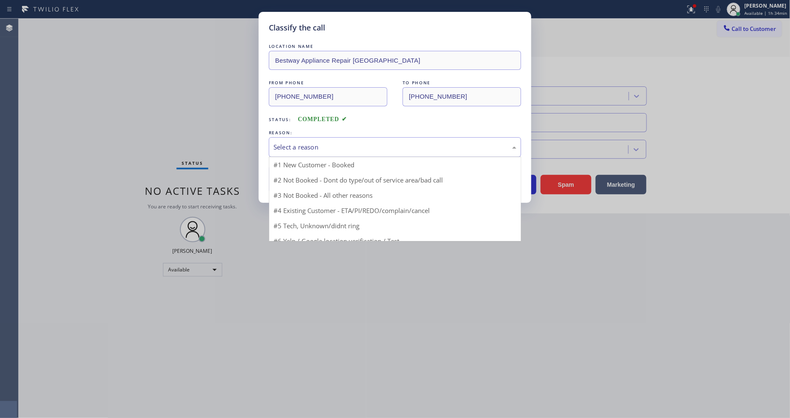
drag, startPoint x: 302, startPoint y: 143, endPoint x: 303, endPoint y: 193, distance: 50.8
click at [302, 143] on div "Select a reason" at bounding box center [394, 147] width 243 height 10
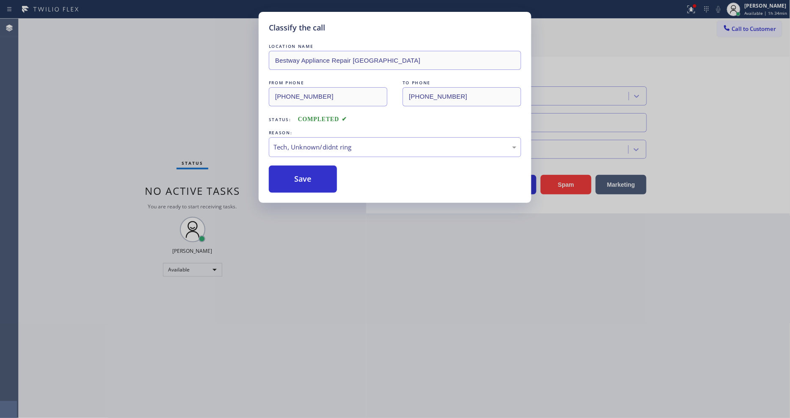
click at [302, 160] on div "LOCATION NAME Bestway Appliance Repair Peoria FROM PHONE [PHONE_NUMBER] TO PHON…" at bounding box center [395, 117] width 252 height 151
click at [302, 163] on div "LOCATION NAME Bestway Appliance Repair Peoria FROM PHONE [PHONE_NUMBER] TO PHON…" at bounding box center [395, 117] width 252 height 151
click at [301, 170] on button "Save" at bounding box center [303, 179] width 68 height 27
click at [301, 171] on button "Save" at bounding box center [303, 179] width 68 height 27
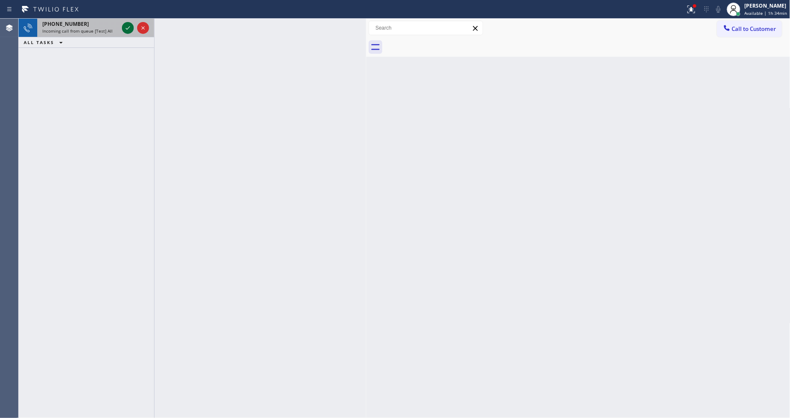
drag, startPoint x: 129, startPoint y: 27, endPoint x: 128, endPoint y: 36, distance: 9.0
click at [129, 27] on icon at bounding box center [128, 27] width 4 height 3
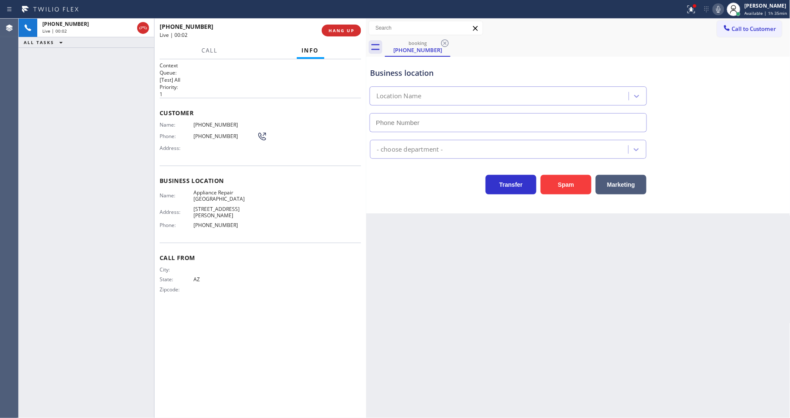
type input "[PHONE_NUMBER]"
click at [346, 33] on span "HANG UP" at bounding box center [341, 31] width 26 height 6
click at [346, 28] on span "HANG UP" at bounding box center [341, 31] width 26 height 6
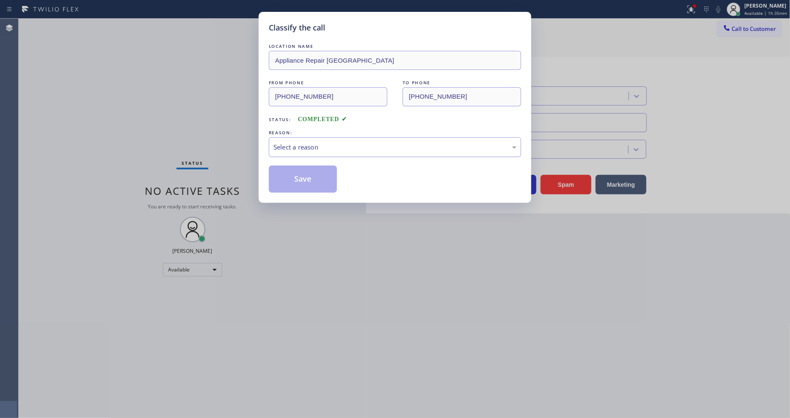
click at [294, 147] on div "Select a reason" at bounding box center [394, 147] width 243 height 10
click at [297, 174] on button "Save" at bounding box center [303, 179] width 68 height 27
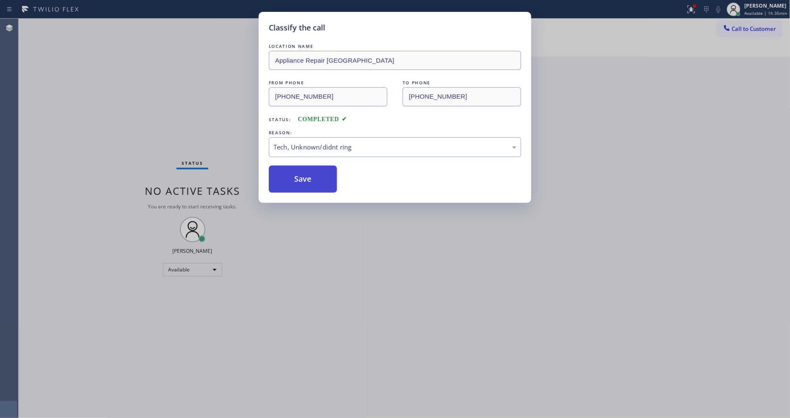
click at [297, 174] on button "Save" at bounding box center [303, 179] width 68 height 27
drag, startPoint x: 297, startPoint y: 174, endPoint x: 538, endPoint y: 14, distance: 289.4
click at [298, 174] on button "Save" at bounding box center [303, 179] width 68 height 27
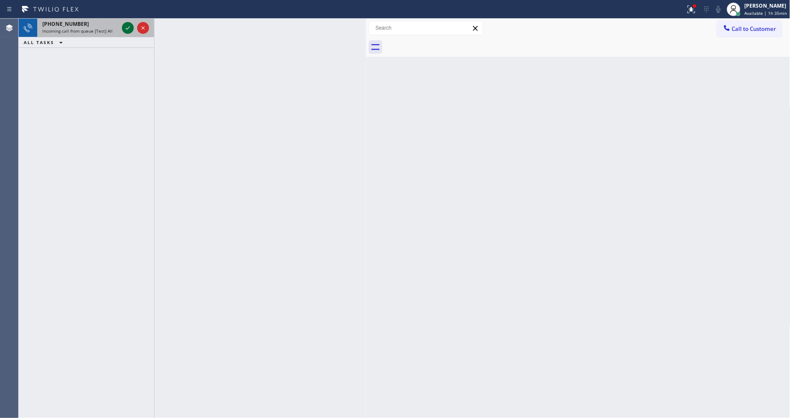
click at [128, 30] on icon at bounding box center [128, 28] width 10 height 10
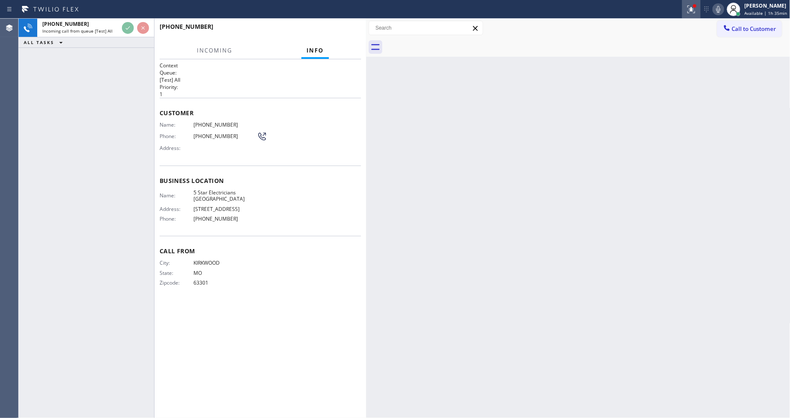
click at [700, 5] on div at bounding box center [691, 9] width 19 height 10
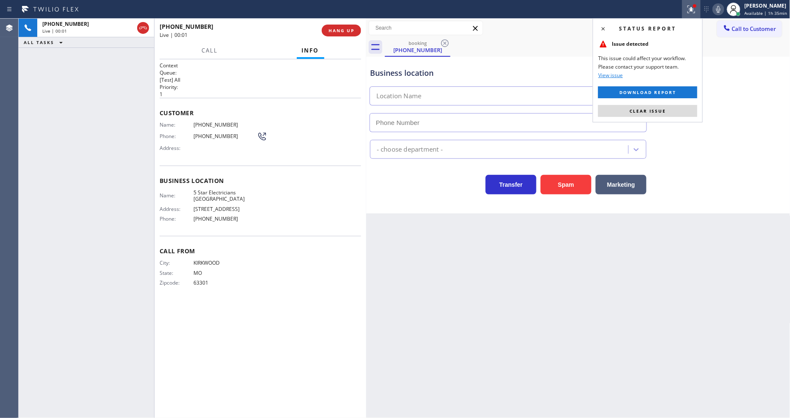
click at [678, 116] on button "Clear issue" at bounding box center [647, 111] width 99 height 12
type input "[PHONE_NUMBER]"
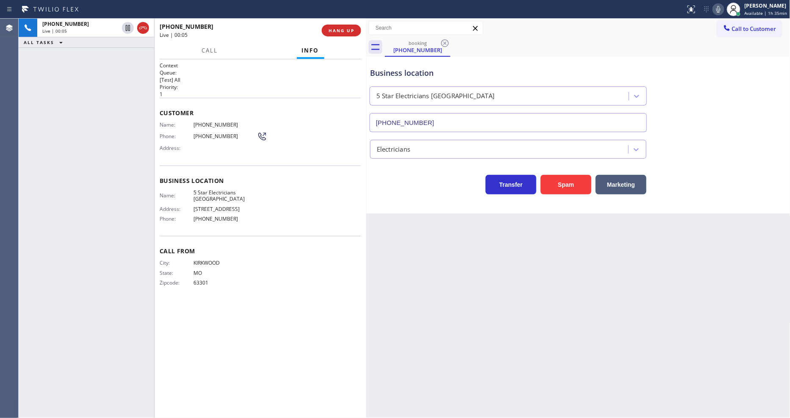
click at [119, 132] on div "[PHONE_NUMBER] Live | 00:05 ALL TASKS ALL TASKS ACTIVE TASKS TASKS IN WRAP UP" at bounding box center [86, 218] width 135 height 399
click at [340, 28] on span "HANG UP" at bounding box center [341, 31] width 26 height 6
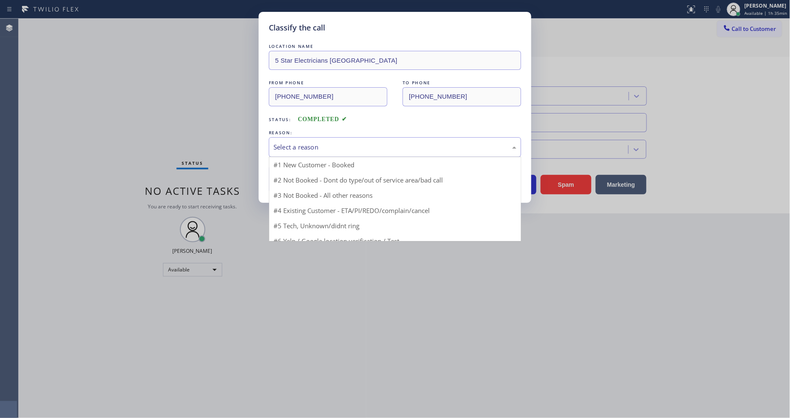
click at [304, 142] on div "Select a reason" at bounding box center [394, 147] width 243 height 10
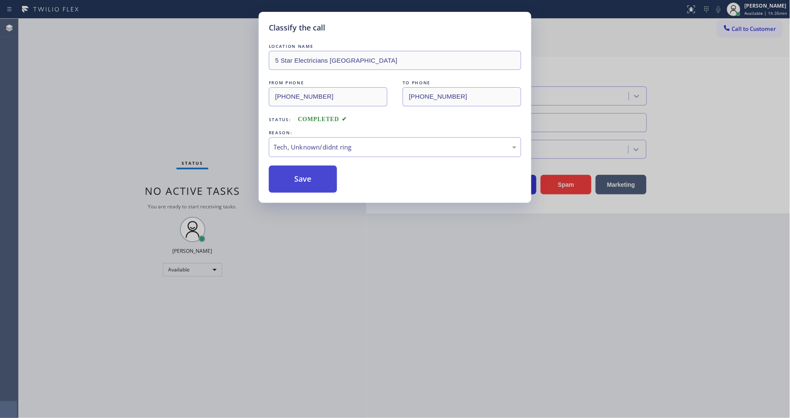
click at [301, 171] on button "Save" at bounding box center [303, 179] width 68 height 27
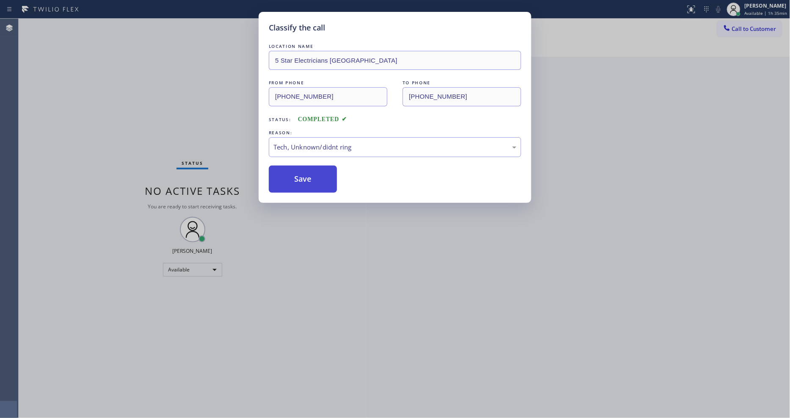
click at [301, 171] on button "Save" at bounding box center [303, 179] width 68 height 27
click at [301, 170] on button "Save" at bounding box center [303, 179] width 68 height 27
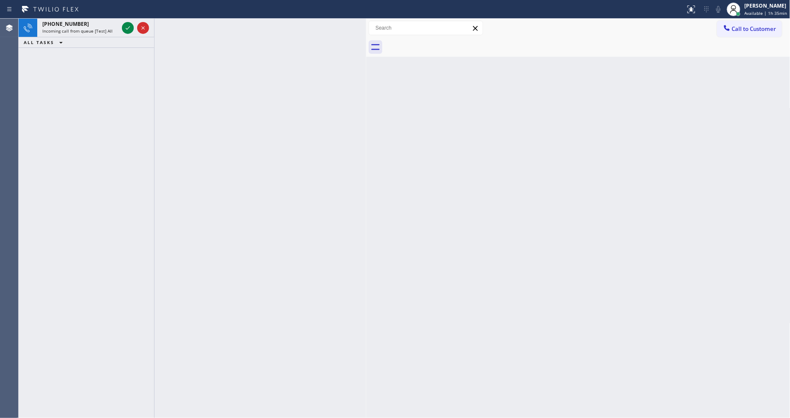
drag, startPoint x: 574, startPoint y: 293, endPoint x: 570, endPoint y: 295, distance: 4.8
click at [574, 293] on div "Back to Dashboard Change Sender ID Customers Technicians Select a contact Outbo…" at bounding box center [578, 218] width 424 height 399
click at [127, 24] on icon at bounding box center [128, 28] width 10 height 10
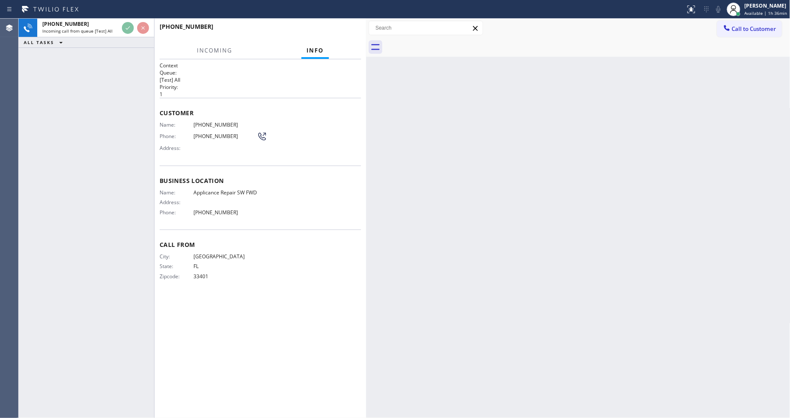
click at [301, 280] on div "City: [GEOGRAPHIC_DATA]: [US_STATE] Zipcode: 33401" at bounding box center [260, 268] width 201 height 30
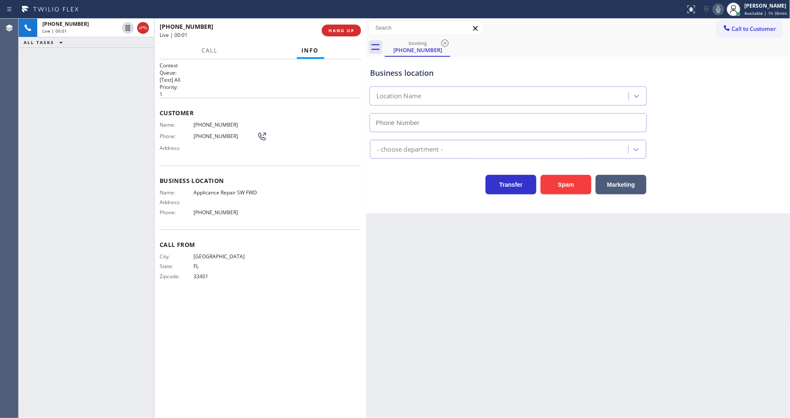
click at [522, 342] on div "Back to Dashboard Change Sender ID Customers Technicians Select a contact Outbo…" at bounding box center [578, 218] width 424 height 399
type input "[PHONE_NUMBER]"
click at [348, 27] on button "HANG UP" at bounding box center [341, 31] width 39 height 12
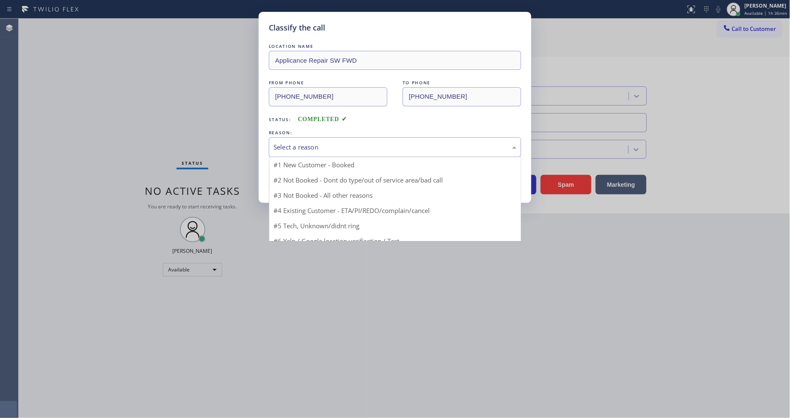
click at [320, 142] on div "Select a reason" at bounding box center [394, 147] width 243 height 10
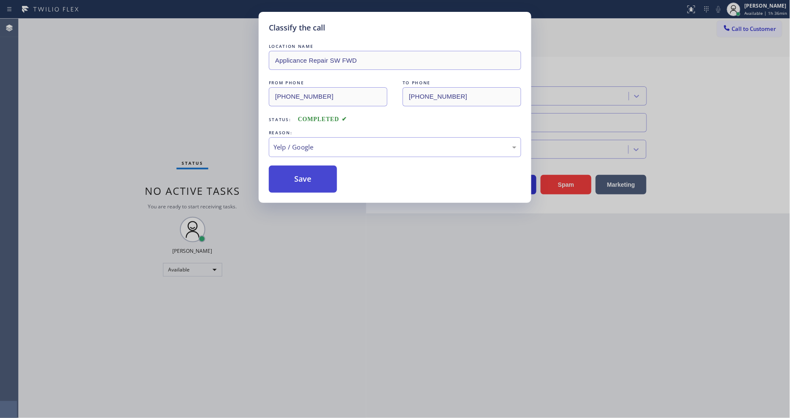
click at [305, 185] on button "Save" at bounding box center [303, 179] width 68 height 27
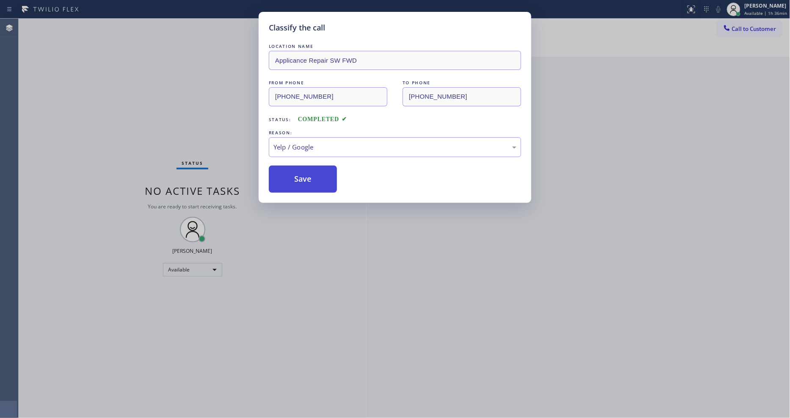
click at [305, 185] on button "Save" at bounding box center [303, 179] width 68 height 27
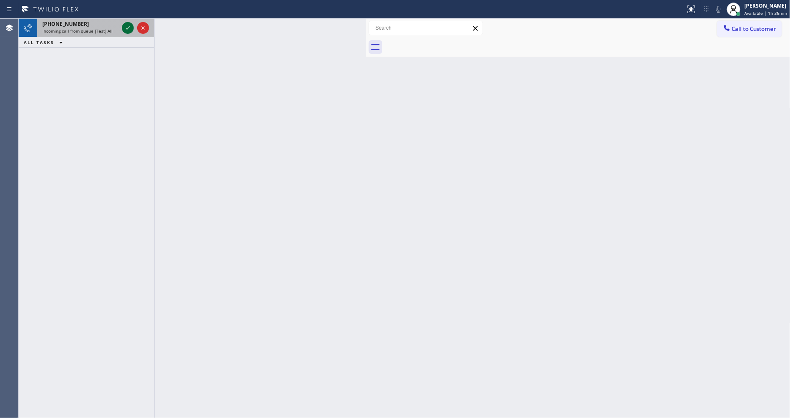
click at [125, 26] on icon at bounding box center [128, 28] width 10 height 10
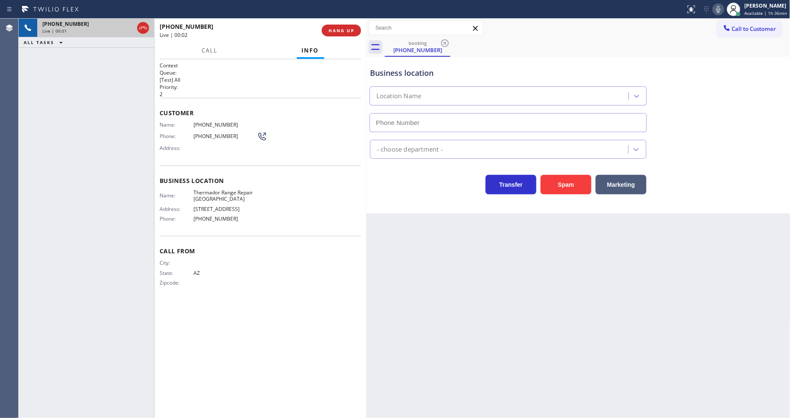
type input "[PHONE_NUMBER]"
click at [341, 32] on span "HANG UP" at bounding box center [341, 31] width 26 height 6
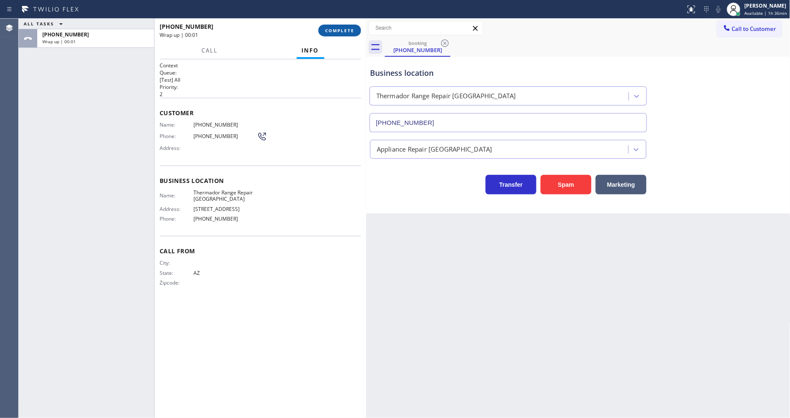
click at [341, 32] on span "COMPLETE" at bounding box center [339, 31] width 29 height 6
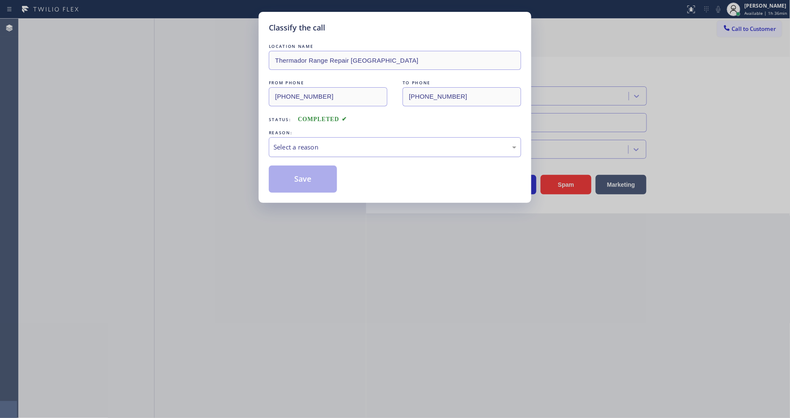
click at [325, 142] on div "Select a reason" at bounding box center [394, 147] width 243 height 10
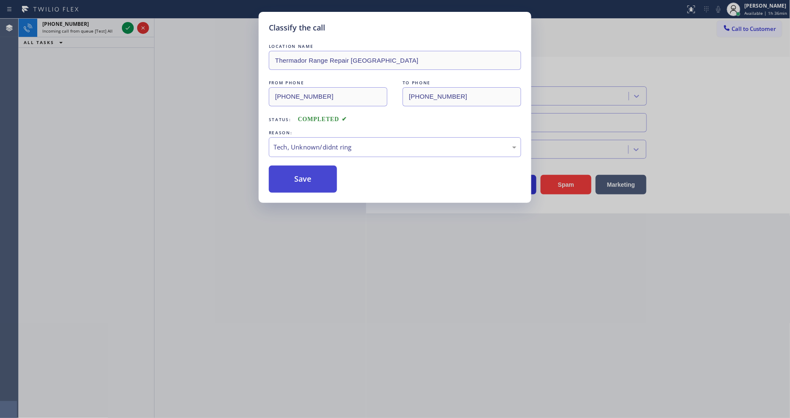
click at [312, 178] on button "Save" at bounding box center [303, 179] width 68 height 27
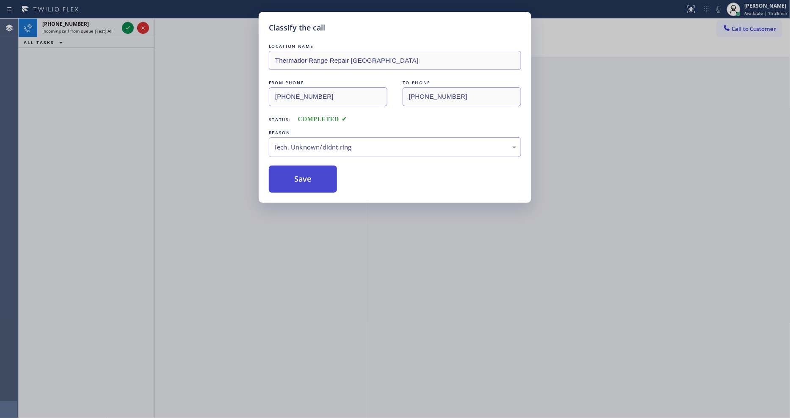
click at [312, 178] on button "Save" at bounding box center [303, 179] width 68 height 27
drag, startPoint x: 312, startPoint y: 178, endPoint x: 310, endPoint y: 161, distance: 17.5
click at [312, 176] on button "Save" at bounding box center [303, 179] width 68 height 27
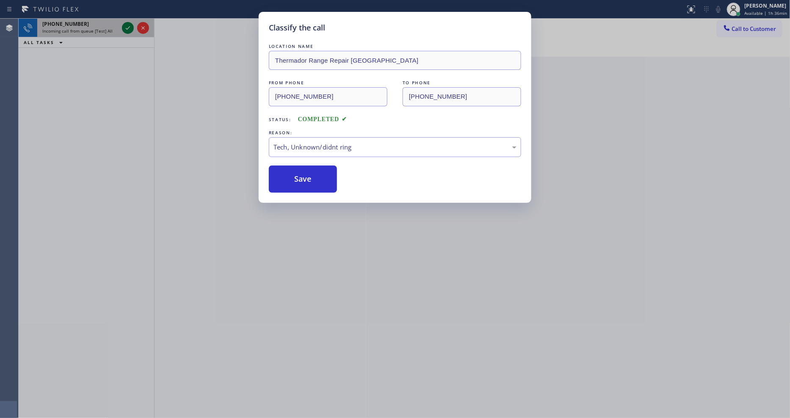
click at [128, 26] on icon at bounding box center [128, 28] width 10 height 10
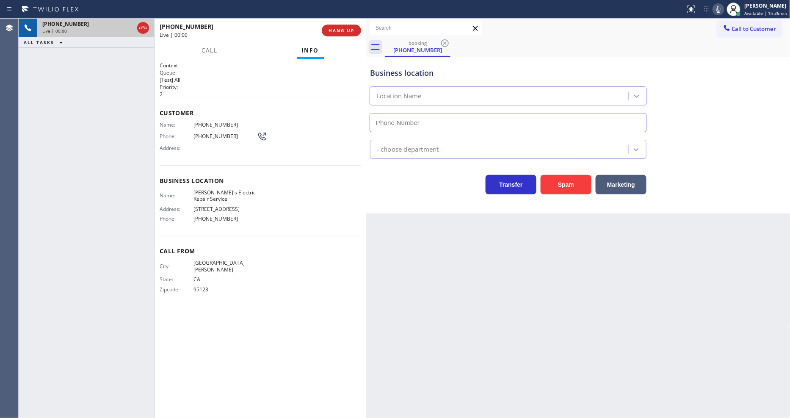
type input "[PHONE_NUMBER]"
click at [346, 30] on span "HANG UP" at bounding box center [341, 31] width 26 height 6
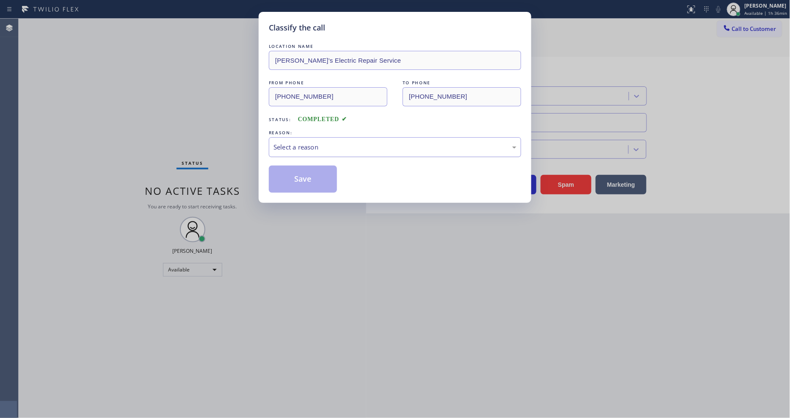
click at [331, 142] on div "Select a reason" at bounding box center [394, 147] width 243 height 10
click at [330, 180] on button "Save" at bounding box center [303, 179] width 68 height 27
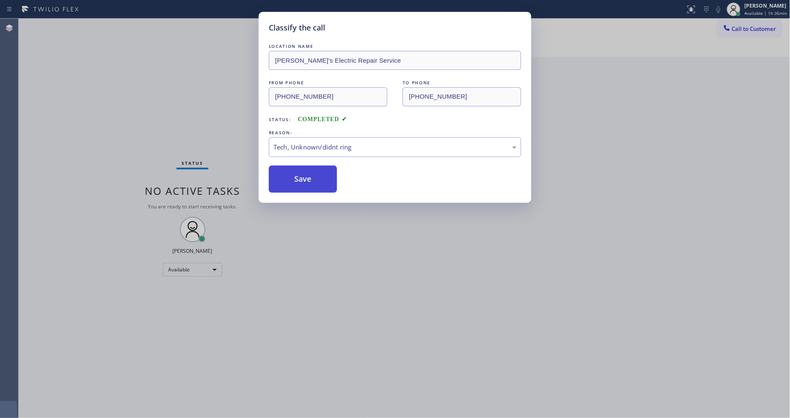
click at [330, 180] on button "Save" at bounding box center [303, 179] width 68 height 27
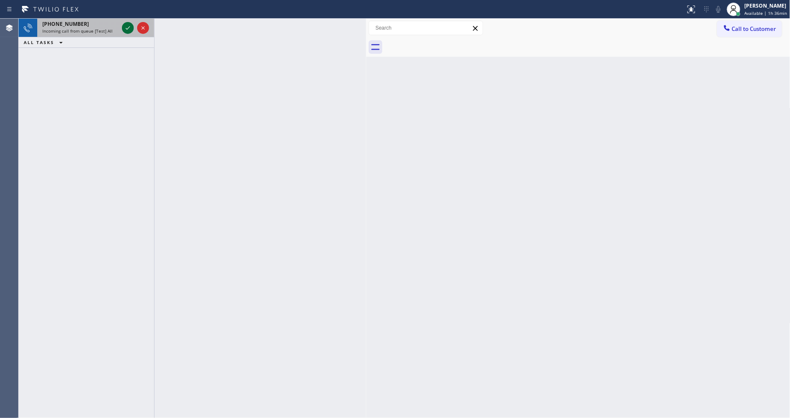
click at [124, 30] on icon at bounding box center [128, 28] width 10 height 10
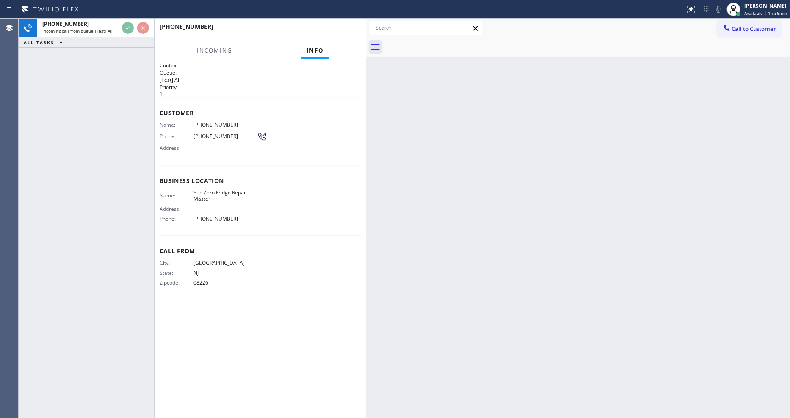
click at [281, 349] on div "Context Queue: [Test] All Priority: 1 Customer Name: [PHONE_NUMBER] Phone: [PHO…" at bounding box center [260, 238] width 201 height 353
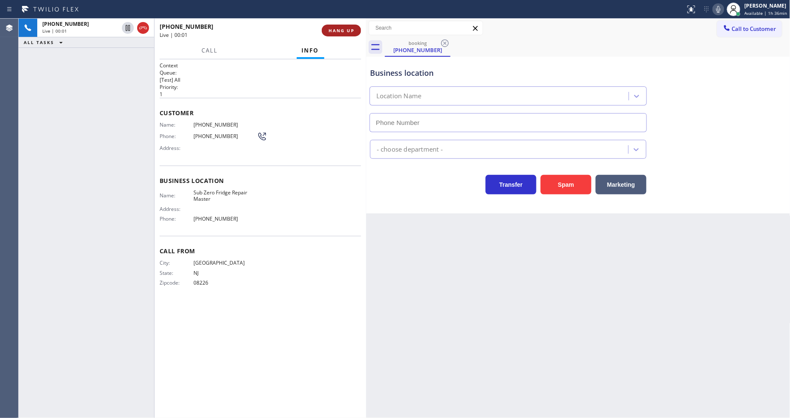
type input "[PHONE_NUMBER]"
click at [345, 28] on span "HANG UP" at bounding box center [341, 31] width 26 height 6
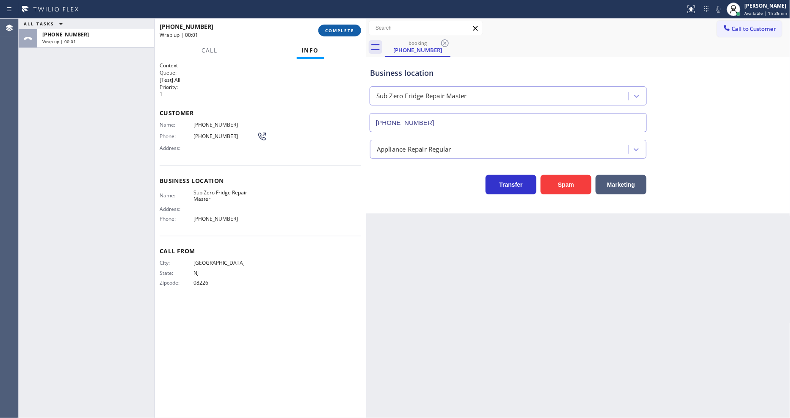
click at [345, 28] on span "COMPLETE" at bounding box center [339, 31] width 29 height 6
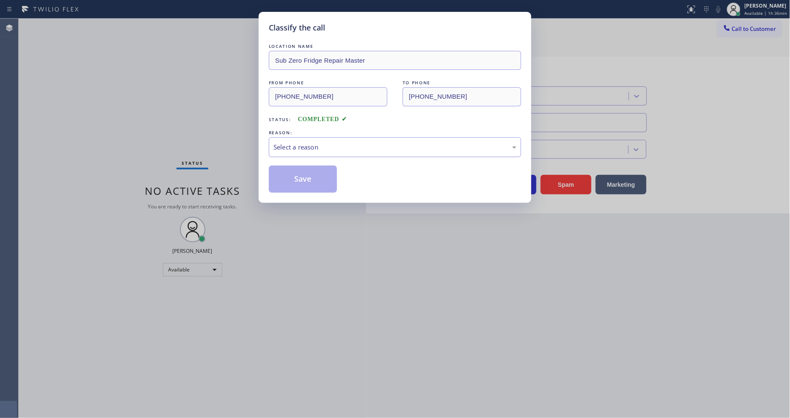
click at [301, 137] on div "Select a reason" at bounding box center [395, 147] width 252 height 20
click at [304, 173] on button "Save" at bounding box center [303, 179] width 68 height 27
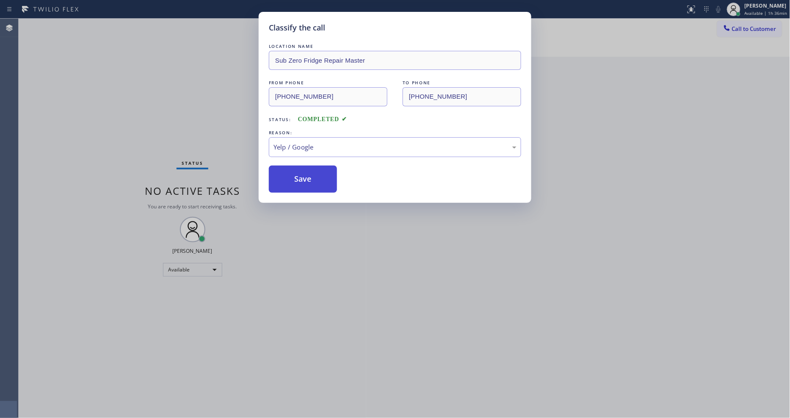
click at [304, 173] on button "Save" at bounding box center [303, 179] width 68 height 27
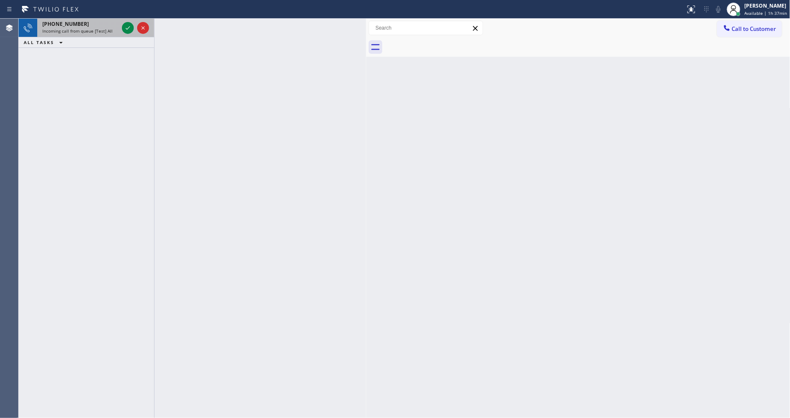
drag, startPoint x: 128, startPoint y: 30, endPoint x: 127, endPoint y: 34, distance: 4.7
click at [128, 30] on icon at bounding box center [128, 28] width 10 height 10
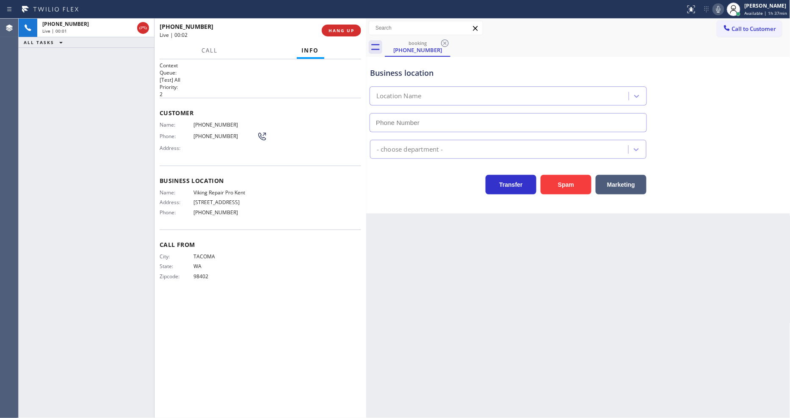
type input "[PHONE_NUMBER]"
click at [347, 33] on span "HANG UP" at bounding box center [341, 31] width 26 height 6
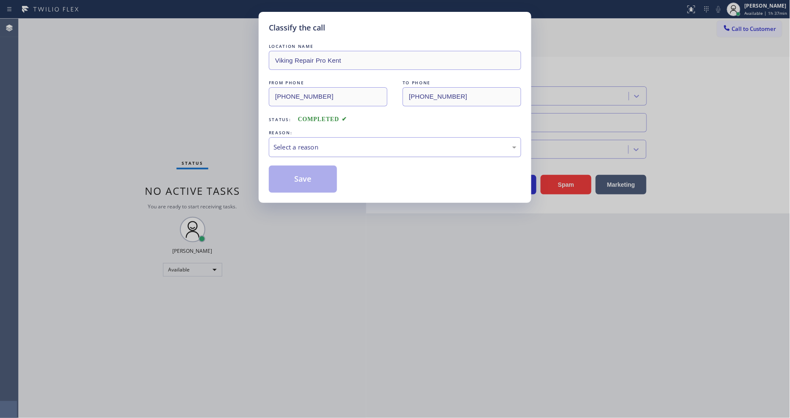
click at [334, 149] on div "Select a reason" at bounding box center [395, 147] width 252 height 20
click at [310, 174] on button "Save" at bounding box center [303, 179] width 68 height 27
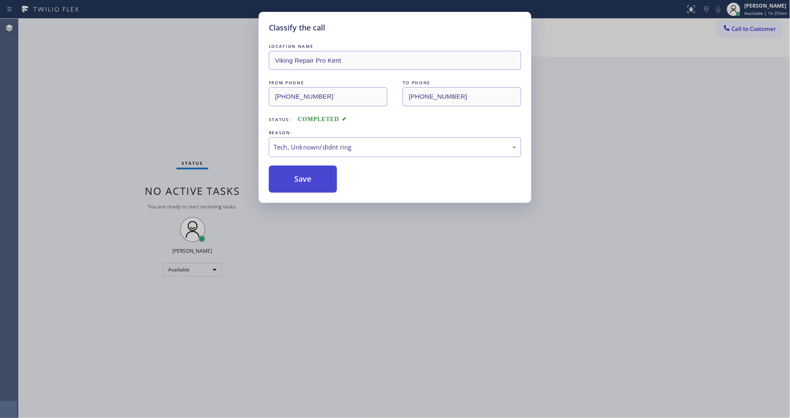
click at [310, 174] on button "Save" at bounding box center [303, 179] width 68 height 27
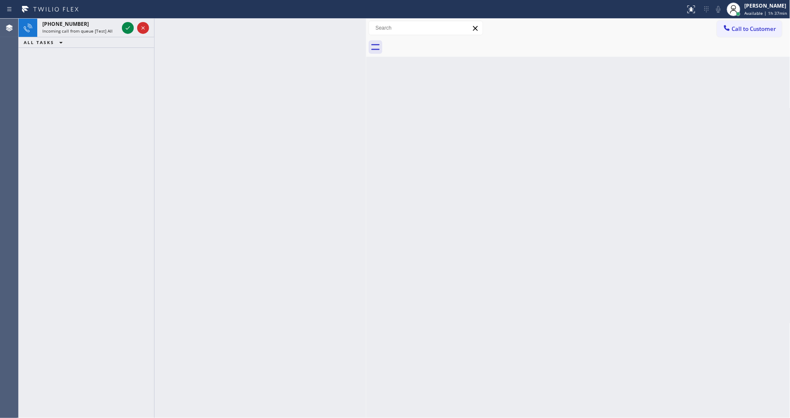
click at [128, 25] on icon at bounding box center [128, 28] width 10 height 10
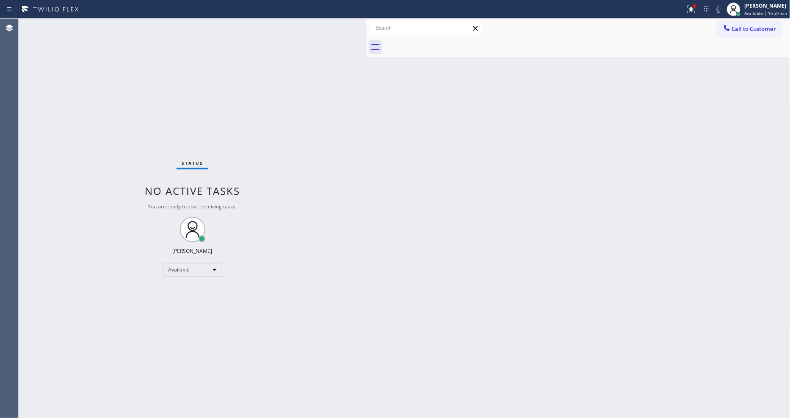
click at [252, 417] on div "Status No active tasks You are ready to start receiving tasks. [PERSON_NAME] Av…" at bounding box center [193, 218] width 348 height 399
click at [740, 13] on div at bounding box center [738, 14] width 4 height 4
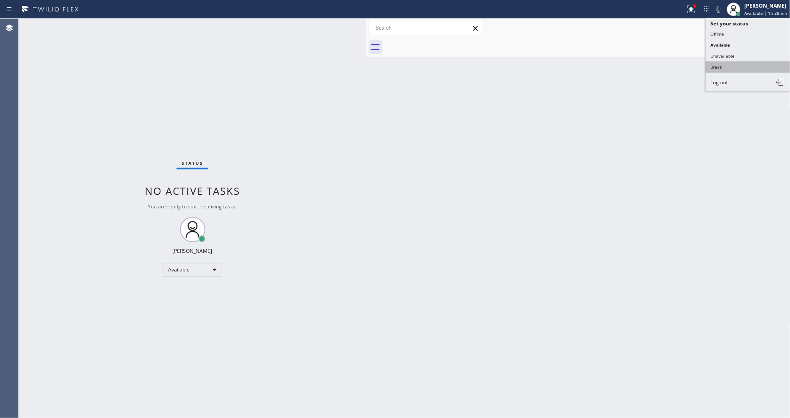
click at [728, 64] on button "Break" at bounding box center [748, 66] width 85 height 11
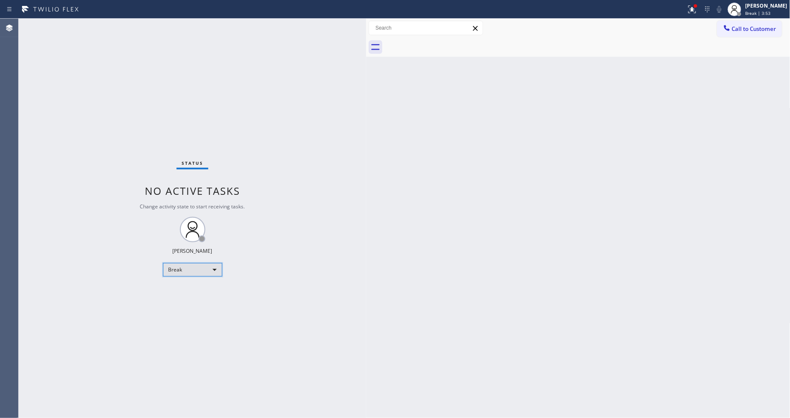
click at [185, 269] on div "Break" at bounding box center [192, 270] width 59 height 14
click at [188, 295] on li "Available" at bounding box center [192, 292] width 58 height 10
click at [345, 289] on div "Status No active tasks You are ready to start receiving tasks. [PERSON_NAME] Av…" at bounding box center [193, 218] width 348 height 399
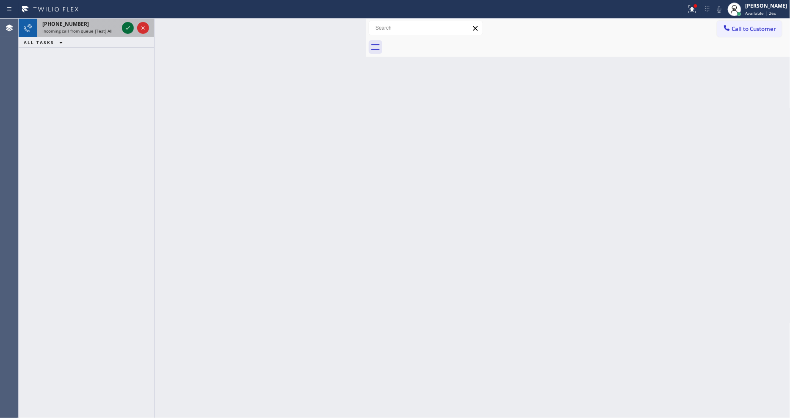
click at [124, 24] on icon at bounding box center [128, 28] width 10 height 10
click at [125, 28] on icon at bounding box center [128, 28] width 10 height 10
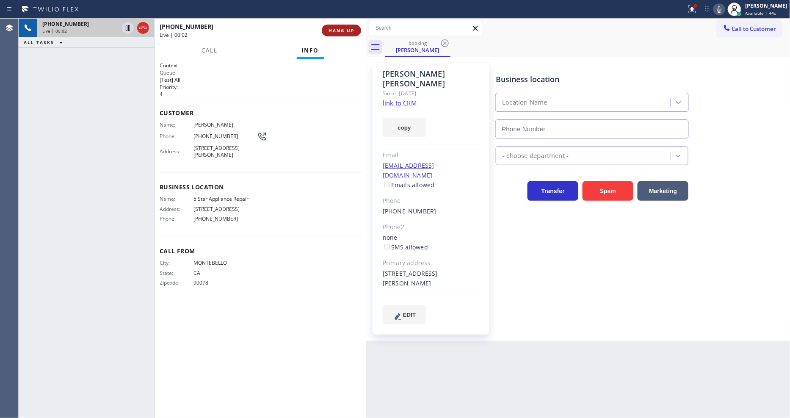
click at [335, 31] on span "HANG UP" at bounding box center [341, 31] width 26 height 6
click at [392, 99] on link "link to CRM" at bounding box center [400, 103] width 34 height 8
type input "[PHONE_NUMBER]"
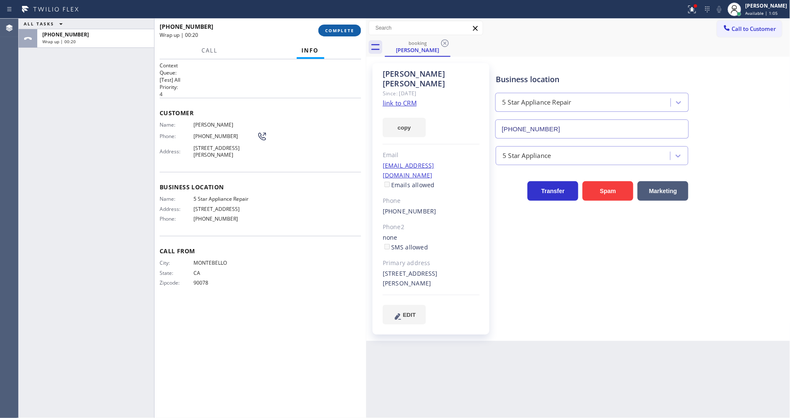
click at [356, 31] on button "COMPLETE" at bounding box center [339, 31] width 43 height 12
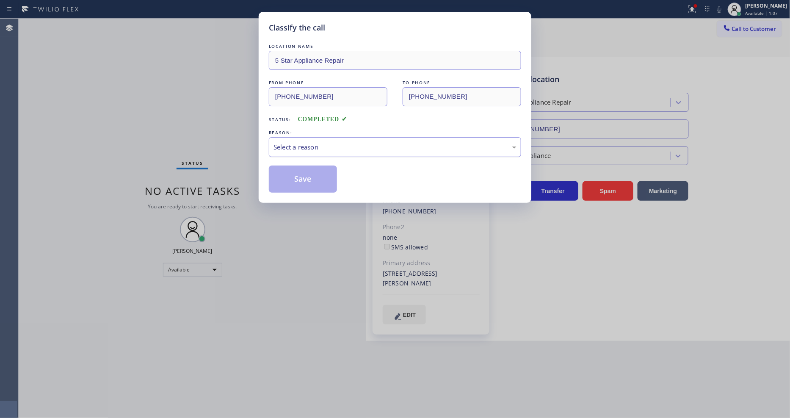
click at [299, 147] on div "Select a reason" at bounding box center [394, 147] width 243 height 10
click at [310, 142] on div "Tech, Unknown/didnt ring" at bounding box center [394, 147] width 243 height 10
click at [304, 179] on button "Save" at bounding box center [303, 179] width 68 height 27
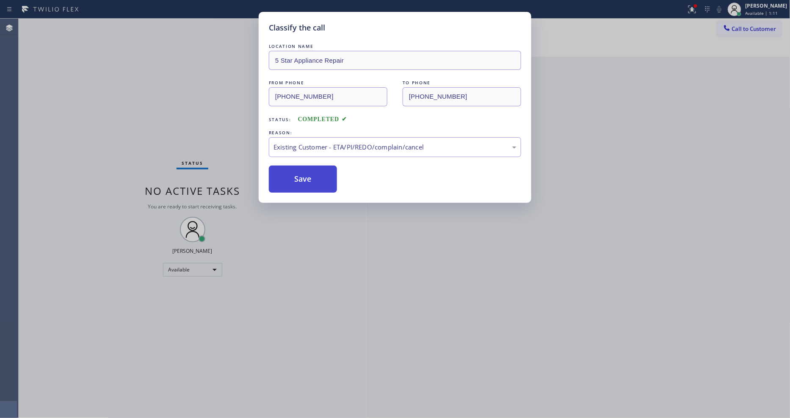
click at [304, 179] on button "Save" at bounding box center [303, 179] width 68 height 27
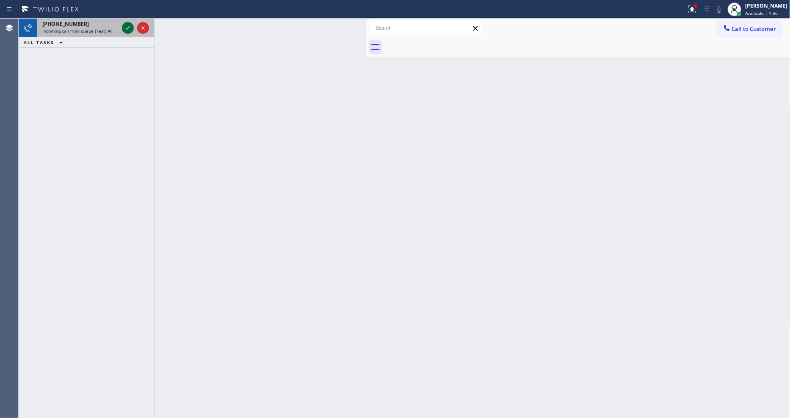
click at [121, 30] on div at bounding box center [135, 28] width 30 height 19
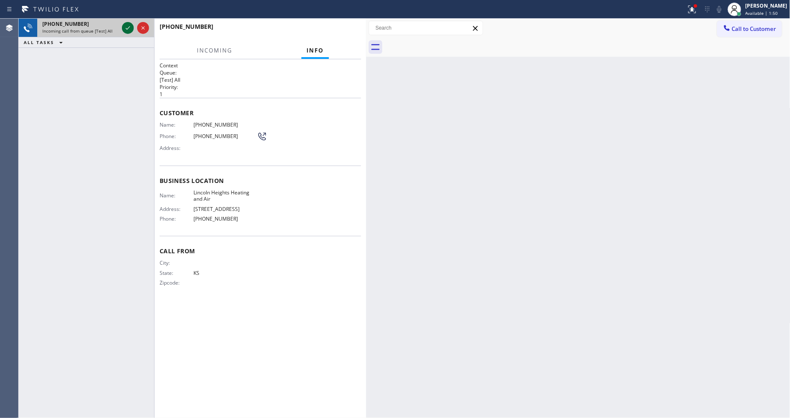
click at [127, 26] on icon at bounding box center [128, 28] width 10 height 10
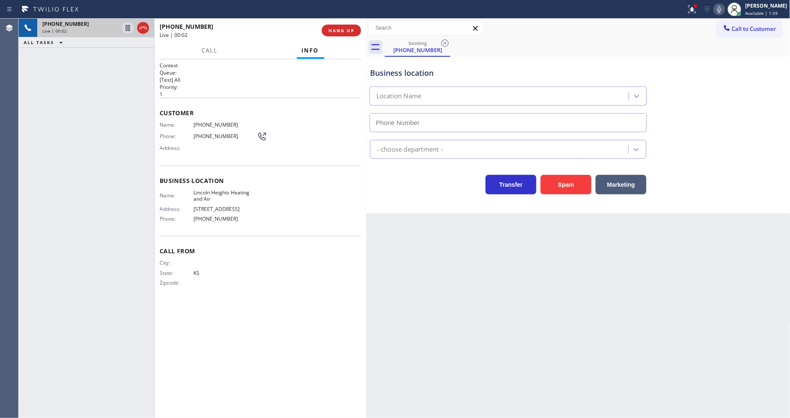
click at [259, 281] on div "City: State: [US_STATE] Zipcode:" at bounding box center [260, 274] width 201 height 30
type input "[PHONE_NUMBER]"
click at [347, 37] on div "[PHONE_NUMBER] Live | 00:08 HANG UP" at bounding box center [260, 30] width 201 height 22
click at [346, 26] on button "HANG UP" at bounding box center [341, 31] width 39 height 12
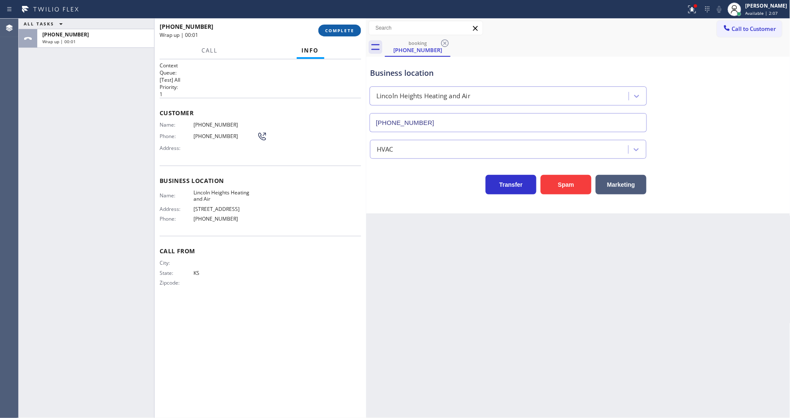
click at [346, 25] on button "COMPLETE" at bounding box center [339, 31] width 43 height 12
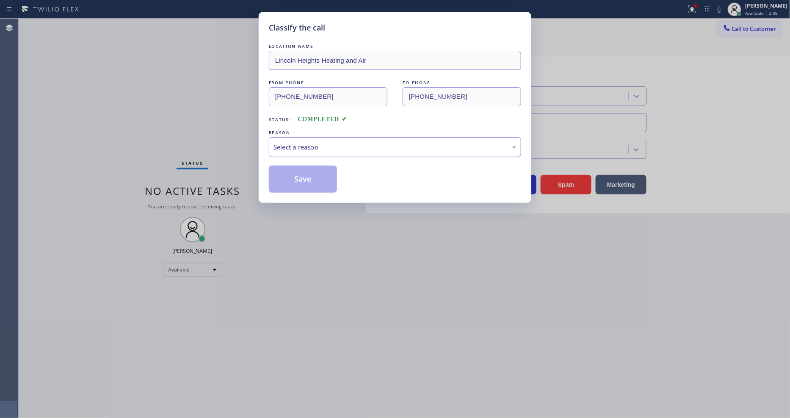
click at [328, 143] on div "Select a reason" at bounding box center [394, 147] width 243 height 10
click at [306, 174] on button "Save" at bounding box center [303, 179] width 68 height 27
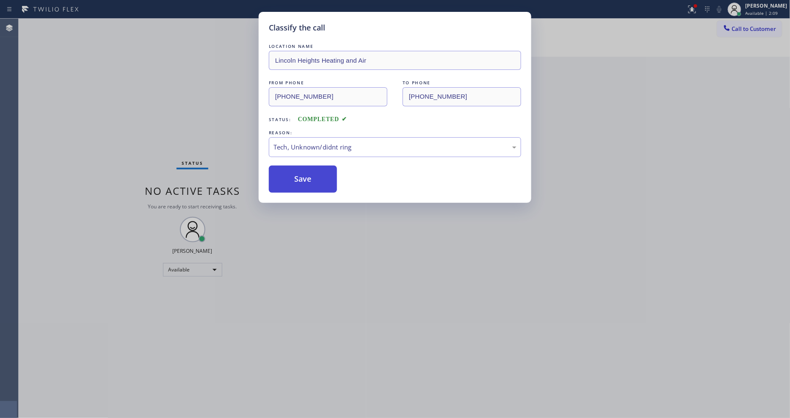
click at [306, 174] on button "Save" at bounding box center [303, 179] width 68 height 27
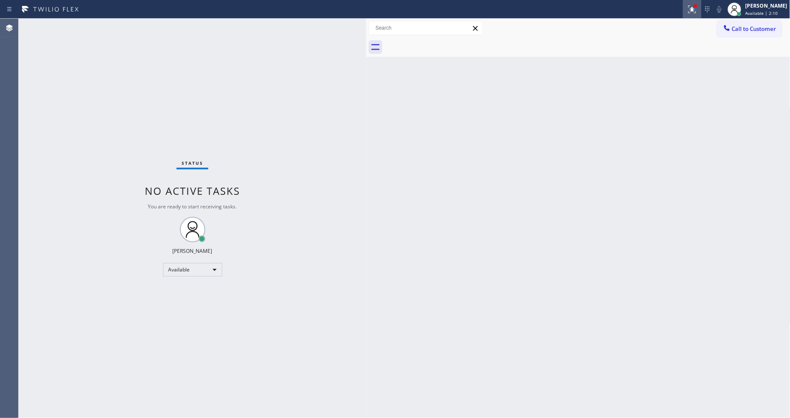
click at [697, 10] on icon at bounding box center [692, 9] width 10 height 10
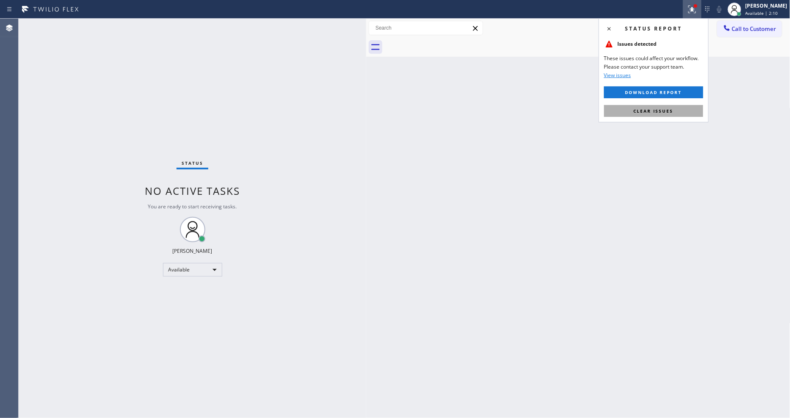
click at [682, 107] on button "Clear issues" at bounding box center [653, 111] width 99 height 12
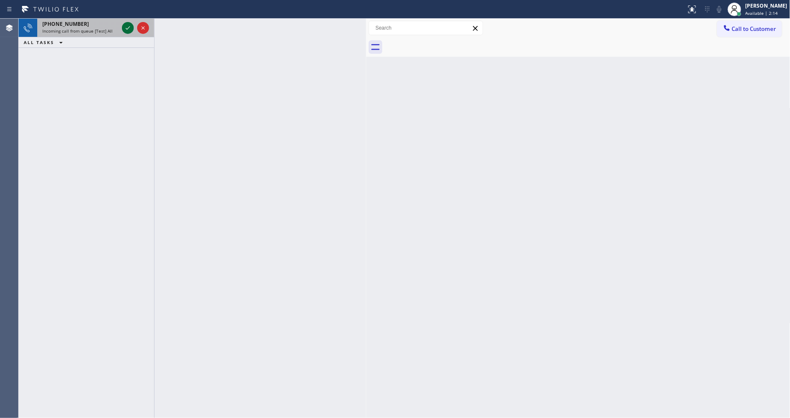
drag, startPoint x: 122, startPoint y: 28, endPoint x: 128, endPoint y: 27, distance: 5.9
click at [123, 27] on div at bounding box center [128, 28] width 12 height 10
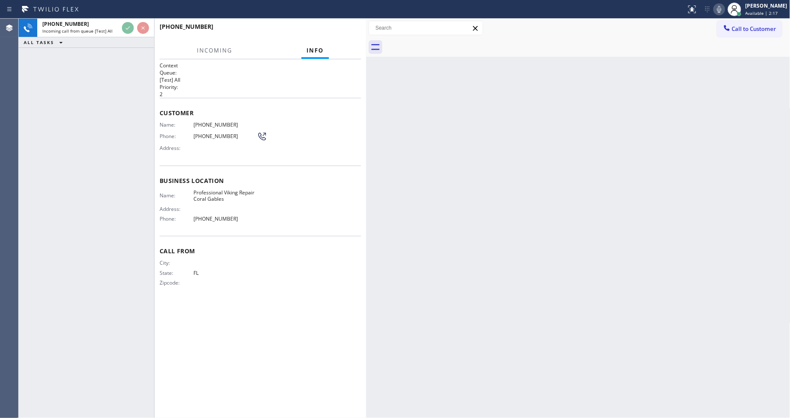
click at [351, 28] on div "[PHONE_NUMBER]" at bounding box center [258, 26] width 196 height 8
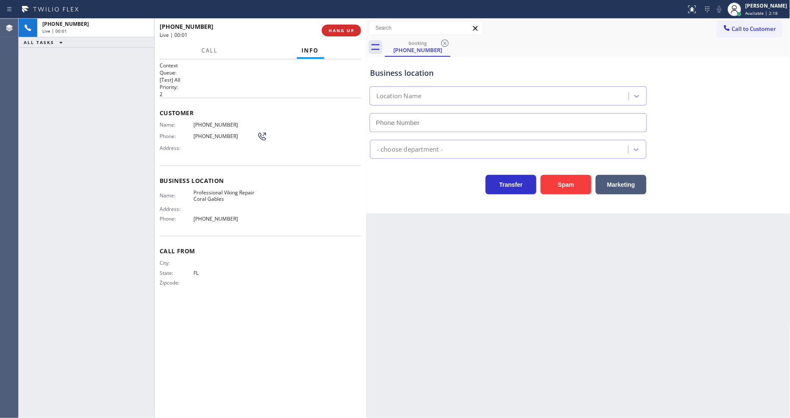
type input "[PHONE_NUMBER]"
click at [351, 28] on span "HANG UP" at bounding box center [341, 31] width 26 height 6
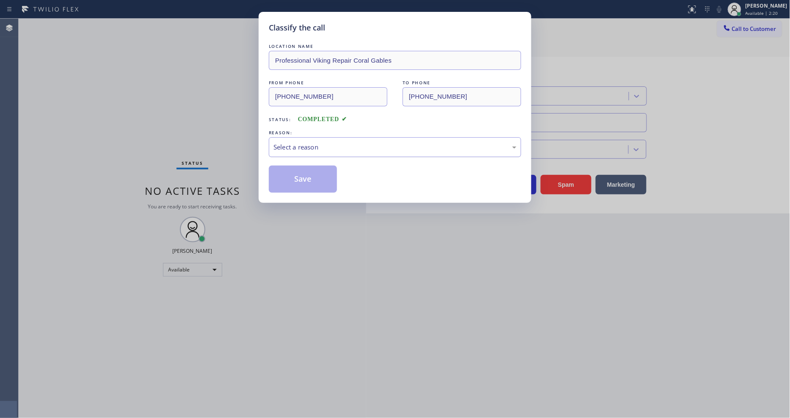
click at [319, 142] on div "Select a reason" at bounding box center [394, 147] width 243 height 10
click at [309, 168] on button "Save" at bounding box center [303, 179] width 68 height 27
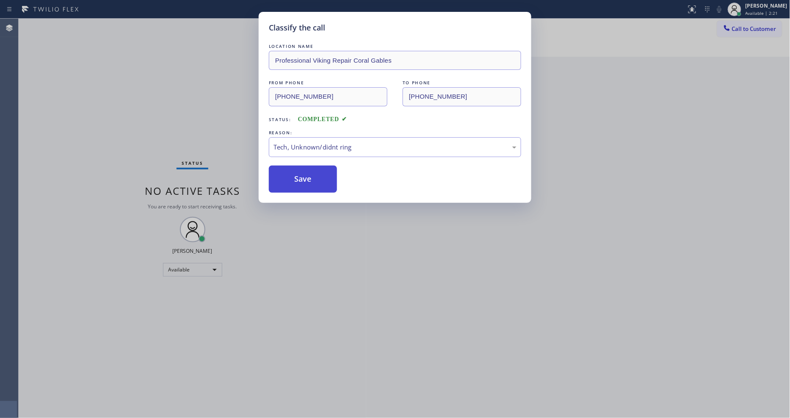
click at [309, 168] on button "Save" at bounding box center [303, 179] width 68 height 27
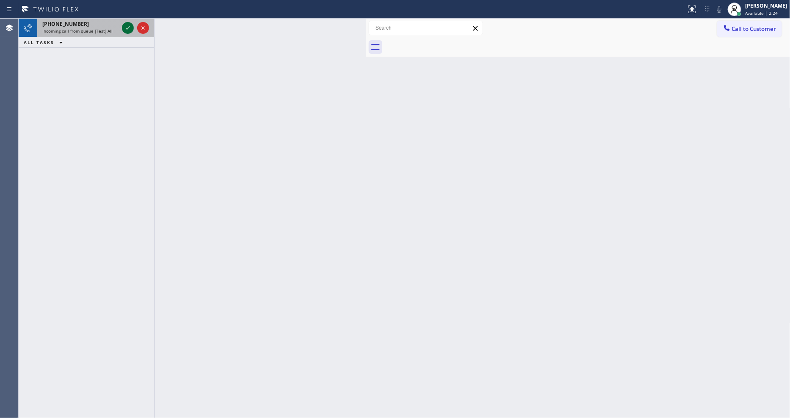
click at [128, 27] on icon at bounding box center [128, 28] width 10 height 10
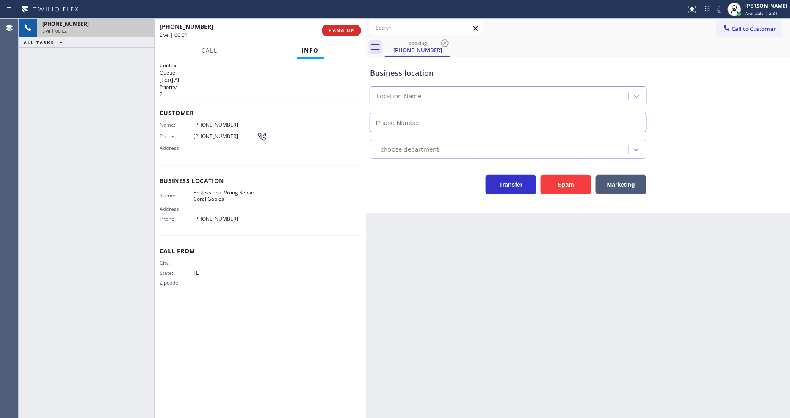
type input "[PHONE_NUMBER]"
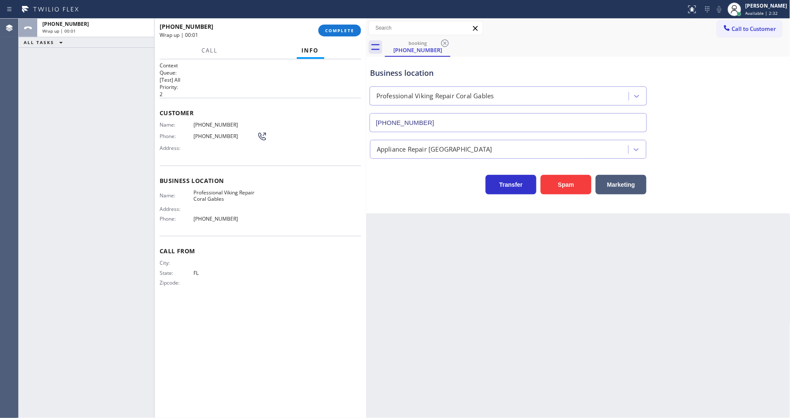
click at [336, 30] on span "COMPLETE" at bounding box center [339, 31] width 29 height 6
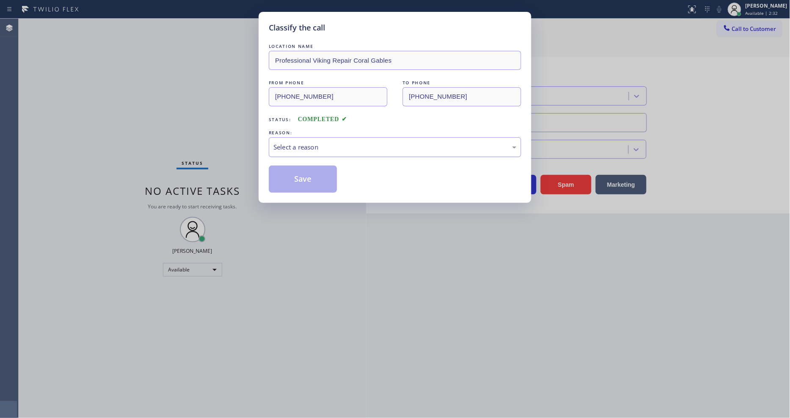
click at [299, 149] on div "Select a reason" at bounding box center [394, 147] width 243 height 10
click at [302, 179] on button "Save" at bounding box center [303, 179] width 68 height 27
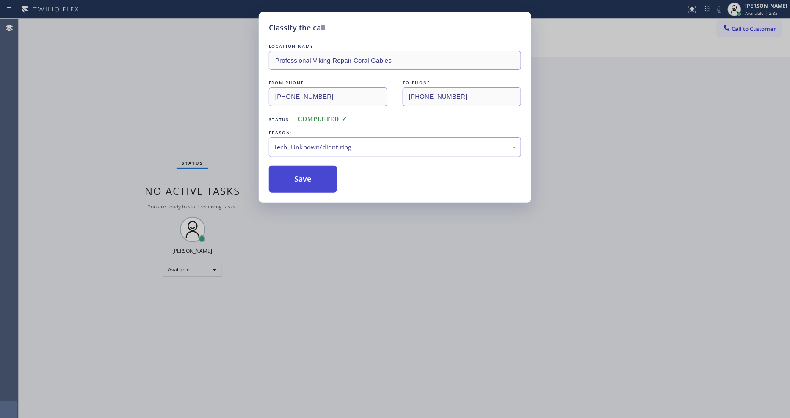
click at [302, 179] on button "Save" at bounding box center [303, 179] width 68 height 27
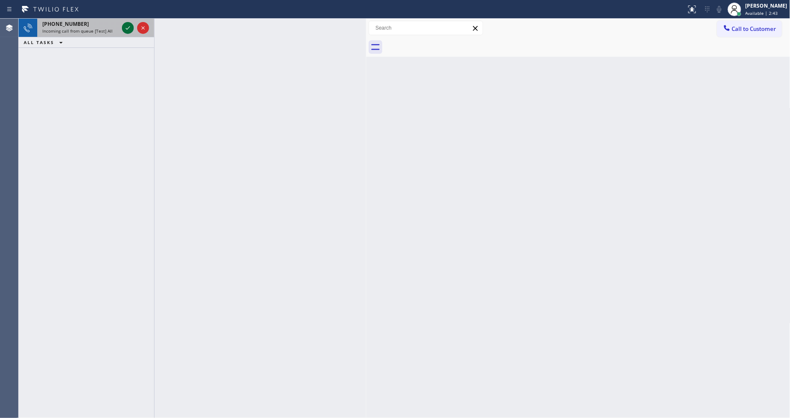
click at [126, 28] on icon at bounding box center [128, 27] width 4 height 3
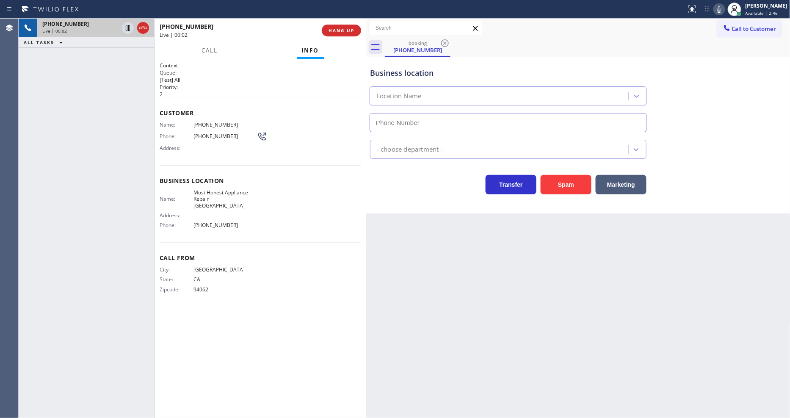
type input "[PHONE_NUMBER]"
click at [341, 30] on span "HANG UP" at bounding box center [341, 31] width 26 height 6
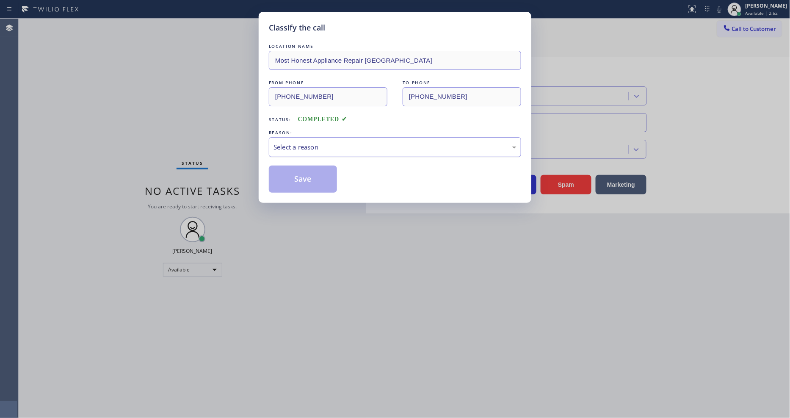
click at [321, 137] on div "Select a reason" at bounding box center [395, 147] width 252 height 20
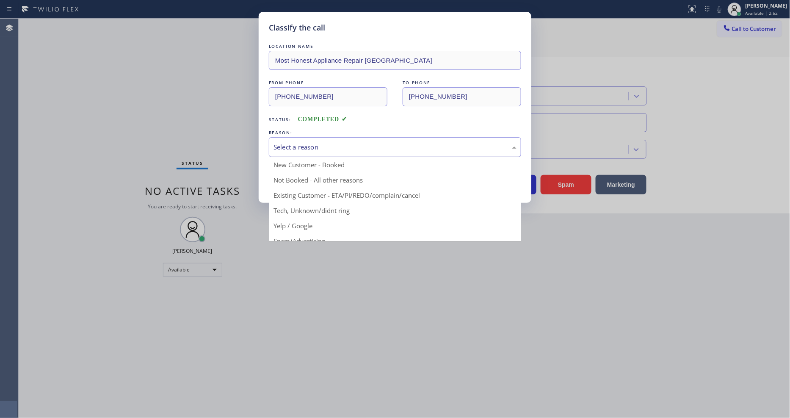
drag, startPoint x: 316, startPoint y: 206, endPoint x: 316, endPoint y: 200, distance: 6.3
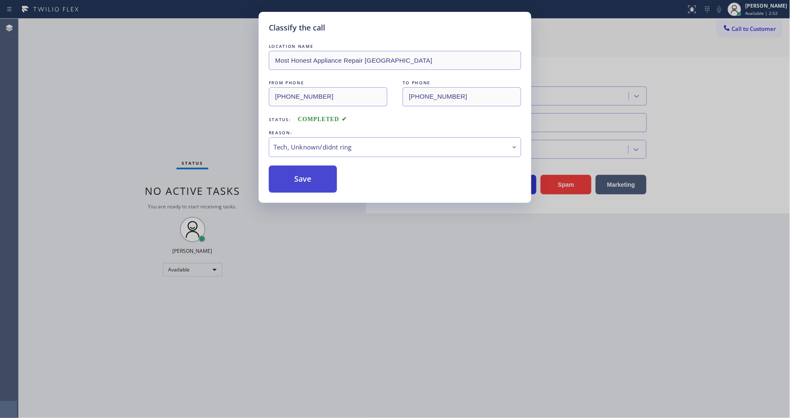
click at [314, 179] on button "Save" at bounding box center [303, 179] width 68 height 27
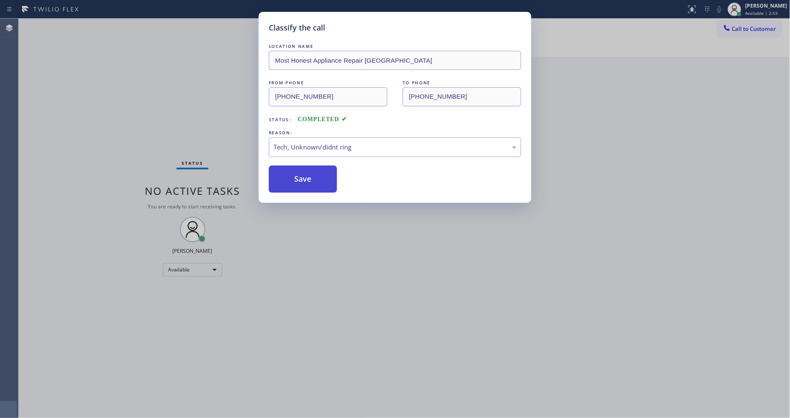
click at [314, 179] on button "Save" at bounding box center [303, 179] width 68 height 27
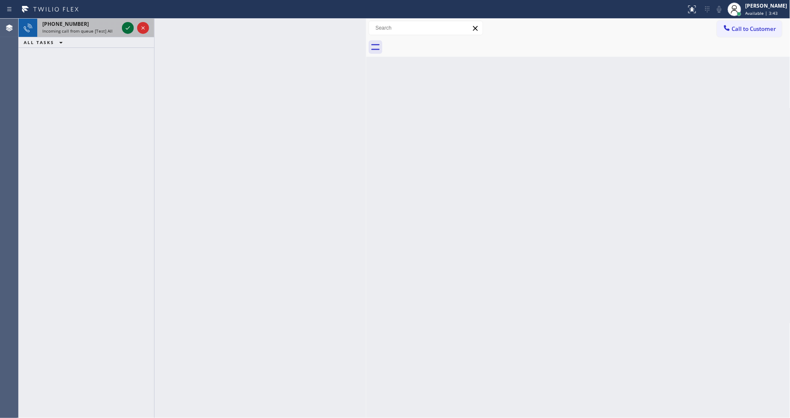
click at [127, 28] on icon at bounding box center [128, 28] width 10 height 10
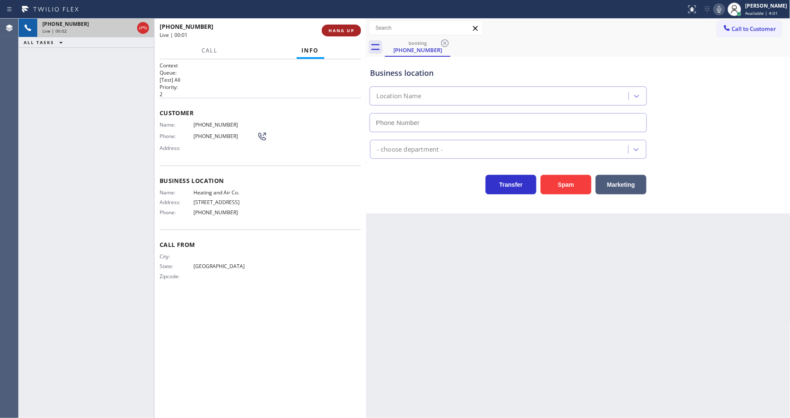
type input "[PHONE_NUMBER]"
click at [340, 30] on span "HANG UP" at bounding box center [341, 31] width 26 height 6
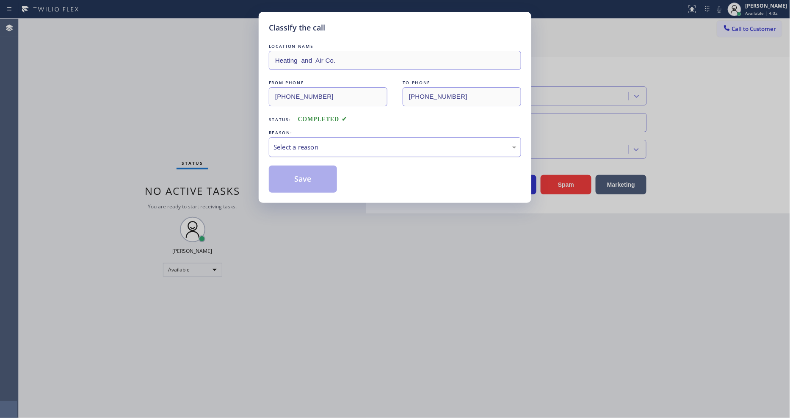
click at [309, 142] on div "Select a reason" at bounding box center [394, 147] width 243 height 10
click at [309, 166] on button "Save" at bounding box center [303, 179] width 68 height 27
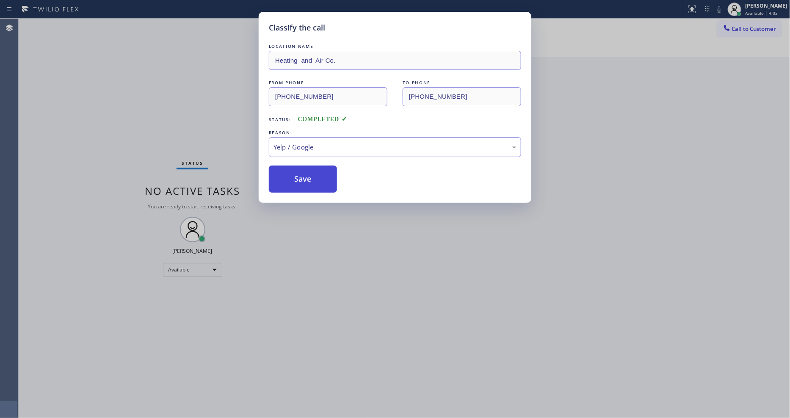
click at [309, 166] on button "Save" at bounding box center [303, 179] width 68 height 27
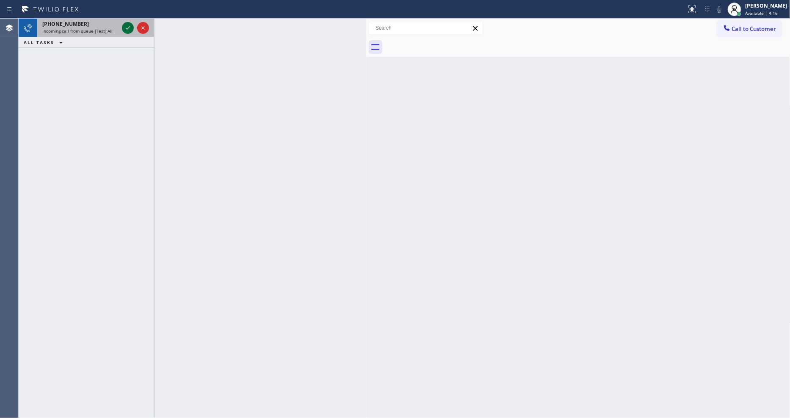
click at [127, 30] on icon at bounding box center [128, 28] width 10 height 10
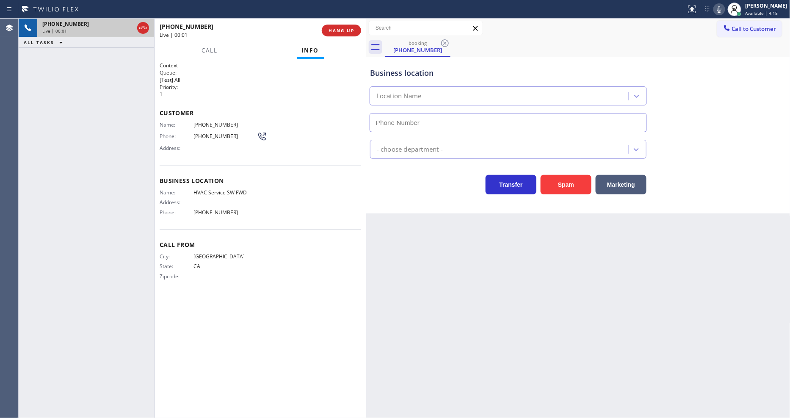
type input "[PHONE_NUMBER]"
click at [337, 28] on span "HANG UP" at bounding box center [341, 31] width 26 height 6
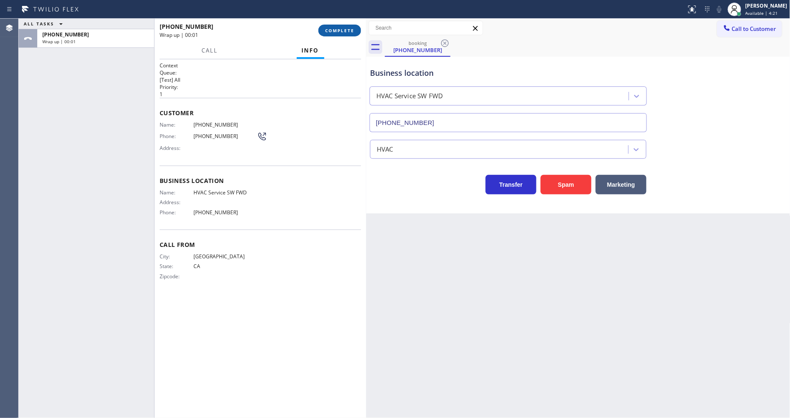
click at [338, 28] on span "COMPLETE" at bounding box center [339, 31] width 29 height 6
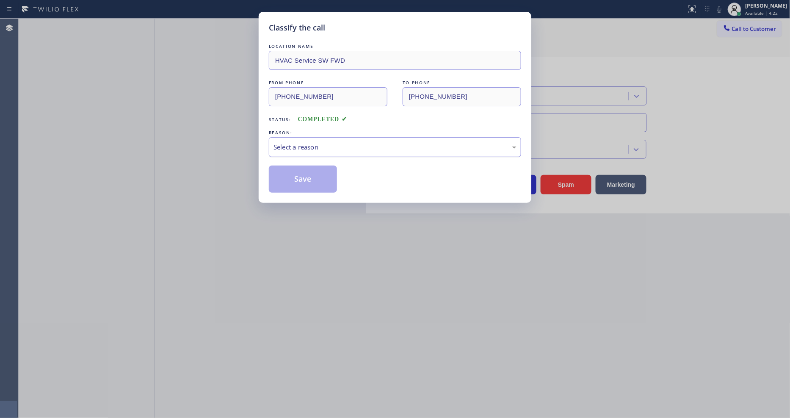
click at [314, 142] on div "Select a reason" at bounding box center [394, 147] width 243 height 10
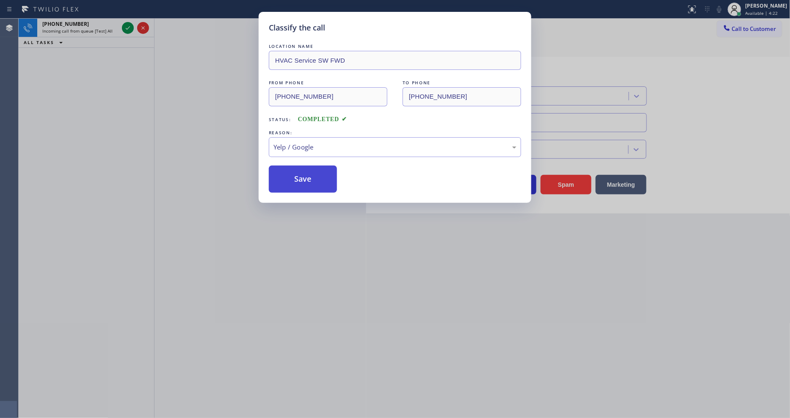
click at [307, 181] on button "Save" at bounding box center [303, 179] width 68 height 27
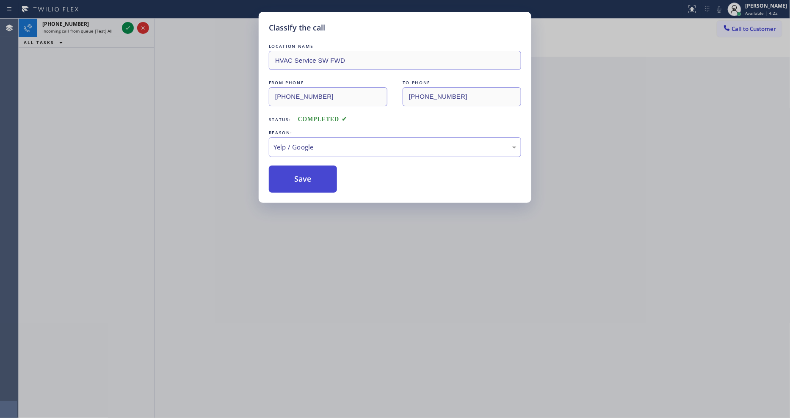
click at [307, 181] on button "Save" at bounding box center [303, 179] width 68 height 27
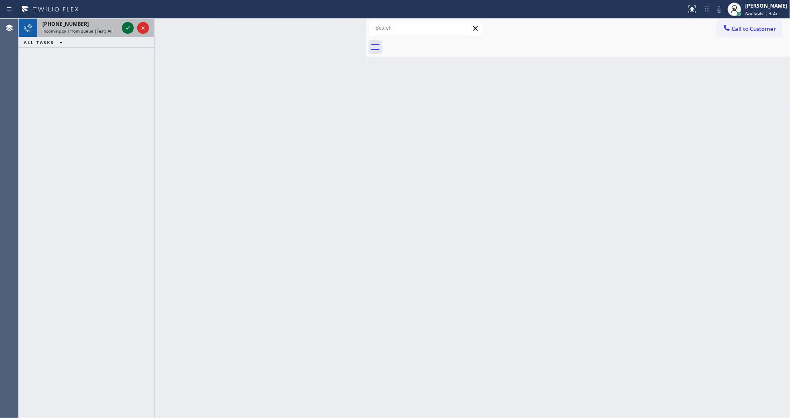
click at [124, 26] on icon at bounding box center [128, 28] width 10 height 10
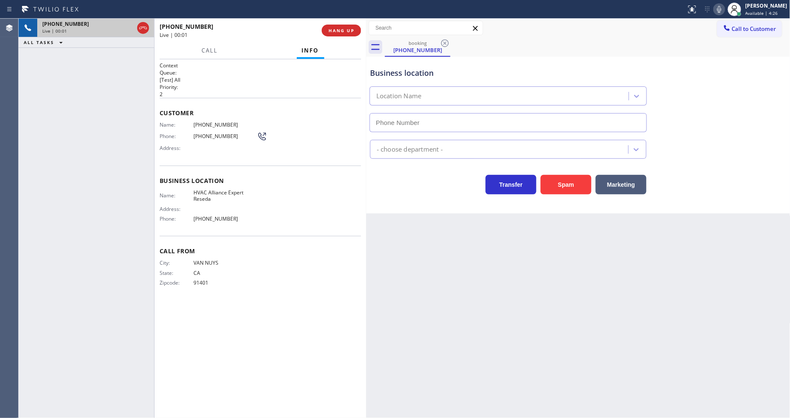
type input "[PHONE_NUMBER]"
click at [343, 28] on span "HANG UP" at bounding box center [341, 31] width 26 height 6
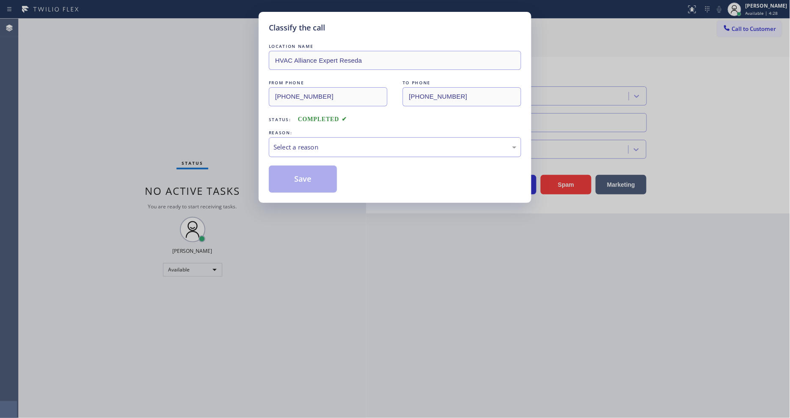
click at [315, 142] on div "Select a reason" at bounding box center [394, 147] width 243 height 10
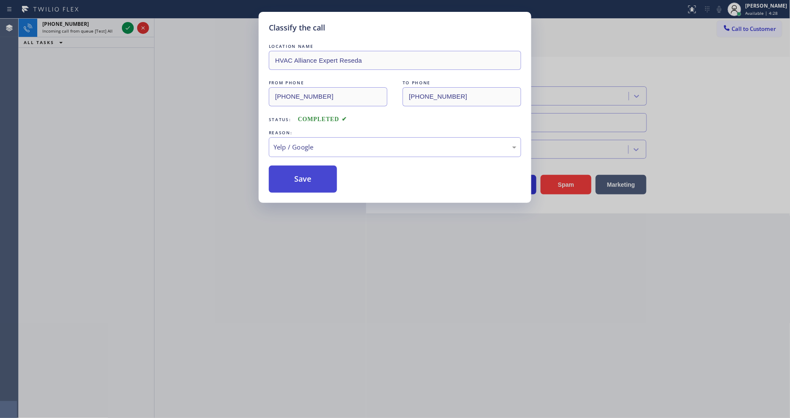
click at [301, 171] on button "Save" at bounding box center [303, 179] width 68 height 27
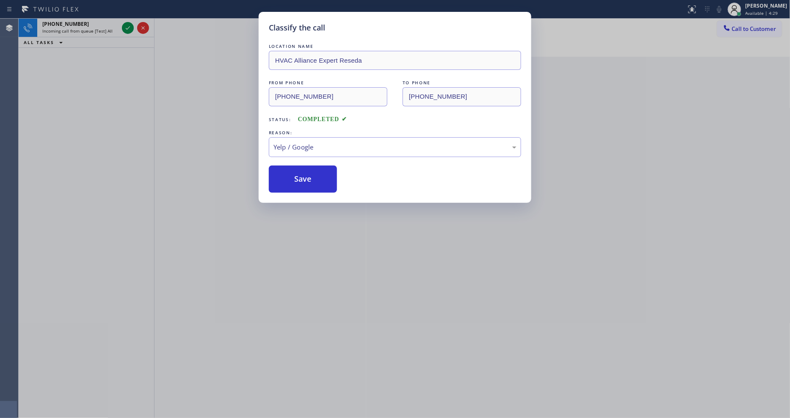
drag, startPoint x: 301, startPoint y: 171, endPoint x: 271, endPoint y: 66, distance: 109.1
click at [301, 171] on button "Save" at bounding box center [303, 179] width 68 height 27
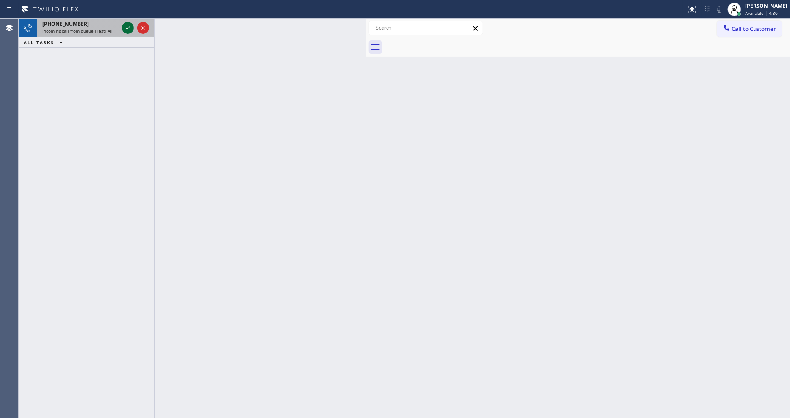
click at [127, 27] on icon at bounding box center [128, 28] width 10 height 10
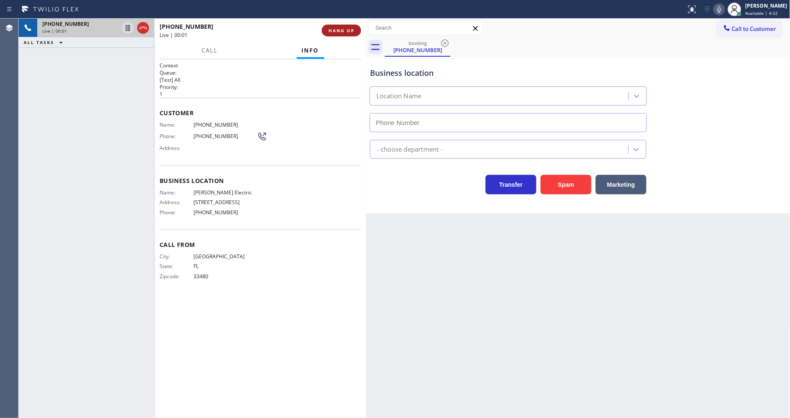
click at [346, 31] on span "HANG UP" at bounding box center [341, 31] width 26 height 6
type input "[PHONE_NUMBER]"
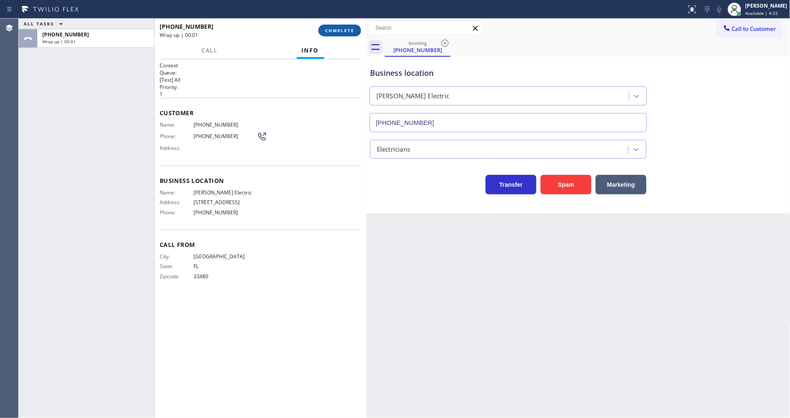
click at [346, 31] on span "COMPLETE" at bounding box center [339, 31] width 29 height 6
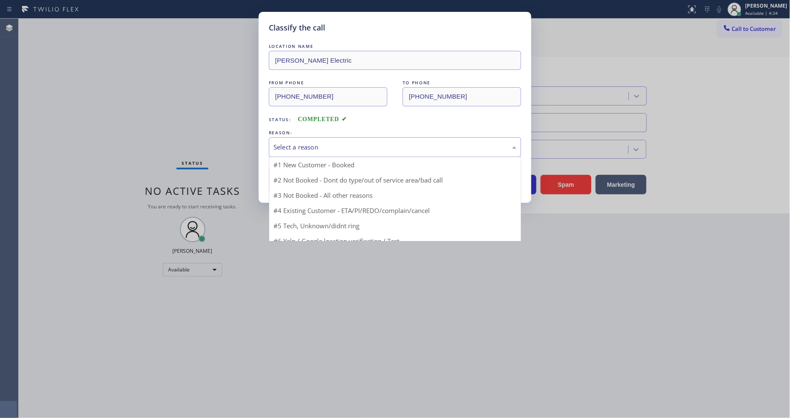
click at [309, 138] on div "Select a reason" at bounding box center [395, 147] width 252 height 20
drag, startPoint x: 295, startPoint y: 229, endPoint x: 301, endPoint y: 202, distance: 27.1
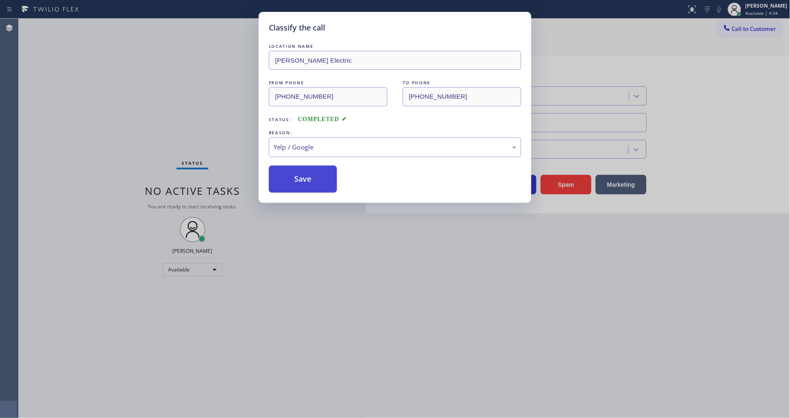
click at [307, 166] on button "Save" at bounding box center [303, 179] width 68 height 27
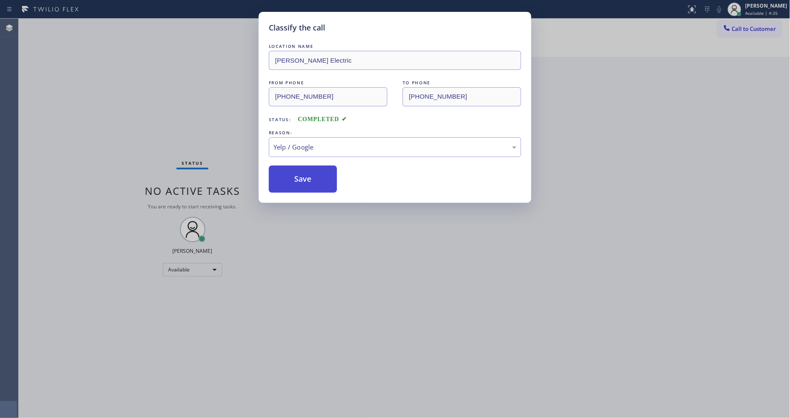
click at [307, 166] on button "Save" at bounding box center [303, 179] width 68 height 27
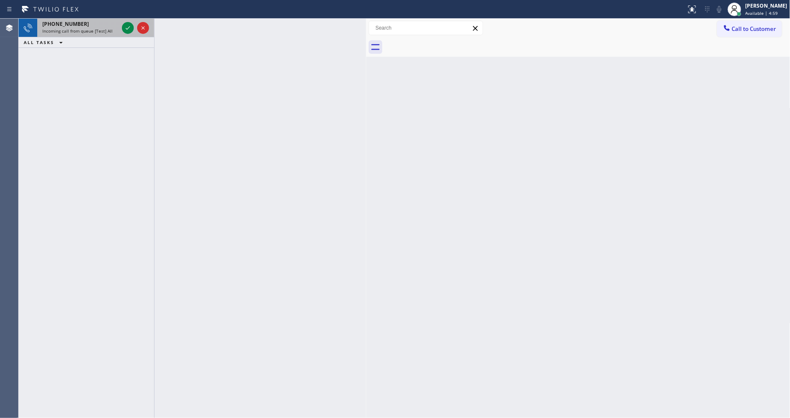
click at [134, 27] on div at bounding box center [135, 28] width 30 height 19
click at [130, 28] on icon at bounding box center [128, 28] width 10 height 10
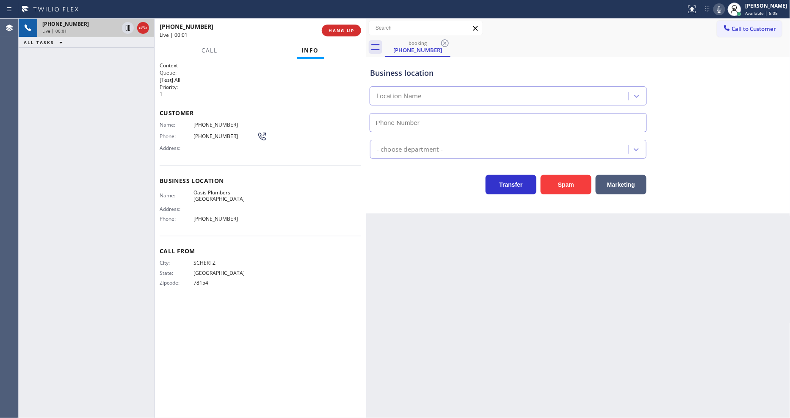
type input "[PHONE_NUMBER]"
click at [339, 31] on span "HANG UP" at bounding box center [341, 31] width 26 height 6
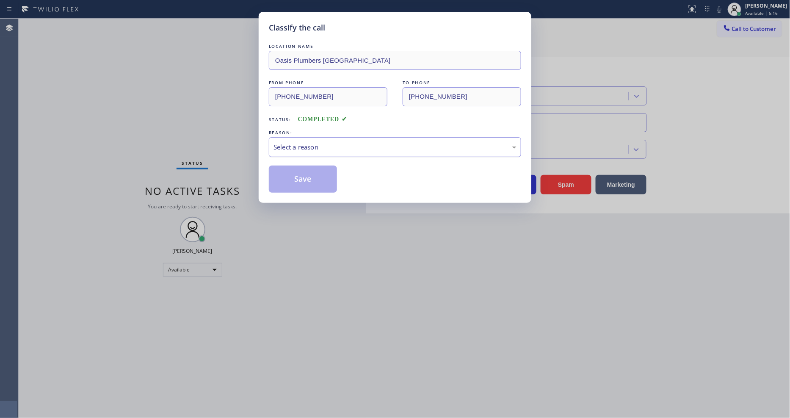
click at [309, 142] on div "Select a reason" at bounding box center [394, 147] width 243 height 10
click at [310, 179] on button "Save" at bounding box center [303, 179] width 68 height 27
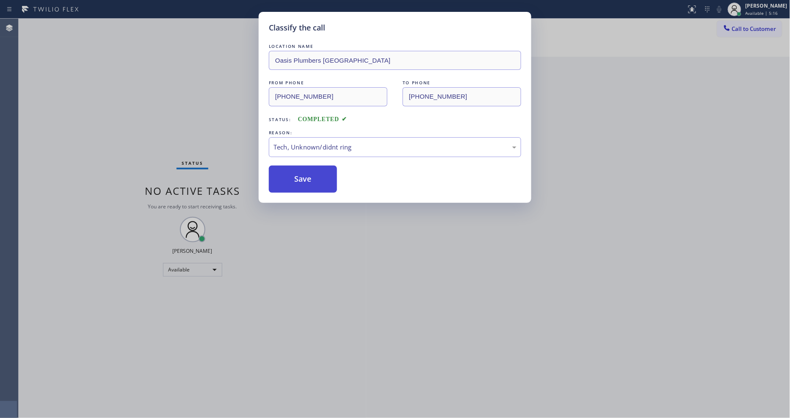
click at [310, 178] on button "Save" at bounding box center [303, 179] width 68 height 27
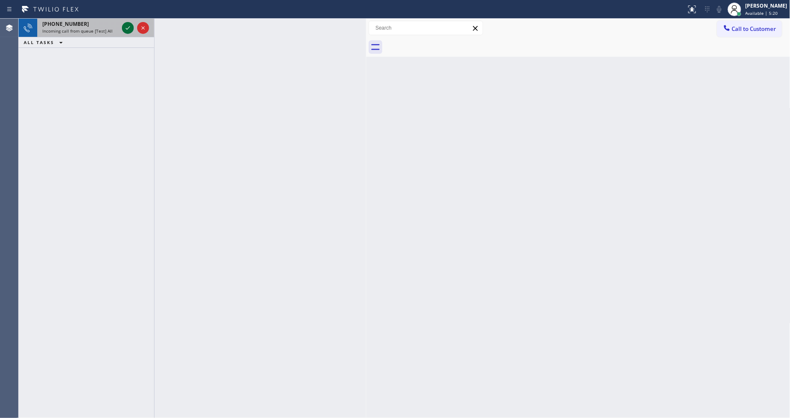
click at [127, 25] on icon at bounding box center [128, 28] width 10 height 10
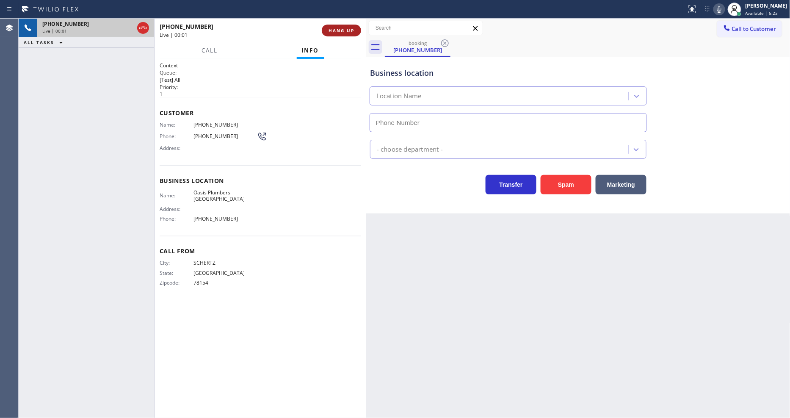
type input "[PHONE_NUMBER]"
click at [347, 28] on span "HANG UP" at bounding box center [341, 31] width 26 height 6
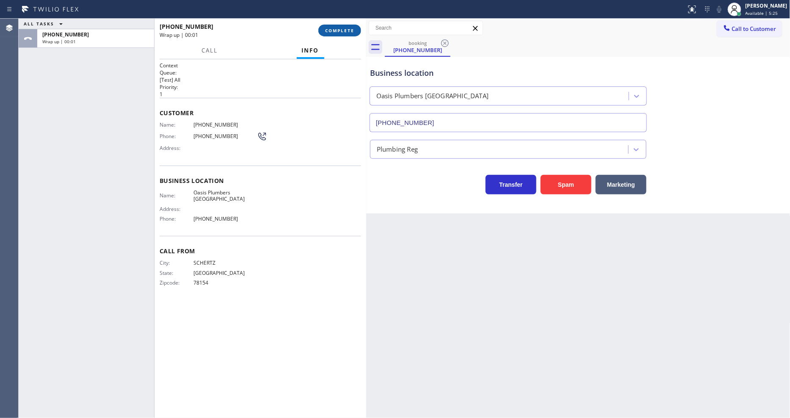
click at [347, 28] on span "COMPLETE" at bounding box center [339, 31] width 29 height 6
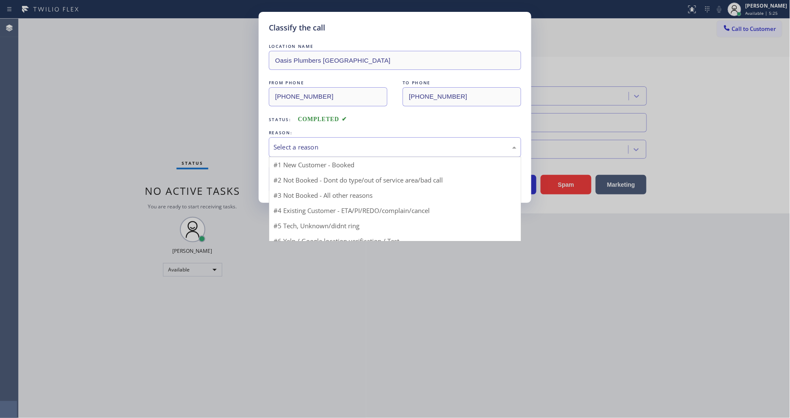
click at [308, 143] on div "Select a reason" at bounding box center [394, 147] width 243 height 10
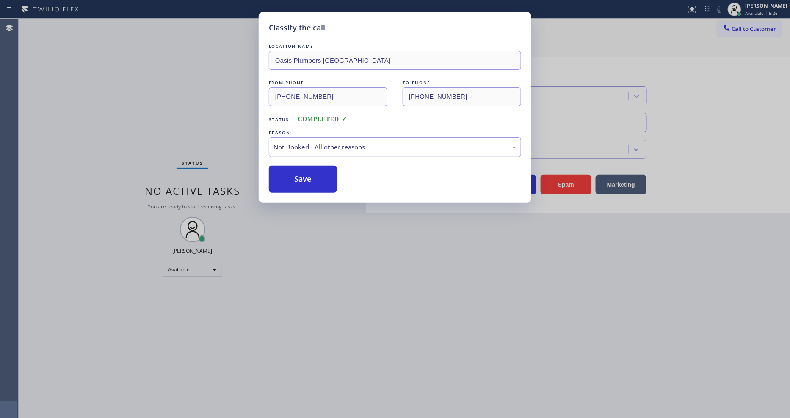
click at [303, 176] on button "Save" at bounding box center [303, 179] width 68 height 27
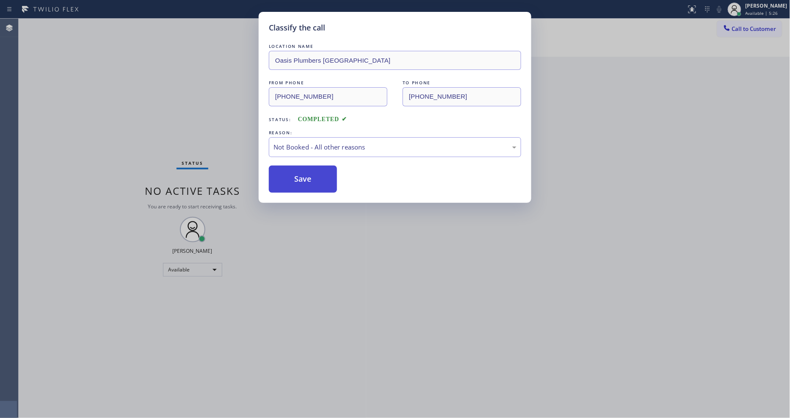
click at [303, 176] on button "Save" at bounding box center [303, 179] width 68 height 27
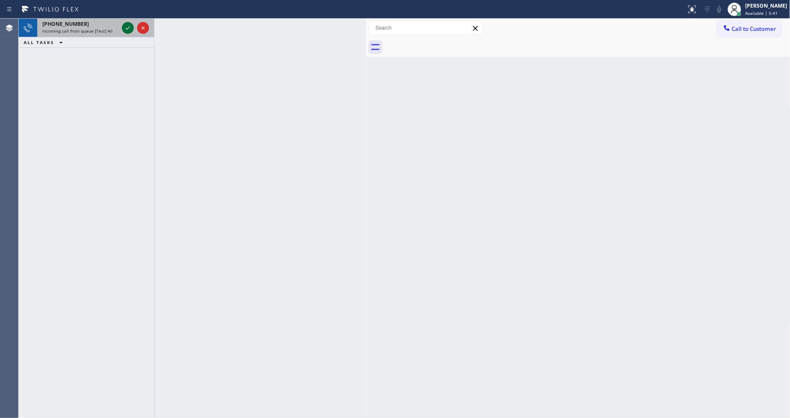
click at [127, 27] on icon at bounding box center [128, 28] width 10 height 10
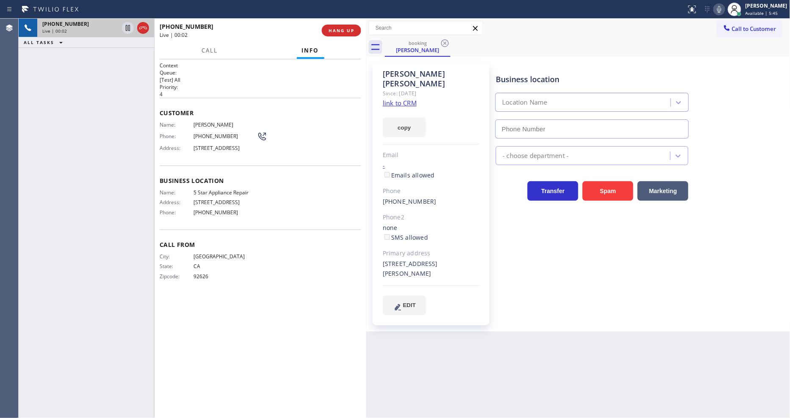
type input "[PHONE_NUMBER]"
click at [412, 99] on link "link to CRM" at bounding box center [400, 103] width 34 height 8
click at [334, 28] on span "HANG UP" at bounding box center [341, 31] width 26 height 6
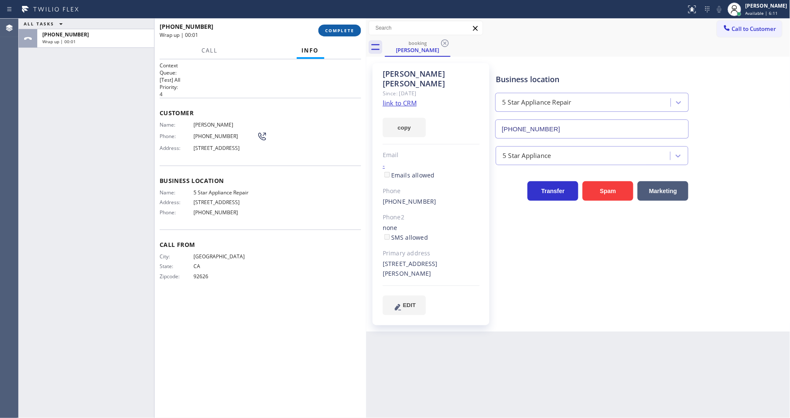
click at [334, 28] on span "COMPLETE" at bounding box center [339, 31] width 29 height 6
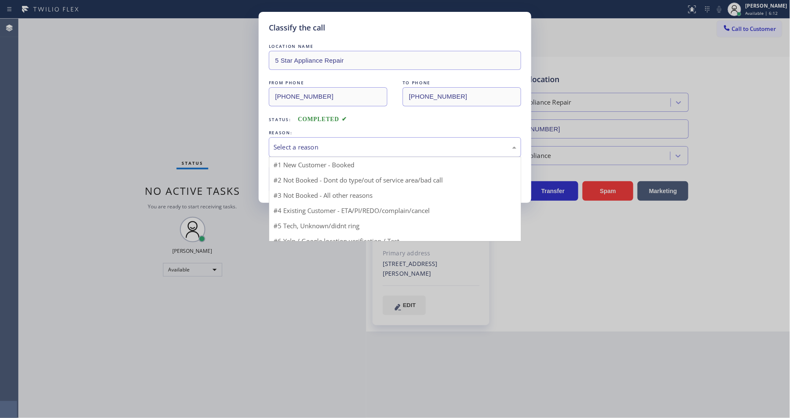
click at [294, 148] on div "Select a reason" at bounding box center [394, 147] width 243 height 10
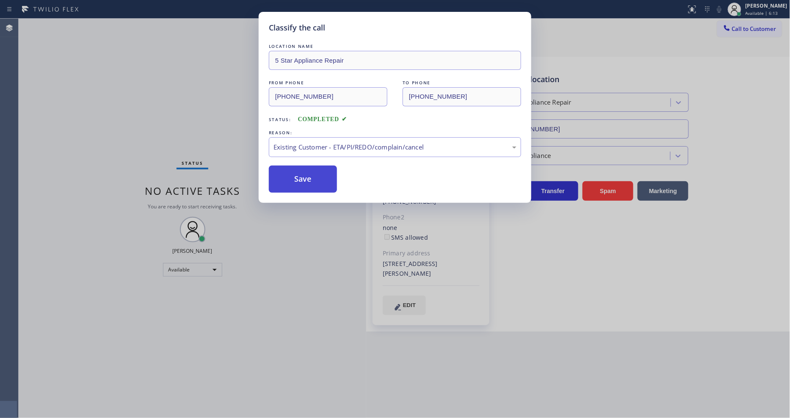
click at [292, 174] on button "Save" at bounding box center [303, 179] width 68 height 27
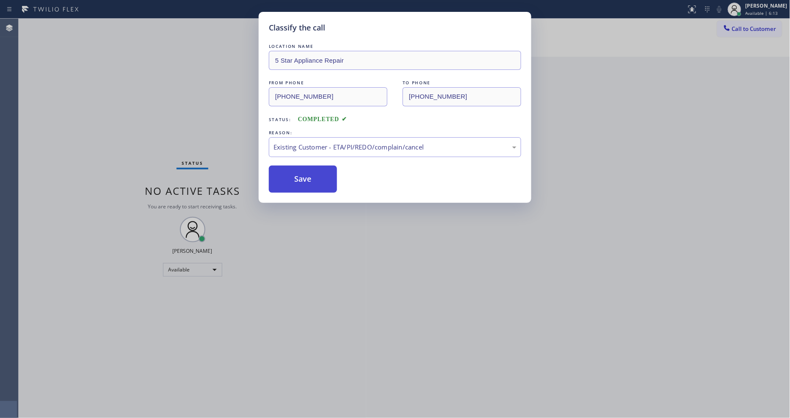
click at [292, 174] on button "Save" at bounding box center [303, 179] width 68 height 27
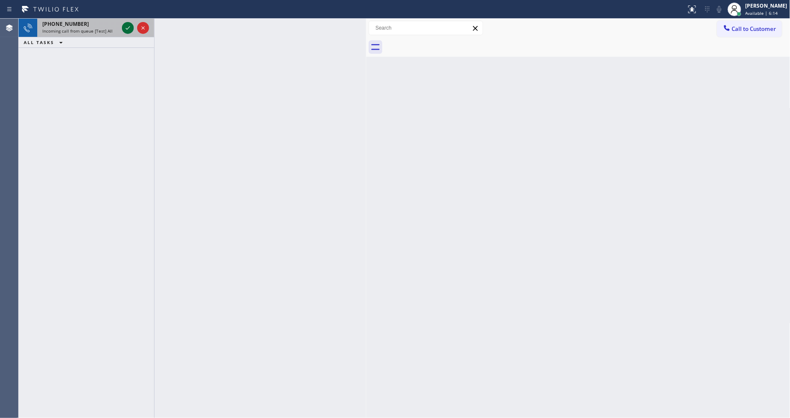
click at [126, 23] on icon at bounding box center [128, 28] width 10 height 10
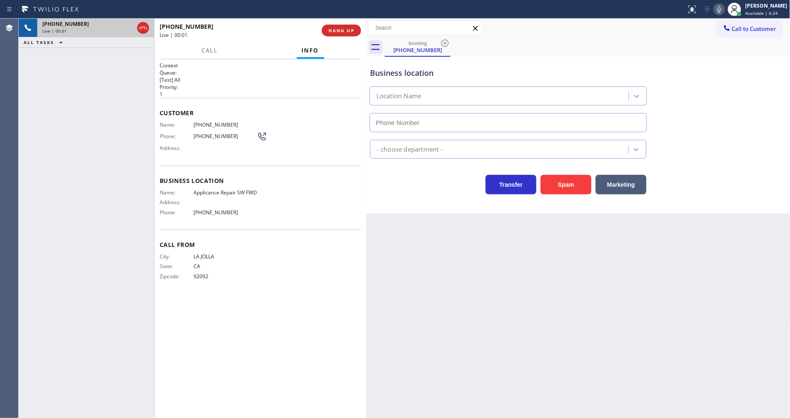
type input "[PHONE_NUMBER]"
click at [345, 33] on span "HANG UP" at bounding box center [341, 31] width 26 height 6
click at [345, 31] on span "HANG UP" at bounding box center [341, 31] width 26 height 6
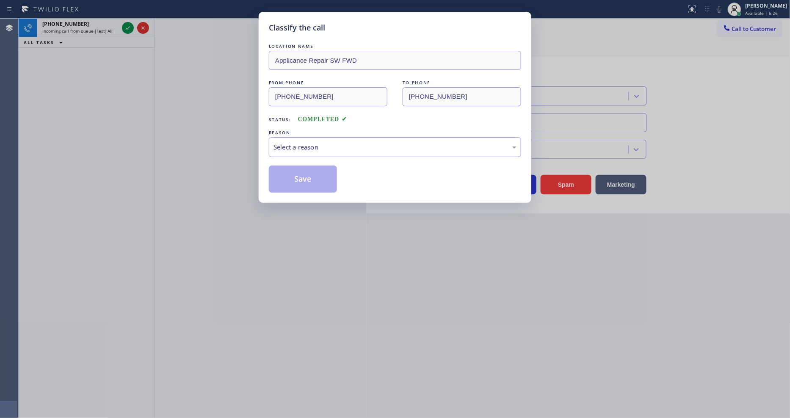
click at [329, 129] on div "REASON:" at bounding box center [395, 132] width 252 height 9
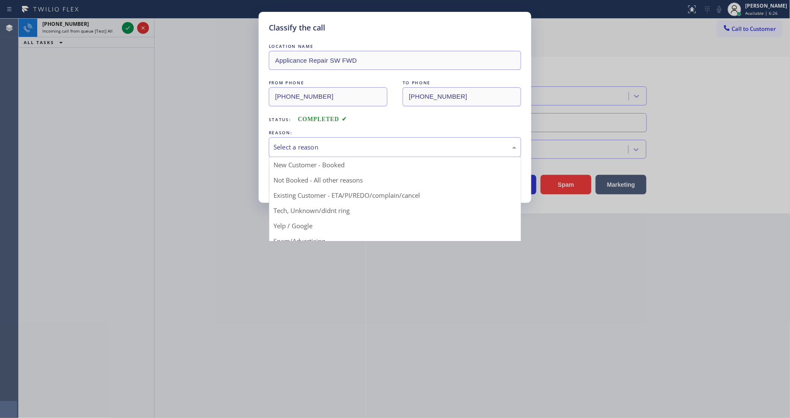
click at [328, 145] on div "Select a reason" at bounding box center [394, 147] width 243 height 10
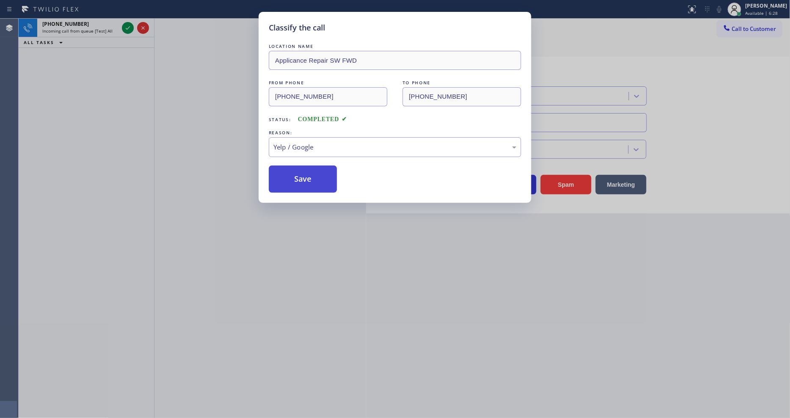
click at [302, 178] on button "Save" at bounding box center [303, 179] width 68 height 27
click at [302, 177] on button "Save" at bounding box center [303, 179] width 68 height 27
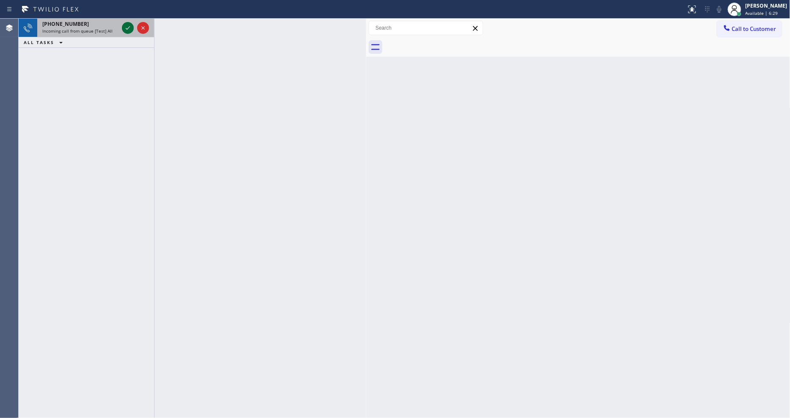
click at [128, 28] on icon at bounding box center [128, 28] width 10 height 10
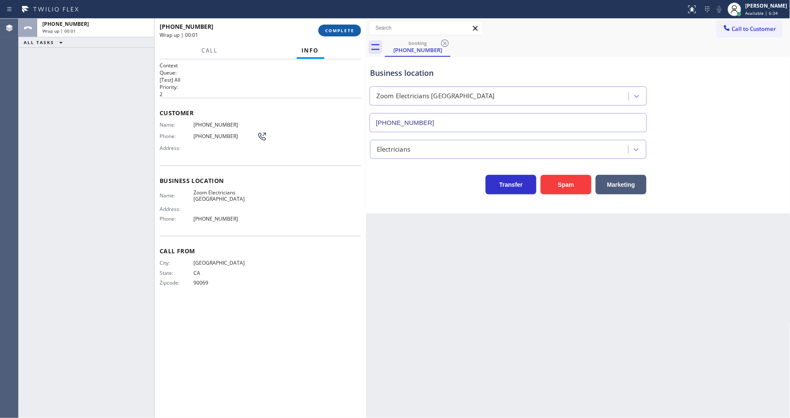
type input "[PHONE_NUMBER]"
click at [347, 30] on span "COMPLETE" at bounding box center [339, 31] width 29 height 6
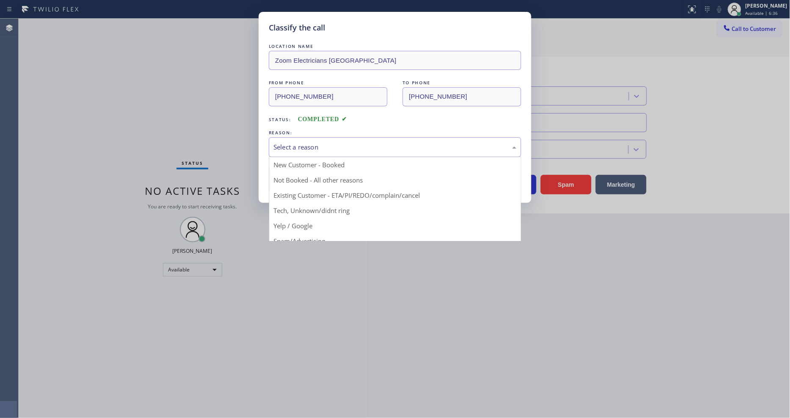
click at [307, 143] on div "Select a reason" at bounding box center [394, 147] width 243 height 10
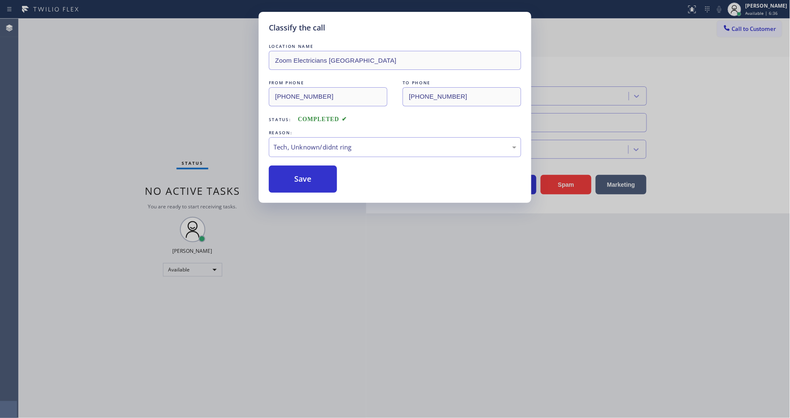
drag, startPoint x: 313, startPoint y: 210, endPoint x: 308, endPoint y: 176, distance: 34.2
click at [308, 174] on button "Save" at bounding box center [303, 179] width 68 height 27
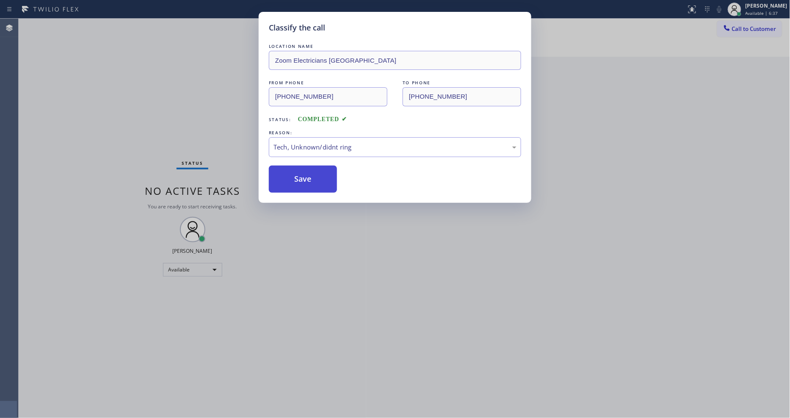
click at [308, 174] on button "Save" at bounding box center [303, 179] width 68 height 27
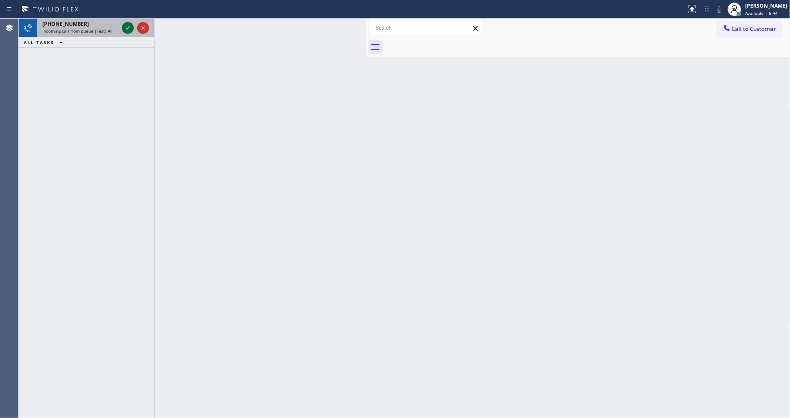
click at [129, 26] on icon at bounding box center [128, 28] width 10 height 10
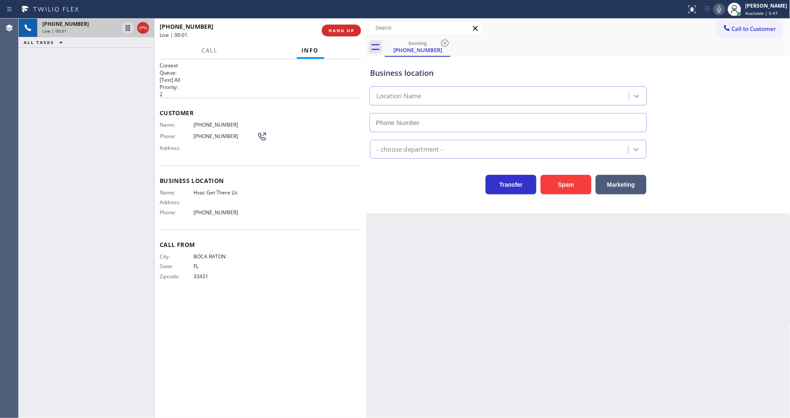
type input "[PHONE_NUMBER]"
click at [335, 30] on span "HANG UP" at bounding box center [341, 31] width 26 height 6
drag, startPoint x: 333, startPoint y: 30, endPoint x: 332, endPoint y: 35, distance: 4.7
click at [333, 30] on span "HANG UP" at bounding box center [341, 31] width 26 height 6
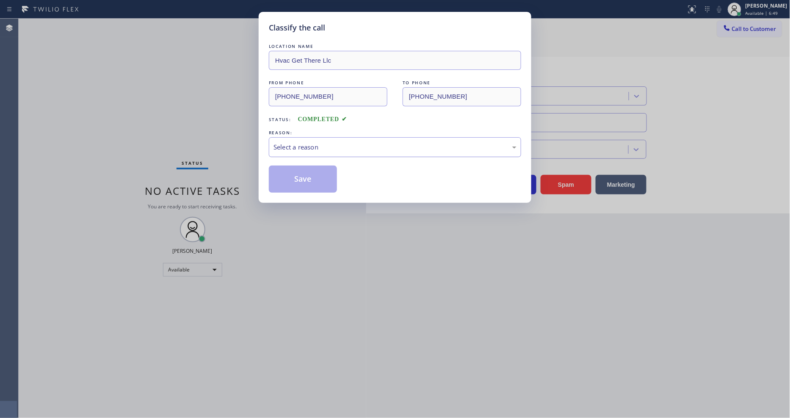
click at [323, 144] on div "Select a reason" at bounding box center [394, 147] width 243 height 10
click at [306, 177] on button "Save" at bounding box center [303, 179] width 68 height 27
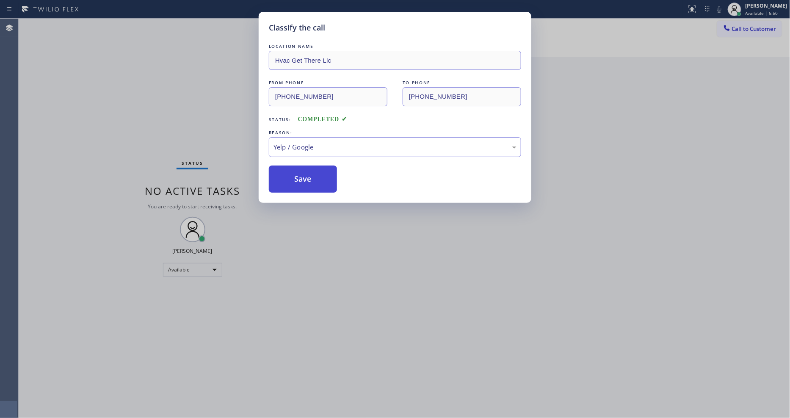
click at [306, 177] on button "Save" at bounding box center [303, 179] width 68 height 27
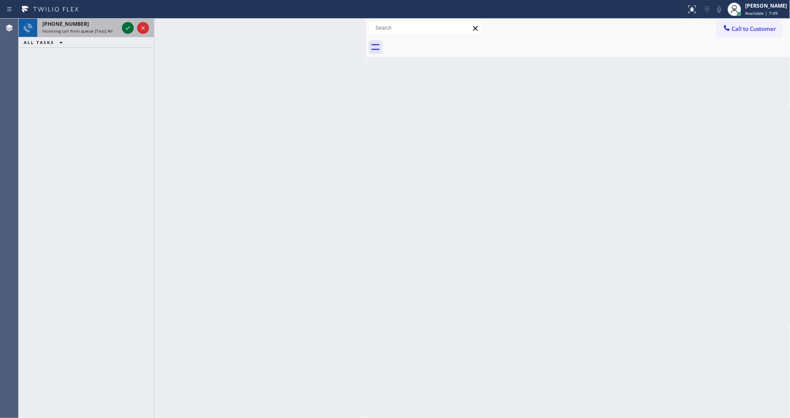
click at [124, 25] on icon at bounding box center [128, 28] width 10 height 10
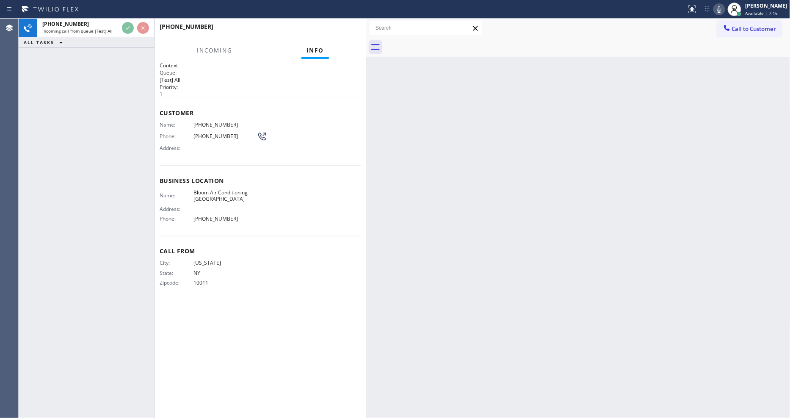
click at [523, 199] on div "Back to Dashboard Change Sender ID Customers Technicians Select a contact Outbo…" at bounding box center [578, 218] width 424 height 399
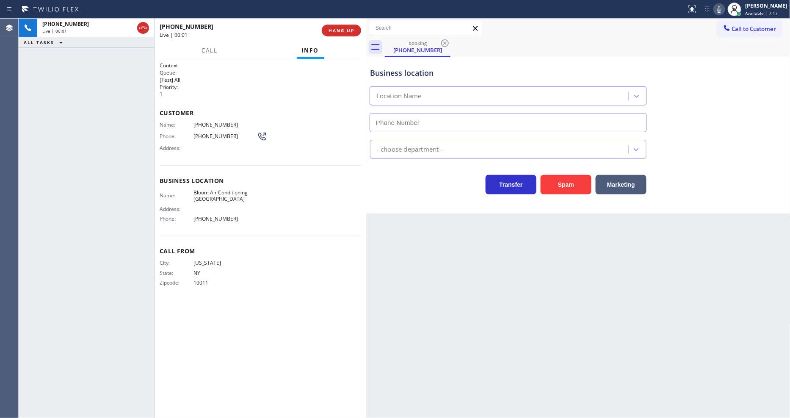
type input "[PHONE_NUMBER]"
click at [222, 193] on span "Bloom Air Conditioning [GEOGRAPHIC_DATA]" at bounding box center [224, 195] width 63 height 13
click at [333, 32] on span "HANG UP" at bounding box center [341, 31] width 26 height 6
click at [333, 31] on span "HANG UP" at bounding box center [341, 31] width 26 height 6
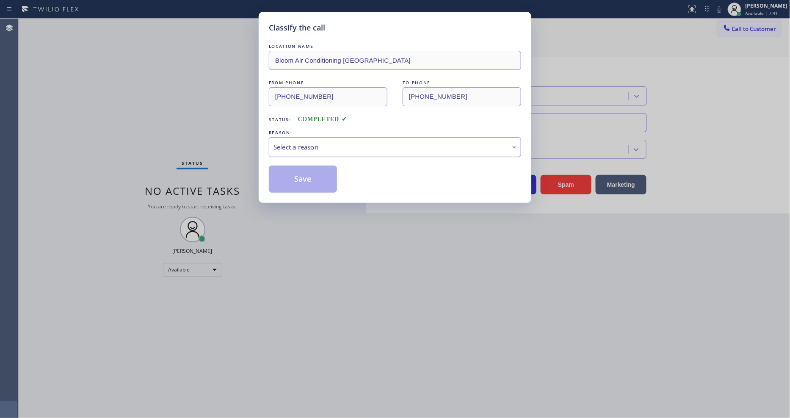
click at [312, 144] on div "Select a reason" at bounding box center [394, 147] width 243 height 10
click at [305, 171] on button "Save" at bounding box center [303, 179] width 68 height 27
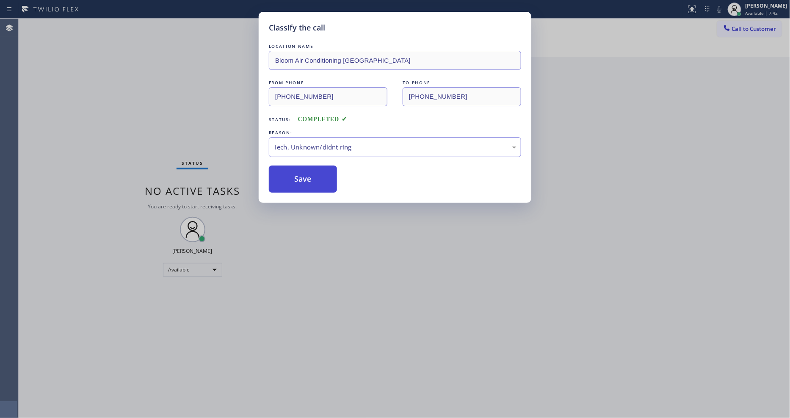
click at [305, 171] on button "Save" at bounding box center [303, 179] width 68 height 27
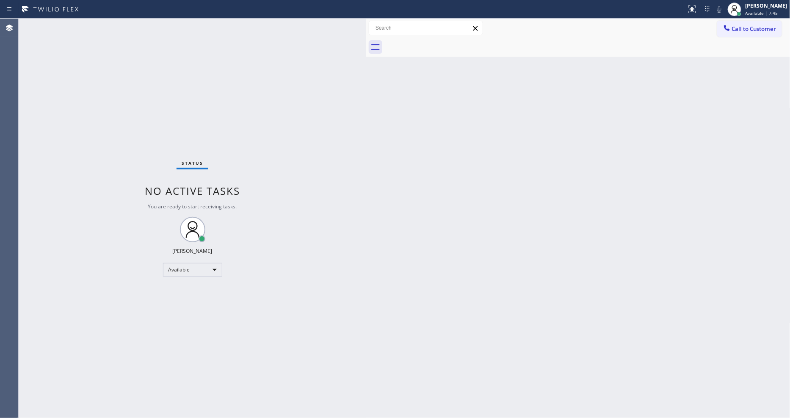
click at [475, 281] on div "Back to Dashboard Change Sender ID Customers Technicians Select a contact Outbo…" at bounding box center [578, 218] width 424 height 399
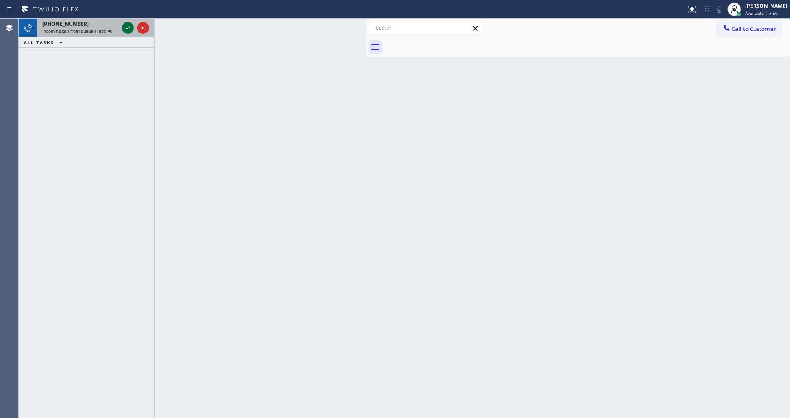
click at [129, 28] on icon at bounding box center [128, 28] width 10 height 10
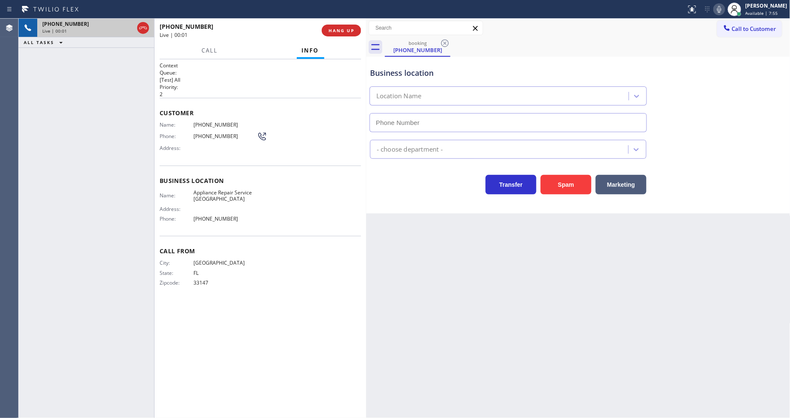
type input "[PHONE_NUMBER]"
click at [346, 30] on span "HANG UP" at bounding box center [341, 31] width 26 height 6
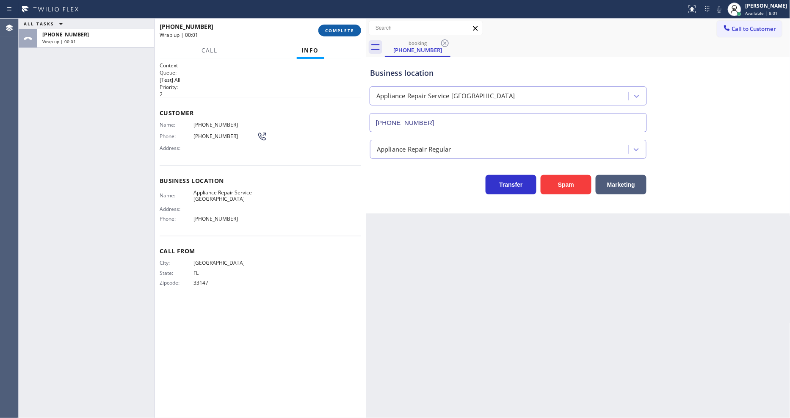
click at [346, 30] on span "COMPLETE" at bounding box center [339, 31] width 29 height 6
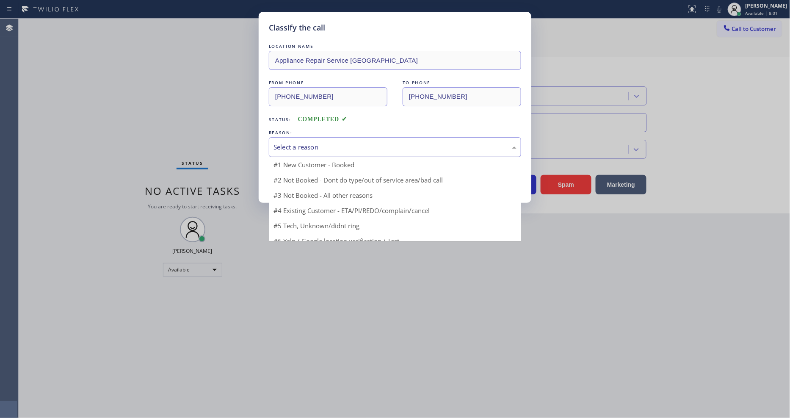
click at [322, 146] on div "Select a reason" at bounding box center [394, 147] width 243 height 10
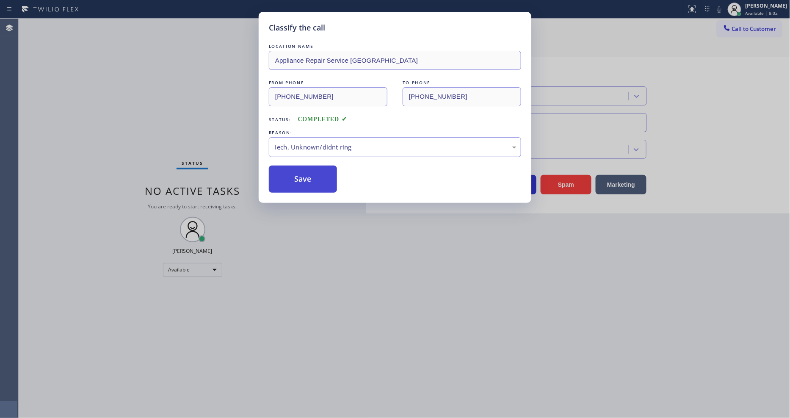
click at [318, 167] on button "Save" at bounding box center [303, 179] width 68 height 27
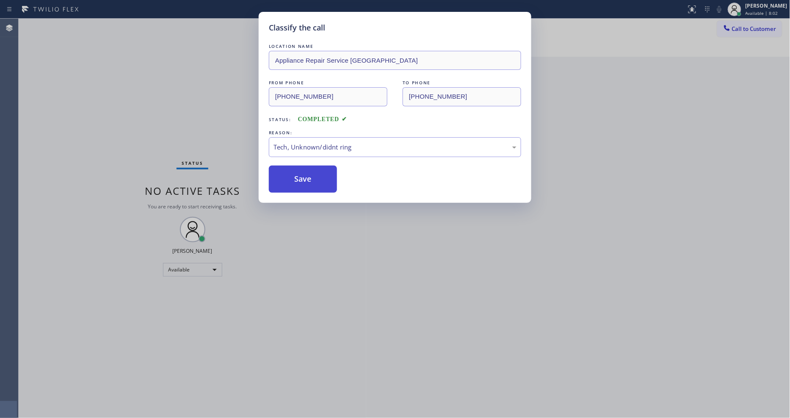
click at [318, 167] on button "Save" at bounding box center [303, 179] width 68 height 27
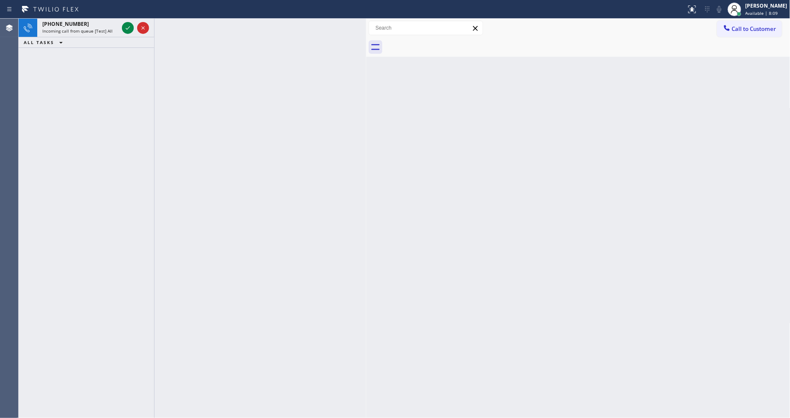
click at [757, 374] on div "Back to Dashboard Change Sender ID Customers Technicians Select a contact Outbo…" at bounding box center [578, 218] width 424 height 399
click at [124, 19] on div at bounding box center [135, 28] width 30 height 19
click at [126, 29] on icon at bounding box center [128, 28] width 10 height 10
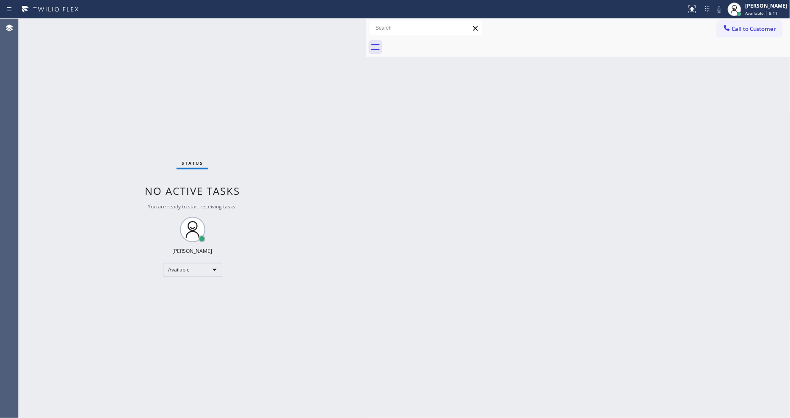
click at [126, 29] on div "Status No active tasks You are ready to start receiving tasks. [PERSON_NAME] Av…" at bounding box center [193, 218] width 348 height 399
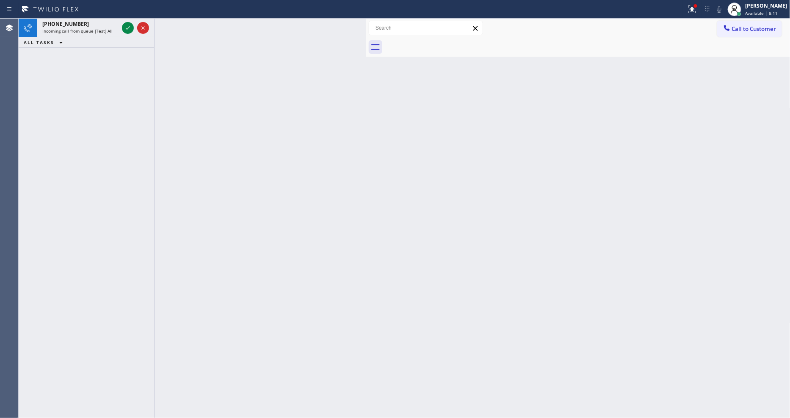
click at [246, 161] on div at bounding box center [261, 218] width 212 height 399
click at [128, 24] on icon at bounding box center [128, 28] width 10 height 10
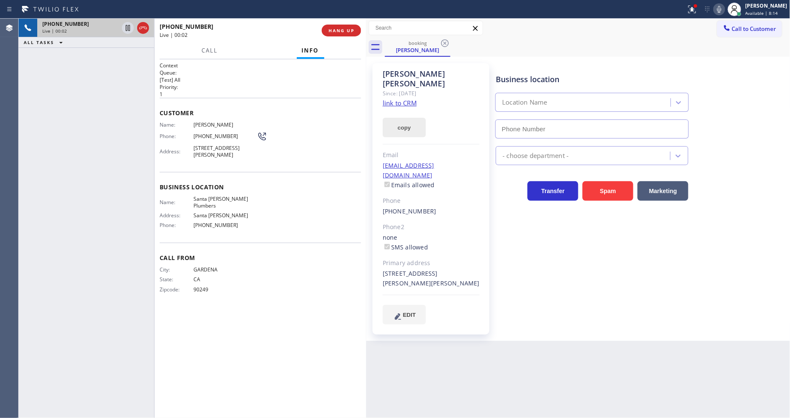
type input "[PHONE_NUMBER]"
click at [400, 99] on link "link to CRM" at bounding box center [400, 103] width 34 height 8
click at [337, 30] on span "HANG UP" at bounding box center [341, 31] width 26 height 6
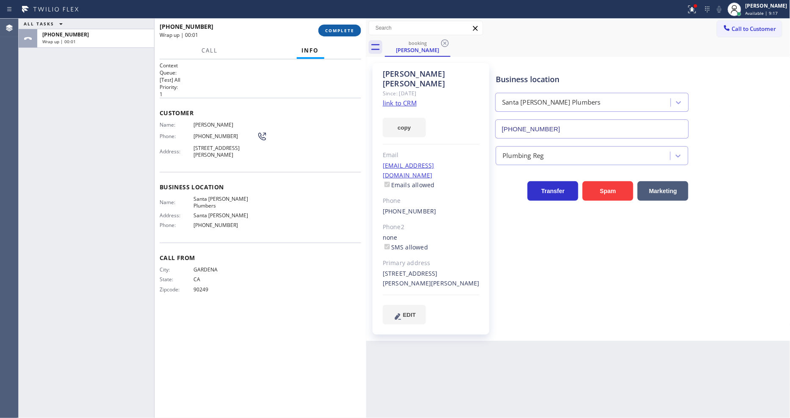
click at [337, 30] on span "COMPLETE" at bounding box center [339, 31] width 29 height 6
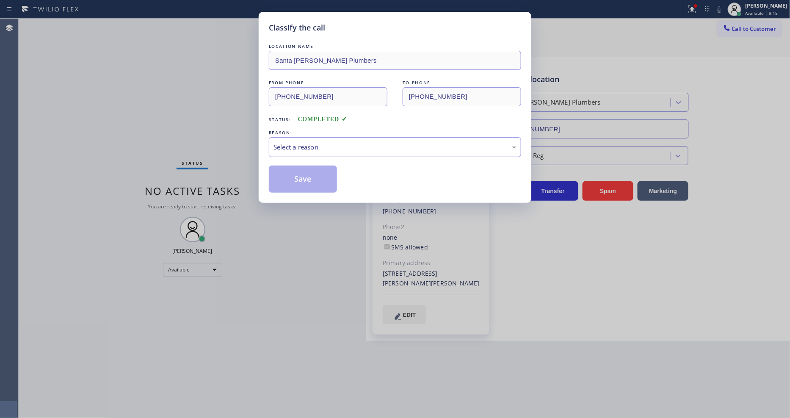
click at [304, 146] on div "Select a reason" at bounding box center [394, 147] width 243 height 10
click at [305, 170] on button "Save" at bounding box center [303, 179] width 68 height 27
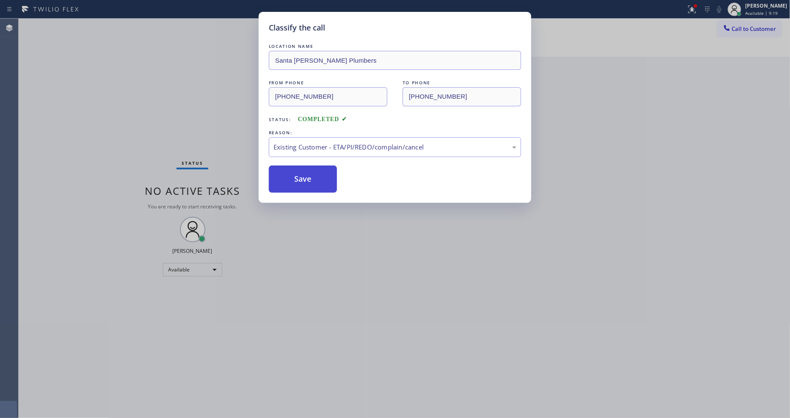
click at [305, 170] on button "Save" at bounding box center [303, 179] width 68 height 27
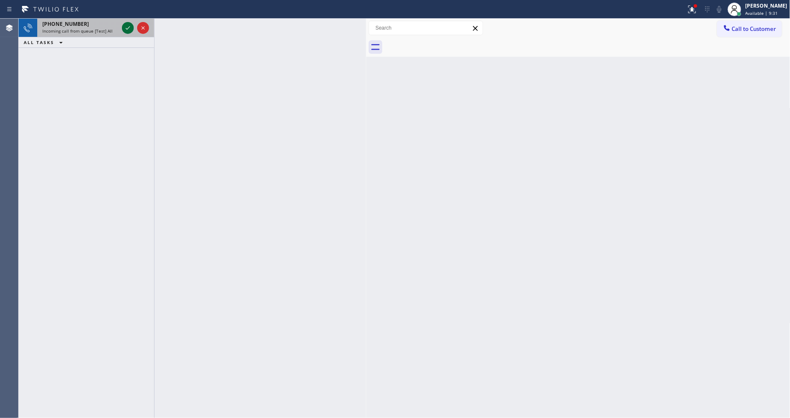
click at [124, 28] on icon at bounding box center [128, 28] width 10 height 10
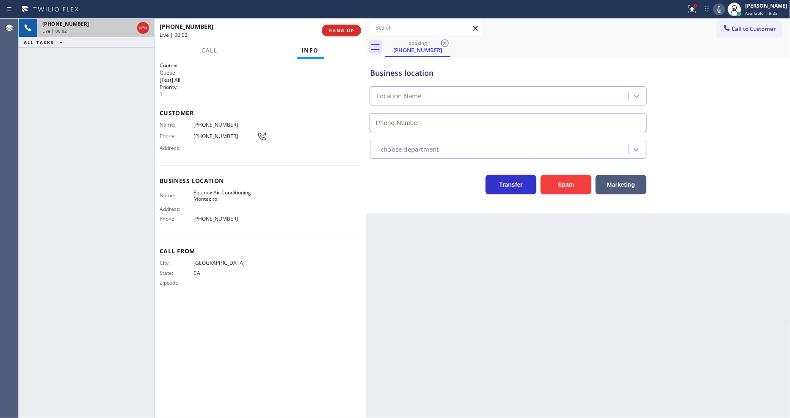
drag, startPoint x: 259, startPoint y: 409, endPoint x: 349, endPoint y: 26, distance: 393.5
click at [349, 26] on button "HANG UP" at bounding box center [341, 31] width 39 height 12
type input "[PHONE_NUMBER]"
click at [349, 26] on button "HANG UP" at bounding box center [341, 31] width 39 height 12
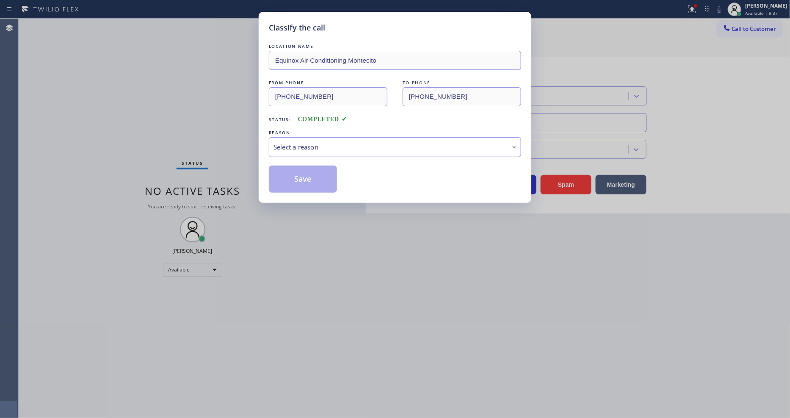
click at [319, 146] on div "Select a reason" at bounding box center [394, 147] width 243 height 10
click at [311, 174] on button "Save" at bounding box center [303, 179] width 68 height 27
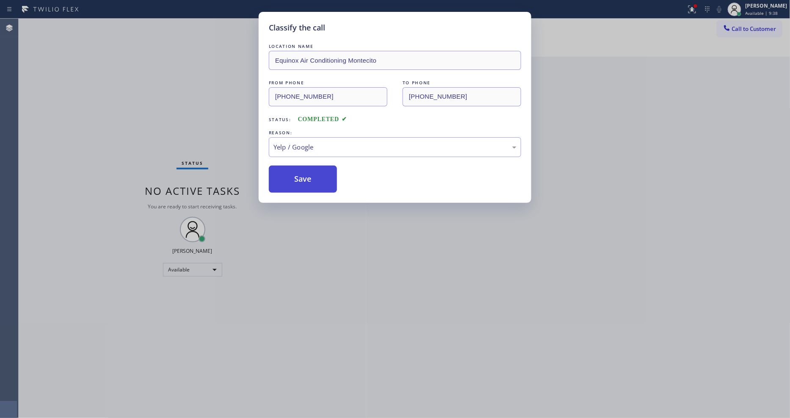
click at [311, 174] on button "Save" at bounding box center [303, 179] width 68 height 27
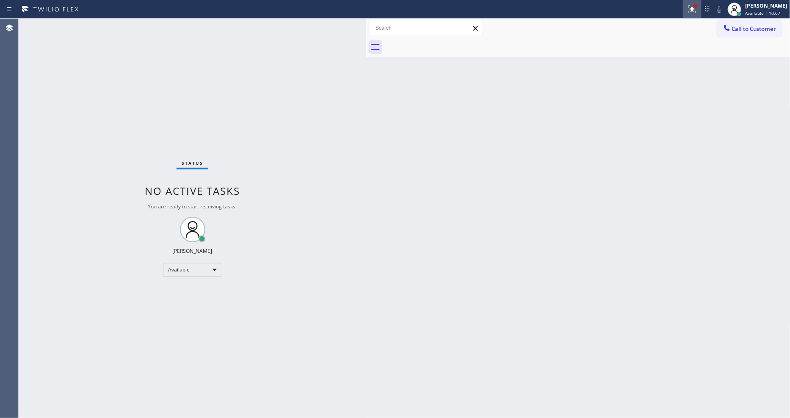
click at [701, 13] on div at bounding box center [692, 9] width 19 height 10
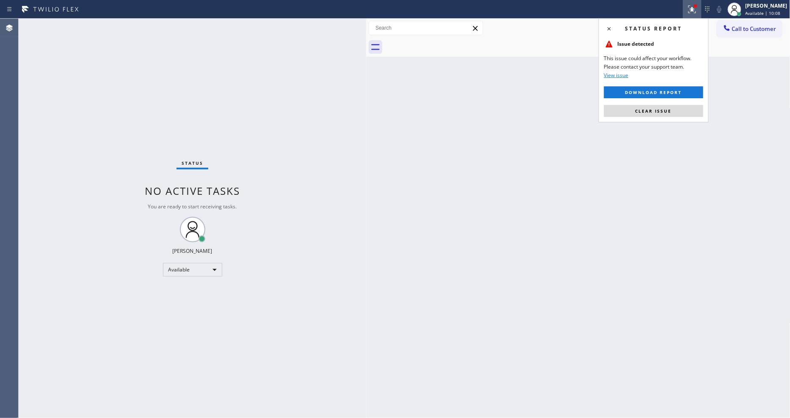
click at [646, 111] on span "Clear issue" at bounding box center [653, 111] width 36 height 6
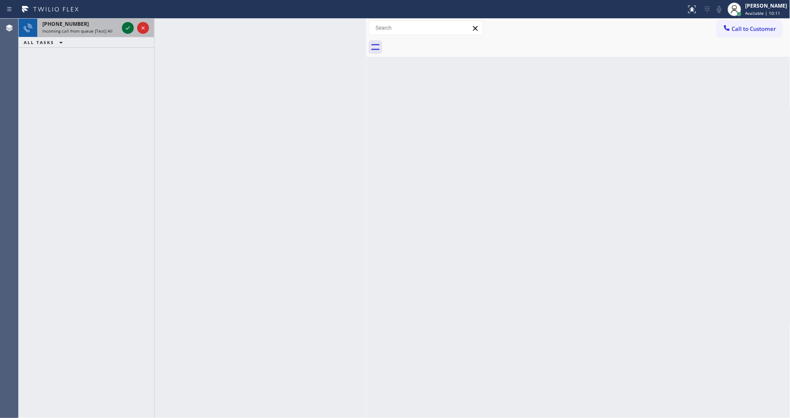
click at [129, 31] on icon at bounding box center [128, 28] width 10 height 10
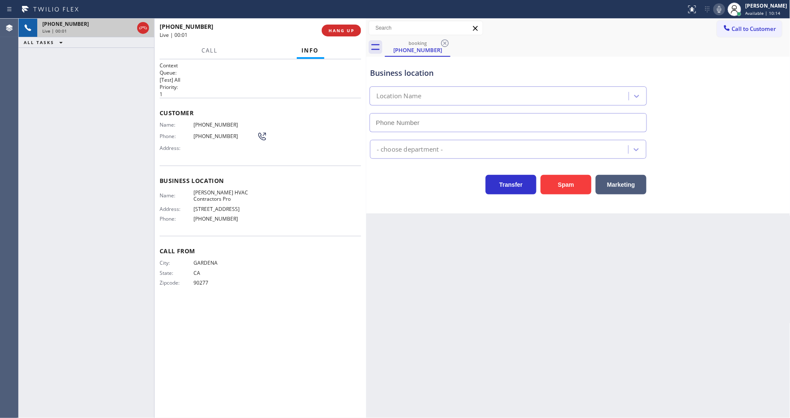
type input "[PHONE_NUMBER]"
click at [337, 28] on span "HANG UP" at bounding box center [341, 31] width 26 height 6
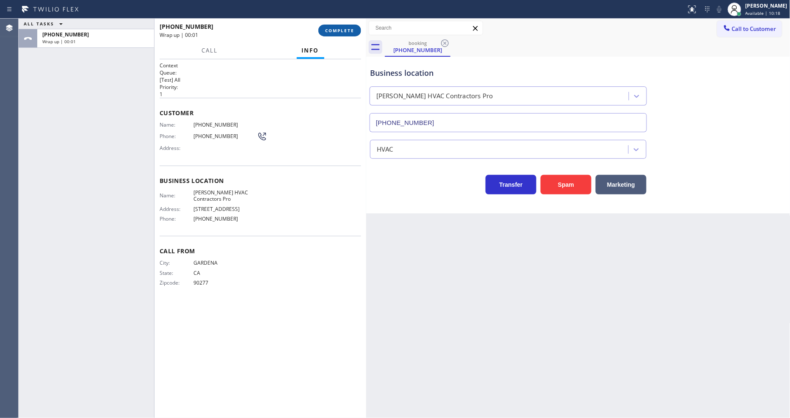
click at [337, 28] on span "COMPLETE" at bounding box center [339, 31] width 29 height 6
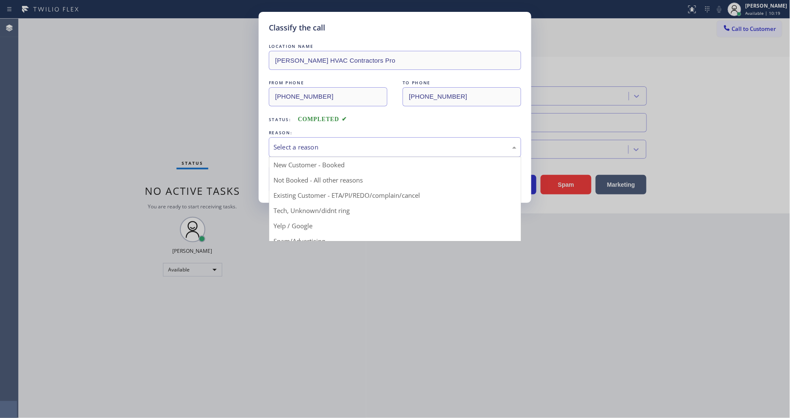
click at [310, 147] on div "Select a reason" at bounding box center [394, 147] width 243 height 10
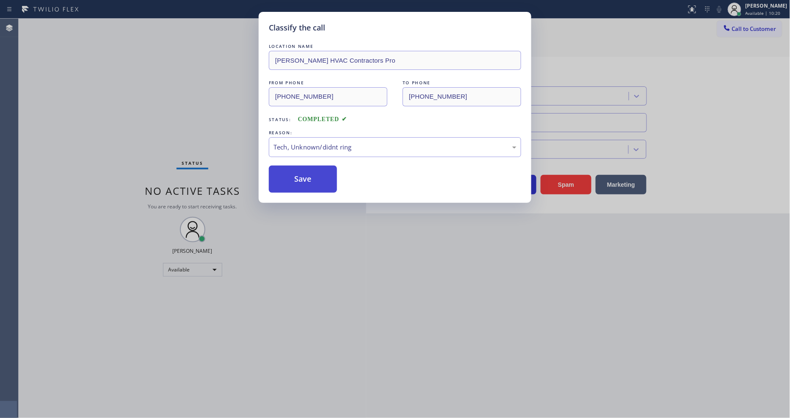
drag, startPoint x: 314, startPoint y: 210, endPoint x: 312, endPoint y: 187, distance: 23.8
click at [309, 170] on button "Save" at bounding box center [303, 179] width 68 height 27
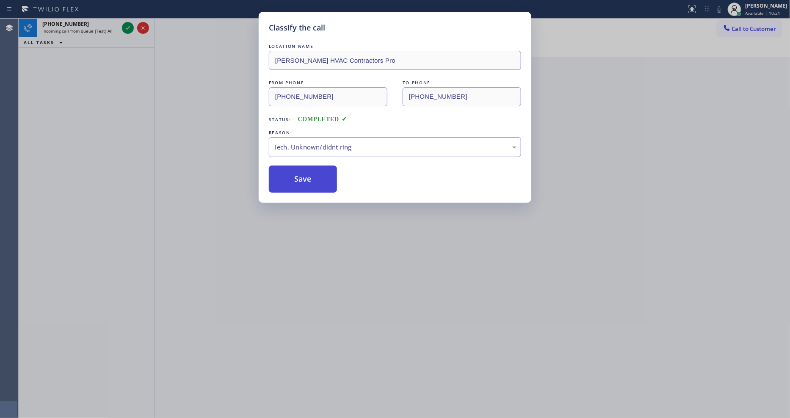
click at [309, 170] on button "Save" at bounding box center [303, 179] width 68 height 27
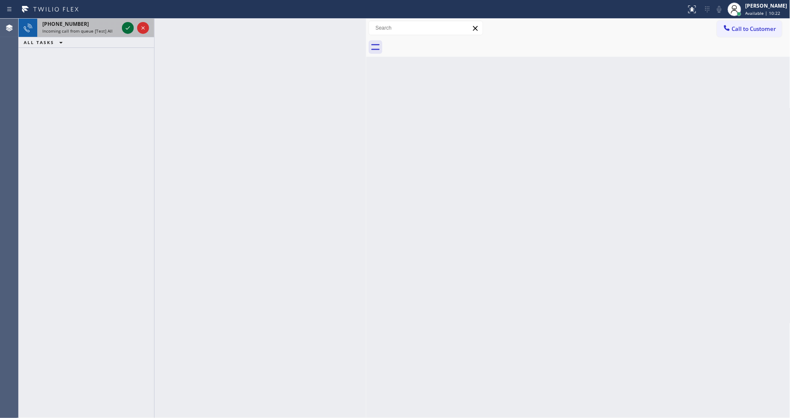
click at [130, 29] on icon at bounding box center [128, 28] width 10 height 10
click at [132, 28] on icon at bounding box center [128, 28] width 10 height 10
click at [127, 25] on icon at bounding box center [128, 28] width 10 height 10
click at [128, 28] on icon at bounding box center [128, 27] width 4 height 3
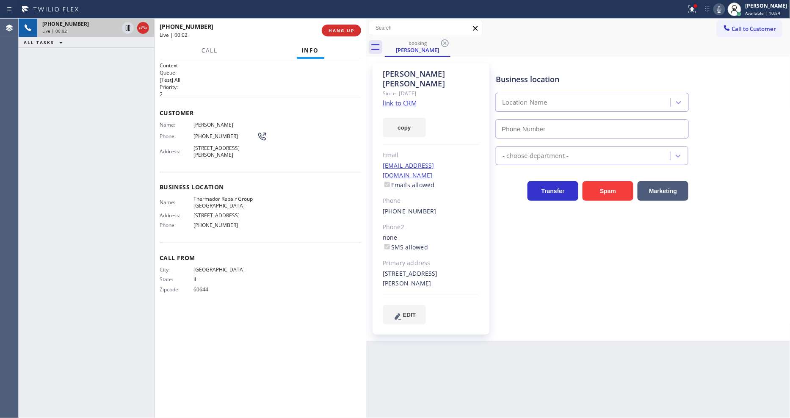
type input "[PHONE_NUMBER]"
click at [399, 99] on link "link to CRM" at bounding box center [400, 103] width 34 height 8
click at [129, 25] on icon at bounding box center [128, 28] width 10 height 10
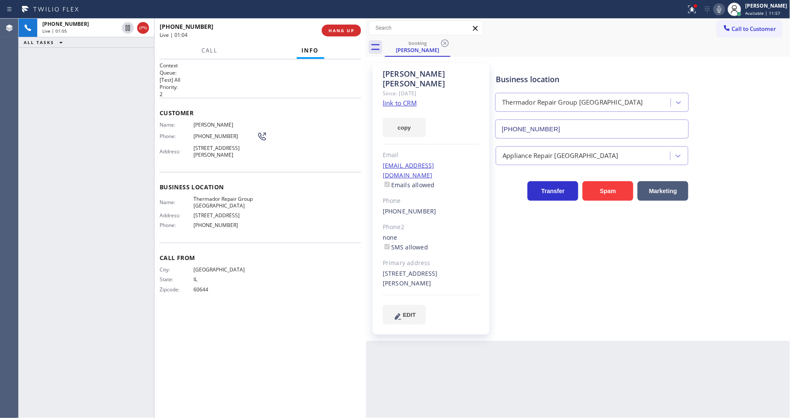
click at [722, 5] on icon at bounding box center [719, 9] width 10 height 10
click at [128, 27] on icon at bounding box center [128, 28] width 6 height 6
click at [721, 10] on icon at bounding box center [719, 9] width 4 height 7
drag, startPoint x: 699, startPoint y: 13, endPoint x: 676, endPoint y: 70, distance: 61.2
click at [697, 13] on icon at bounding box center [692, 9] width 10 height 10
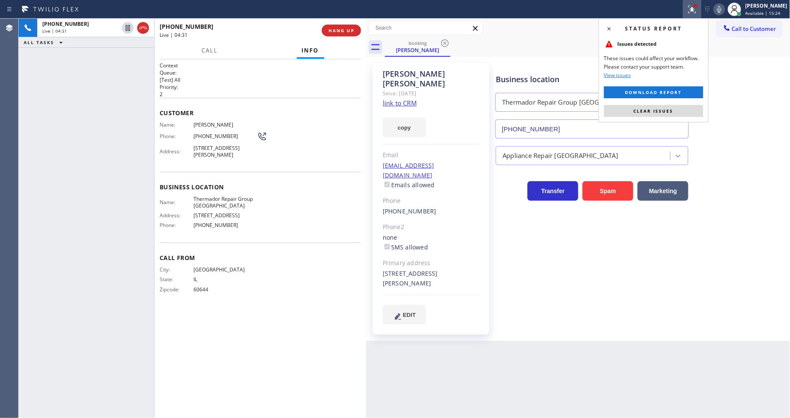
drag, startPoint x: 670, startPoint y: 108, endPoint x: 481, endPoint y: 103, distance: 188.9
click at [670, 108] on span "Clear issues" at bounding box center [654, 111] width 40 height 6
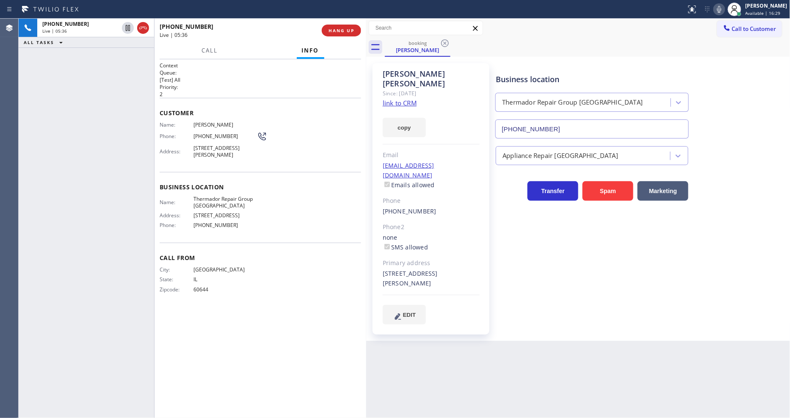
click at [217, 201] on span "Thermador Repair Group [GEOGRAPHIC_DATA]" at bounding box center [224, 202] width 63 height 13
click at [209, 121] on span "[PERSON_NAME]" at bounding box center [224, 124] width 63 height 6
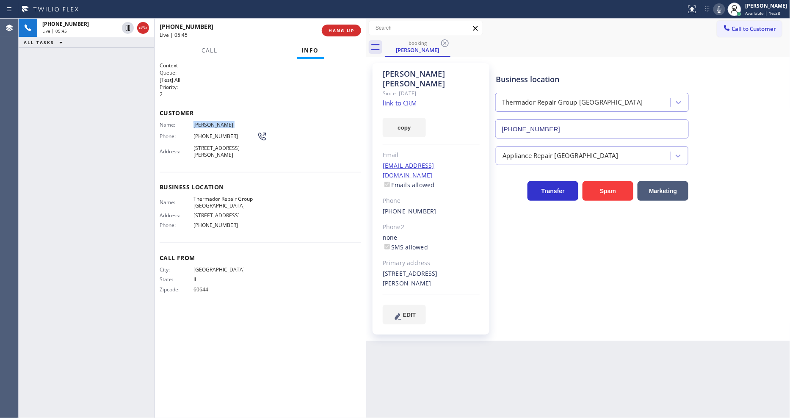
click at [209, 121] on span "[PERSON_NAME]" at bounding box center [224, 124] width 63 height 6
click at [212, 135] on span "[PHONE_NUMBER]" at bounding box center [224, 136] width 63 height 6
click at [196, 331] on div "Context Queue: [Test] All Priority: 2 Customer Name: [PERSON_NAME] Phone: [PHON…" at bounding box center [260, 238] width 201 height 353
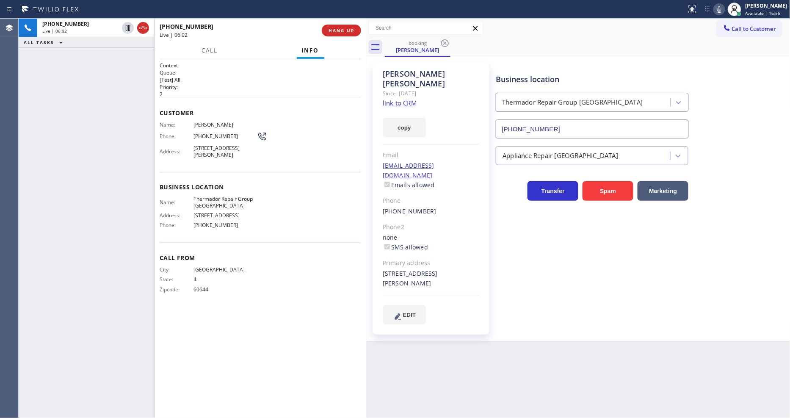
click at [306, 306] on div "Call From City: [GEOGRAPHIC_DATA]: [US_STATE] Zipcode: 60644" at bounding box center [260, 275] width 201 height 64
drag, startPoint x: 176, startPoint y: 272, endPoint x: 188, endPoint y: 271, distance: 12.8
click at [175, 272] on span "City:" at bounding box center [177, 269] width 34 height 6
click at [464, 161] on div "[EMAIL_ADDRESS][DOMAIN_NAME] Emails allowed" at bounding box center [431, 175] width 97 height 29
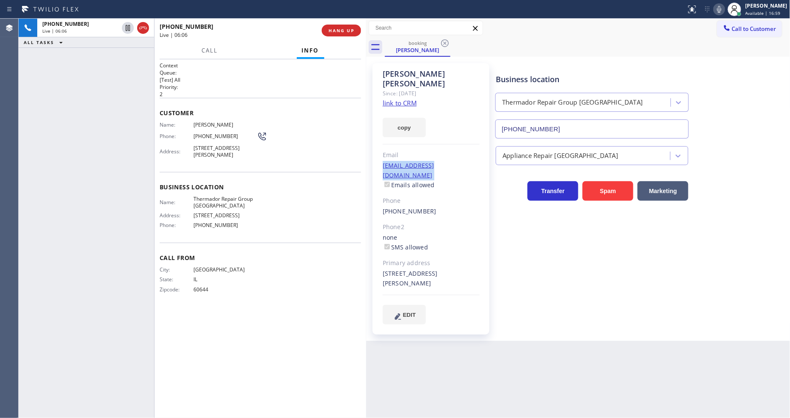
click at [464, 161] on div "[EMAIL_ADDRESS][DOMAIN_NAME] Emails allowed" at bounding box center [431, 175] width 97 height 29
click at [468, 161] on div "[EMAIL_ADDRESS][DOMAIN_NAME] Emails allowed" at bounding box center [431, 175] width 97 height 29
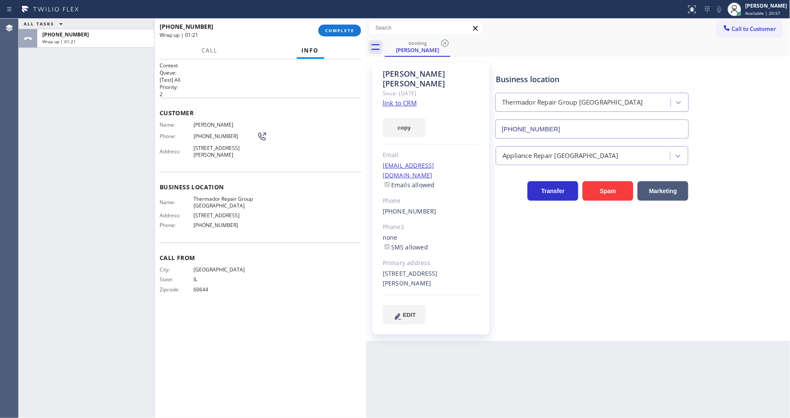
drag, startPoint x: 182, startPoint y: 152, endPoint x: 184, endPoint y: 172, distance: 20.8
click at [181, 152] on span "Address:" at bounding box center [177, 151] width 34 height 6
drag, startPoint x: 339, startPoint y: 30, endPoint x: 339, endPoint y: 55, distance: 25.4
click at [339, 30] on span "COMPLETE" at bounding box center [339, 31] width 29 height 6
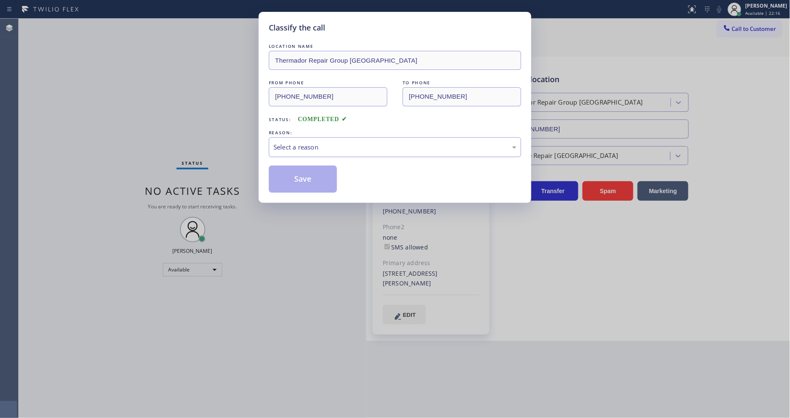
click at [293, 146] on div "Select a reason" at bounding box center [394, 147] width 243 height 10
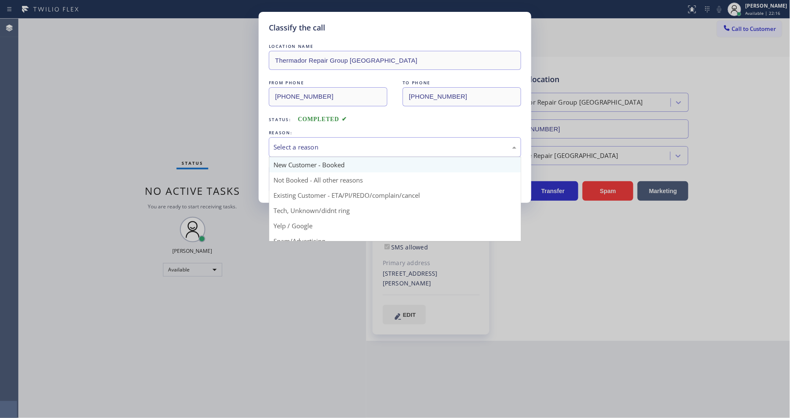
drag, startPoint x: 282, startPoint y: 164, endPoint x: 282, endPoint y: 174, distance: 10.6
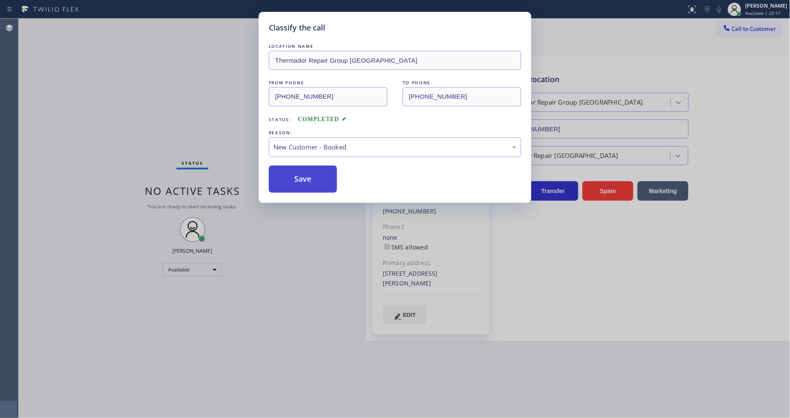
click at [282, 181] on button "Save" at bounding box center [303, 179] width 68 height 27
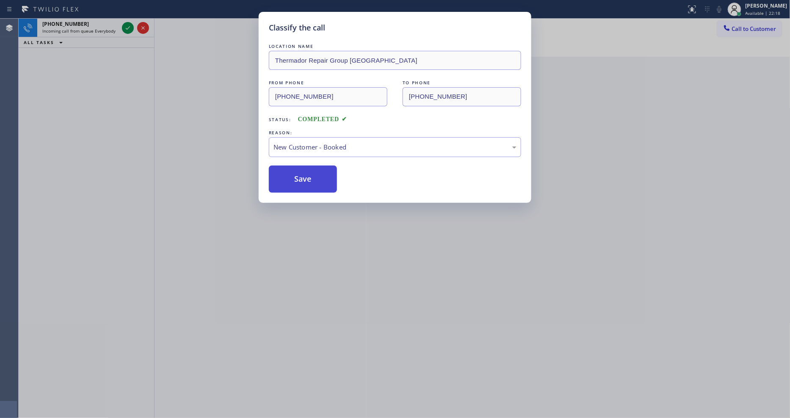
click at [282, 181] on button "Save" at bounding box center [303, 179] width 68 height 27
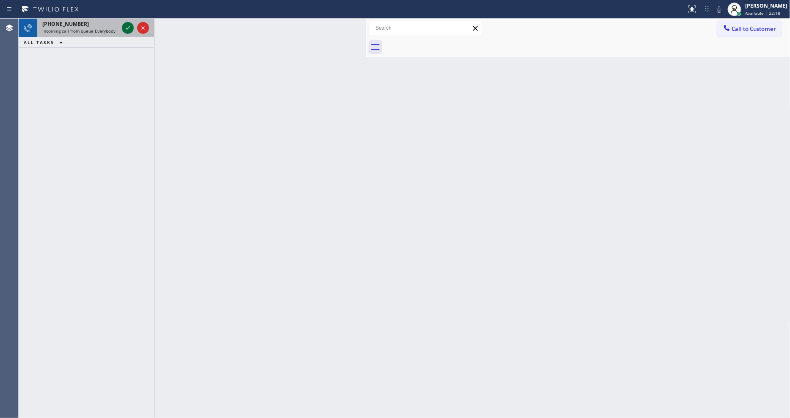
click at [125, 26] on icon at bounding box center [128, 28] width 10 height 10
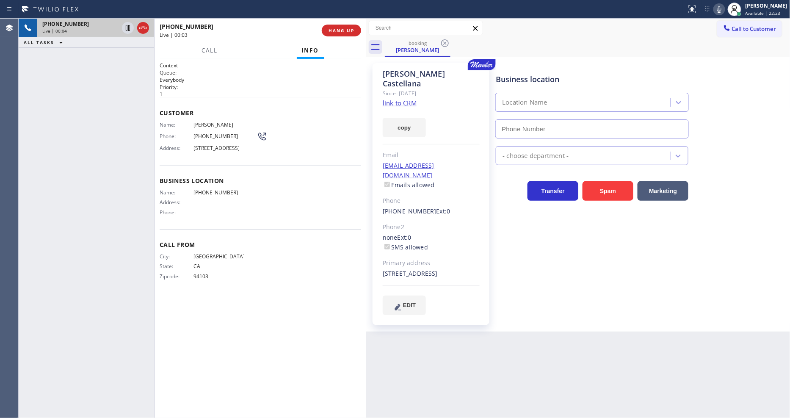
click at [396, 99] on link "link to CRM" at bounding box center [400, 103] width 34 height 8
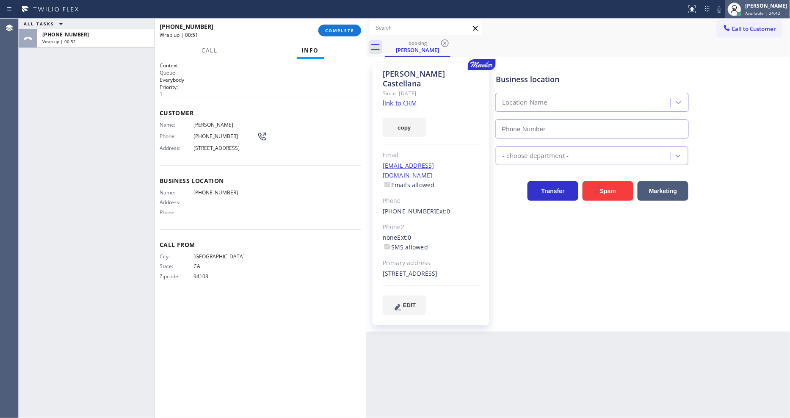
click at [770, 9] on div "[PERSON_NAME] Available | 24:42" at bounding box center [767, 9] width 46 height 15
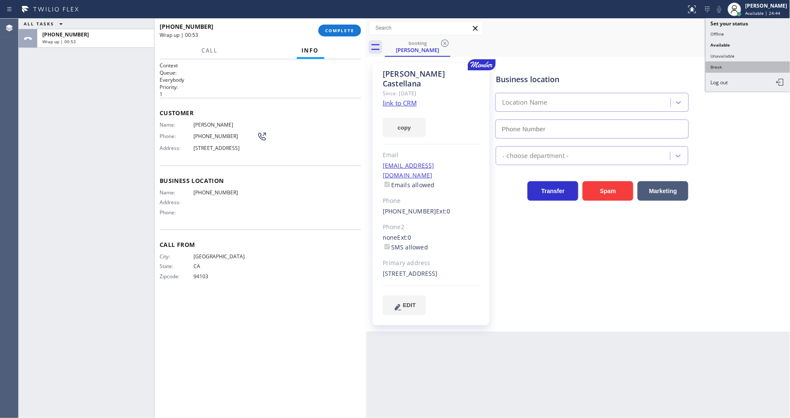
click at [722, 72] on button "Break" at bounding box center [748, 66] width 85 height 11
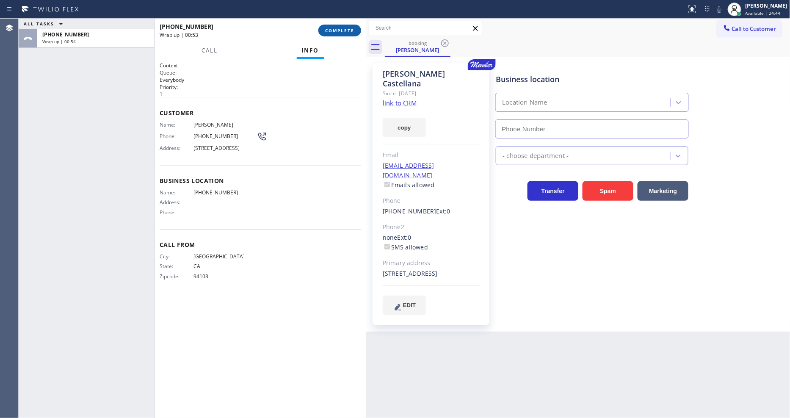
click at [328, 29] on span "COMPLETE" at bounding box center [339, 31] width 29 height 6
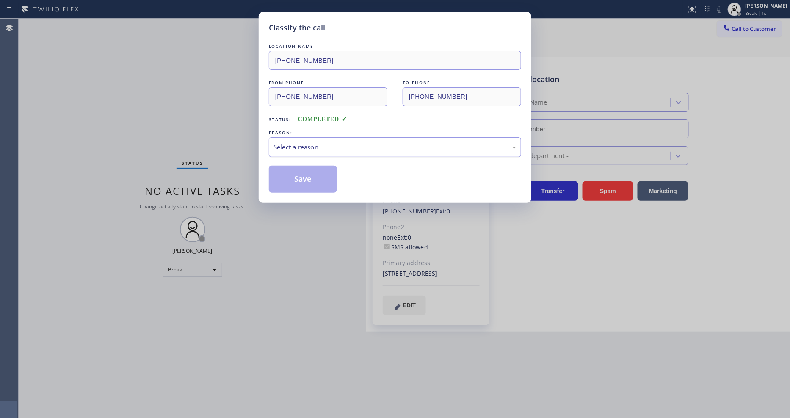
click at [283, 142] on div "Select a reason" at bounding box center [394, 147] width 243 height 10
click at [284, 174] on button "Save" at bounding box center [303, 179] width 68 height 27
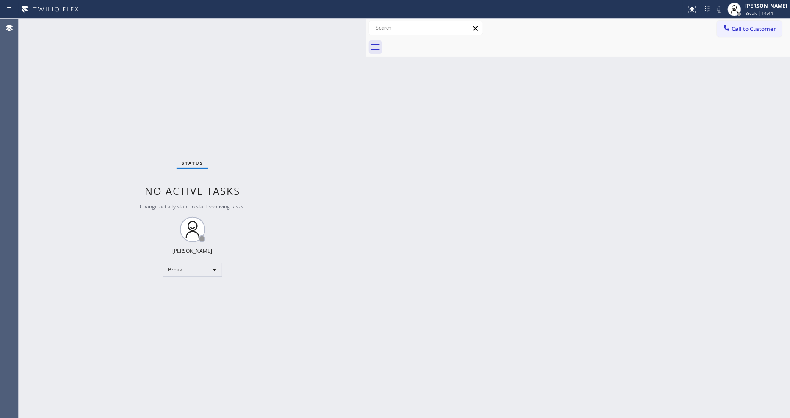
click at [587, 138] on div "Back to Dashboard Change Sender ID Customers Technicians Select a contact Outbo…" at bounding box center [578, 218] width 424 height 399
click at [744, 14] on div at bounding box center [734, 9] width 19 height 19
click at [729, 41] on button "Available" at bounding box center [748, 44] width 85 height 11
click at [123, 25] on div "Status No active tasks You are ready to start receiving tasks. [PERSON_NAME] Av…" at bounding box center [193, 218] width 348 height 399
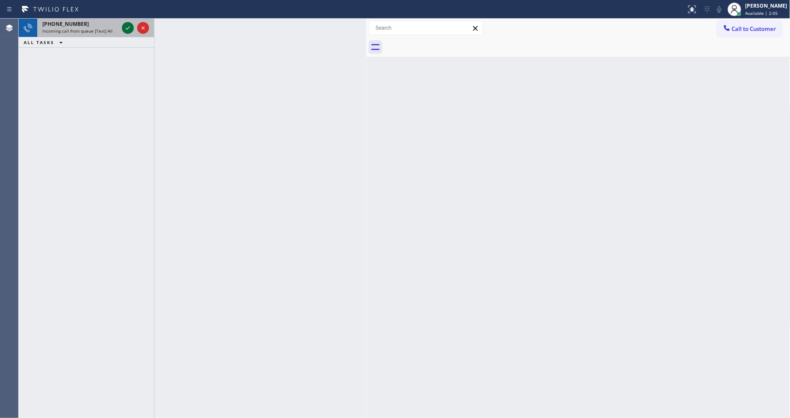
click at [125, 24] on icon at bounding box center [128, 28] width 10 height 10
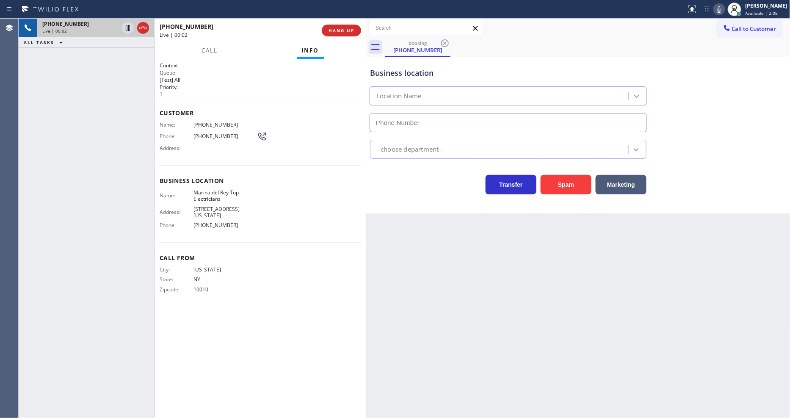
type input "[PHONE_NUMBER]"
drag, startPoint x: 581, startPoint y: 331, endPoint x: 497, endPoint y: 315, distance: 85.0
click at [580, 331] on div "Back to Dashboard Change Sender ID Customers Technicians Select a contact Outbo…" at bounding box center [578, 218] width 424 height 399
click at [207, 196] on span "Marina del Rey Top Electricians" at bounding box center [224, 195] width 63 height 13
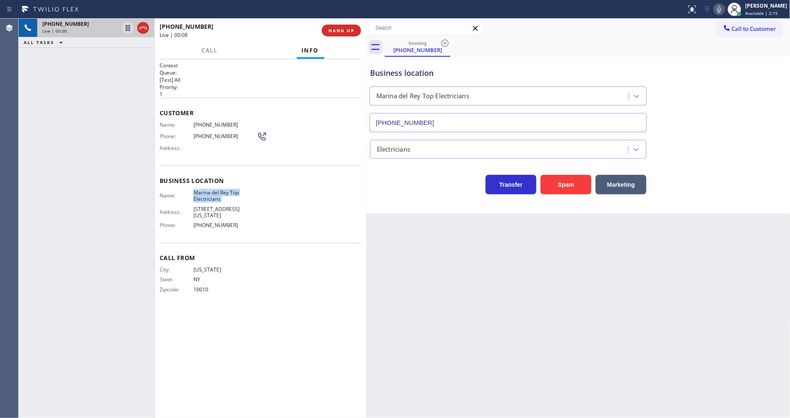
click at [207, 196] on span "Marina del Rey Top Electricians" at bounding box center [224, 195] width 63 height 13
click at [216, 123] on span "[PHONE_NUMBER]" at bounding box center [224, 124] width 63 height 6
drag, startPoint x: 130, startPoint y: 28, endPoint x: 329, endPoint y: 20, distance: 199.1
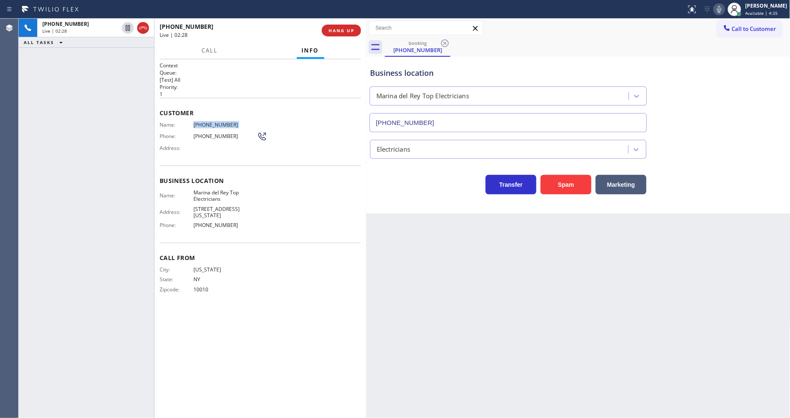
click at [130, 28] on icon at bounding box center [128, 28] width 10 height 10
click at [722, 6] on div at bounding box center [719, 9] width 12 height 10
drag, startPoint x: 585, startPoint y: 282, endPoint x: 274, endPoint y: 115, distance: 353.0
click at [584, 280] on div "Back to Dashboard Change Sender ID Customers Technicians Select a contact Outbo…" at bounding box center [578, 218] width 424 height 399
click at [218, 122] on span "[PHONE_NUMBER]" at bounding box center [224, 124] width 63 height 6
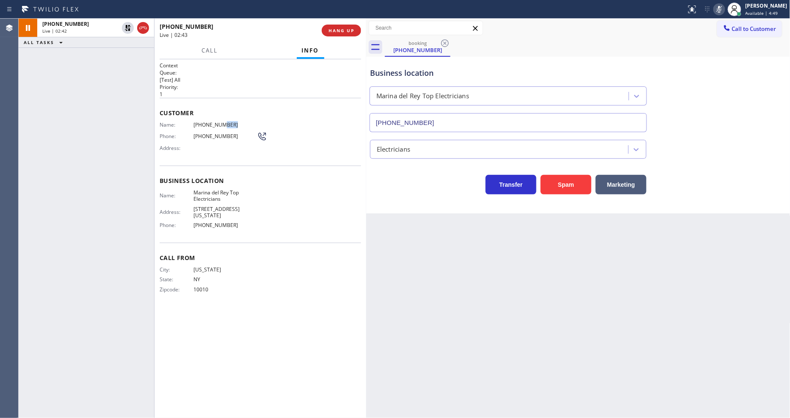
click at [218, 122] on span "[PHONE_NUMBER]" at bounding box center [224, 124] width 63 height 6
drag, startPoint x: 128, startPoint y: 29, endPoint x: 134, endPoint y: 28, distance: 5.5
click at [128, 28] on icon at bounding box center [128, 28] width 10 height 10
click at [724, 8] on icon at bounding box center [719, 9] width 10 height 10
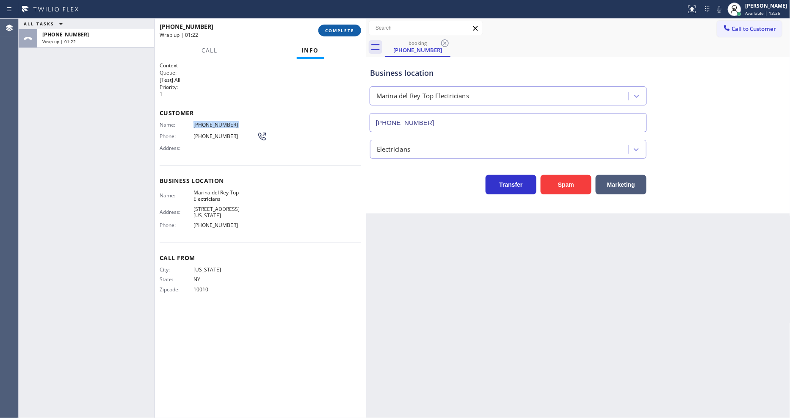
click at [352, 30] on span "COMPLETE" at bounding box center [339, 31] width 29 height 6
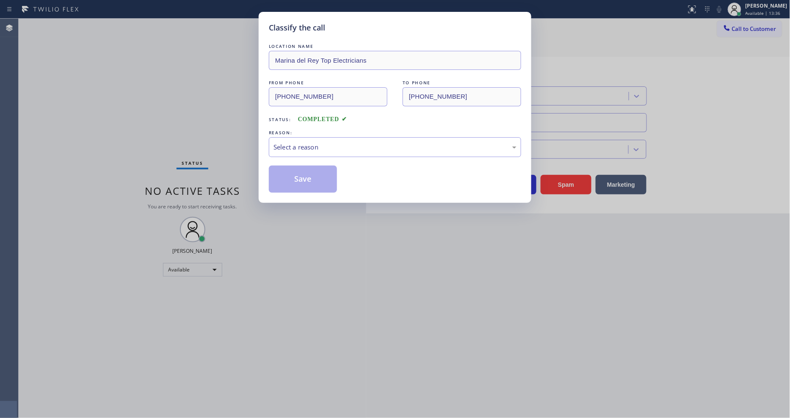
click at [311, 150] on div "Select a reason" at bounding box center [395, 147] width 252 height 20
click at [305, 179] on button "Save" at bounding box center [303, 179] width 68 height 27
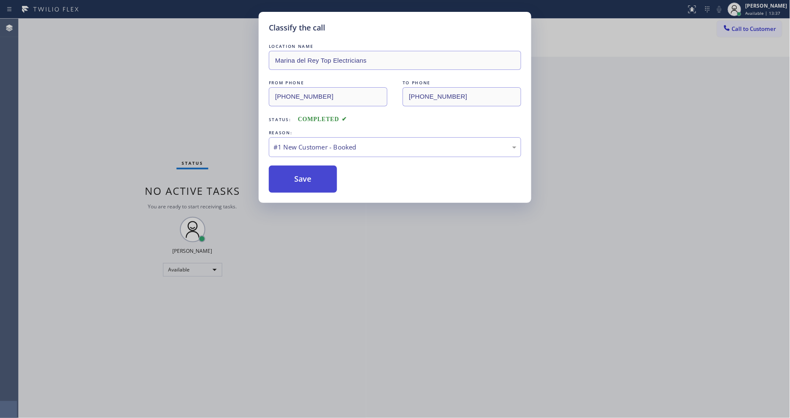
click at [305, 179] on button "Save" at bounding box center [303, 179] width 68 height 27
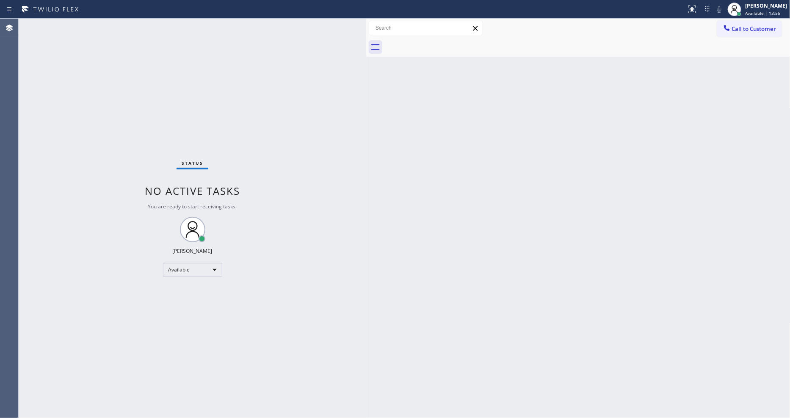
drag, startPoint x: 539, startPoint y: 304, endPoint x: 551, endPoint y: 290, distance: 18.3
click at [539, 304] on div "Back to Dashboard Change Sender ID Customers Technicians Select a contact Outbo…" at bounding box center [578, 218] width 424 height 399
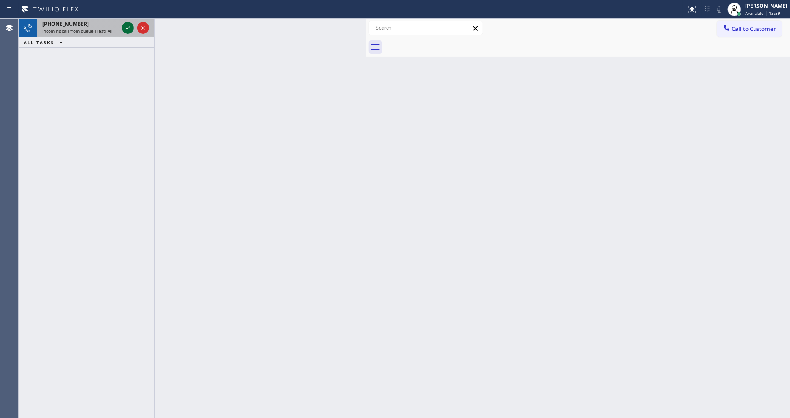
click at [125, 24] on icon at bounding box center [128, 28] width 10 height 10
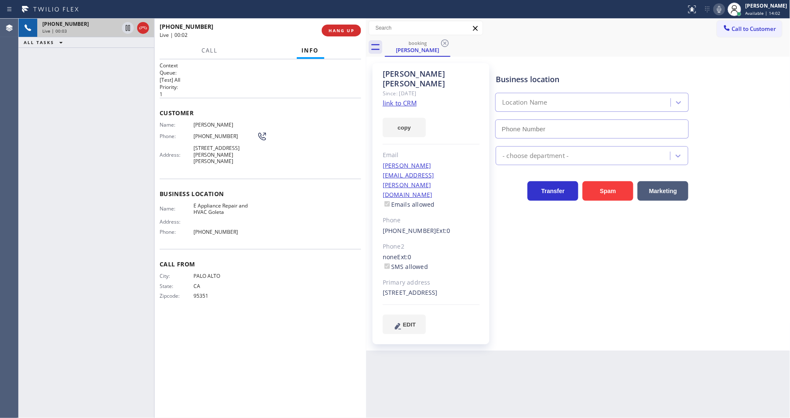
type input "[PHONE_NUMBER]"
click at [401, 99] on link "link to CRM" at bounding box center [400, 103] width 34 height 8
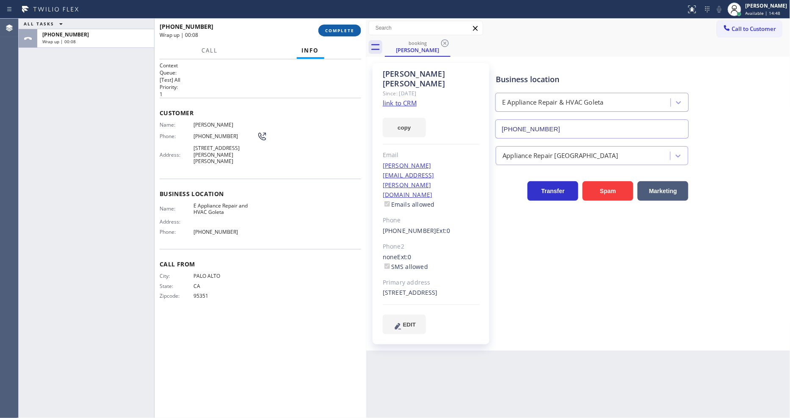
drag, startPoint x: 339, startPoint y: 26, endPoint x: 348, endPoint y: 32, distance: 11.0
click at [339, 26] on button "COMPLETE" at bounding box center [339, 31] width 43 height 12
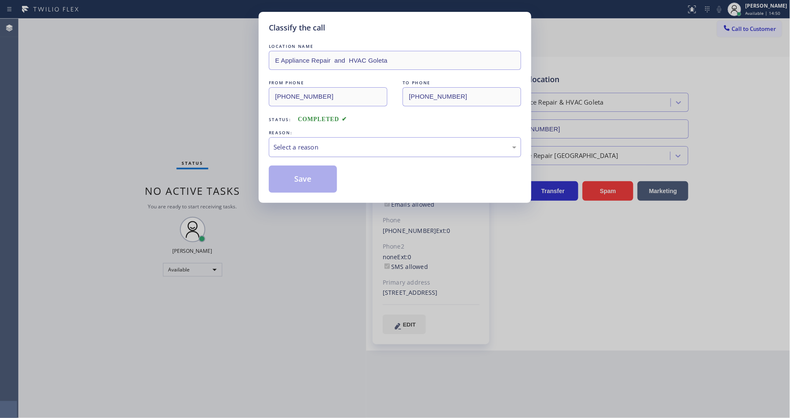
click at [288, 137] on div "Select a reason" at bounding box center [395, 147] width 252 height 20
click at [288, 178] on button "Save" at bounding box center [303, 179] width 68 height 27
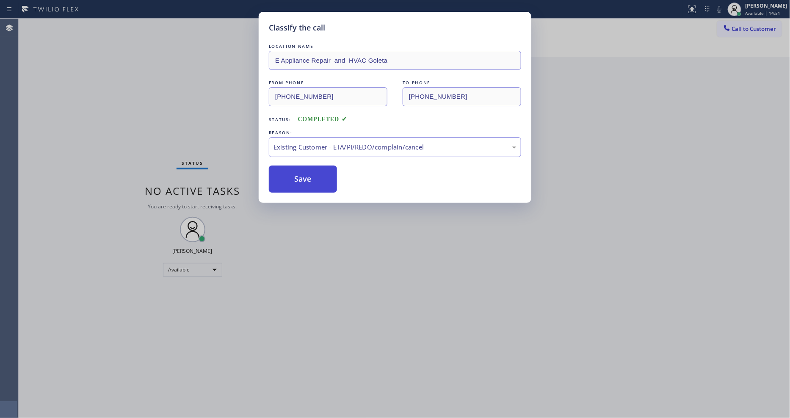
click at [288, 178] on button "Save" at bounding box center [303, 179] width 68 height 27
click at [208, 110] on div "Classify the call LOCATION NAME Bestway Appliance Repair [GEOGRAPHIC_DATA] FROM…" at bounding box center [404, 218] width 771 height 399
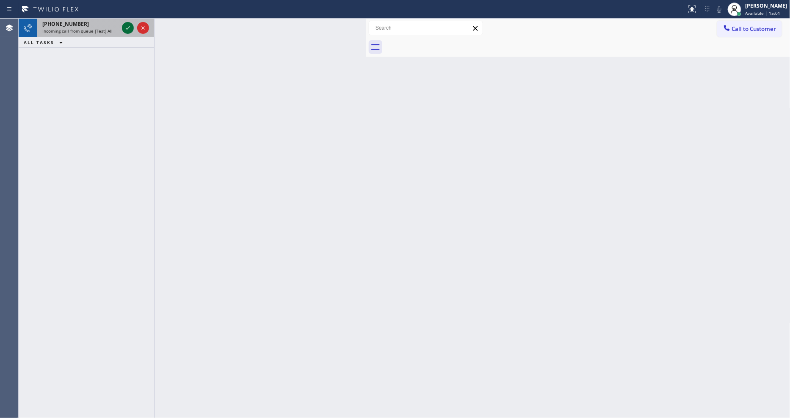
click at [126, 25] on icon at bounding box center [128, 28] width 10 height 10
click at [129, 24] on icon at bounding box center [128, 28] width 10 height 10
drag, startPoint x: 127, startPoint y: 27, endPoint x: 122, endPoint y: 121, distance: 94.1
click at [127, 27] on icon at bounding box center [128, 28] width 10 height 10
click at [128, 25] on icon at bounding box center [128, 28] width 10 height 10
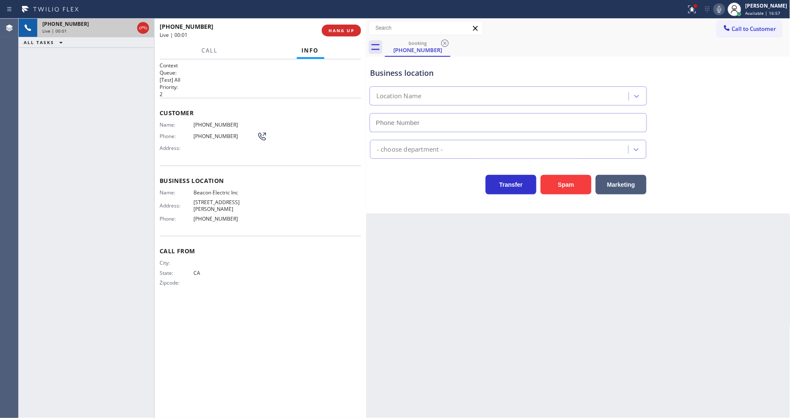
click at [346, 28] on span "HANG UP" at bounding box center [341, 31] width 26 height 6
type input "[PHONE_NUMBER]"
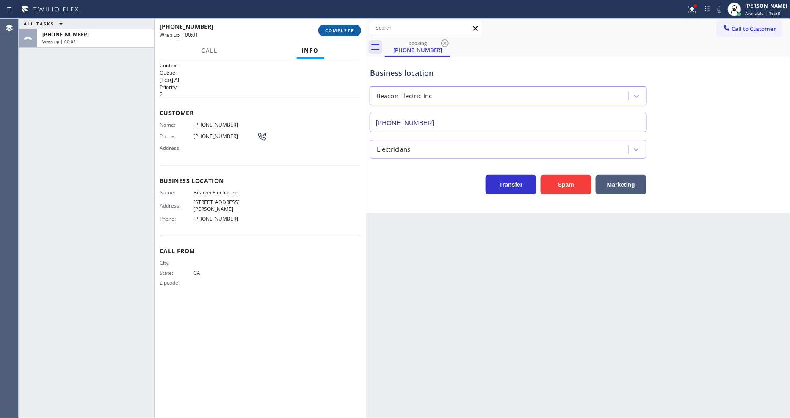
click at [346, 32] on span "COMPLETE" at bounding box center [339, 31] width 29 height 6
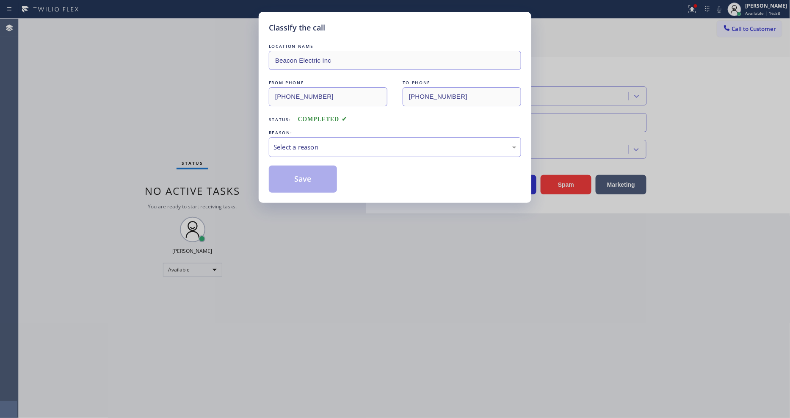
click at [311, 159] on div "LOCATION NAME Beacon Electric Inc FROM PHONE [PHONE_NUMBER] TO PHONE [PHONE_NUM…" at bounding box center [395, 117] width 252 height 151
click at [314, 146] on div "Select a reason" at bounding box center [394, 147] width 243 height 10
click at [319, 168] on button "Save" at bounding box center [303, 179] width 68 height 27
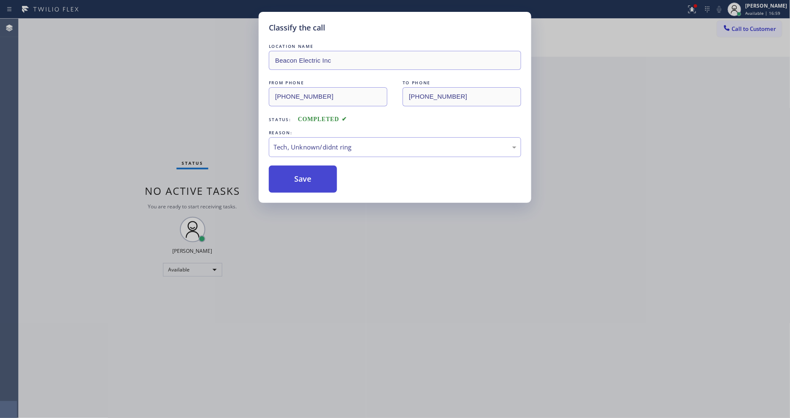
click at [319, 168] on button "Save" at bounding box center [303, 179] width 68 height 27
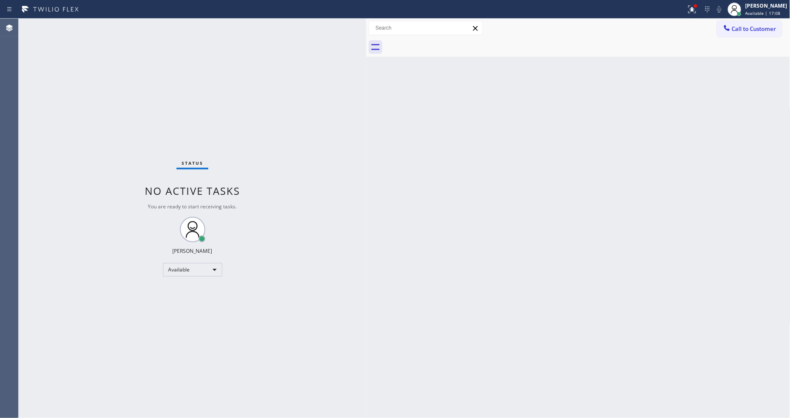
click at [688, 257] on div "Back to Dashboard Change Sender ID Customers Technicians Select a contact Outbo…" at bounding box center [578, 218] width 424 height 399
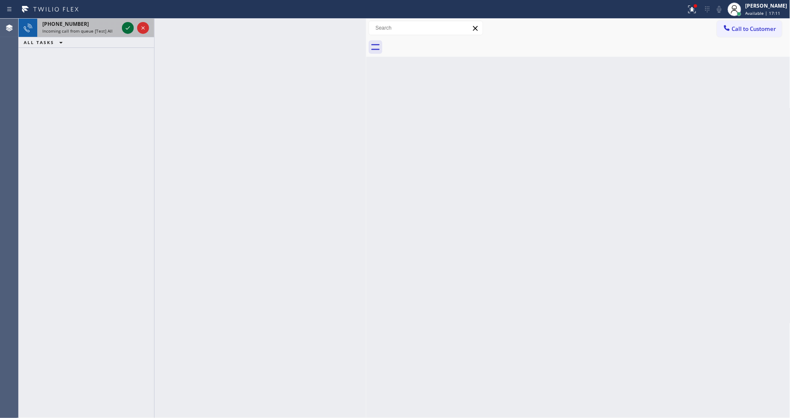
click at [131, 22] on div at bounding box center [135, 28] width 30 height 19
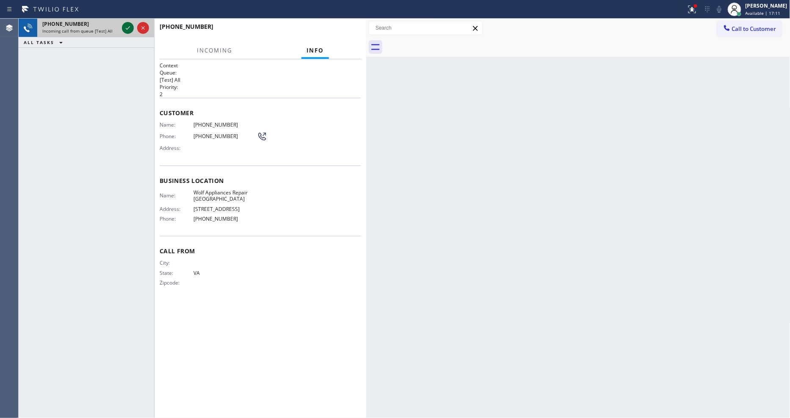
click at [128, 26] on icon at bounding box center [128, 28] width 10 height 10
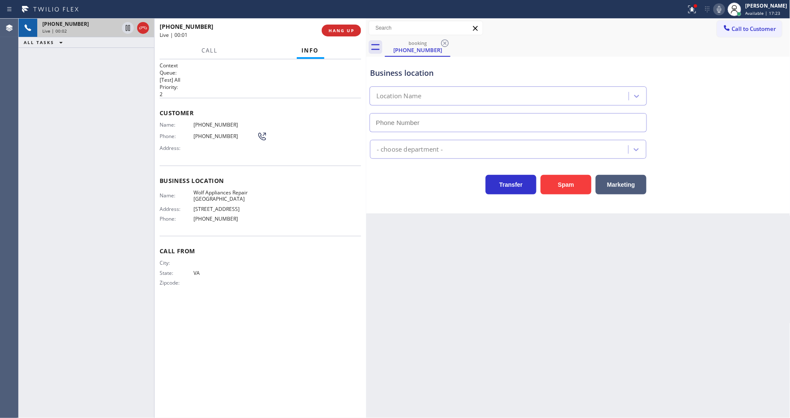
type input "[PHONE_NUMBER]"
click at [339, 30] on span "HANG UP" at bounding box center [341, 31] width 26 height 6
click at [337, 30] on span "HANG UP" at bounding box center [341, 31] width 26 height 6
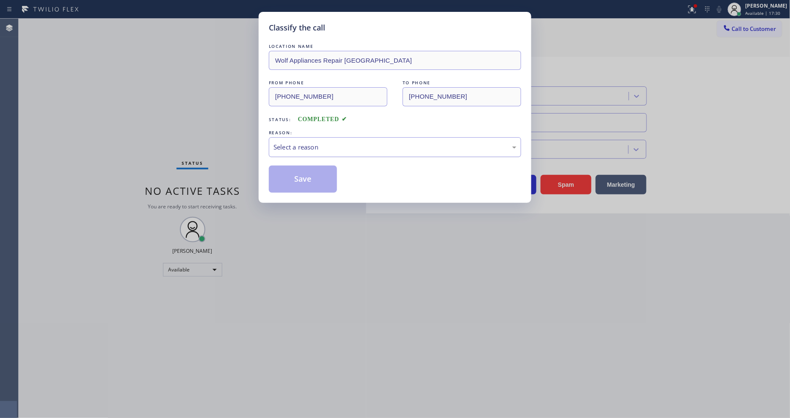
drag, startPoint x: 343, startPoint y: 147, endPoint x: 331, endPoint y: 137, distance: 16.3
click at [331, 137] on div "Select a reason" at bounding box center [395, 147] width 252 height 20
click at [319, 181] on button "Save" at bounding box center [303, 179] width 68 height 27
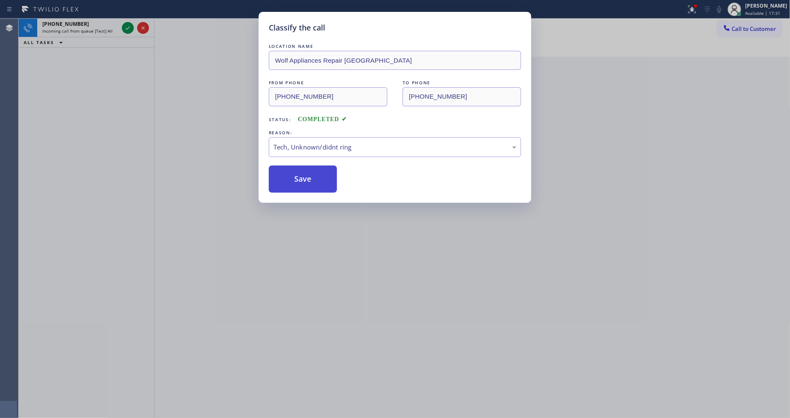
click at [319, 181] on button "Save" at bounding box center [303, 179] width 68 height 27
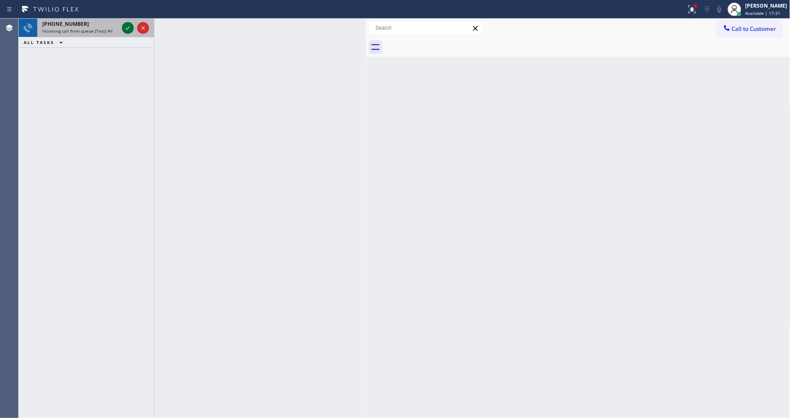
click at [125, 25] on icon at bounding box center [128, 28] width 10 height 10
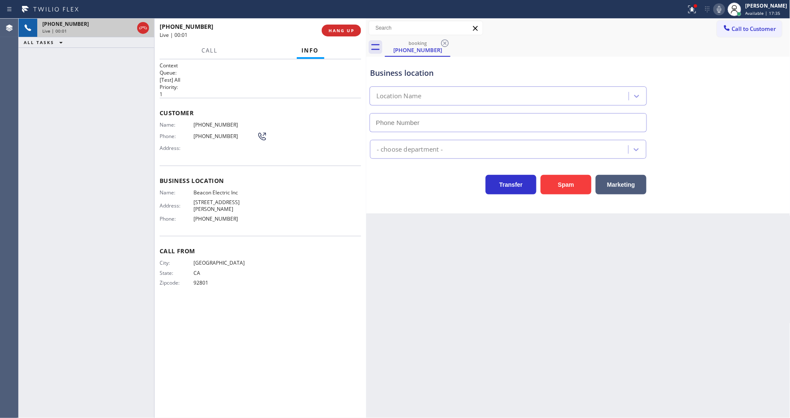
type input "[PHONE_NUMBER]"
click at [692, 11] on div at bounding box center [692, 9] width 19 height 10
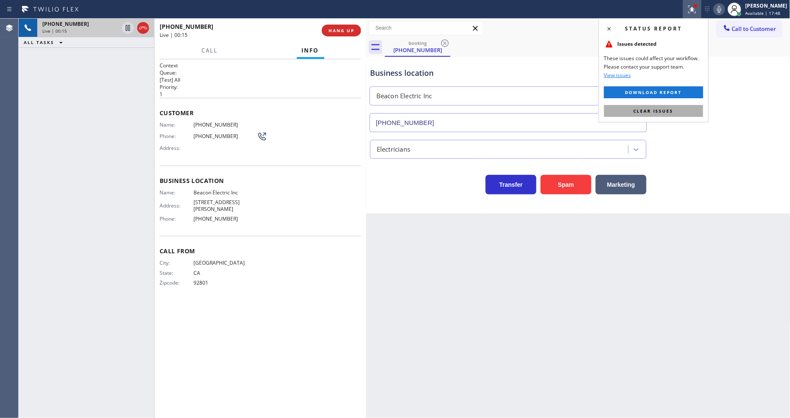
click at [678, 109] on button "Clear issues" at bounding box center [653, 111] width 99 height 12
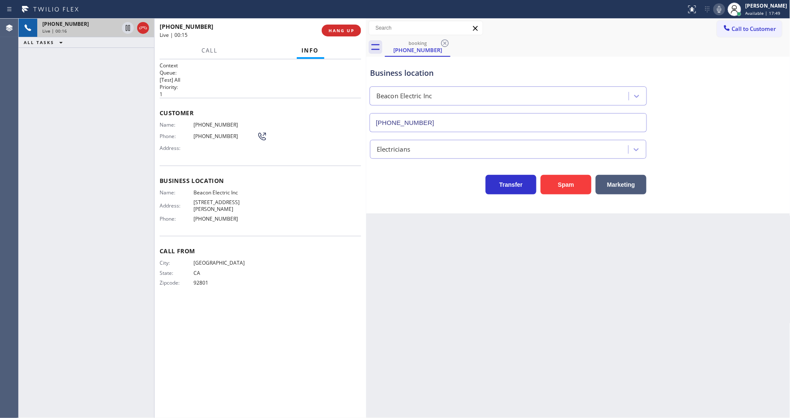
click at [295, 284] on div "City: [GEOGRAPHIC_DATA]: [US_STATE] Zipcode: 92801" at bounding box center [260, 274] width 201 height 30
click at [206, 273] on span "CA" at bounding box center [224, 273] width 63 height 6
click at [261, 255] on div "Call From City: [GEOGRAPHIC_DATA]: [US_STATE] Zipcode: 92801" at bounding box center [260, 268] width 201 height 64
click at [343, 31] on span "HANG UP" at bounding box center [341, 31] width 26 height 6
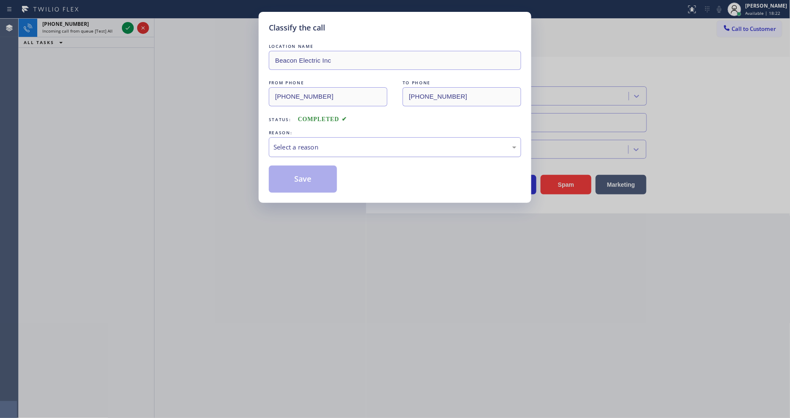
click at [330, 144] on div "Select a reason" at bounding box center [394, 147] width 243 height 10
click at [306, 174] on button "Save" at bounding box center [303, 179] width 68 height 27
drag, startPoint x: 306, startPoint y: 174, endPoint x: 294, endPoint y: 154, distance: 24.1
click at [306, 174] on button "Save" at bounding box center [303, 179] width 68 height 27
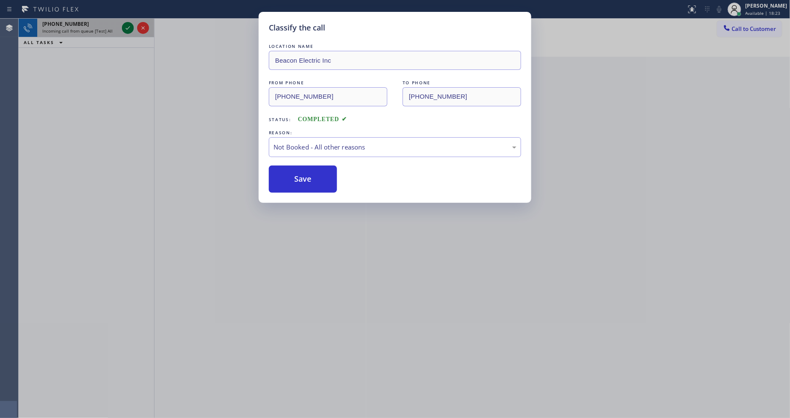
click at [125, 27] on div "Classify the call LOCATION NAME Bestway Appliance Repair [GEOGRAPHIC_DATA] FROM…" at bounding box center [404, 218] width 771 height 399
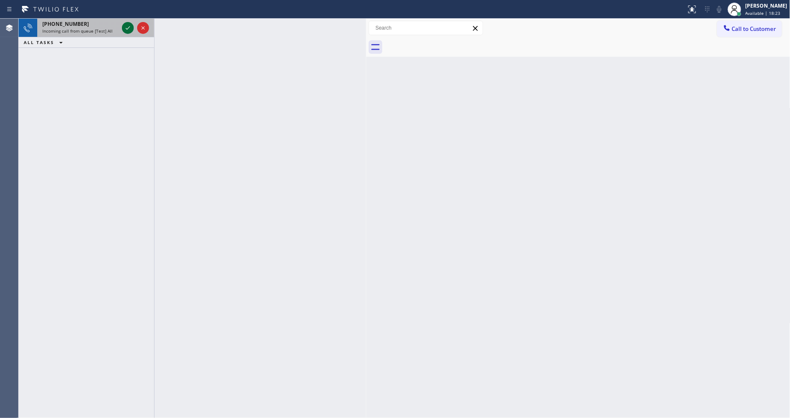
click at [125, 27] on icon at bounding box center [128, 28] width 10 height 10
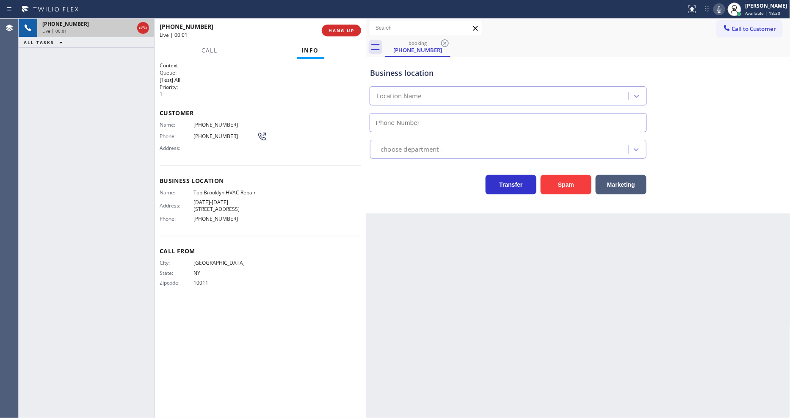
type input "[PHONE_NUMBER]"
click at [208, 189] on span "Top Brooklyn HVAC Repair" at bounding box center [224, 192] width 63 height 6
click at [214, 122] on span "[PHONE_NUMBER]" at bounding box center [224, 124] width 63 height 6
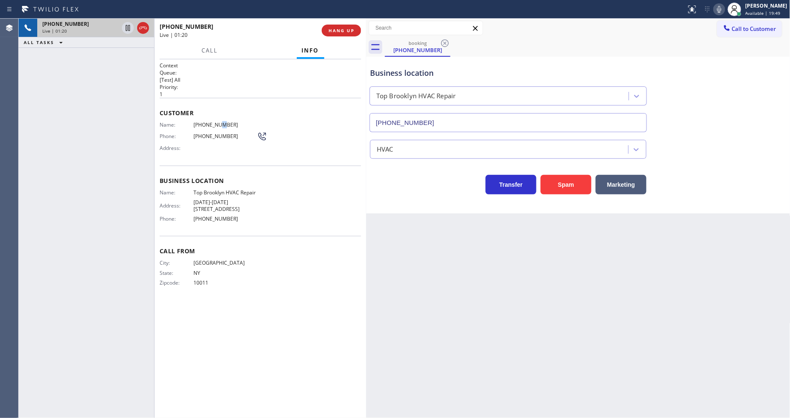
click at [214, 122] on span "[PHONE_NUMBER]" at bounding box center [224, 124] width 63 height 6
click at [130, 25] on icon at bounding box center [128, 28] width 10 height 10
drag, startPoint x: 729, startPoint y: 13, endPoint x: 715, endPoint y: 10, distance: 14.3
click at [724, 11] on icon at bounding box center [719, 9] width 10 height 10
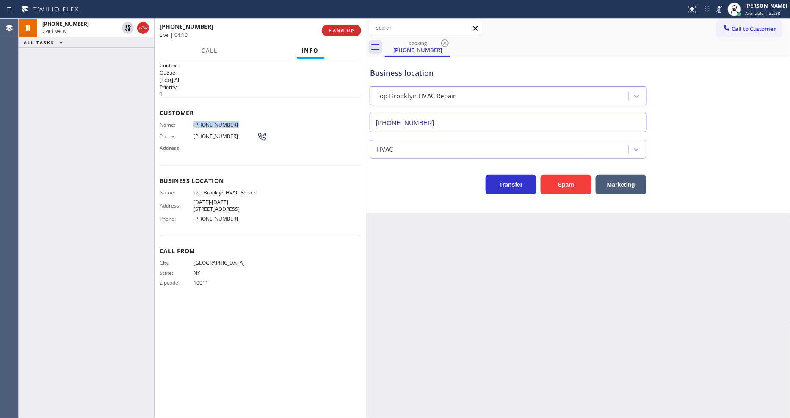
click at [473, 248] on div "Back to Dashboard Change Sender ID Customers Technicians Select a contact Outbo…" at bounding box center [578, 218] width 424 height 399
drag, startPoint x: 536, startPoint y: 292, endPoint x: 333, endPoint y: 100, distance: 279.4
click at [535, 292] on div "Back to Dashboard Change Sender ID Customers Technicians Select a contact Outbo…" at bounding box center [578, 218] width 424 height 399
click at [128, 31] on icon at bounding box center [128, 28] width 10 height 10
click at [724, 9] on icon at bounding box center [719, 9] width 10 height 10
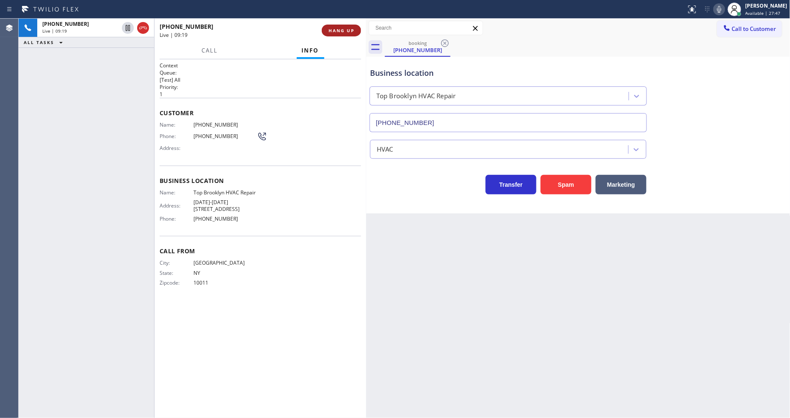
click at [346, 25] on button "HANG UP" at bounding box center [341, 31] width 39 height 12
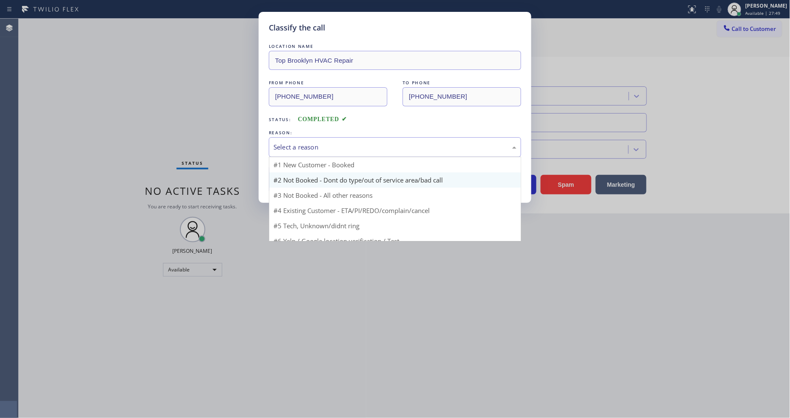
click at [303, 171] on button "Save" at bounding box center [303, 179] width 68 height 27
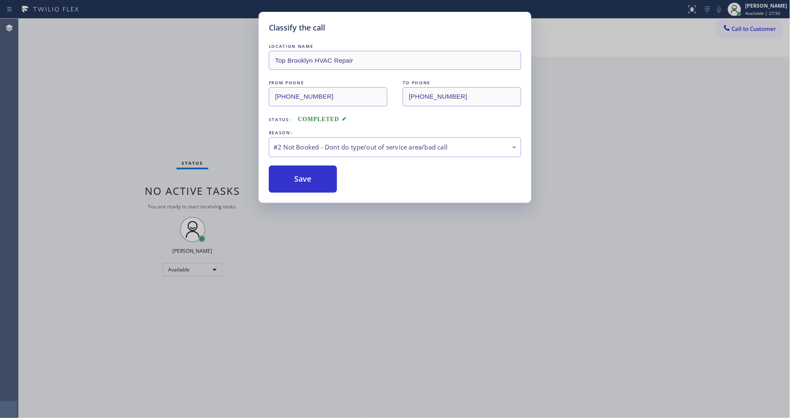
click at [303, 171] on button "Save" at bounding box center [303, 179] width 68 height 27
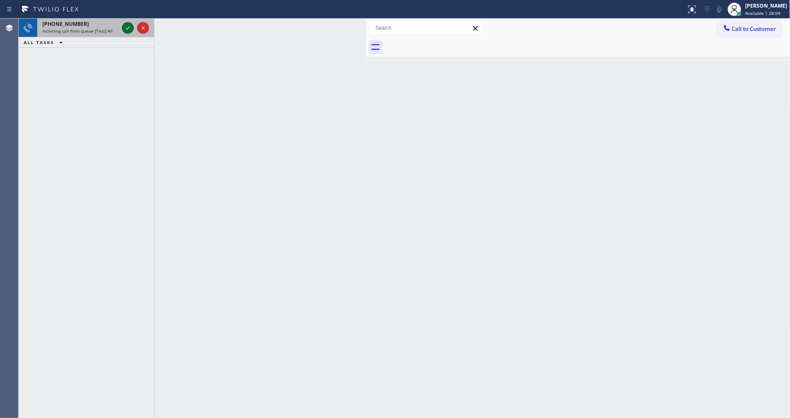
click at [130, 23] on icon at bounding box center [128, 28] width 10 height 10
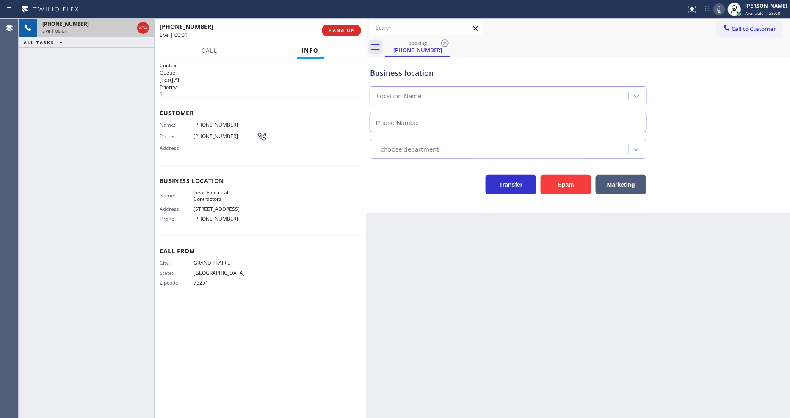
type input "[PHONE_NUMBER]"
click at [177, 339] on div "Context Queue: [Test] All Priority: 1 Customer Name: [PHONE_NUMBER] Phone: [PHO…" at bounding box center [260, 238] width 201 height 353
click at [354, 28] on span "HANG UP" at bounding box center [341, 31] width 26 height 6
click at [353, 28] on span "HANG UP" at bounding box center [341, 31] width 26 height 6
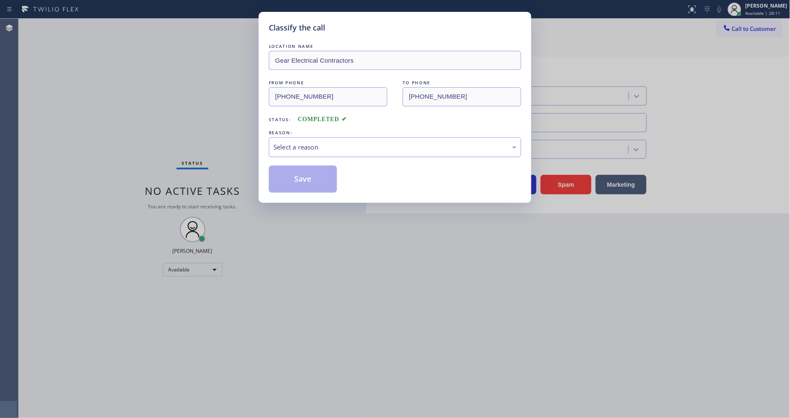
click at [325, 145] on div "Select a reason" at bounding box center [394, 147] width 243 height 10
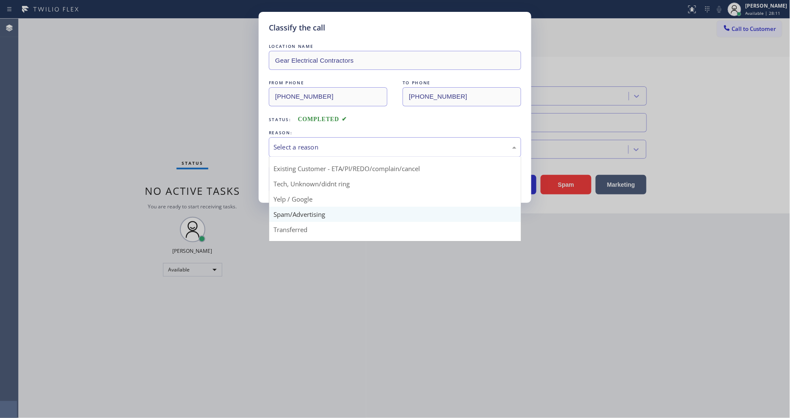
scroll to position [53, 0]
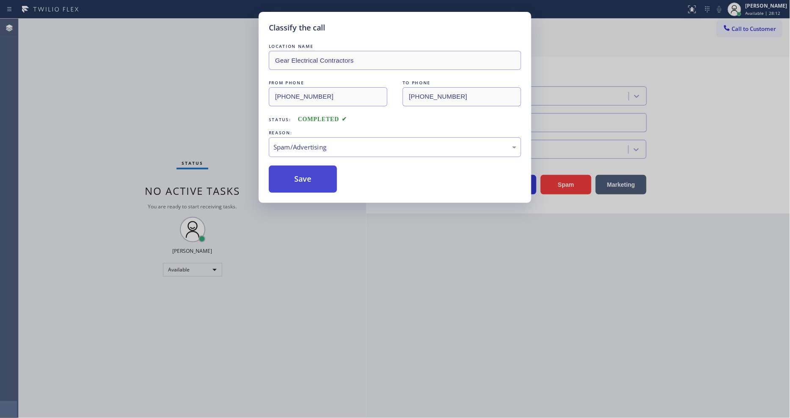
click at [318, 175] on button "Save" at bounding box center [303, 179] width 68 height 27
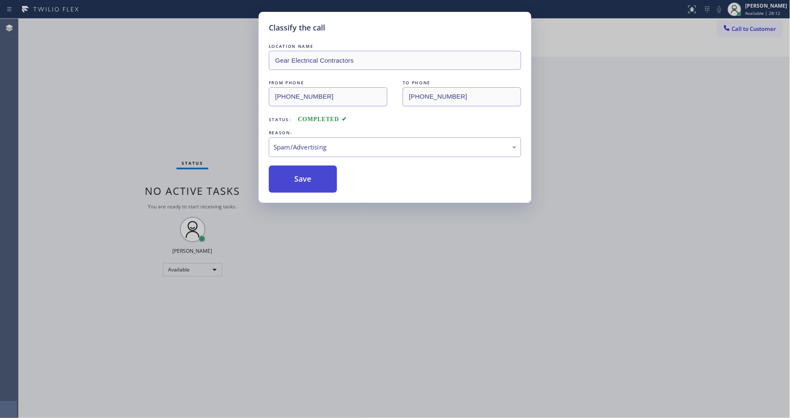
click at [318, 175] on button "Save" at bounding box center [303, 179] width 68 height 27
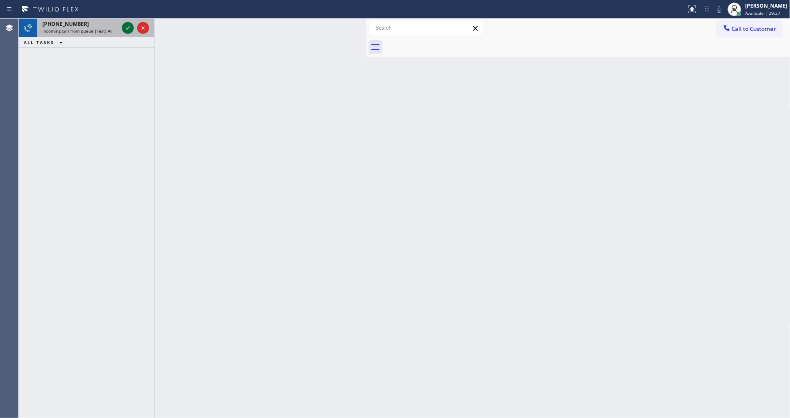
click at [126, 24] on icon at bounding box center [128, 28] width 10 height 10
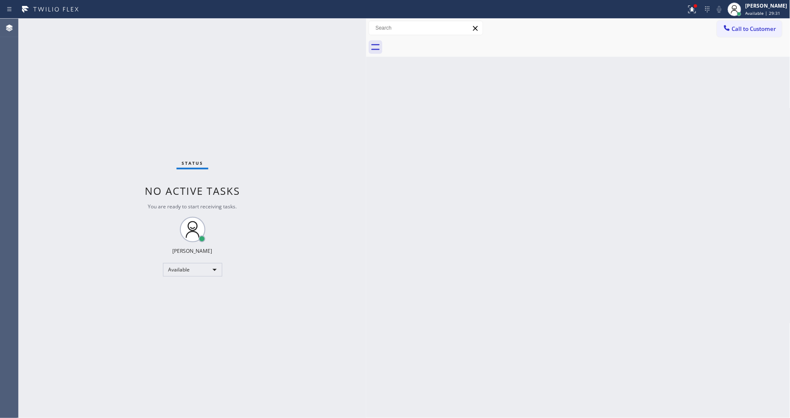
click at [150, 124] on div "Status No active tasks You are ready to start receiving tasks. [PERSON_NAME] Av…" at bounding box center [193, 218] width 348 height 399
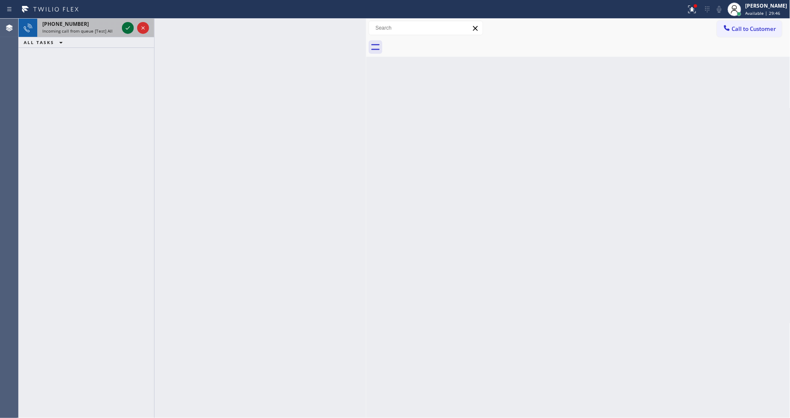
click at [129, 27] on icon at bounding box center [128, 27] width 4 height 3
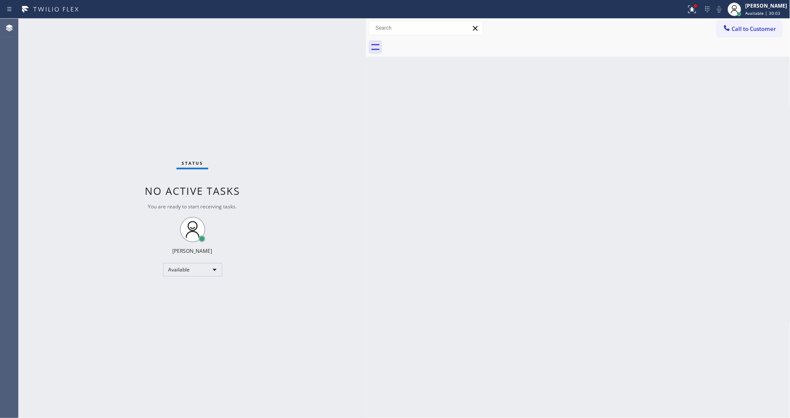
click at [110, 26] on div "Status No active tasks You are ready to start receiving tasks. [PERSON_NAME] Av…" at bounding box center [193, 218] width 348 height 399
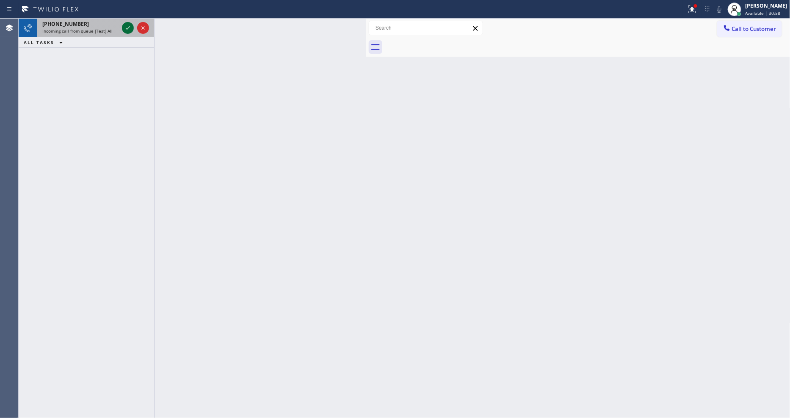
click at [124, 26] on icon at bounding box center [128, 28] width 10 height 10
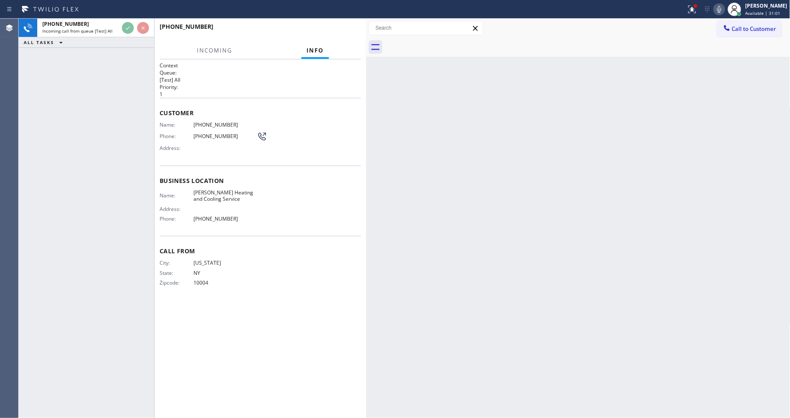
click at [496, 240] on div "Back to Dashboard Change Sender ID Customers Technicians Select a contact Outbo…" at bounding box center [578, 218] width 424 height 399
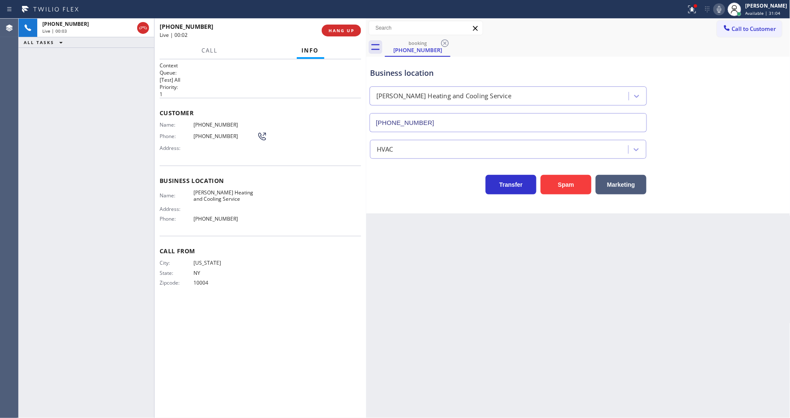
type input "[PHONE_NUMBER]"
click at [484, 275] on div "Back to Dashboard Change Sender ID Customers Technicians Select a contact Outbo…" at bounding box center [578, 218] width 424 height 399
click at [337, 30] on span "HANG UP" at bounding box center [341, 31] width 26 height 6
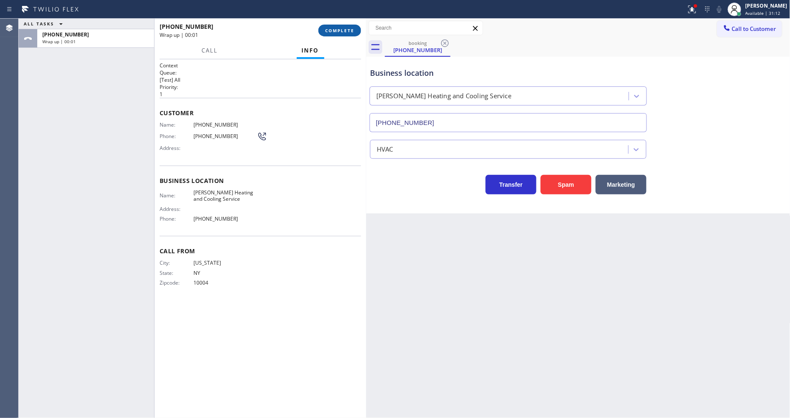
click at [337, 30] on span "COMPLETE" at bounding box center [339, 31] width 29 height 6
click at [299, 148] on div "Name: [PHONE_NUMBER] Phone: [PHONE_NUMBER] Address:" at bounding box center [260, 137] width 201 height 33
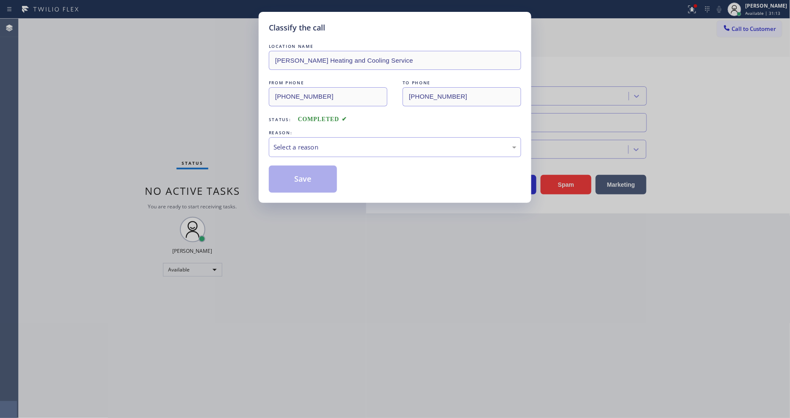
click at [299, 149] on div "Select a reason" at bounding box center [394, 147] width 243 height 10
click at [294, 177] on button "Save" at bounding box center [303, 179] width 68 height 27
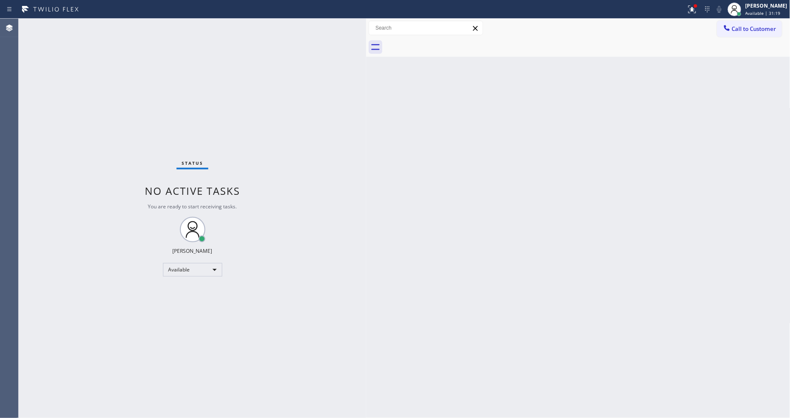
click at [111, 23] on div "Status No active tasks You are ready to start receiving tasks. [PERSON_NAME] Av…" at bounding box center [193, 218] width 348 height 399
click at [696, 12] on icon at bounding box center [692, 10] width 8 height 8
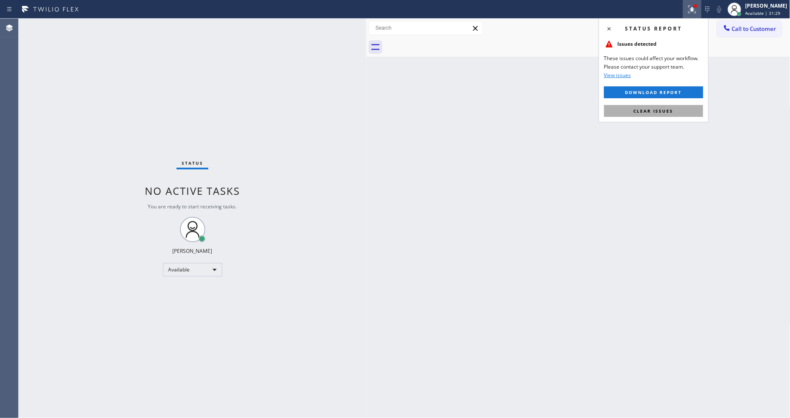
click at [693, 107] on button "Clear issues" at bounding box center [653, 111] width 99 height 12
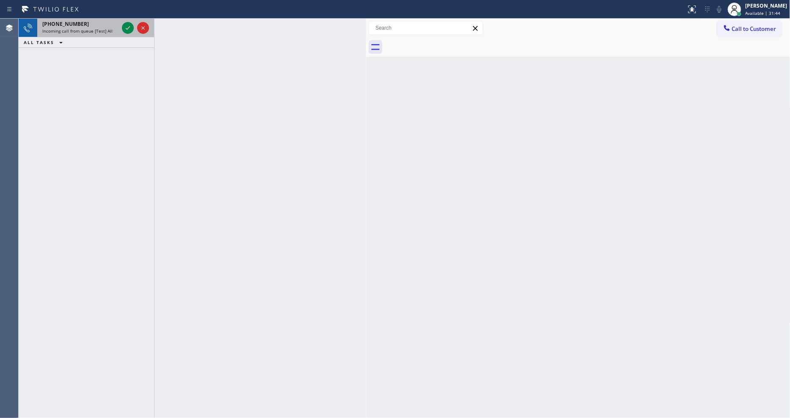
click at [106, 30] on span "Incoming call from queue [Test] All" at bounding box center [77, 31] width 70 height 6
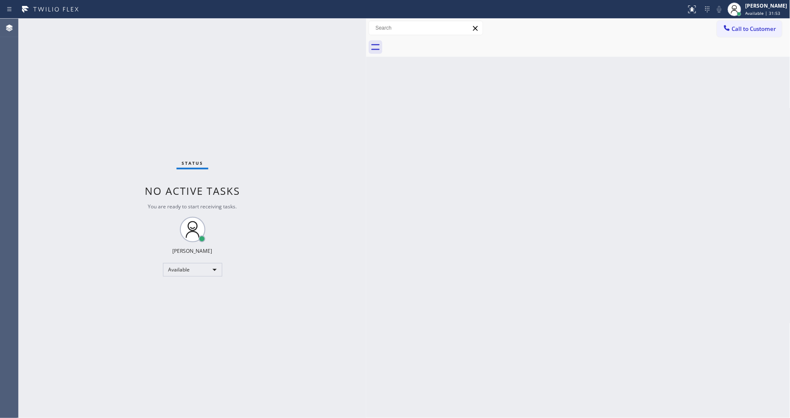
click at [113, 22] on div "Status No active tasks You are ready to start receiving tasks. [PERSON_NAME] Av…" at bounding box center [193, 218] width 348 height 399
click at [116, 22] on div "Status No active tasks You are ready to start receiving tasks. [PERSON_NAME] Av…" at bounding box center [193, 218] width 348 height 399
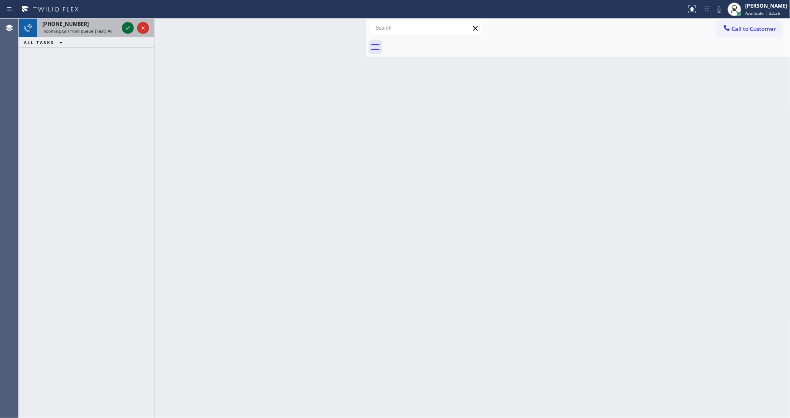
click at [107, 27] on div "[PHONE_NUMBER]" at bounding box center [80, 23] width 76 height 7
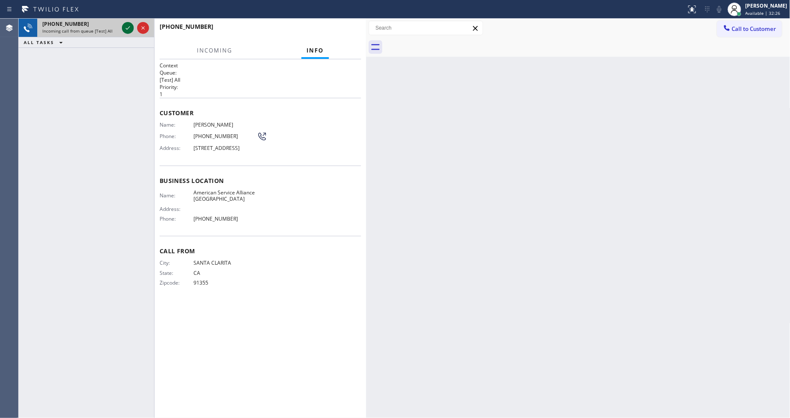
click at [130, 31] on icon at bounding box center [128, 28] width 10 height 10
click at [491, 200] on div "Back to Dashboard Change Sender ID Customers Technicians Select a contact Outbo…" at bounding box center [578, 218] width 424 height 399
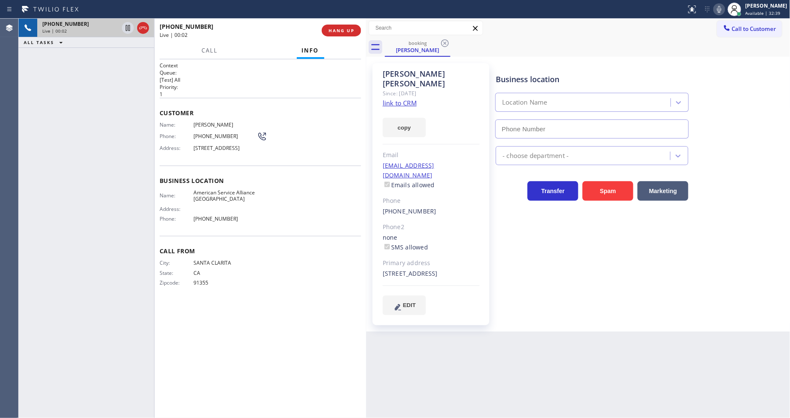
type input "[PHONE_NUMBER]"
click at [394, 99] on link "link to CRM" at bounding box center [400, 103] width 34 height 8
click at [335, 30] on span "HANG UP" at bounding box center [341, 31] width 26 height 6
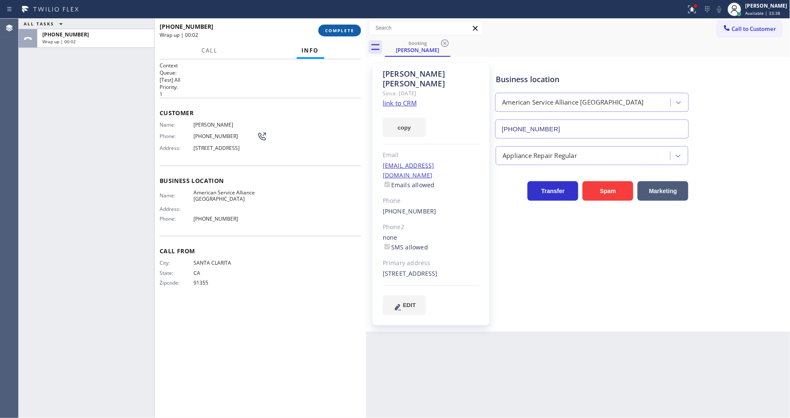
click at [345, 30] on span "COMPLETE" at bounding box center [339, 31] width 29 height 6
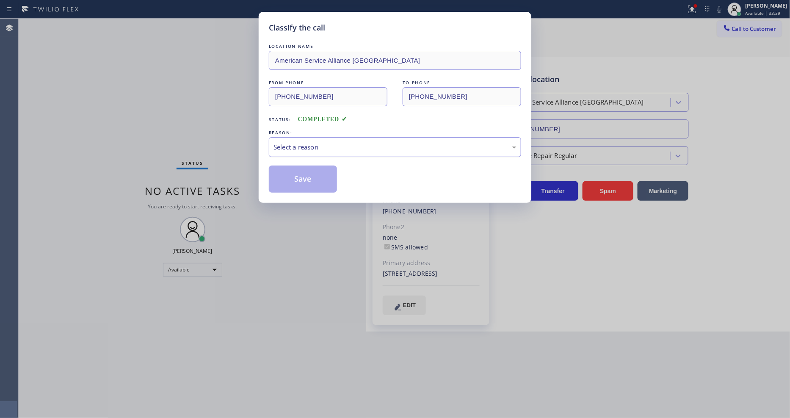
click at [320, 145] on div "Select a reason" at bounding box center [394, 147] width 243 height 10
click at [315, 178] on button "Save" at bounding box center [303, 179] width 68 height 27
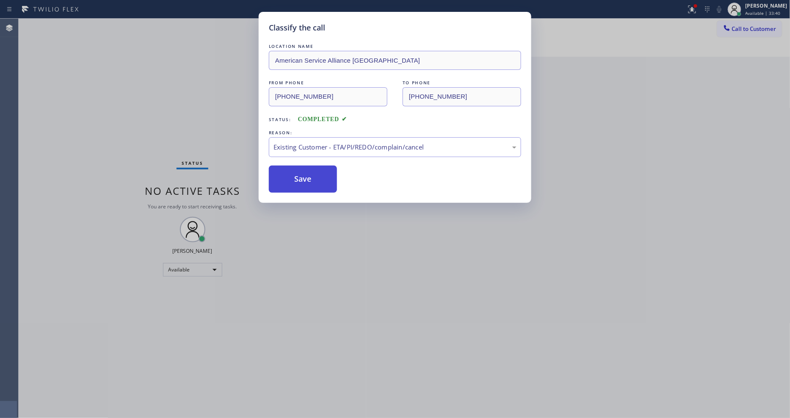
click at [315, 178] on button "Save" at bounding box center [303, 179] width 68 height 27
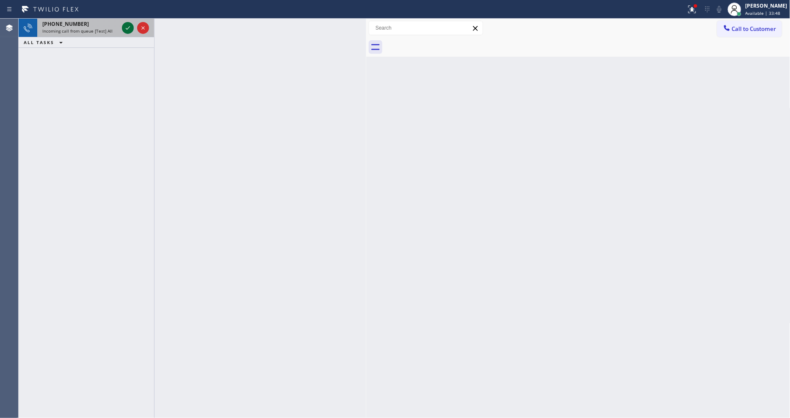
click at [130, 27] on icon at bounding box center [128, 28] width 10 height 10
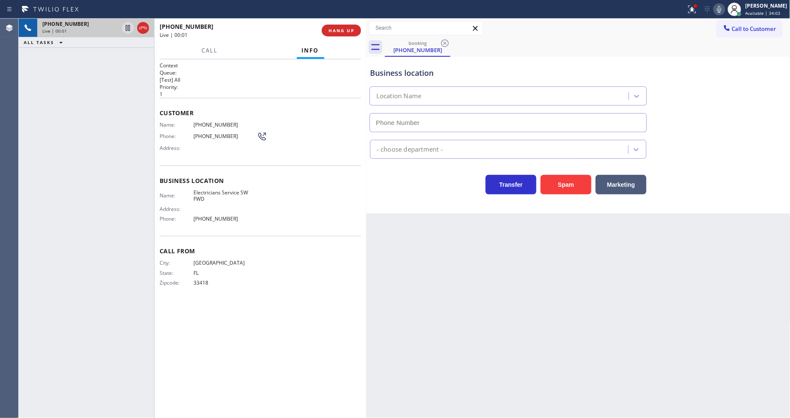
type input "[PHONE_NUMBER]"
click at [345, 28] on span "HANG UP" at bounding box center [341, 31] width 26 height 6
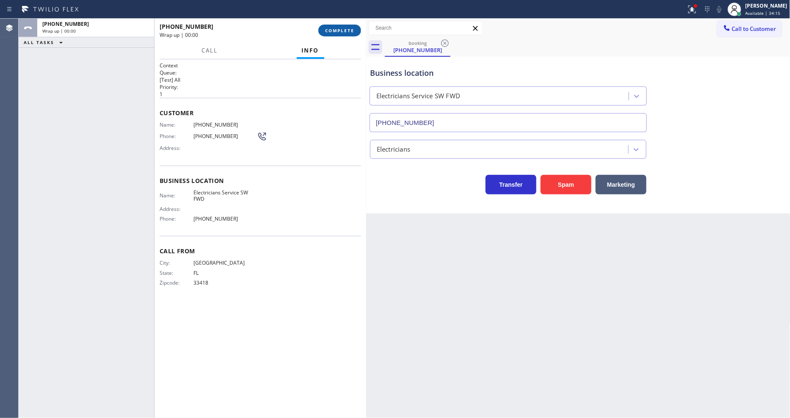
click at [345, 28] on span "COMPLETE" at bounding box center [339, 31] width 29 height 6
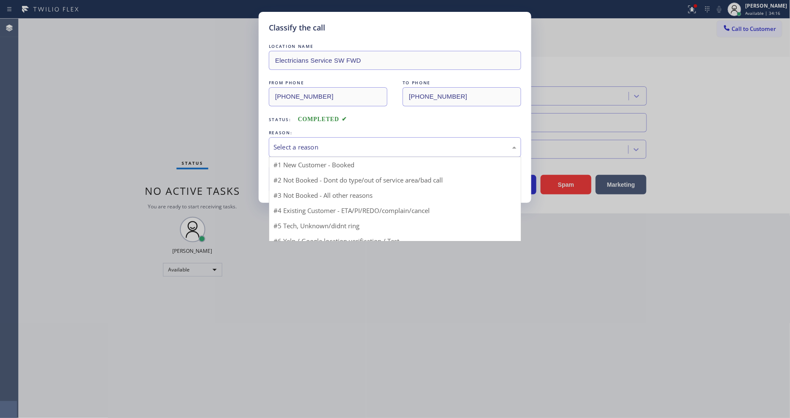
click at [285, 142] on div "Select a reason" at bounding box center [394, 147] width 243 height 10
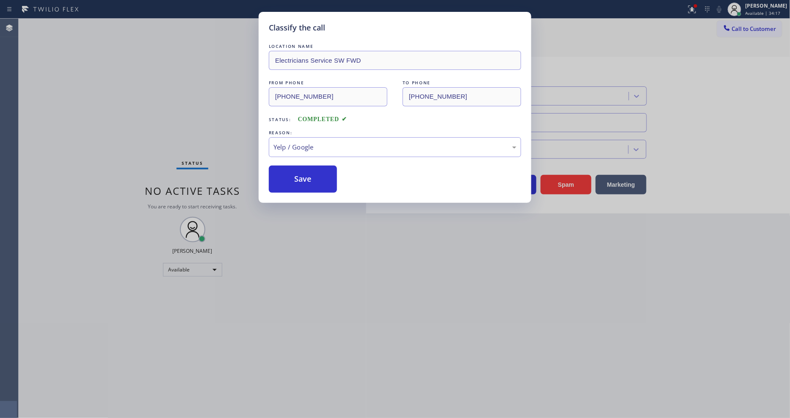
click at [297, 178] on button "Save" at bounding box center [303, 179] width 68 height 27
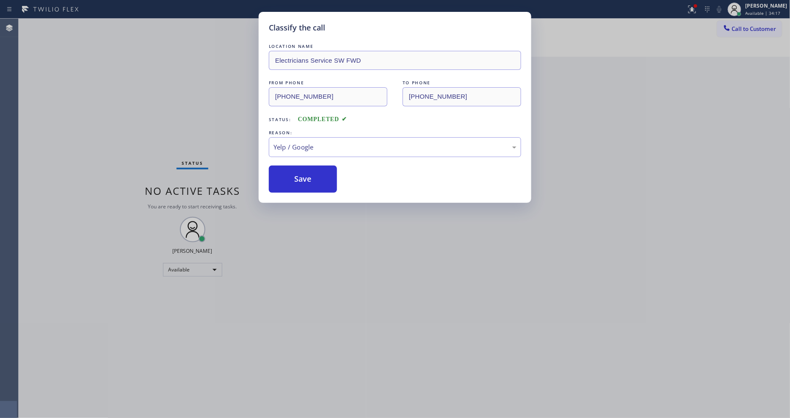
click at [297, 178] on button "Save" at bounding box center [303, 179] width 68 height 27
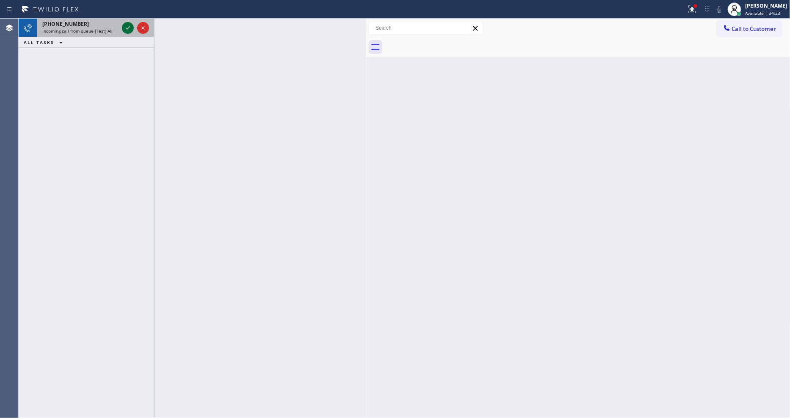
click at [128, 28] on icon at bounding box center [128, 27] width 4 height 3
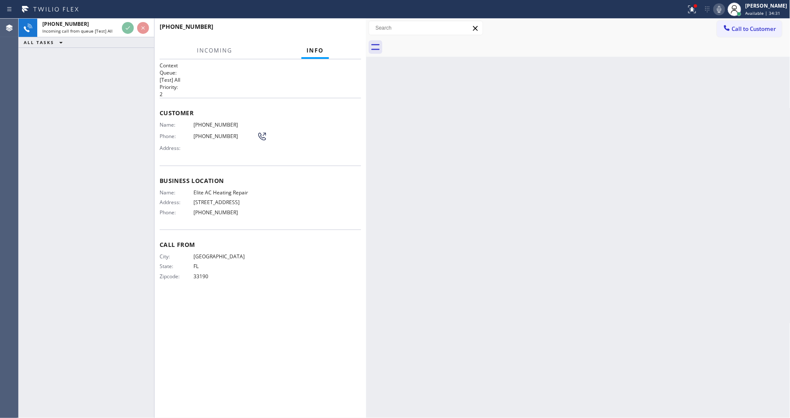
drag, startPoint x: 464, startPoint y: 208, endPoint x: 310, endPoint y: 163, distance: 160.6
click at [464, 208] on div "Back to Dashboard Change Sender ID Customers Technicians Select a contact Outbo…" at bounding box center [578, 218] width 424 height 399
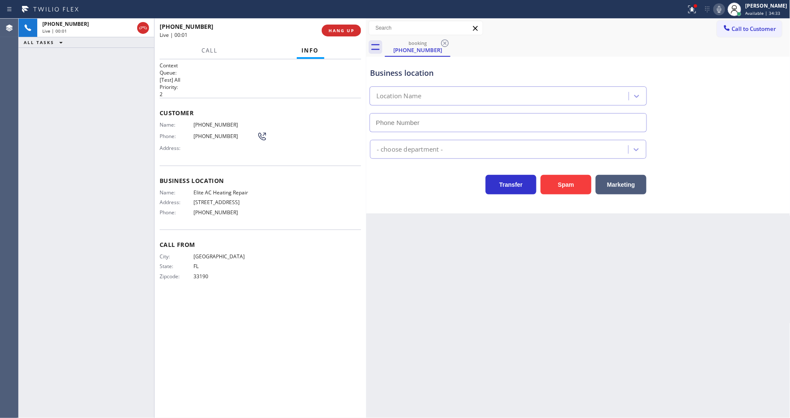
type input "[PHONE_NUMBER]"
click at [701, 15] on button at bounding box center [692, 9] width 19 height 19
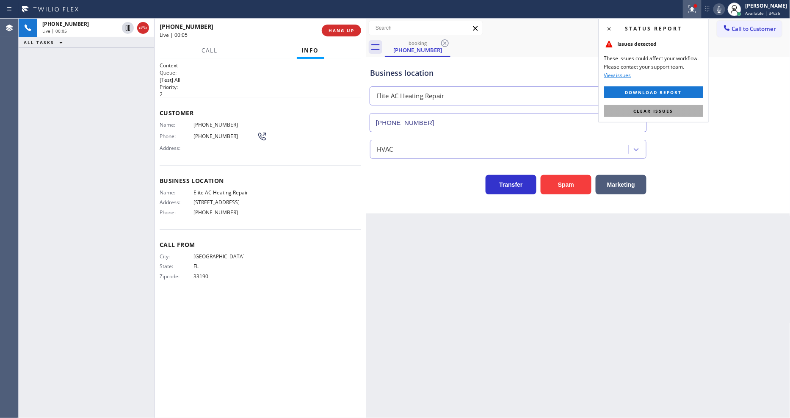
click at [684, 113] on button "Clear issues" at bounding box center [653, 111] width 99 height 12
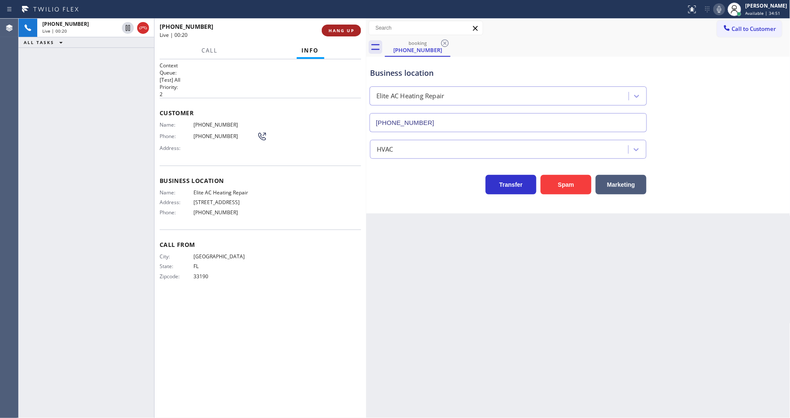
click at [341, 31] on span "HANG UP" at bounding box center [341, 31] width 26 height 6
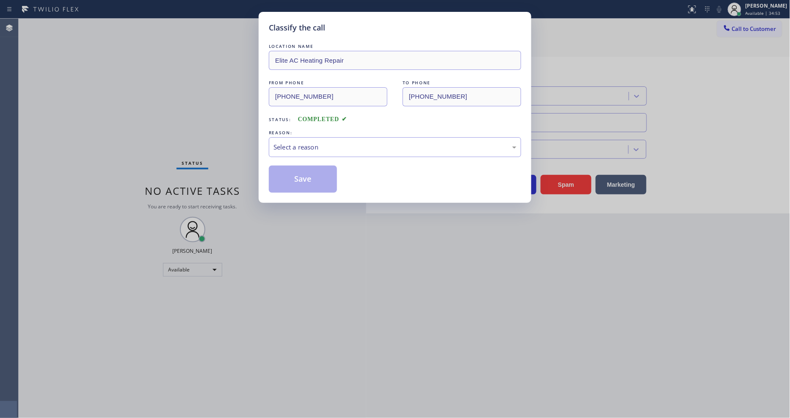
click at [301, 150] on div "Select a reason" at bounding box center [395, 147] width 252 height 20
click at [290, 179] on button "Save" at bounding box center [303, 179] width 68 height 27
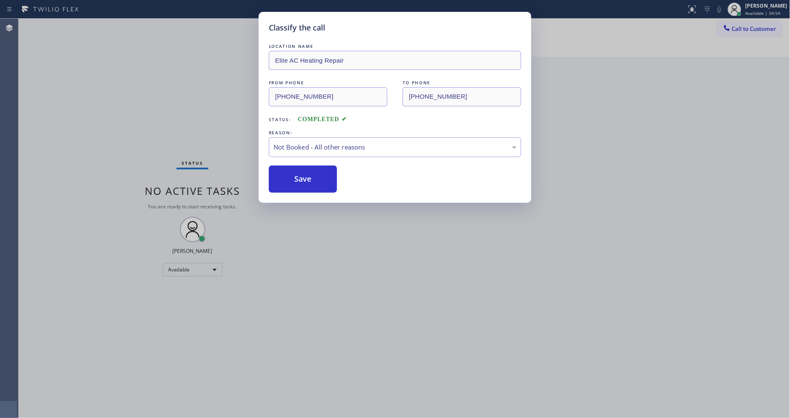
click at [290, 179] on button "Save" at bounding box center [303, 179] width 68 height 27
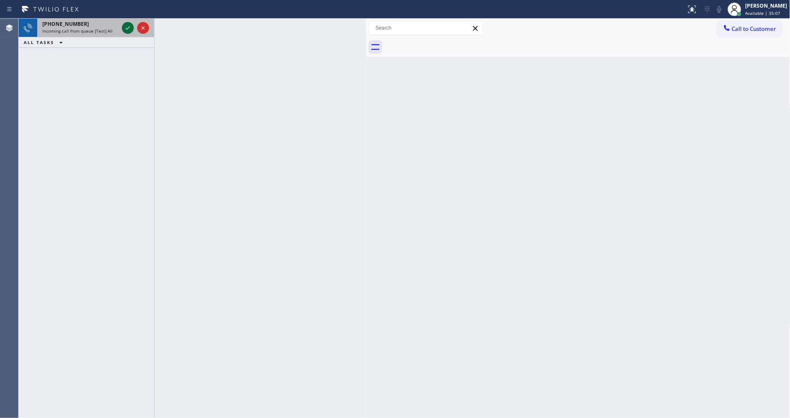
click at [126, 28] on icon at bounding box center [128, 27] width 4 height 3
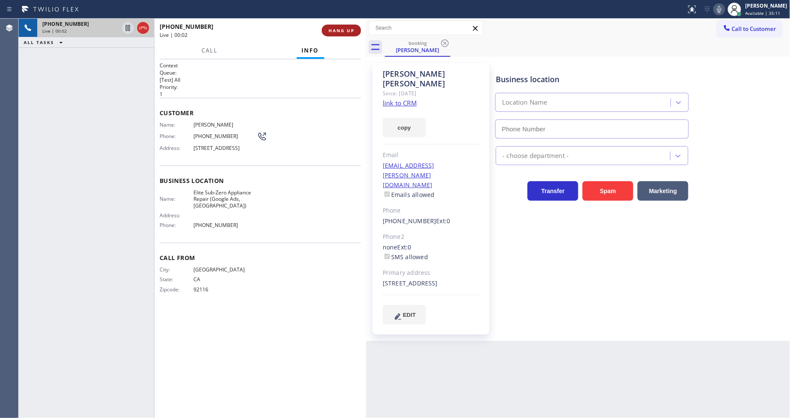
type input "[PHONE_NUMBER]"
click at [340, 30] on span "HANG UP" at bounding box center [341, 31] width 26 height 6
click at [396, 99] on link "link to CRM" at bounding box center [400, 103] width 34 height 8
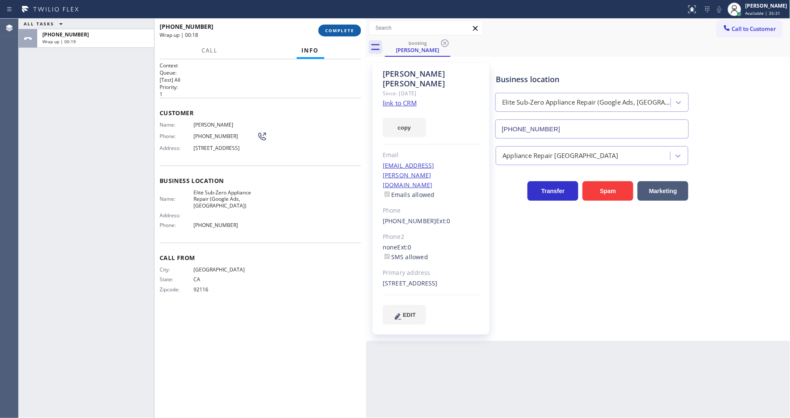
click at [343, 34] on button "COMPLETE" at bounding box center [339, 31] width 43 height 12
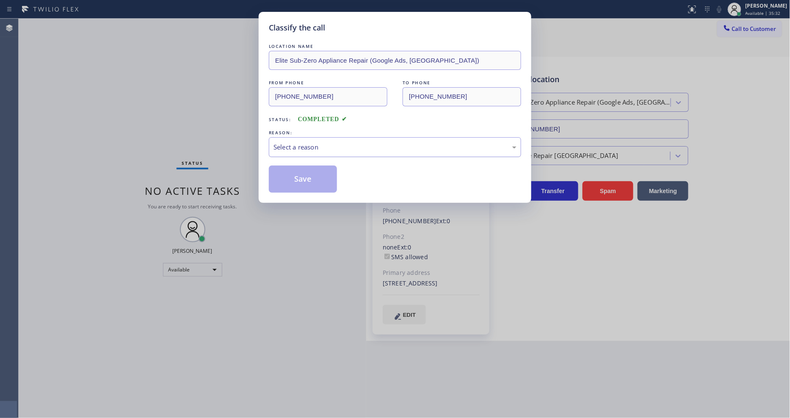
click at [292, 146] on div "Select a reason" at bounding box center [394, 147] width 243 height 10
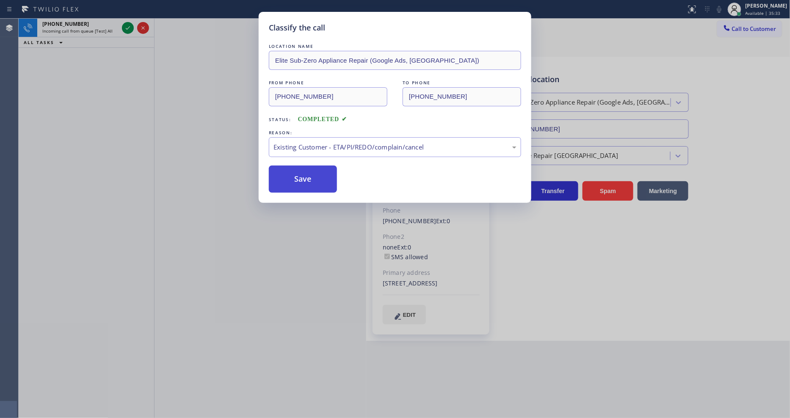
click at [290, 176] on button "Save" at bounding box center [303, 179] width 68 height 27
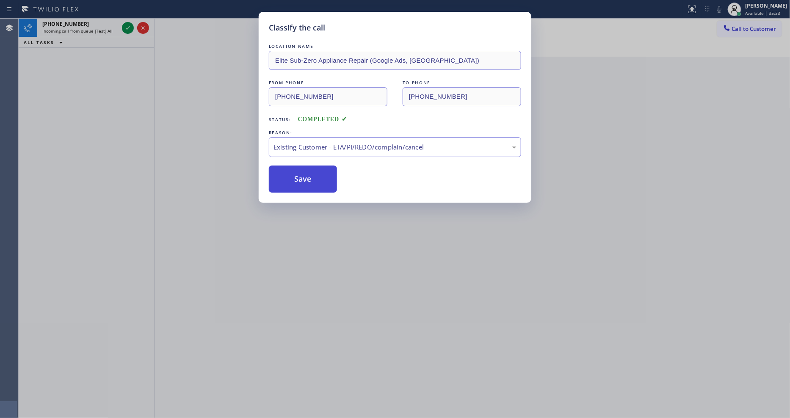
click at [290, 176] on button "Save" at bounding box center [303, 179] width 68 height 27
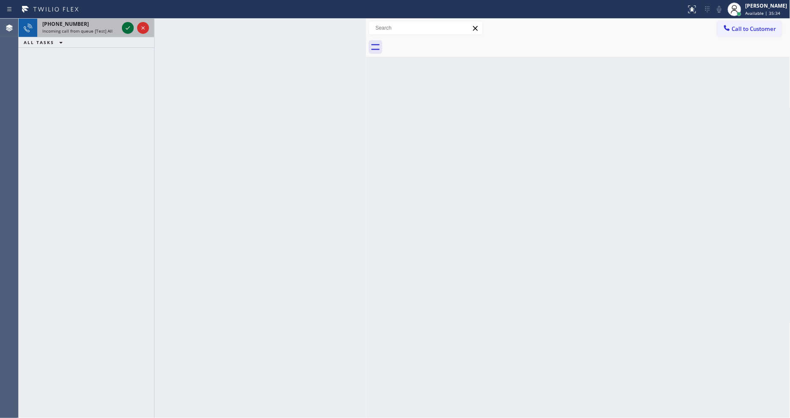
click at [125, 30] on icon at bounding box center [128, 28] width 10 height 10
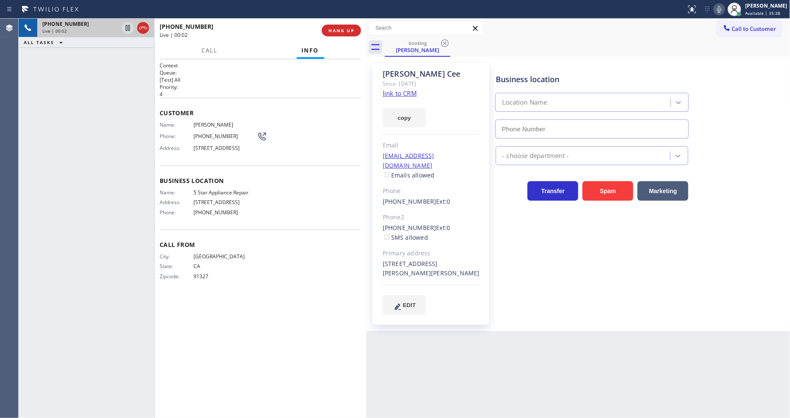
click at [402, 94] on link "link to CRM" at bounding box center [400, 93] width 34 height 8
type input "[PHONE_NUMBER]"
click at [207, 196] on span "5 Star Appliance Repair" at bounding box center [224, 192] width 63 height 6
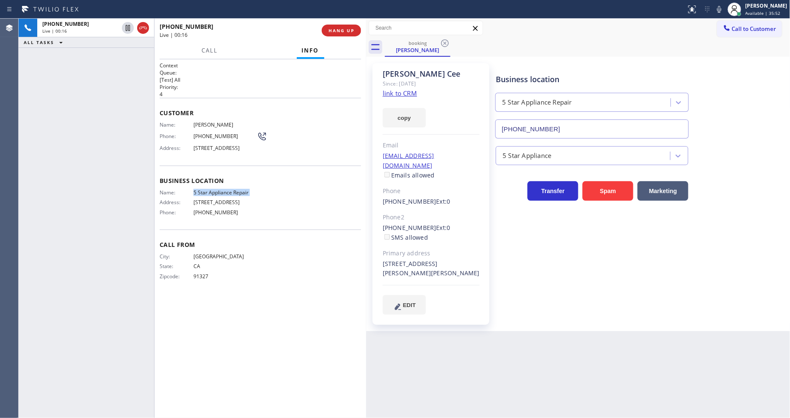
click at [207, 196] on span "5 Star Appliance Repair" at bounding box center [224, 192] width 63 height 6
copy span "5 Star Appliance Repair"
click at [199, 146] on span "[STREET_ADDRESS]" at bounding box center [224, 148] width 63 height 6
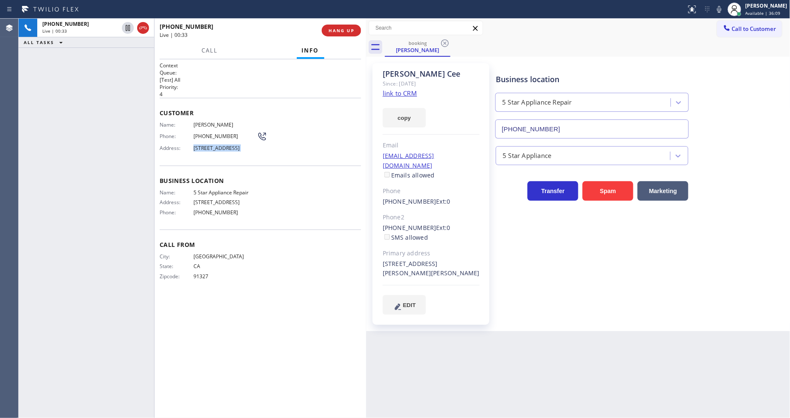
copy span "[STREET_ADDRESS]"
click at [208, 196] on span "5 Star Appliance Repair" at bounding box center [224, 192] width 63 height 6
click at [201, 121] on span "[PERSON_NAME]" at bounding box center [224, 124] width 63 height 6
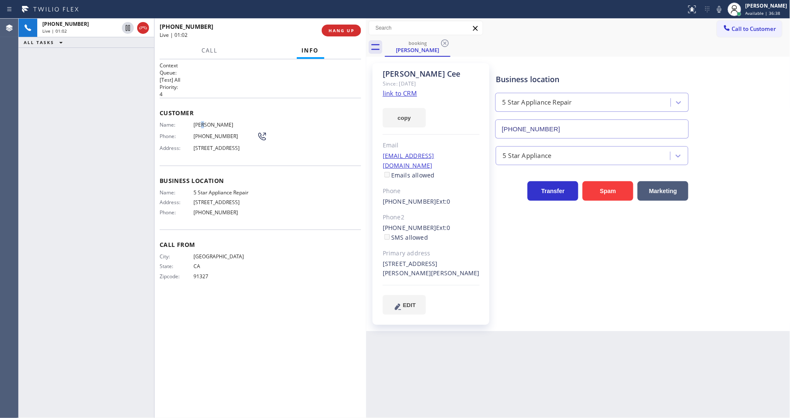
click at [201, 121] on span "[PERSON_NAME]" at bounding box center [224, 124] width 63 height 6
copy span "[PERSON_NAME]"
click at [209, 131] on div "Phone: (818) 271-1418" at bounding box center [214, 136] width 108 height 10
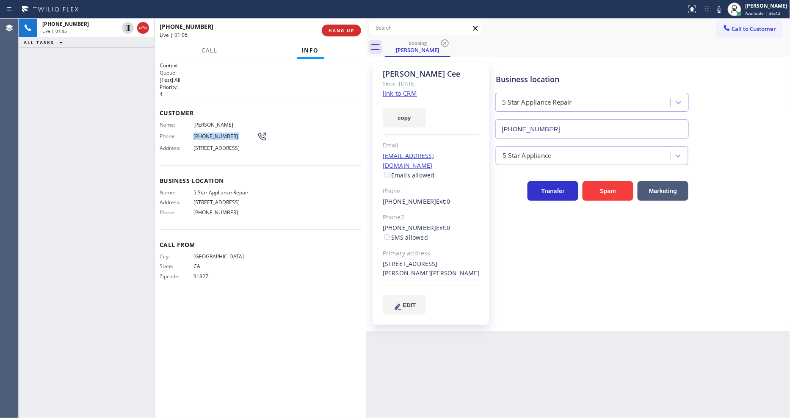
click at [209, 131] on div "Phone: (818) 271-1418" at bounding box center [214, 136] width 108 height 10
copy div "[PHONE_NUMBER]"
click at [117, 138] on div "+18182711418 Live | 01:08 ALL TASKS ALL TASKS ACTIVE TASKS TASKS IN WRAP UP" at bounding box center [86, 218] width 135 height 399
click at [124, 27] on icon at bounding box center [128, 28] width 10 height 10
click at [721, 9] on icon at bounding box center [719, 9] width 4 height 7
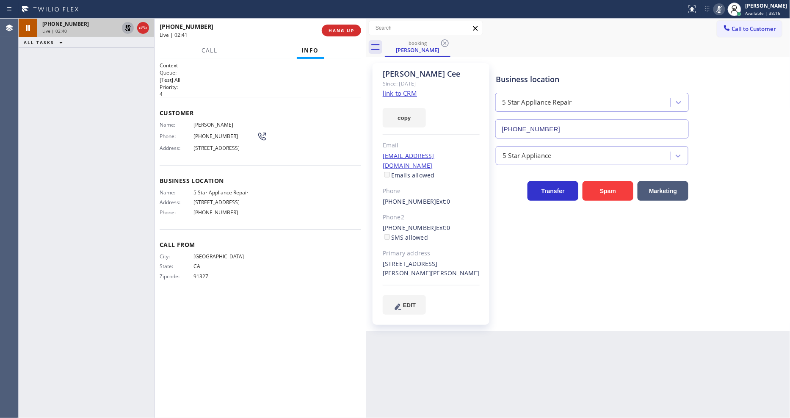
click at [130, 30] on icon at bounding box center [128, 28] width 10 height 10
click at [723, 10] on icon at bounding box center [719, 9] width 10 height 10
click at [346, 121] on div "Name: Kay Cee Phone: (818) 271-1418 Address: 11802 Ellice St, Malibu, CA 90265,…" at bounding box center [260, 137] width 201 height 33
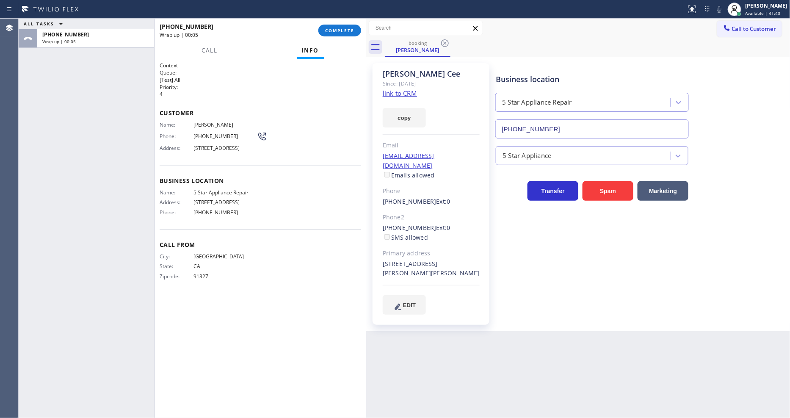
click at [77, 191] on div "ALL TASKS ALL TASKS ACTIVE TASKS TASKS IN WRAP UP +18182711418 Wrap up | 00:05" at bounding box center [86, 218] width 135 height 399
click at [329, 30] on span "COMPLETE" at bounding box center [339, 31] width 29 height 6
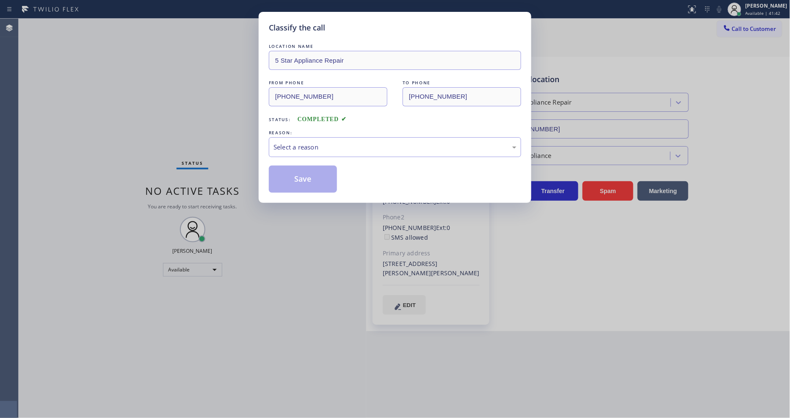
click at [306, 146] on div "Select a reason" at bounding box center [394, 147] width 243 height 10
click at [302, 172] on button "Save" at bounding box center [303, 179] width 68 height 27
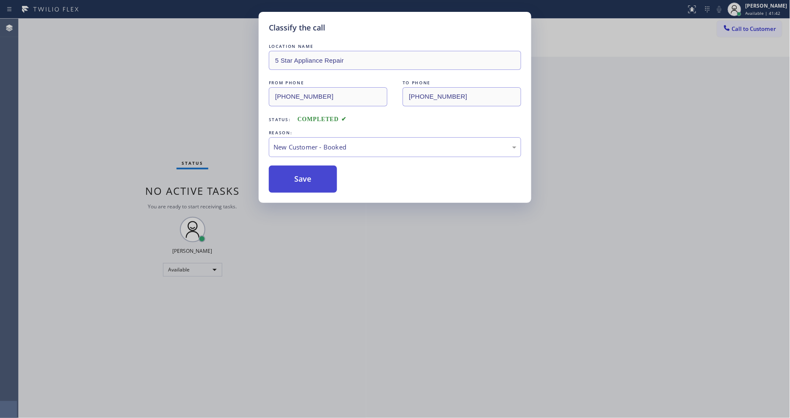
click at [302, 172] on button "Save" at bounding box center [303, 179] width 68 height 27
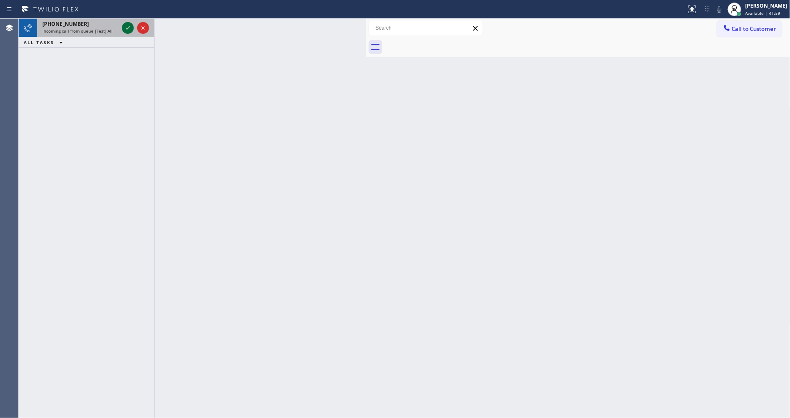
click at [128, 28] on icon at bounding box center [128, 28] width 10 height 10
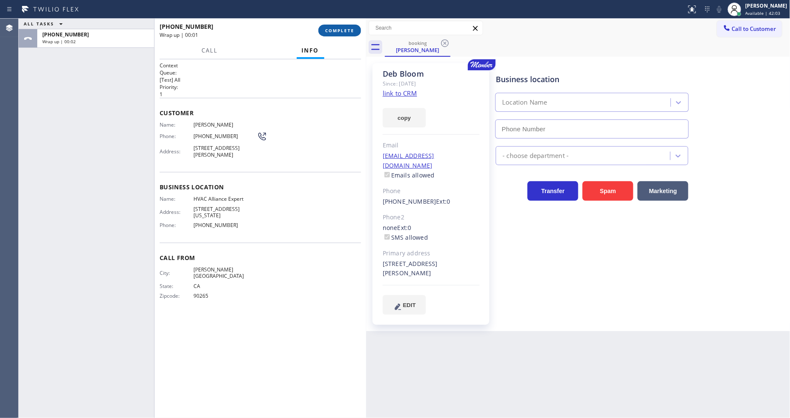
click at [342, 29] on span "COMPLETE" at bounding box center [339, 31] width 29 height 6
type input "[PHONE_NUMBER]"
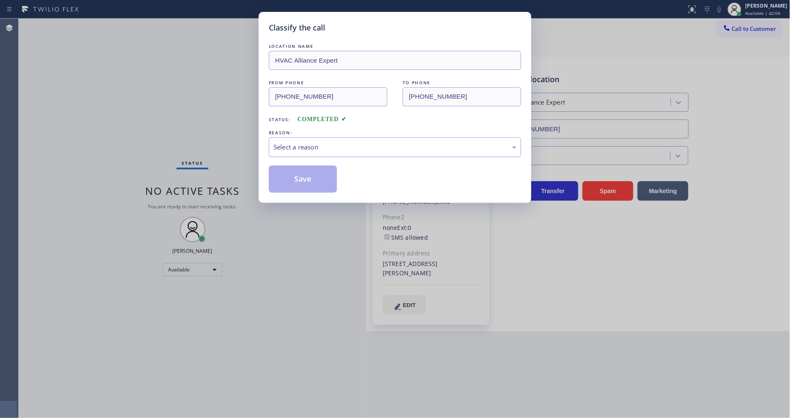
click at [317, 143] on div "Select a reason" at bounding box center [394, 147] width 243 height 10
drag, startPoint x: 305, startPoint y: 193, endPoint x: 304, endPoint y: 181, distance: 11.9
click at [304, 181] on button "Save" at bounding box center [303, 179] width 68 height 27
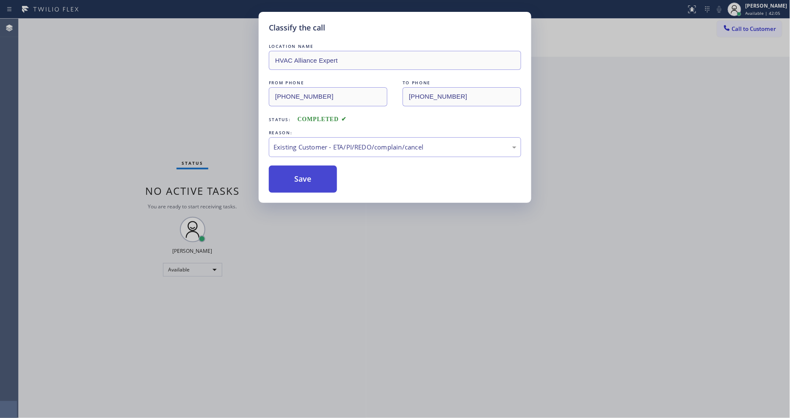
click at [304, 181] on button "Save" at bounding box center [303, 179] width 68 height 27
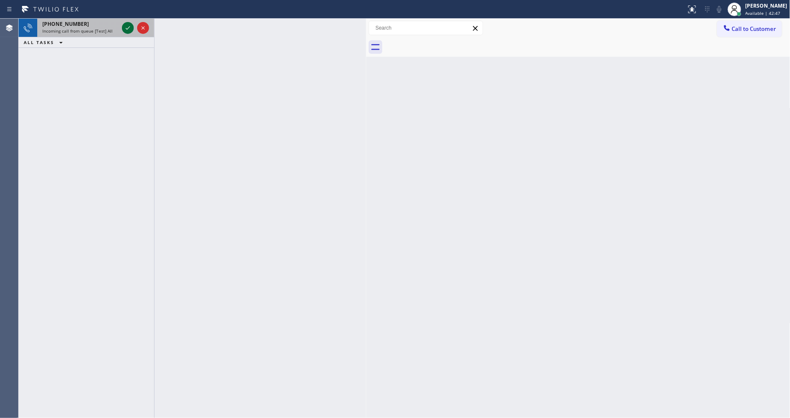
click at [126, 26] on icon at bounding box center [128, 28] width 10 height 10
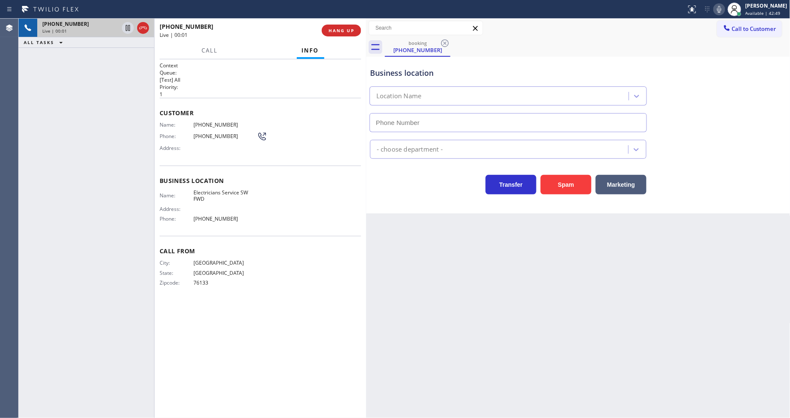
type input "[PHONE_NUMBER]"
click at [350, 34] on button "HANG UP" at bounding box center [341, 31] width 39 height 12
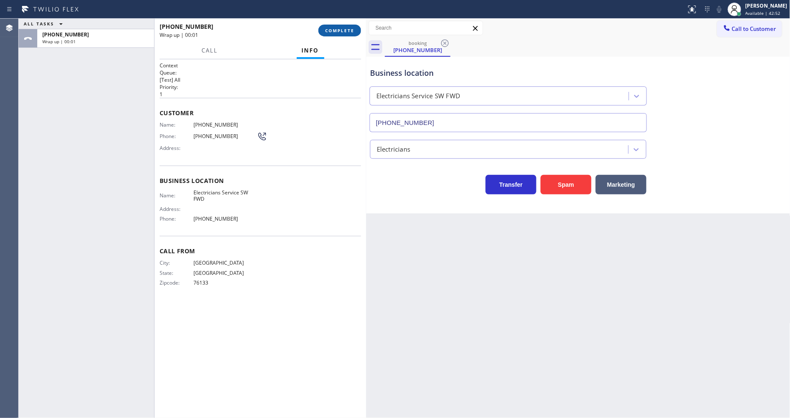
click at [350, 34] on button "COMPLETE" at bounding box center [339, 31] width 43 height 12
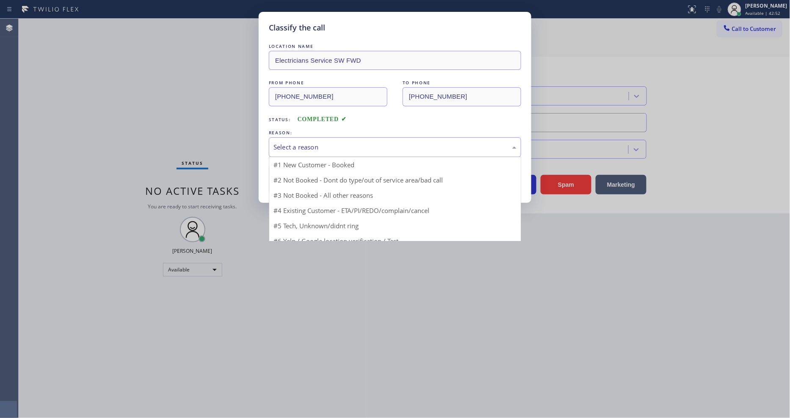
drag, startPoint x: 312, startPoint y: 145, endPoint x: 312, endPoint y: 176, distance: 31.3
click at [312, 144] on div "Select a reason" at bounding box center [394, 147] width 243 height 10
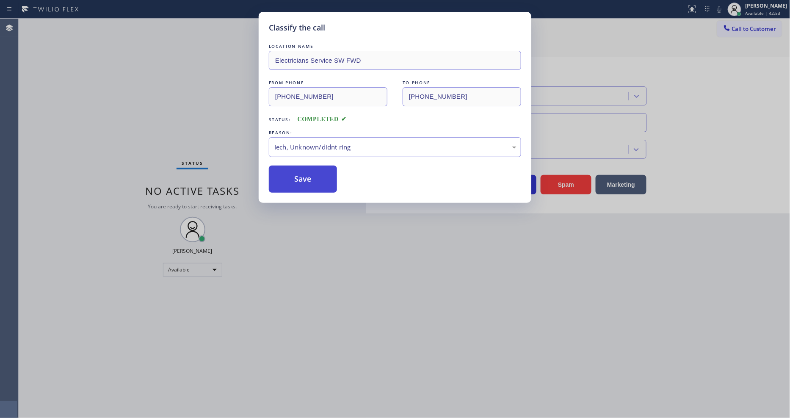
click at [311, 180] on button "Save" at bounding box center [303, 179] width 68 height 27
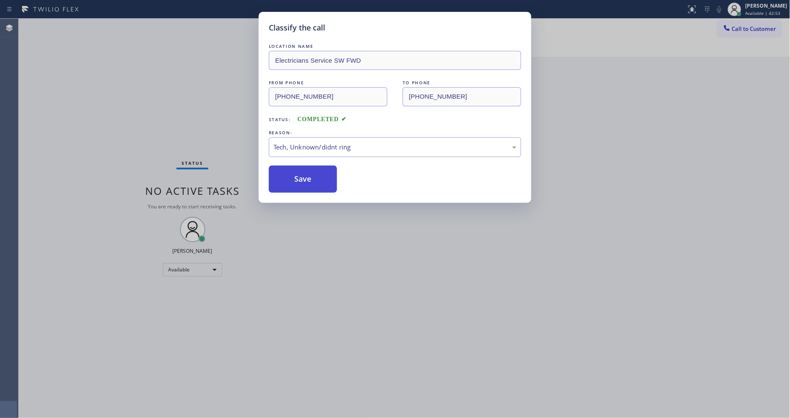
click at [311, 180] on button "Save" at bounding box center [303, 179] width 68 height 27
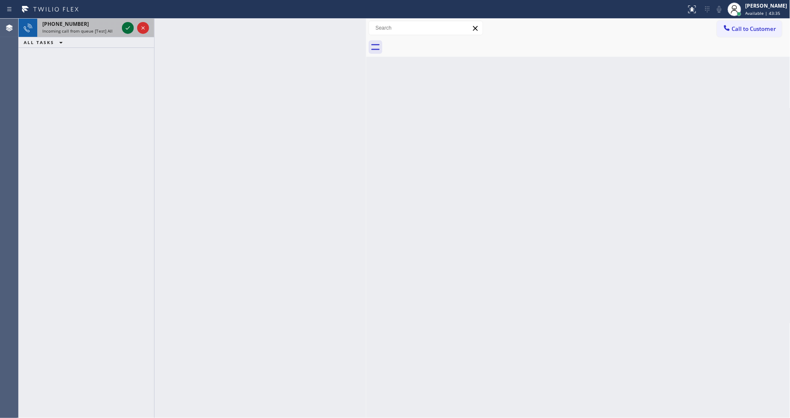
click at [127, 29] on icon at bounding box center [128, 27] width 4 height 3
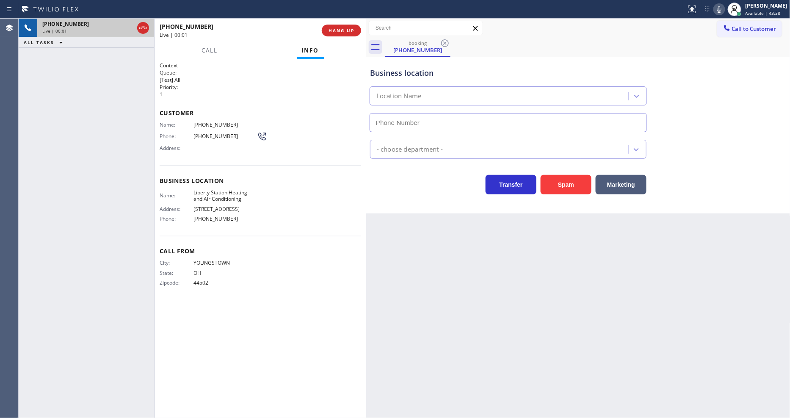
type input "(818) 210-4695"
click at [352, 29] on span "HANG UP" at bounding box center [341, 31] width 26 height 6
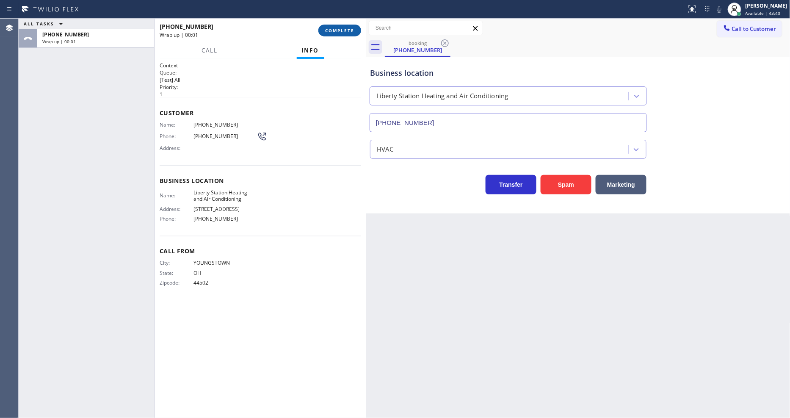
click at [351, 30] on span "COMPLETE" at bounding box center [339, 31] width 29 height 6
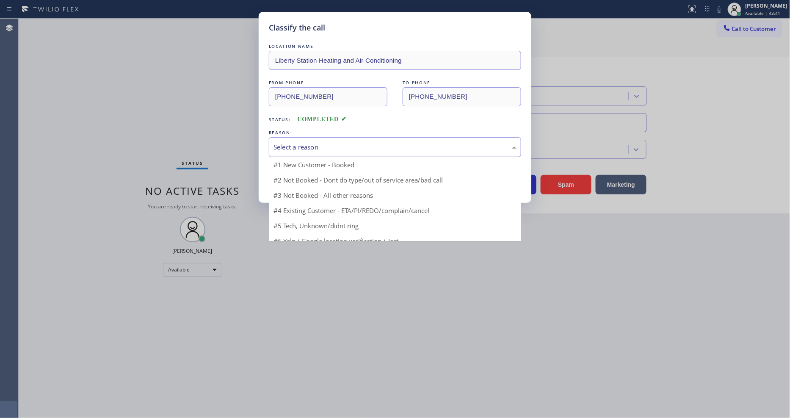
click at [315, 142] on div "Select a reason" at bounding box center [394, 147] width 243 height 10
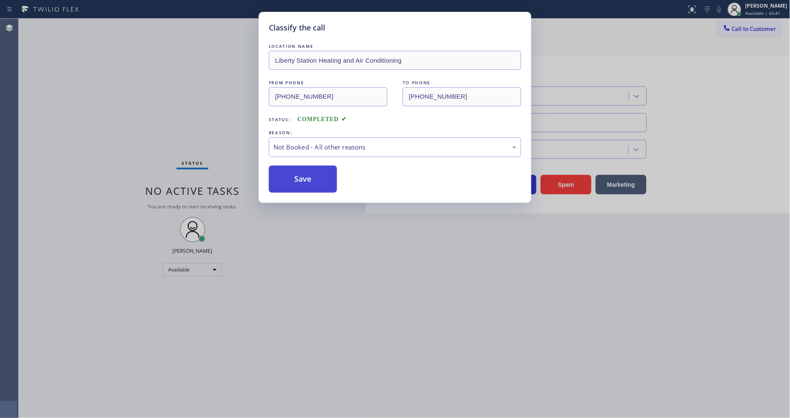
click at [312, 178] on button "Save" at bounding box center [303, 179] width 68 height 27
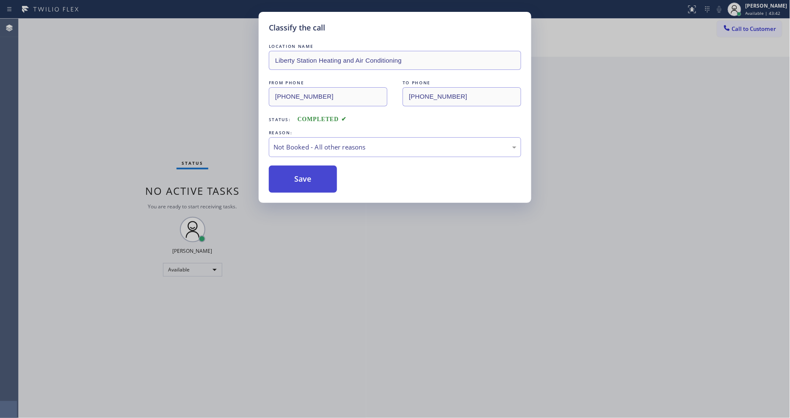
click at [312, 178] on button "Save" at bounding box center [303, 179] width 68 height 27
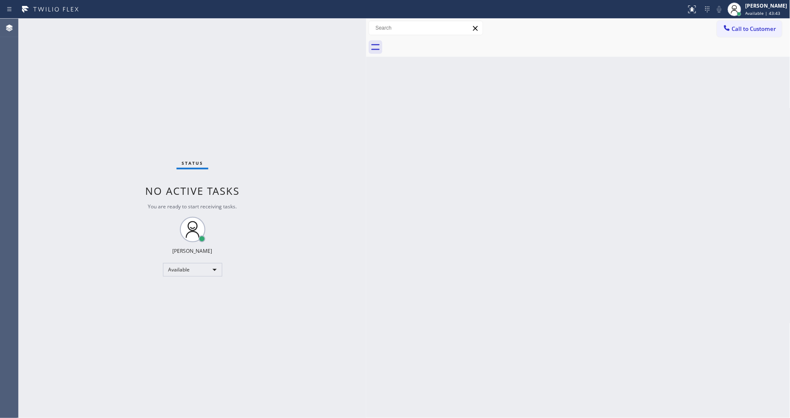
click at [116, 25] on div "Status No active tasks You are ready to start receiving tasks. [PERSON_NAME] Av…" at bounding box center [193, 218] width 348 height 399
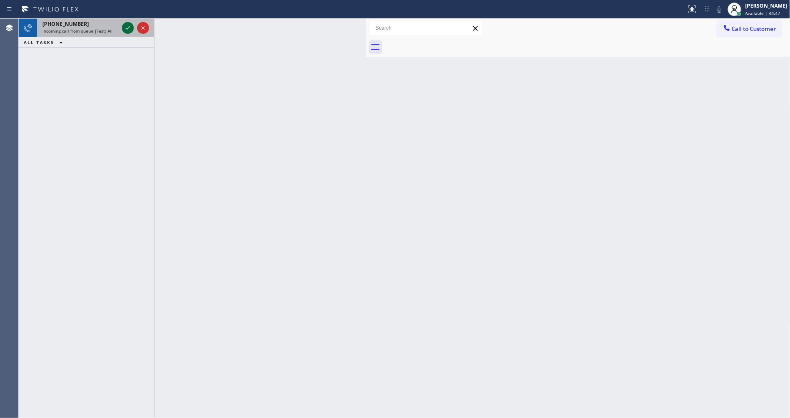
click at [126, 27] on icon at bounding box center [128, 28] width 10 height 10
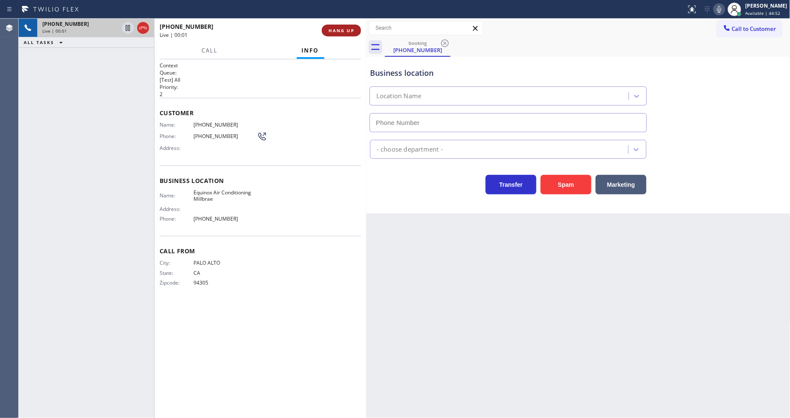
click at [343, 25] on button "HANG UP" at bounding box center [341, 31] width 39 height 12
type input "(650) 360-9466"
click at [343, 30] on span "HANG UP" at bounding box center [341, 31] width 26 height 6
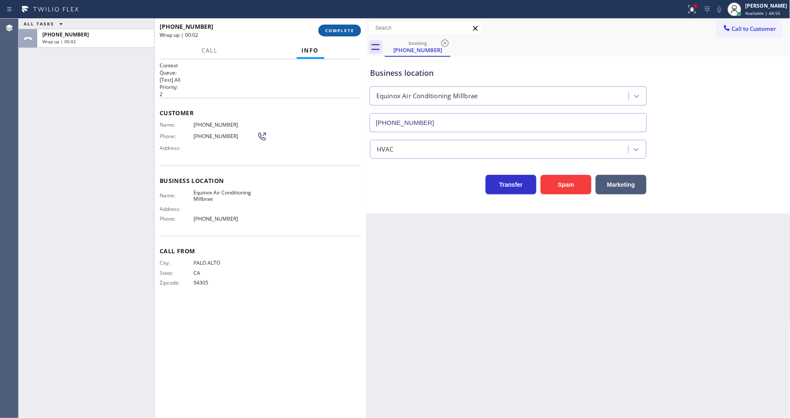
click at [357, 33] on button "COMPLETE" at bounding box center [339, 31] width 43 height 12
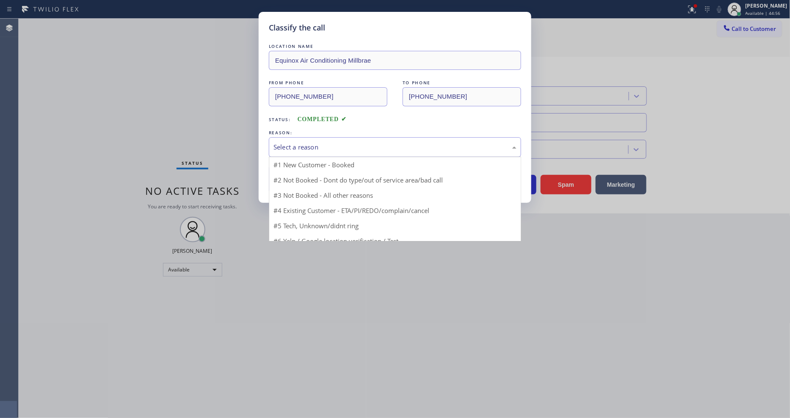
click at [306, 145] on div "Select a reason" at bounding box center [394, 147] width 243 height 10
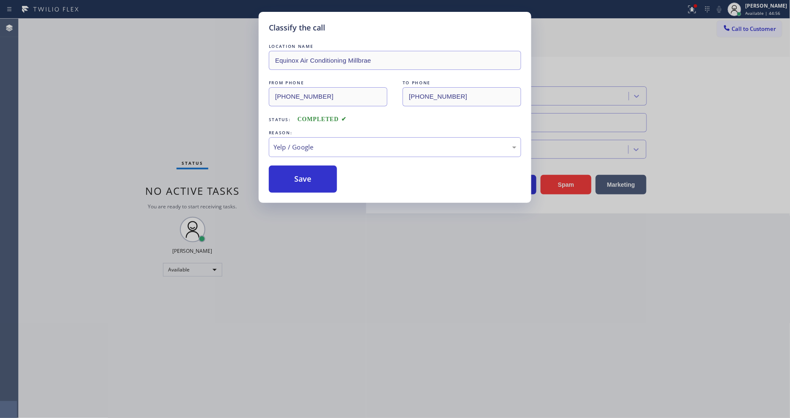
drag, startPoint x: 289, startPoint y: 218, endPoint x: 291, endPoint y: 196, distance: 22.5
click at [293, 175] on button "Save" at bounding box center [303, 179] width 68 height 27
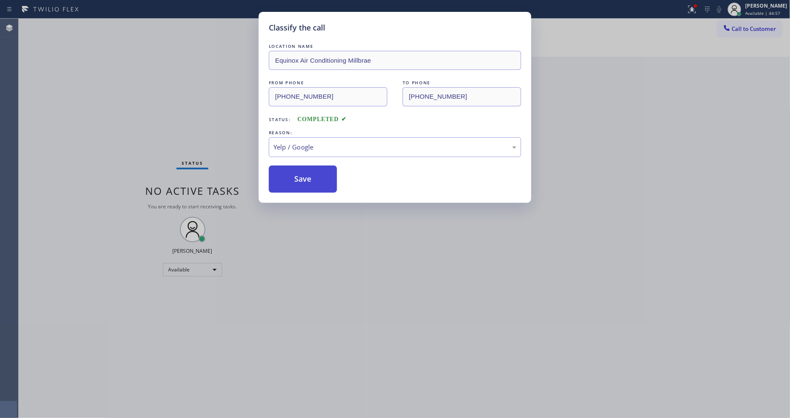
click at [293, 175] on button "Save" at bounding box center [303, 179] width 68 height 27
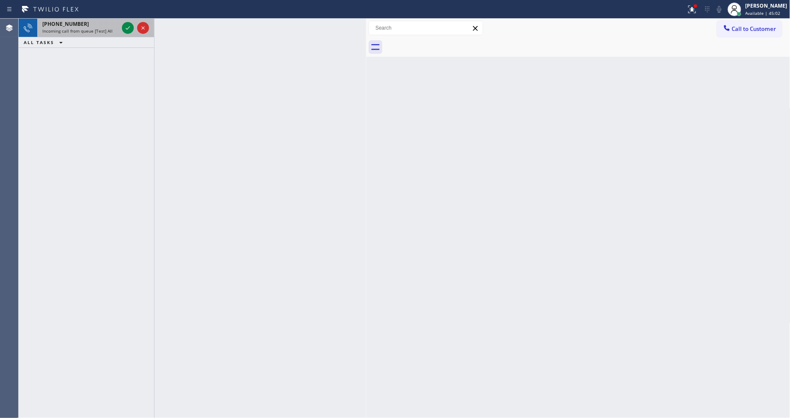
click at [126, 21] on div at bounding box center [135, 28] width 30 height 19
click at [126, 27] on icon at bounding box center [128, 28] width 10 height 10
click at [128, 25] on icon at bounding box center [128, 28] width 10 height 10
click at [125, 30] on icon at bounding box center [128, 28] width 10 height 10
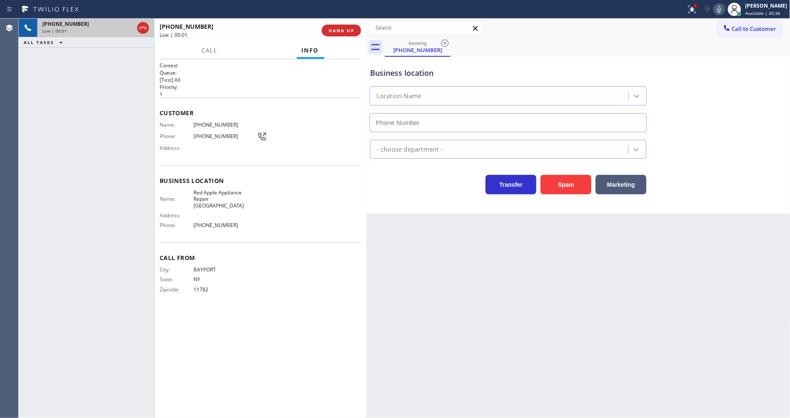
type input "(347) 696-9818"
click at [163, 76] on p "[Test] All" at bounding box center [260, 79] width 201 height 7
click at [350, 32] on span "HANG UP" at bounding box center [341, 31] width 26 height 6
click at [348, 32] on span "HANG UP" at bounding box center [341, 31] width 26 height 6
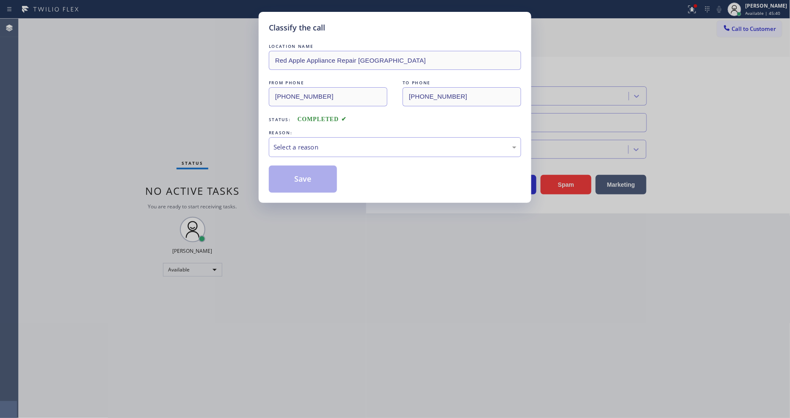
click at [311, 137] on div "Select a reason" at bounding box center [395, 147] width 252 height 20
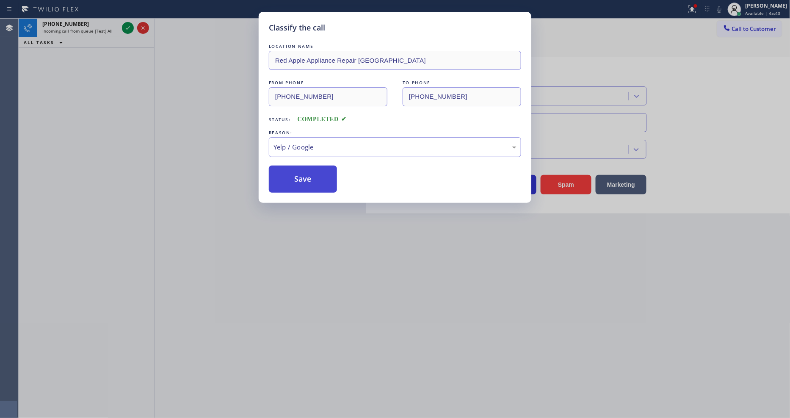
click at [308, 174] on button "Save" at bounding box center [303, 179] width 68 height 27
click at [307, 174] on button "Save" at bounding box center [303, 179] width 68 height 27
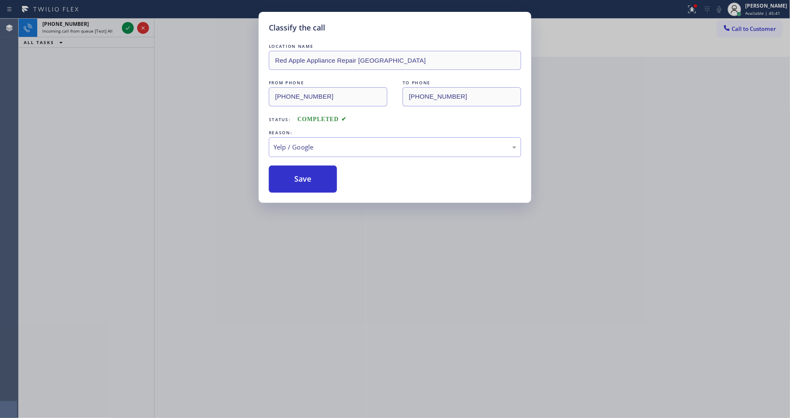
click at [127, 24] on icon at bounding box center [128, 28] width 10 height 10
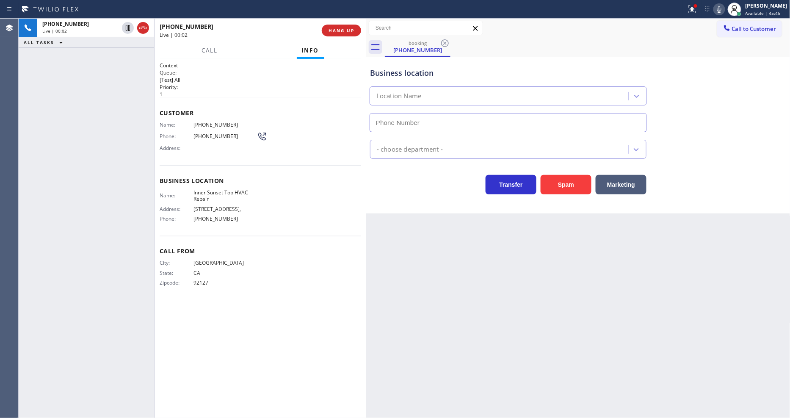
type input "(415) 592-6313"
drag, startPoint x: 606, startPoint y: 276, endPoint x: 510, endPoint y: 261, distance: 97.6
click at [605, 276] on div "Back to Dashboard Change Sender ID Customers Technicians Select a contact Outbo…" at bounding box center [578, 218] width 424 height 399
click at [218, 189] on span "Inner Sunset Top HVAC Repair" at bounding box center [224, 195] width 63 height 13
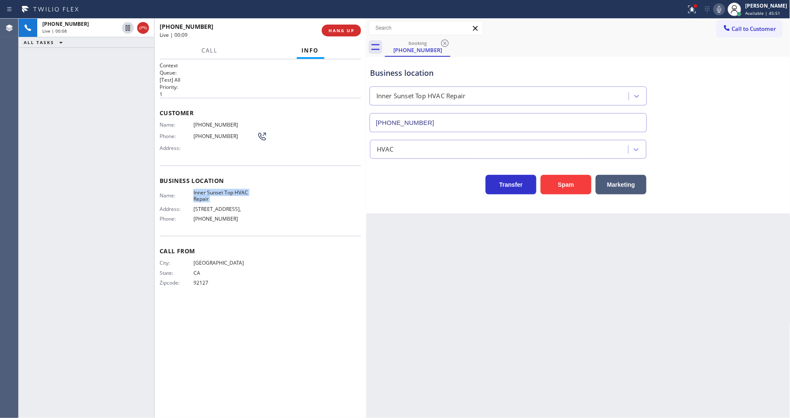
click at [218, 189] on span "Inner Sunset Top HVAC Repair" at bounding box center [224, 195] width 63 height 13
copy span "Inner Sunset Top HVAC Repair"
click at [154, 143] on div at bounding box center [154, 218] width 0 height 399
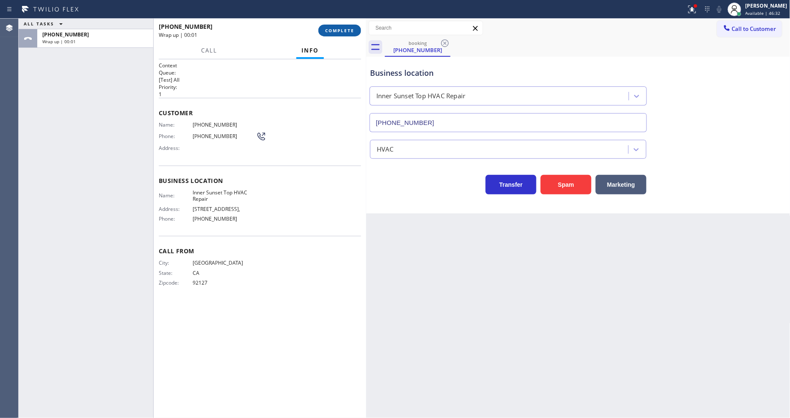
click at [346, 31] on span "COMPLETE" at bounding box center [339, 31] width 29 height 6
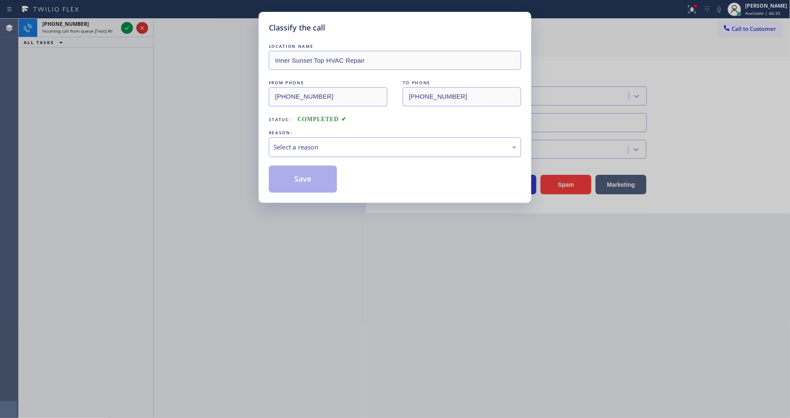
click at [315, 146] on div "Select a reason" at bounding box center [394, 147] width 243 height 10
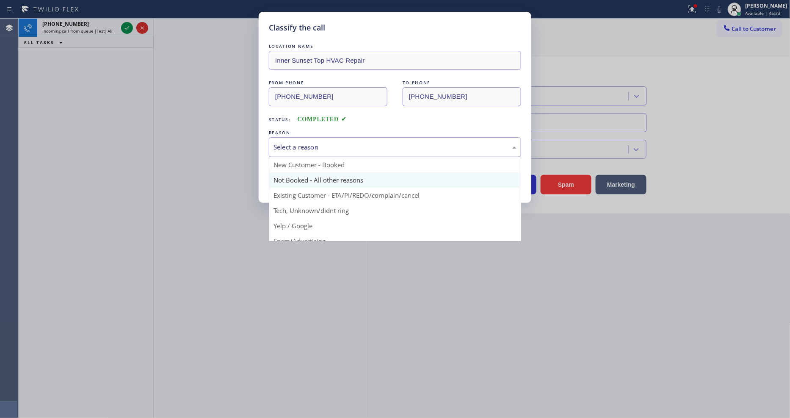
click at [309, 179] on button "Save" at bounding box center [303, 179] width 68 height 27
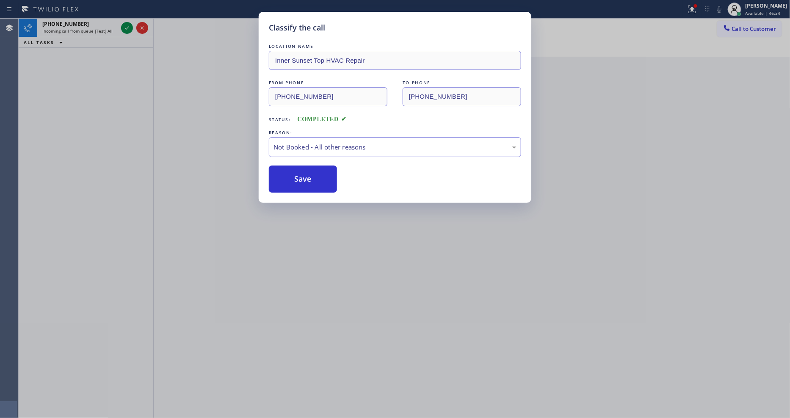
click at [126, 27] on div "Classify the call LOCATION NAME Bestway Appliance Repair [GEOGRAPHIC_DATA] FROM…" at bounding box center [404, 218] width 771 height 399
click at [126, 27] on icon at bounding box center [127, 28] width 10 height 10
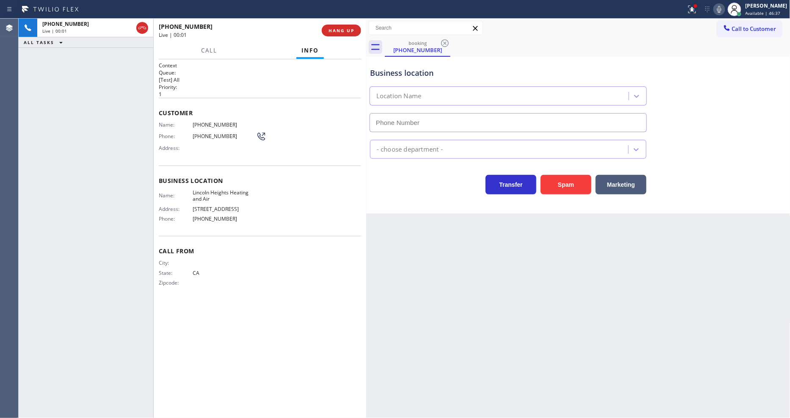
type input "[PHONE_NUMBER]"
click at [144, 115] on div "+16266215912 Live | 00:05 ALL TASKS ALL TASKS ACTIVE TASKS TASKS IN WRAP UP" at bounding box center [86, 218] width 135 height 399
click at [342, 29] on span "HANG UP" at bounding box center [341, 31] width 26 height 6
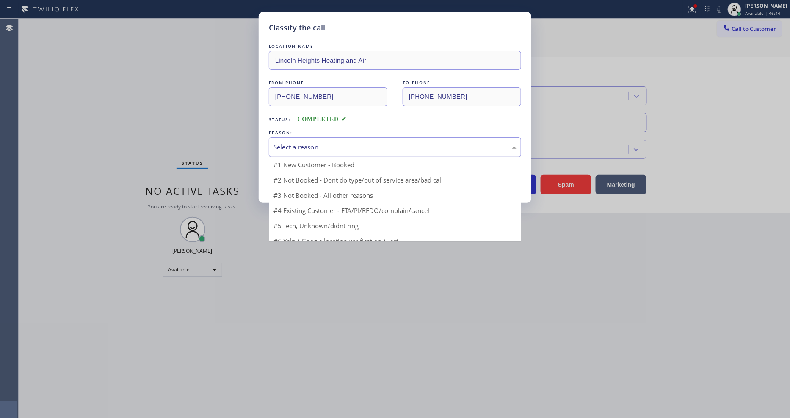
click at [319, 137] on div "Select a reason" at bounding box center [395, 147] width 252 height 20
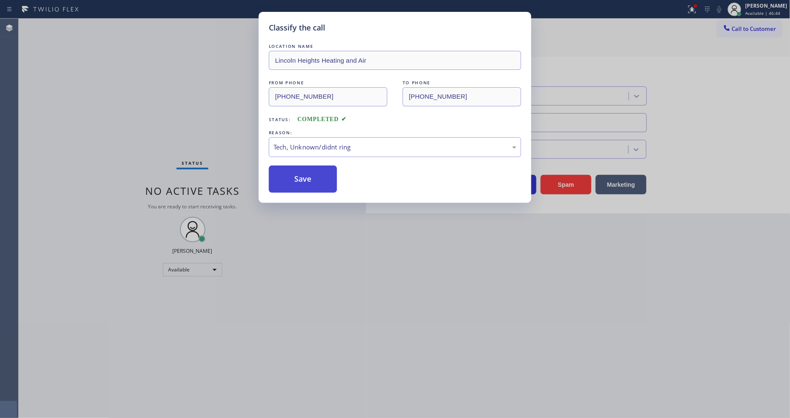
click at [316, 179] on button "Save" at bounding box center [303, 179] width 68 height 27
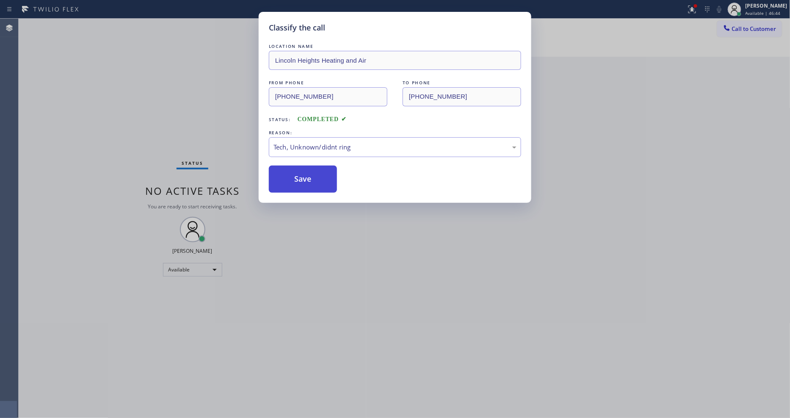
click at [315, 179] on button "Save" at bounding box center [303, 179] width 68 height 27
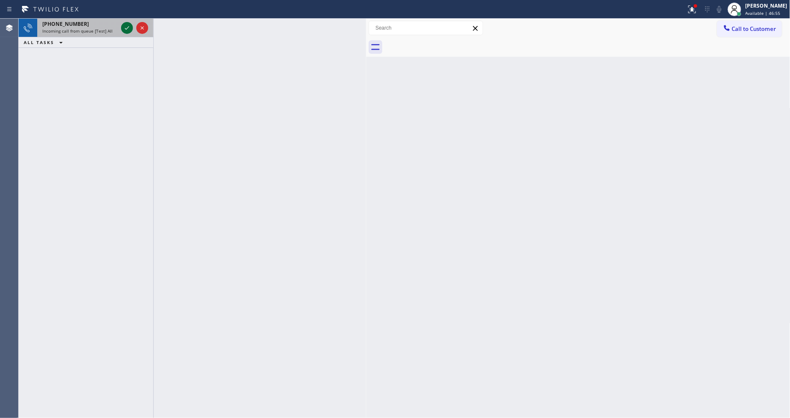
click at [129, 26] on icon at bounding box center [127, 28] width 10 height 10
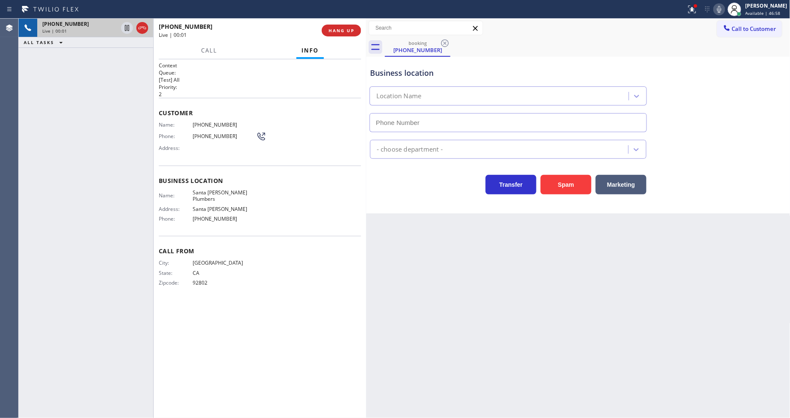
type input "[PHONE_NUMBER]"
drag, startPoint x: 483, startPoint y: 281, endPoint x: 477, endPoint y: 277, distance: 6.7
click at [483, 281] on div "Back to Dashboard Change Sender ID Customers Technicians Select a contact Outbo…" at bounding box center [578, 218] width 424 height 399
click at [226, 189] on span "Santa [PERSON_NAME] Plumbers" at bounding box center [224, 195] width 63 height 13
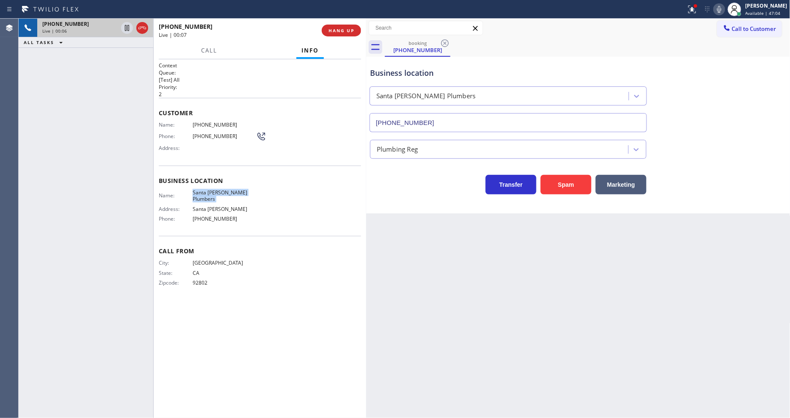
click at [226, 189] on span "Santa [PERSON_NAME] Plumbers" at bounding box center [224, 195] width 63 height 13
copy span "Santa [PERSON_NAME] Plumbers"
click at [213, 124] on span "(562) 668-1904" at bounding box center [224, 124] width 63 height 6
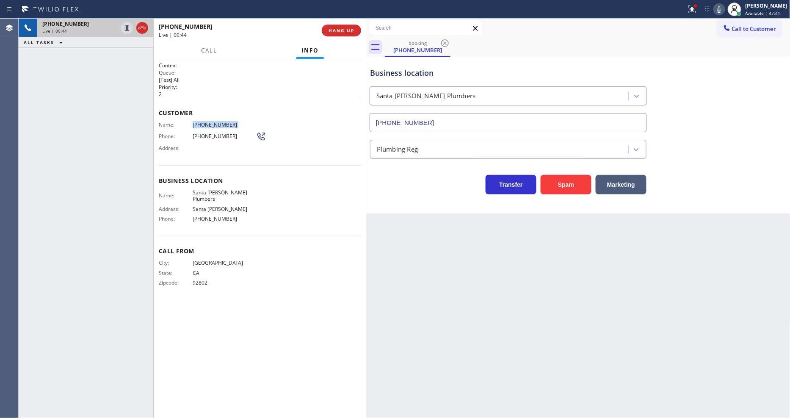
copy span "(562) 668-1904"
click at [125, 25] on icon at bounding box center [127, 28] width 4 height 6
click at [724, 7] on icon at bounding box center [719, 9] width 10 height 10
drag, startPoint x: 126, startPoint y: 25, endPoint x: 619, endPoint y: 23, distance: 493.2
click at [126, 25] on icon at bounding box center [127, 28] width 6 height 6
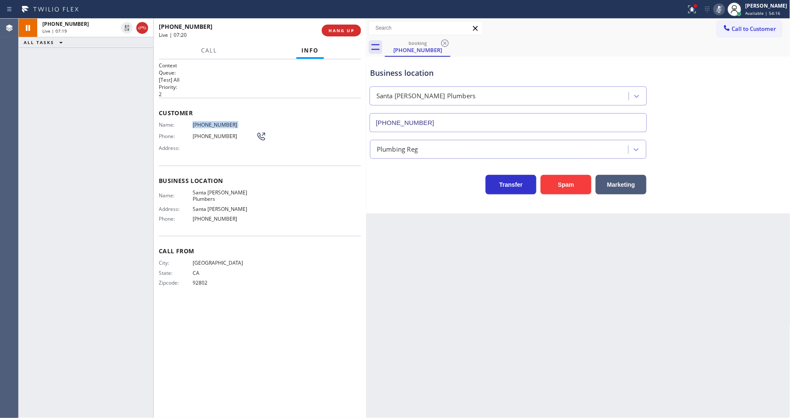
click at [722, 8] on icon at bounding box center [719, 9] width 10 height 10
click at [696, 10] on icon at bounding box center [692, 10] width 8 height 8
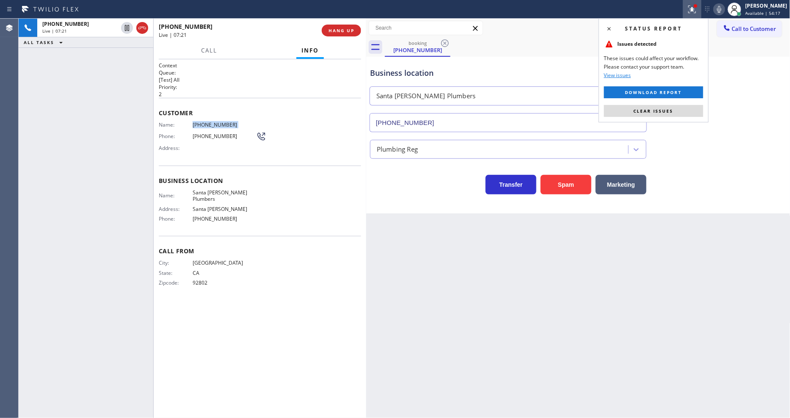
click at [668, 113] on span "Clear issues" at bounding box center [654, 111] width 40 height 6
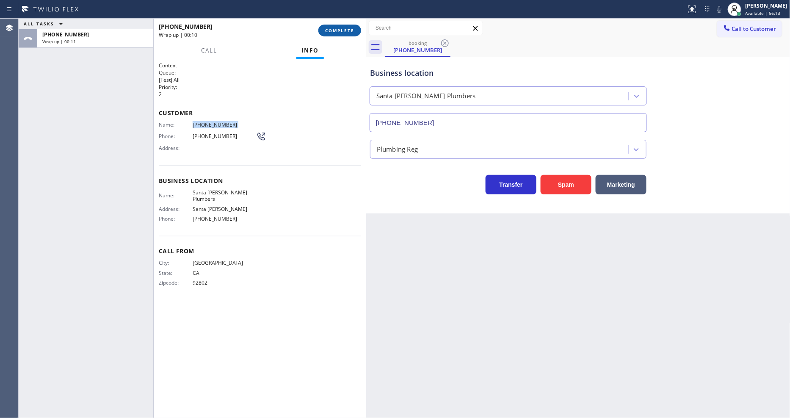
click at [318, 27] on div "+15626681904 Wrap up | 00:10 COMPLETE" at bounding box center [260, 30] width 202 height 22
click at [336, 22] on div "+15626681904 Wrap up | 00:11 COMPLETE" at bounding box center [260, 30] width 202 height 22
click at [336, 29] on span "COMPLETE" at bounding box center [339, 31] width 29 height 6
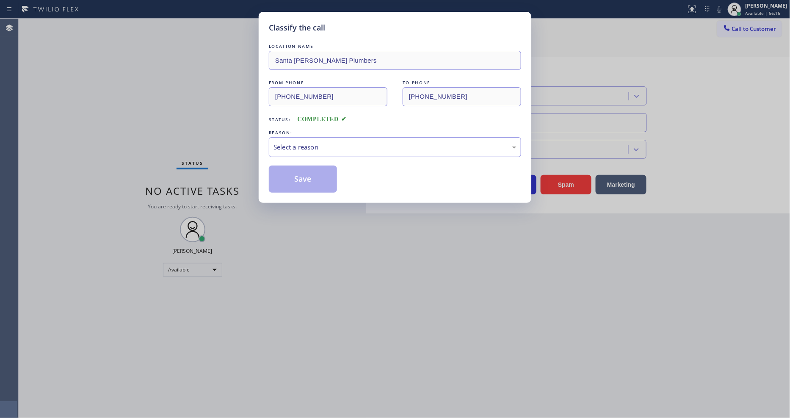
click at [304, 149] on div "Select a reason" at bounding box center [394, 147] width 243 height 10
click at [298, 173] on button "Save" at bounding box center [303, 179] width 68 height 27
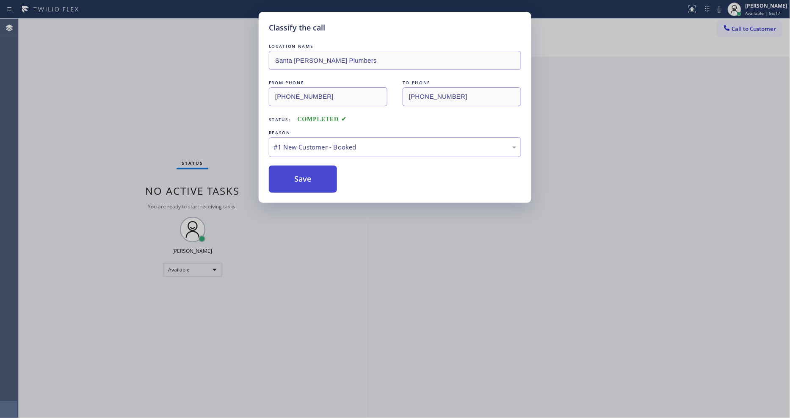
click at [298, 173] on button "Save" at bounding box center [303, 179] width 68 height 27
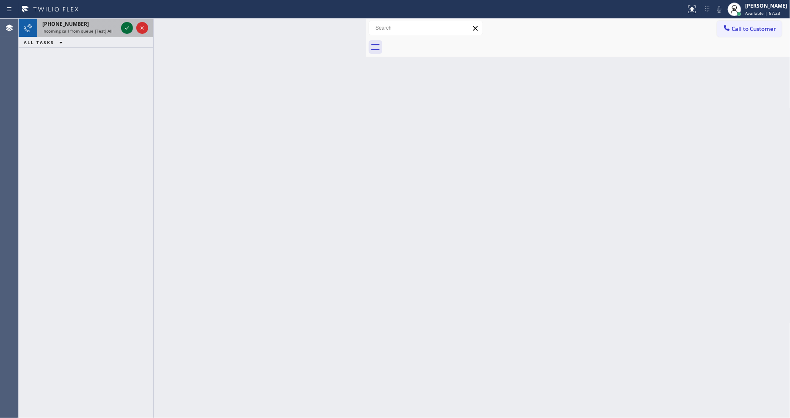
click at [125, 30] on icon at bounding box center [127, 28] width 10 height 10
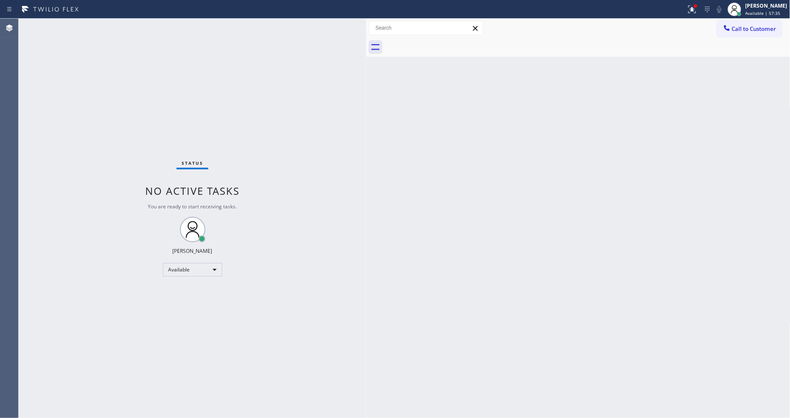
click at [475, 246] on div "Back to Dashboard Change Sender ID Customers Technicians Select a contact Outbo…" at bounding box center [578, 218] width 424 height 399
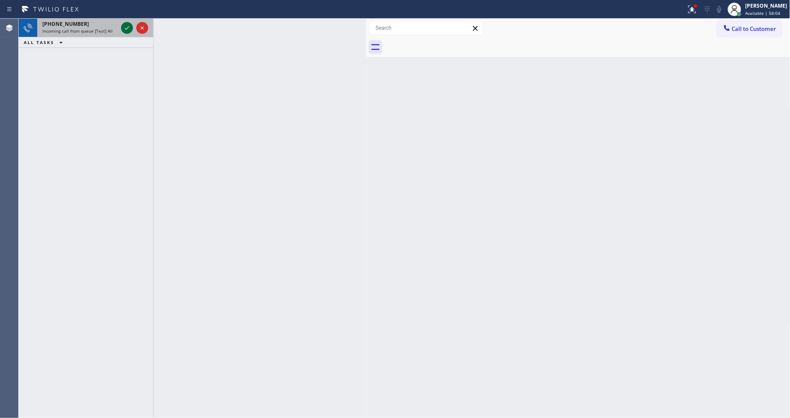
click at [129, 26] on icon at bounding box center [127, 28] width 10 height 10
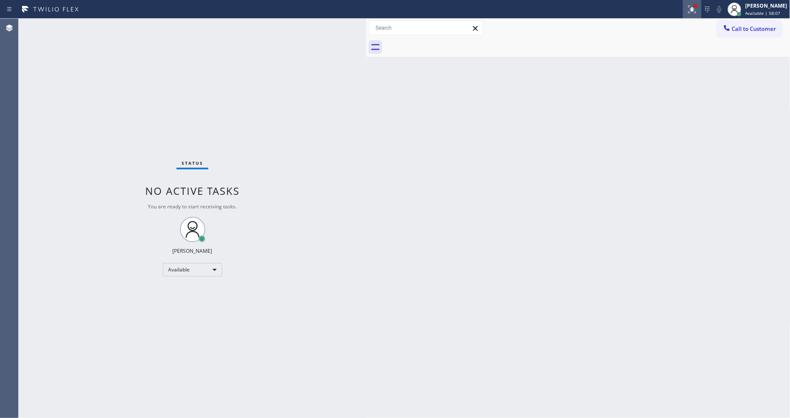
click at [690, 9] on div at bounding box center [692, 9] width 19 height 10
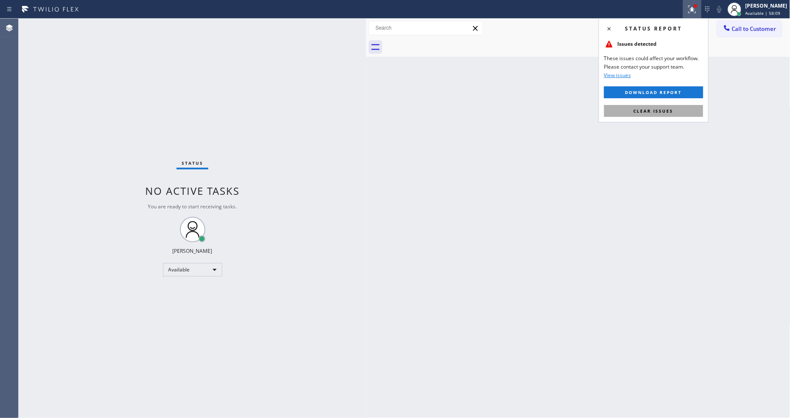
click at [640, 108] on span "Clear issues" at bounding box center [654, 111] width 40 height 6
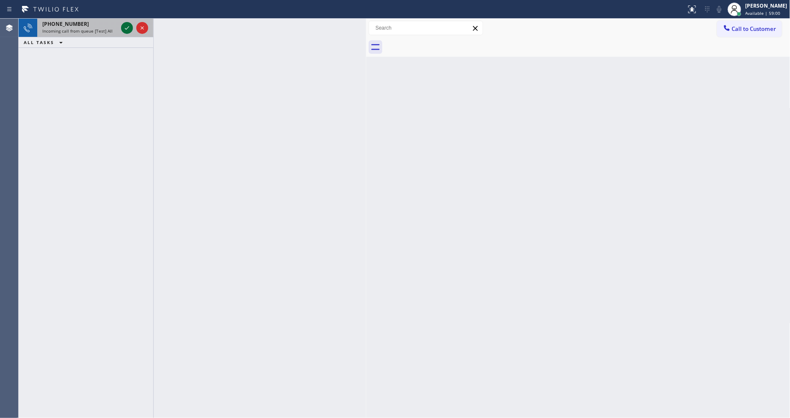
click at [128, 27] on icon at bounding box center [127, 28] width 10 height 10
click at [127, 29] on icon at bounding box center [127, 28] width 10 height 10
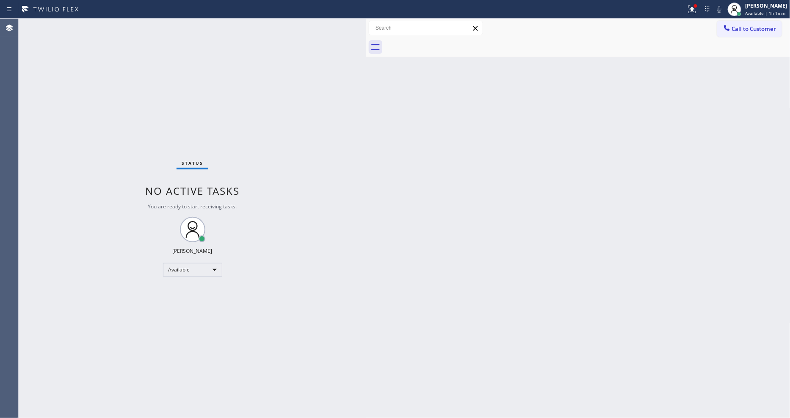
drag, startPoint x: 695, startPoint y: 7, endPoint x: 682, endPoint y: 37, distance: 33.0
click at [695, 7] on icon at bounding box center [692, 8] width 5 height 3
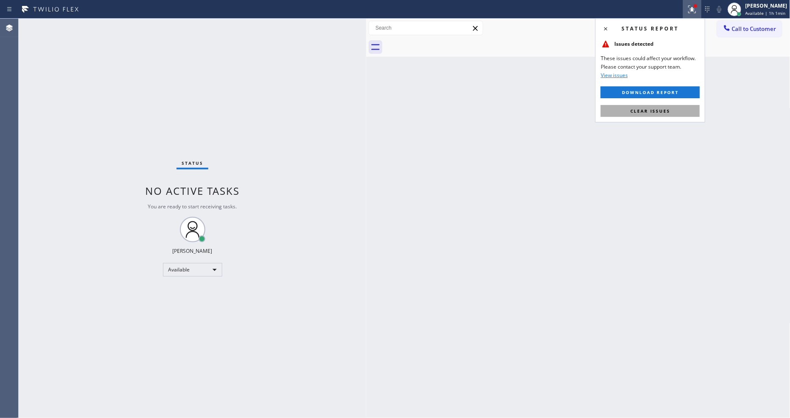
click at [671, 112] on button "Clear issues" at bounding box center [650, 111] width 99 height 12
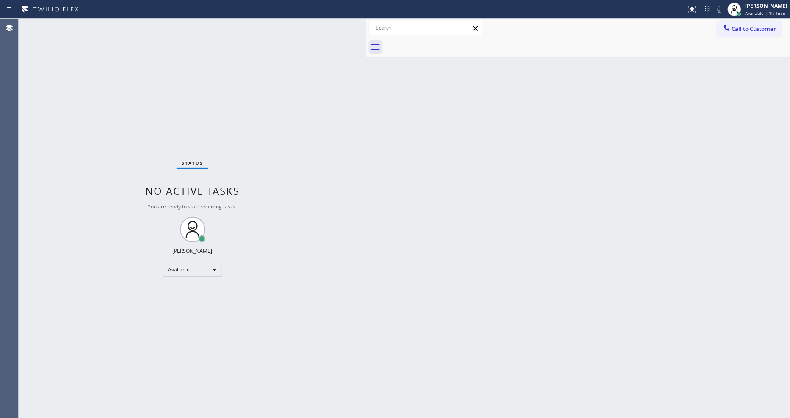
click at [112, 24] on div "Status No active tasks You are ready to start receiving tasks. [PERSON_NAME] Av…" at bounding box center [193, 218] width 348 height 399
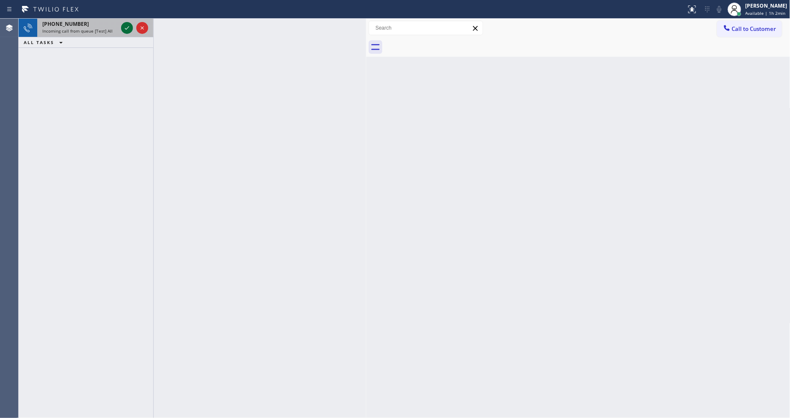
click at [128, 23] on icon at bounding box center [127, 28] width 10 height 10
click at [122, 28] on icon at bounding box center [127, 28] width 10 height 10
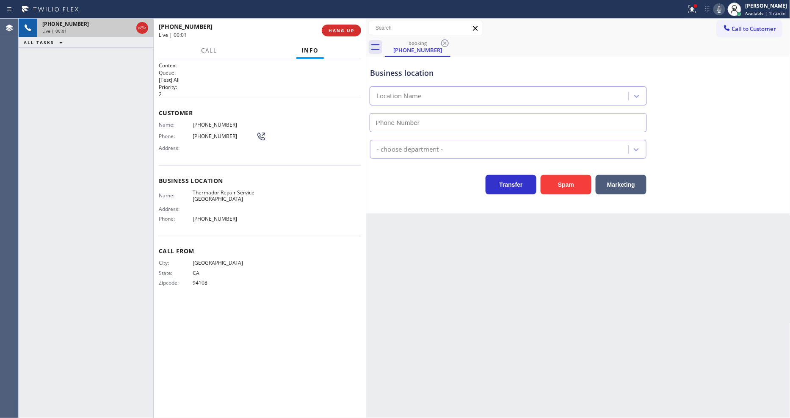
type input "(415) 687-2371"
click at [334, 30] on span "HANG UP" at bounding box center [341, 31] width 26 height 6
click at [335, 30] on span "HANG UP" at bounding box center [341, 31] width 26 height 6
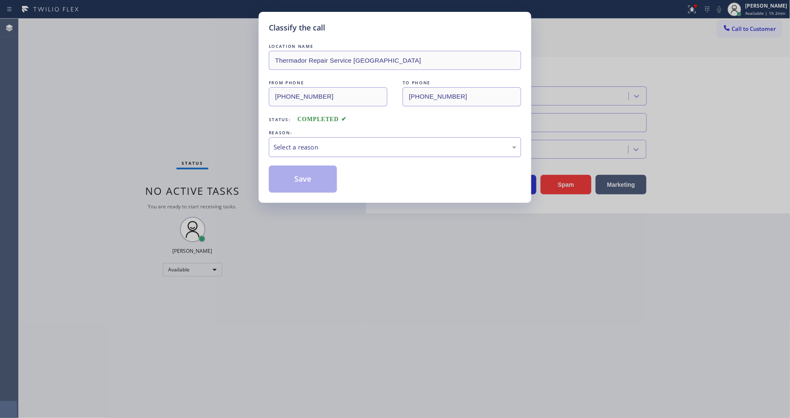
click at [307, 146] on div "Select a reason" at bounding box center [394, 147] width 243 height 10
click at [314, 185] on button "Save" at bounding box center [303, 179] width 68 height 27
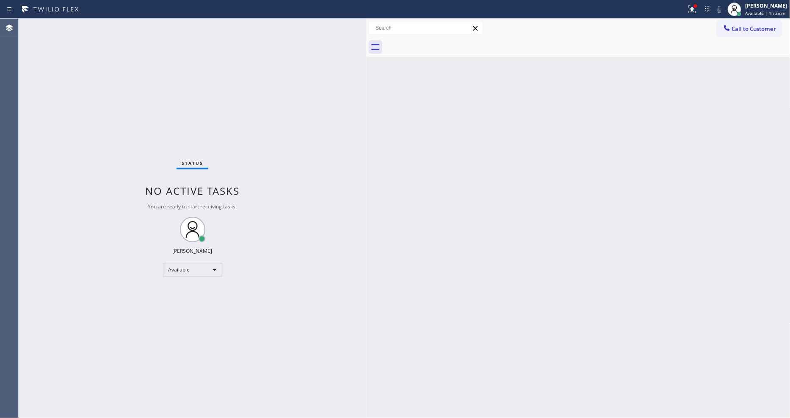
click at [109, 23] on div "Status No active tasks You are ready to start receiving tasks. [PERSON_NAME] Av…" at bounding box center [193, 218] width 348 height 399
click at [696, 13] on icon at bounding box center [692, 9] width 10 height 10
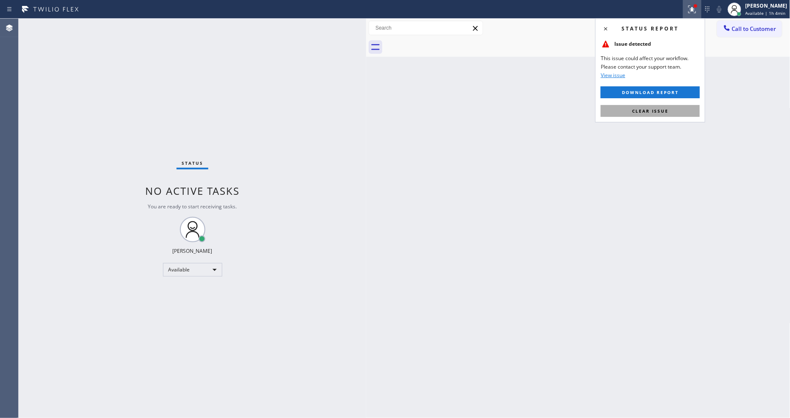
click at [684, 114] on button "Clear issue" at bounding box center [650, 111] width 99 height 12
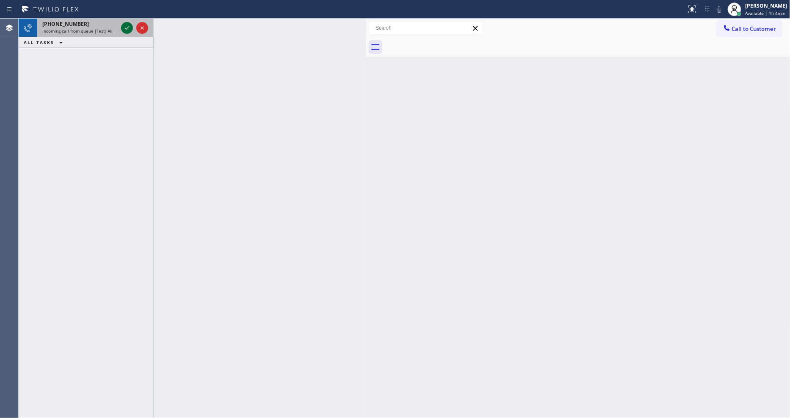
click at [121, 27] on div at bounding box center [134, 28] width 30 height 19
click at [121, 27] on div at bounding box center [127, 28] width 12 height 10
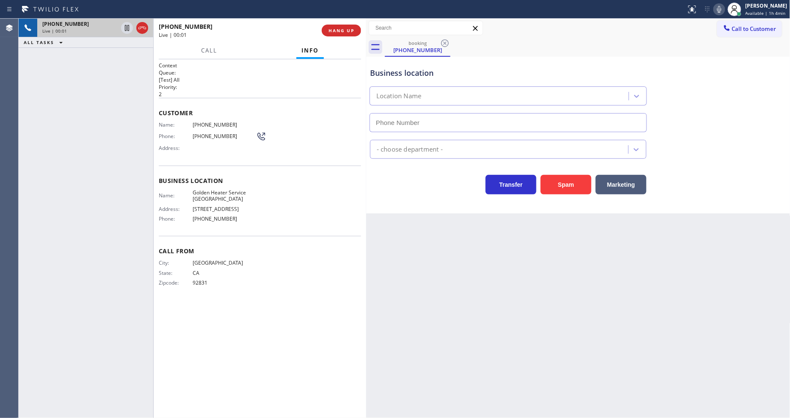
type input "(714) 604-2337"
click at [467, 262] on div "Back to Dashboard Change Sender ID Customers Technicians Select a contact Outbo…" at bounding box center [578, 218] width 424 height 399
click at [336, 28] on span "HANG UP" at bounding box center [341, 31] width 26 height 6
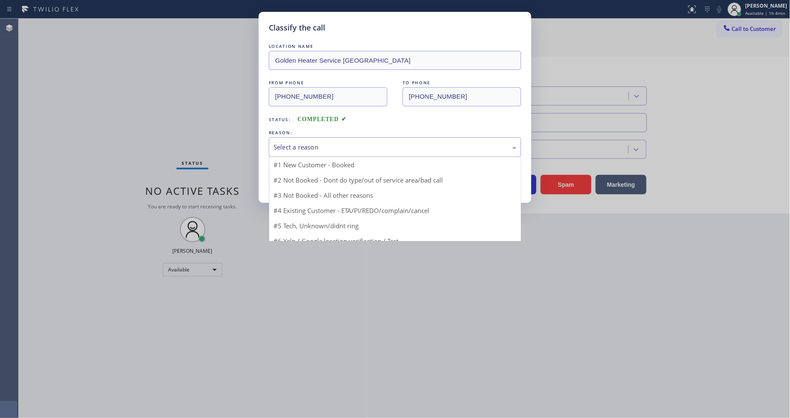
click at [343, 143] on div "Select a reason" at bounding box center [394, 147] width 243 height 10
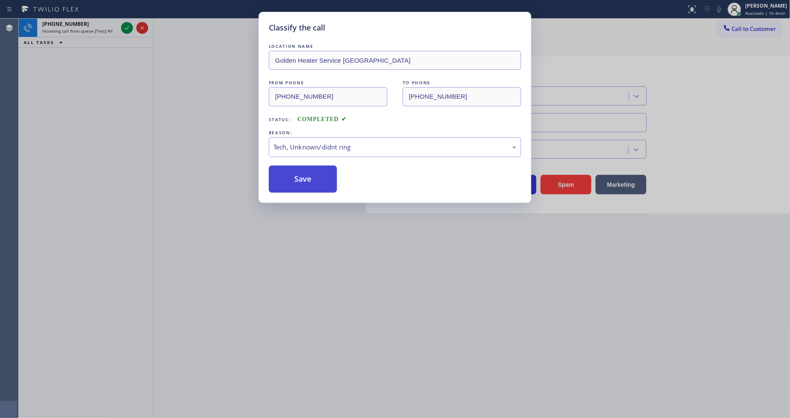
click at [320, 179] on button "Save" at bounding box center [303, 179] width 68 height 27
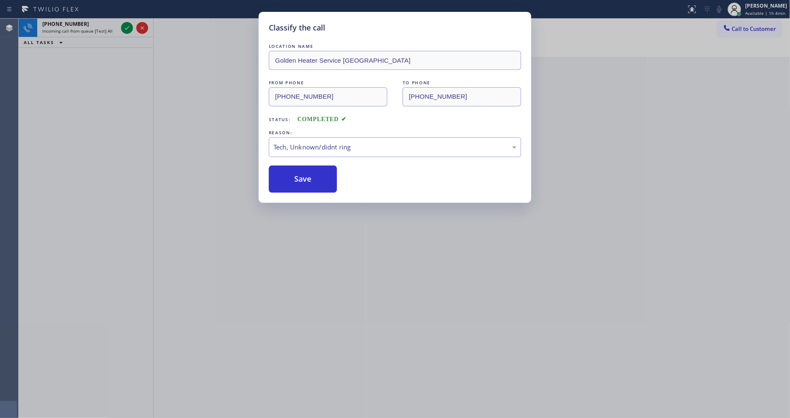
click at [123, 28] on div "Classify the call LOCATION NAME Bestway Appliance Repair [GEOGRAPHIC_DATA] FROM…" at bounding box center [404, 218] width 771 height 399
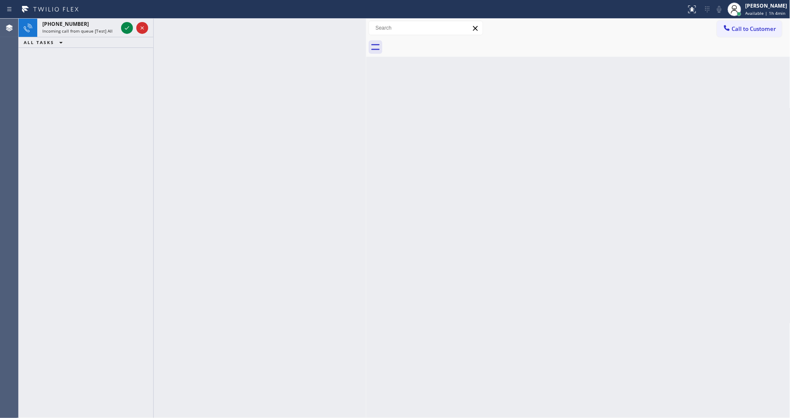
click at [123, 28] on icon at bounding box center [127, 28] width 10 height 10
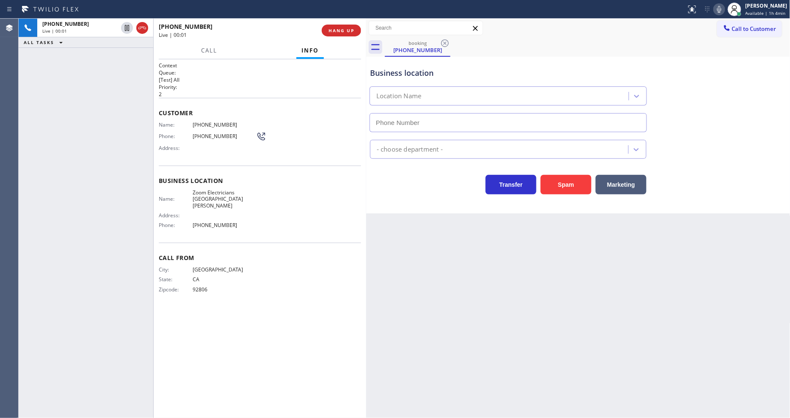
type input "(714) 786-1027"
click at [340, 33] on span "HANG UP" at bounding box center [341, 31] width 26 height 6
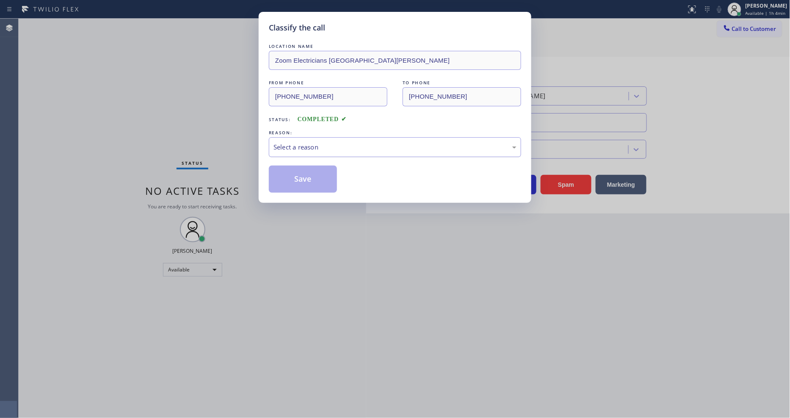
click at [343, 148] on div "Select a reason" at bounding box center [394, 147] width 243 height 10
click at [333, 181] on button "Save" at bounding box center [303, 179] width 68 height 27
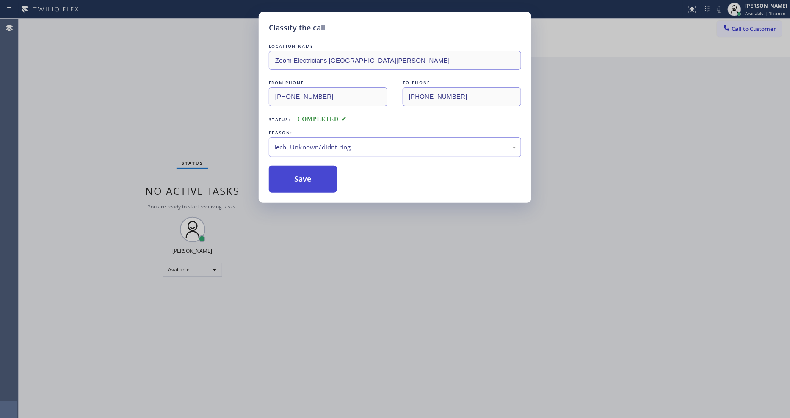
click at [333, 181] on button "Save" at bounding box center [303, 179] width 68 height 27
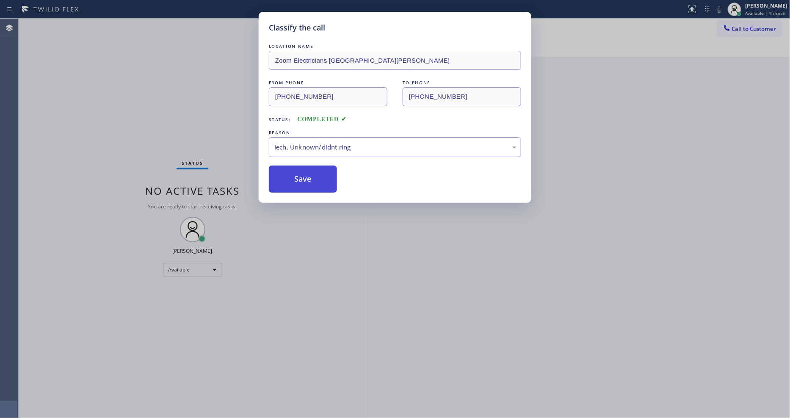
click at [333, 181] on button "Save" at bounding box center [303, 179] width 68 height 27
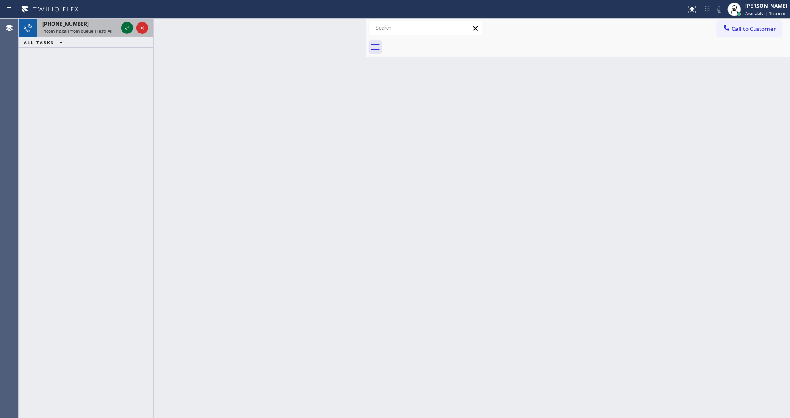
click at [128, 25] on div at bounding box center [134, 28] width 30 height 19
click at [128, 25] on icon at bounding box center [127, 28] width 10 height 10
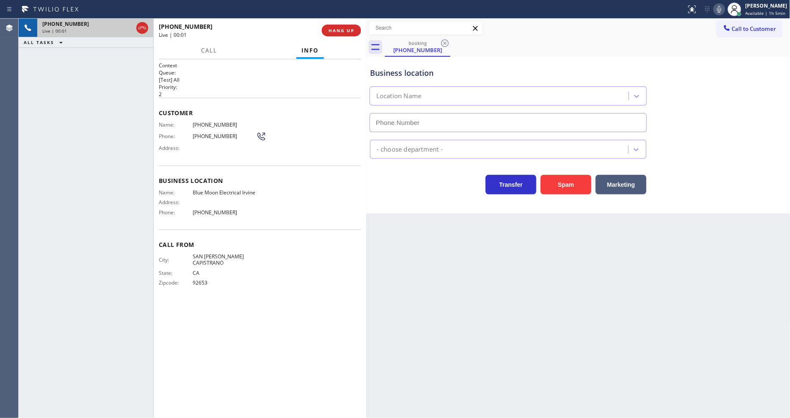
type input "(949) 438-5263"
click at [339, 26] on button "HANG UP" at bounding box center [341, 31] width 39 height 12
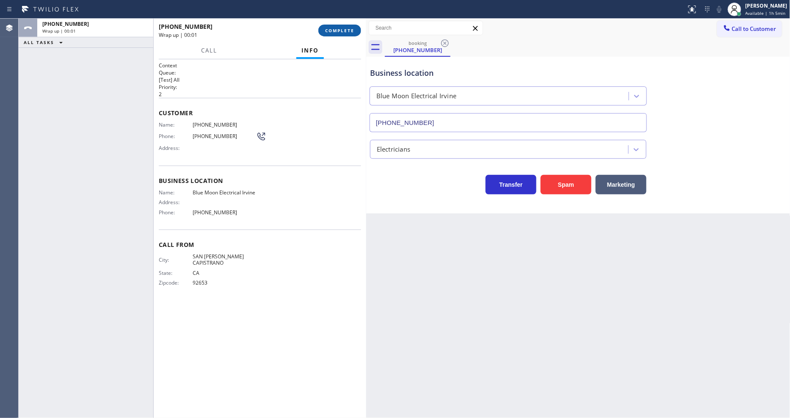
click at [339, 26] on button "COMPLETE" at bounding box center [339, 31] width 43 height 12
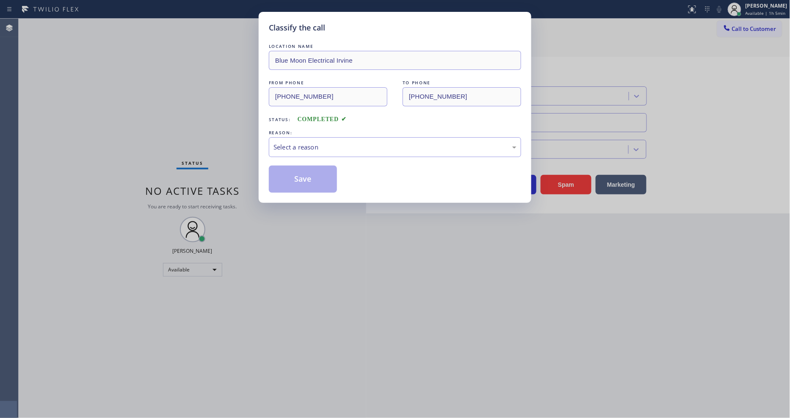
click at [339, 129] on div "REASON:" at bounding box center [395, 132] width 252 height 9
click at [335, 147] on div "Select a reason" at bounding box center [394, 147] width 243 height 10
drag, startPoint x: 326, startPoint y: 207, endPoint x: 326, endPoint y: 178, distance: 29.6
click at [326, 178] on button "Save" at bounding box center [303, 179] width 68 height 27
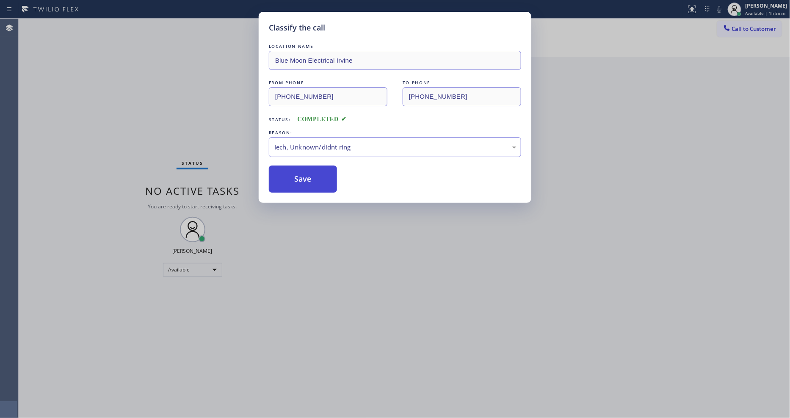
click at [326, 178] on button "Save" at bounding box center [303, 179] width 68 height 27
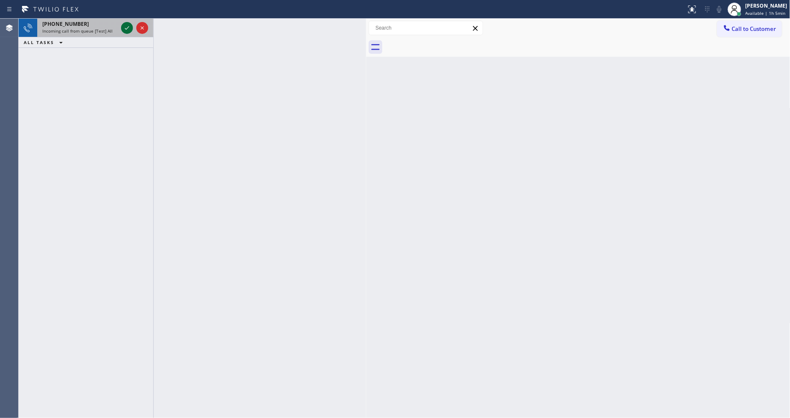
click at [127, 28] on icon at bounding box center [127, 27] width 4 height 3
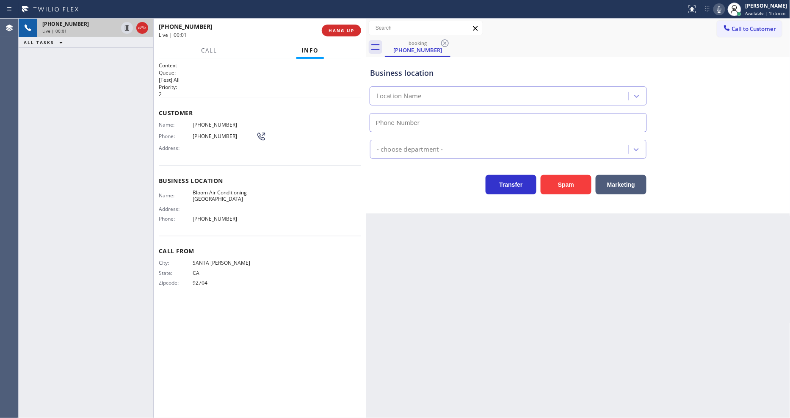
type input "(714) 599-8919"
click at [349, 33] on span "HANG UP" at bounding box center [341, 31] width 26 height 6
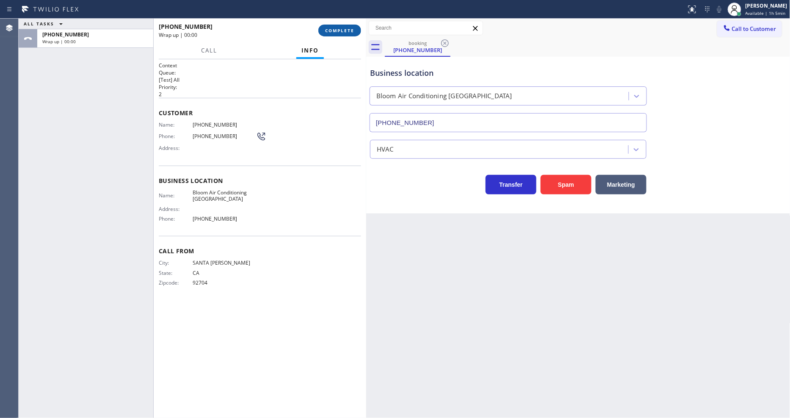
click at [349, 33] on span "COMPLETE" at bounding box center [339, 31] width 29 height 6
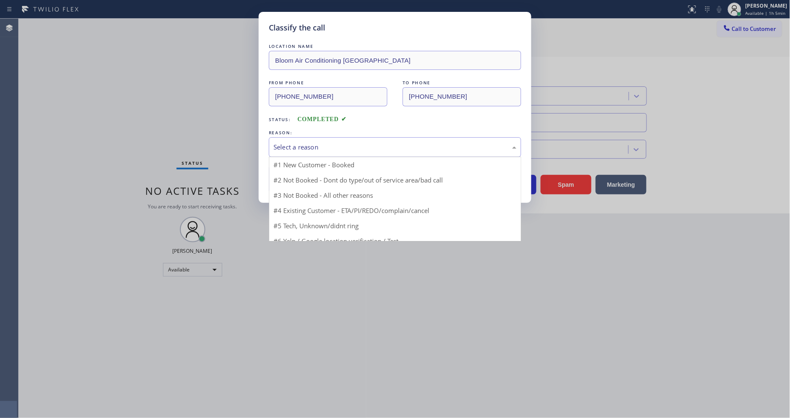
click at [335, 145] on div "Select a reason" at bounding box center [394, 147] width 243 height 10
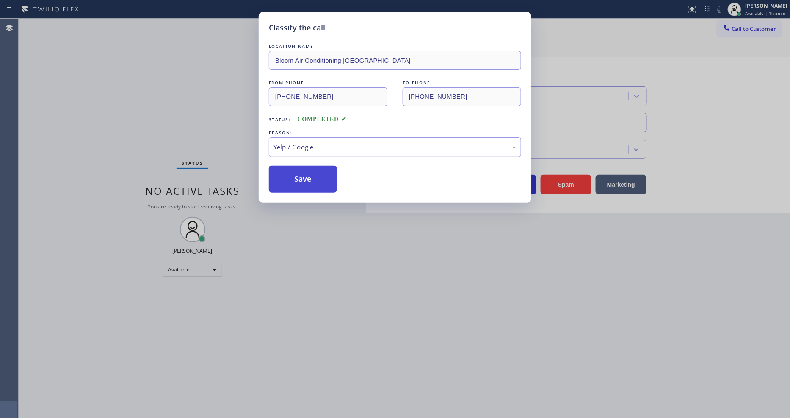
click at [310, 170] on button "Save" at bounding box center [303, 179] width 68 height 27
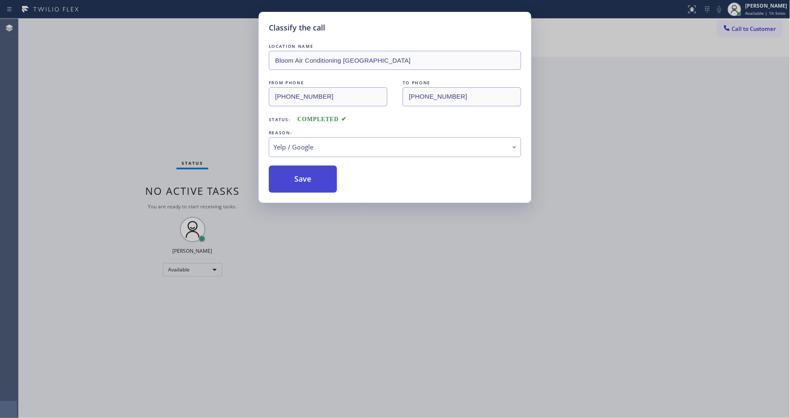
click at [310, 170] on button "Save" at bounding box center [303, 179] width 68 height 27
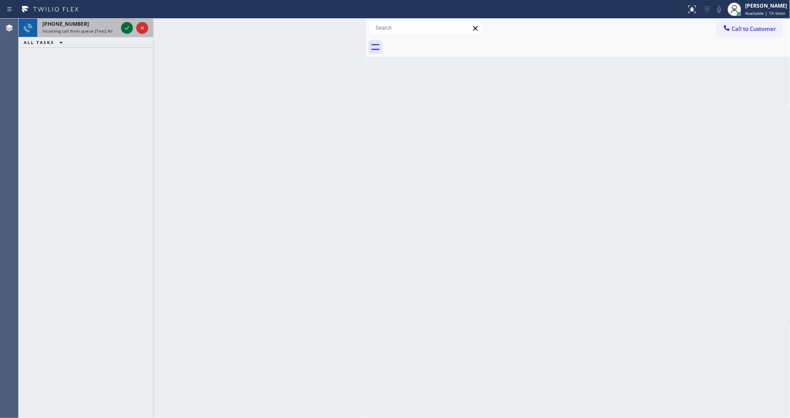
click at [128, 27] on icon at bounding box center [127, 27] width 4 height 3
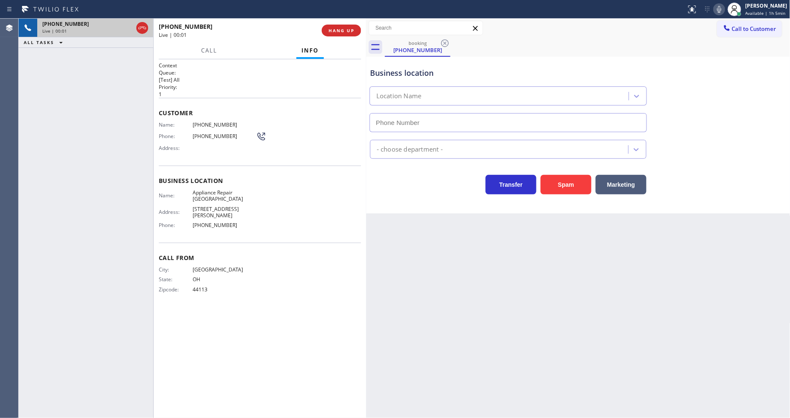
type input "[PHONE_NUMBER]"
click at [204, 189] on span "Appliance Repair [GEOGRAPHIC_DATA]" at bounding box center [224, 195] width 63 height 13
copy span "Appliance Repair [GEOGRAPHIC_DATA]"
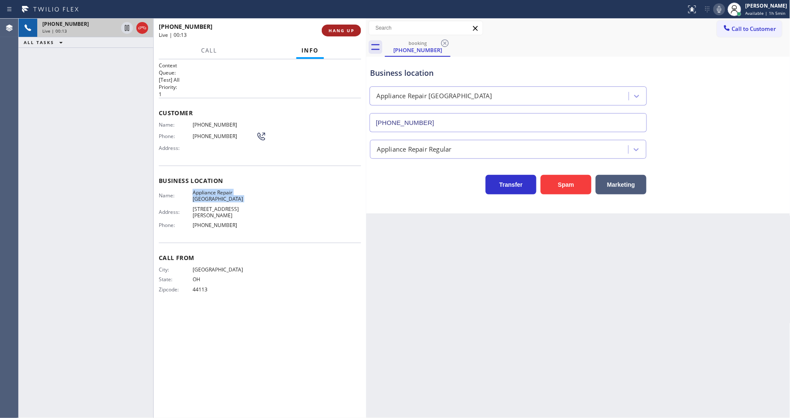
click at [345, 28] on span "HANG UP" at bounding box center [341, 31] width 26 height 6
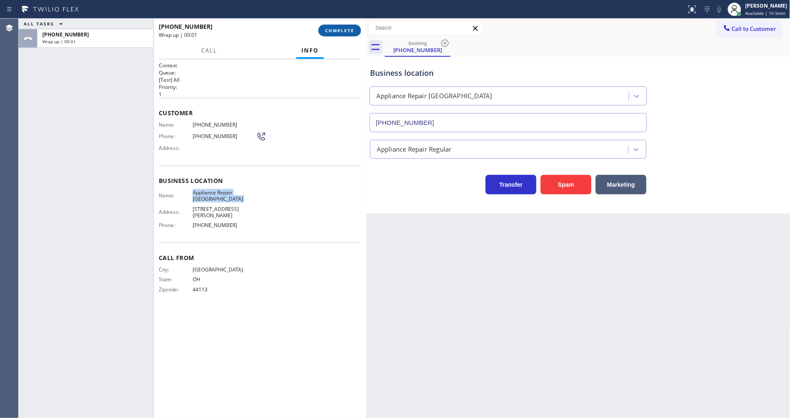
click at [345, 28] on span "COMPLETE" at bounding box center [339, 31] width 29 height 6
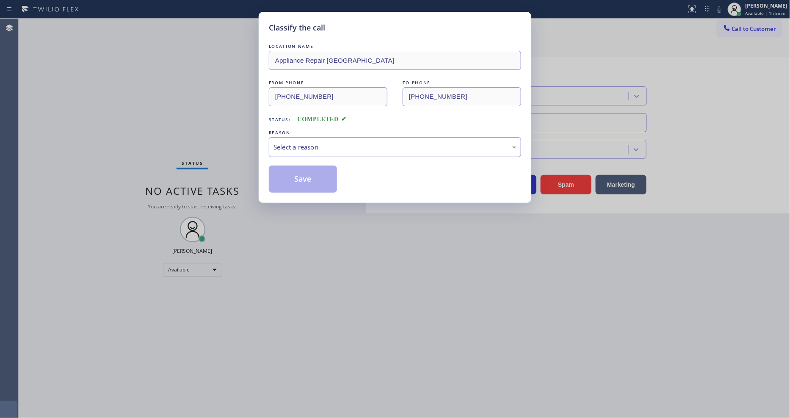
click at [303, 145] on div "Select a reason" at bounding box center [394, 147] width 243 height 10
click at [303, 146] on div "Existing Customer - ETA/PI/REDO/complain/cancel" at bounding box center [394, 147] width 243 height 10
click at [297, 174] on button "Save" at bounding box center [303, 179] width 68 height 27
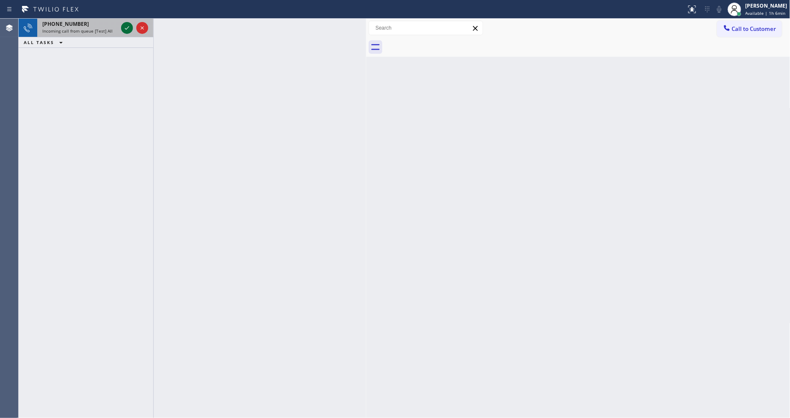
click at [129, 28] on icon at bounding box center [127, 28] width 10 height 10
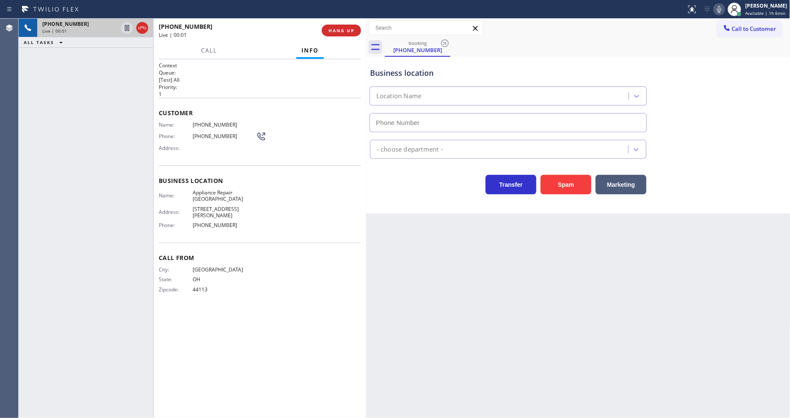
type input "[PHONE_NUMBER]"
click at [231, 189] on span "Appliance Repair [GEOGRAPHIC_DATA]" at bounding box center [224, 195] width 63 height 13
copy span "Appliance Repair [GEOGRAPHIC_DATA]"
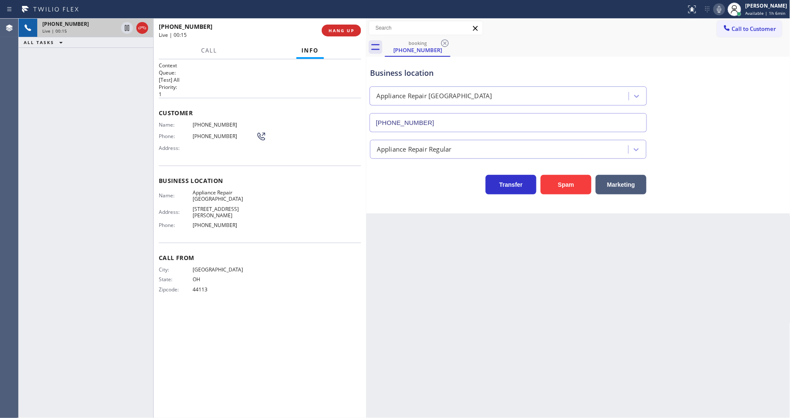
drag, startPoint x: 72, startPoint y: 113, endPoint x: 136, endPoint y: 96, distance: 66.1
click at [72, 113] on div "+12163571676 Live | 00:15 ALL TASKS ALL TASKS ACTIVE TASKS TASKS IN WRAP UP" at bounding box center [86, 218] width 135 height 399
click at [345, 30] on span "HANG UP" at bounding box center [341, 31] width 26 height 6
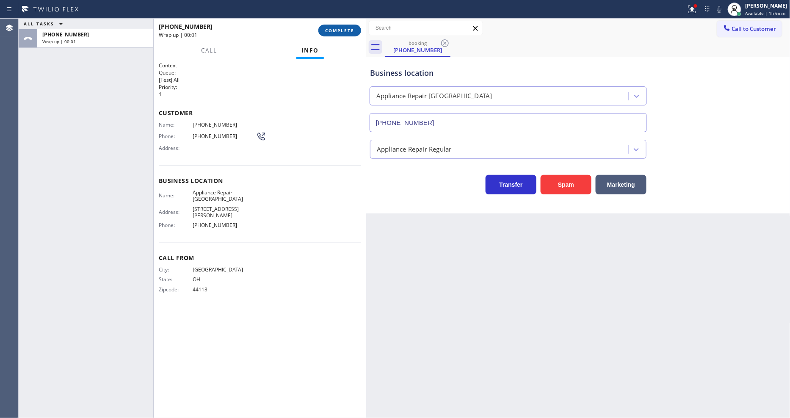
click at [343, 28] on span "COMPLETE" at bounding box center [339, 31] width 29 height 6
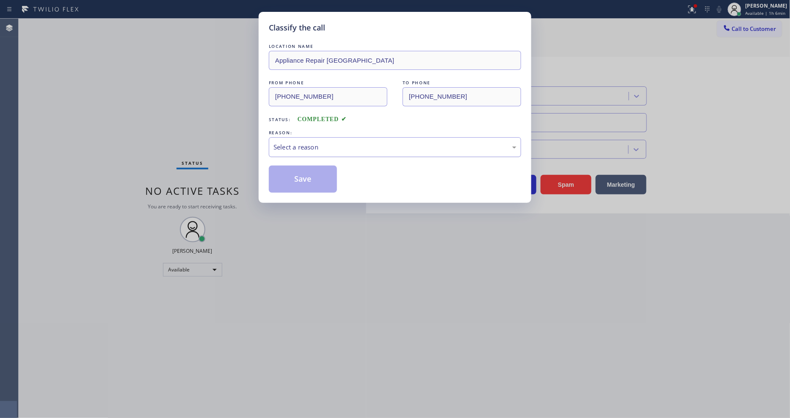
click at [306, 142] on div "Select a reason" at bounding box center [394, 147] width 243 height 10
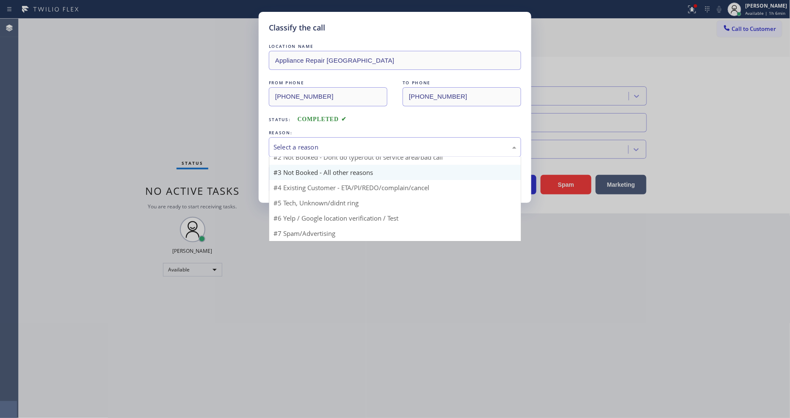
scroll to position [53, 0]
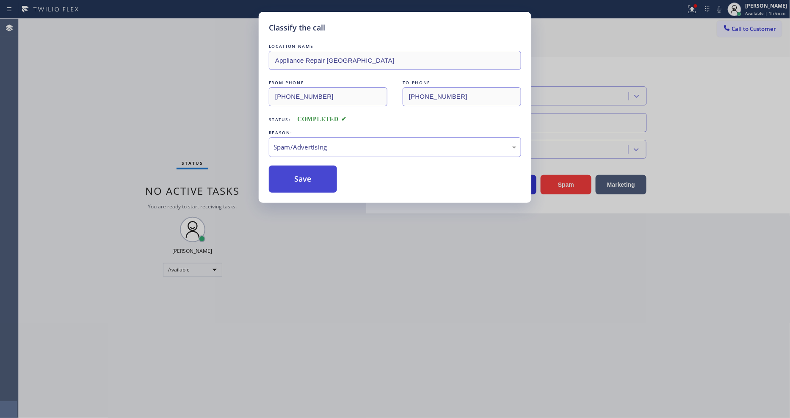
click at [298, 178] on button "Save" at bounding box center [303, 179] width 68 height 27
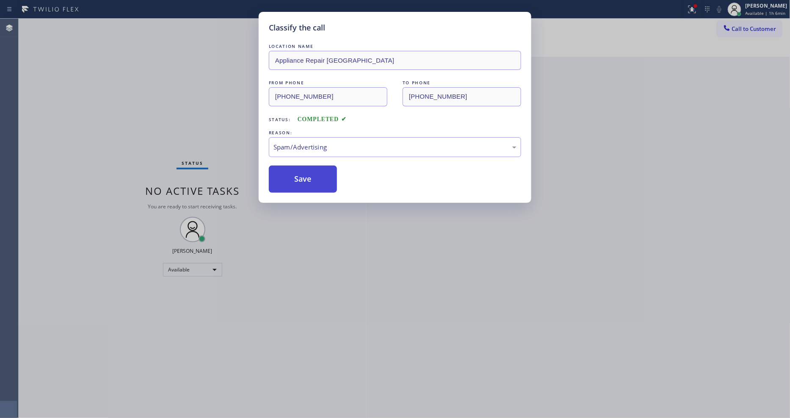
click at [298, 178] on button "Save" at bounding box center [303, 179] width 68 height 27
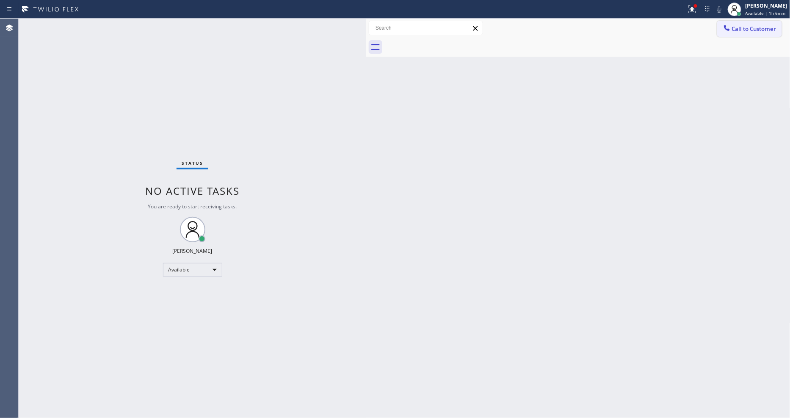
click at [747, 28] on span "Call to Customer" at bounding box center [754, 29] width 44 height 8
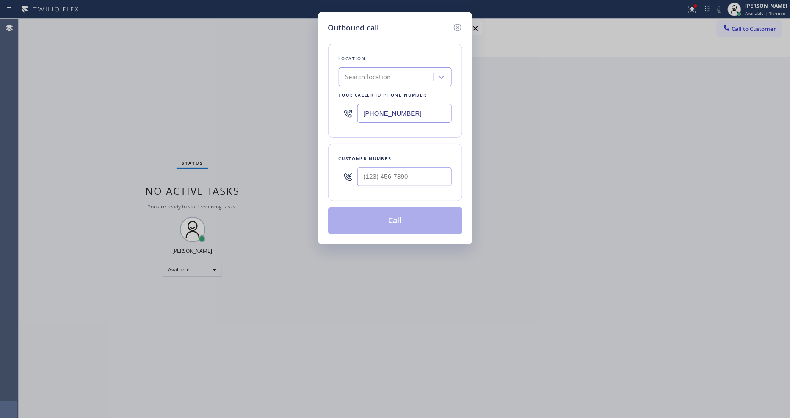
click at [375, 72] on div "Search location" at bounding box center [368, 77] width 46 height 10
paste input "5 Star Appliance Repair"
type input "5 Star Appliance Repair"
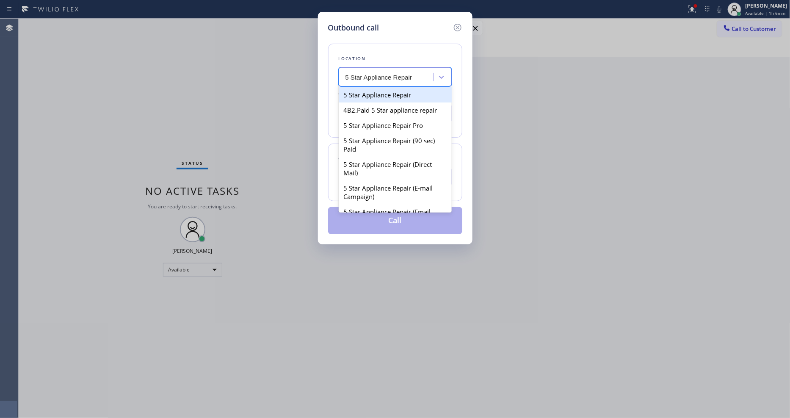
click at [362, 91] on div "5 Star Appliance Repair" at bounding box center [395, 94] width 113 height 15
type input "[PHONE_NUMBER]"
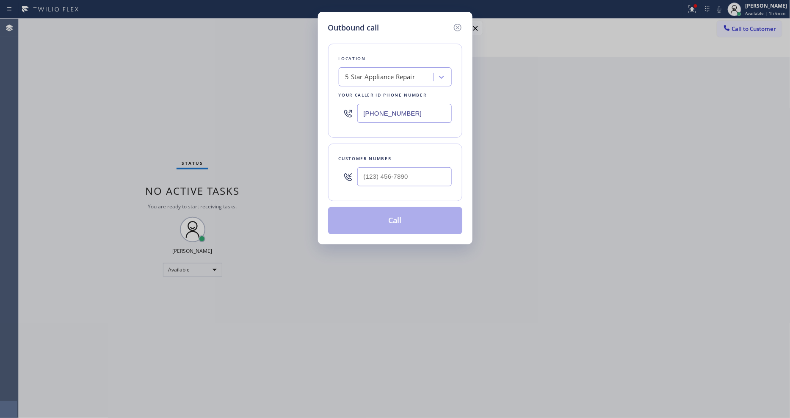
click at [226, 136] on div "Outbound call Location 5 Star Appliance Repair Your caller id phone number (855…" at bounding box center [395, 209] width 790 height 418
click at [396, 163] on div at bounding box center [404, 177] width 94 height 28
click at [396, 174] on input "(___) ___-____" at bounding box center [404, 176] width 94 height 19
paste input "818) 271-1418"
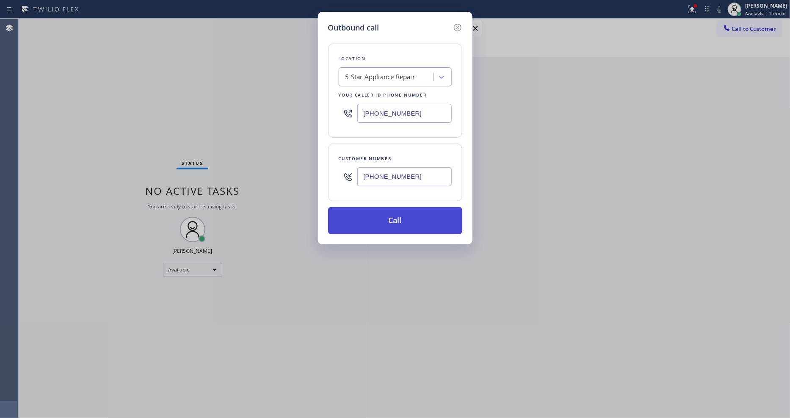
click at [372, 219] on button "Call" at bounding box center [395, 220] width 134 height 27
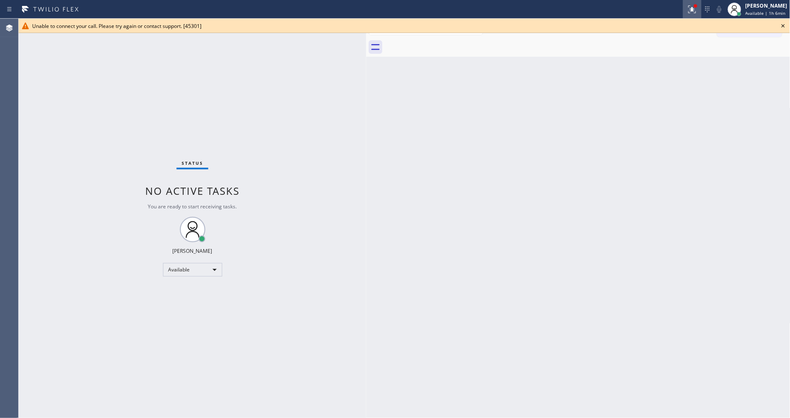
click at [689, 8] on div at bounding box center [692, 9] width 19 height 10
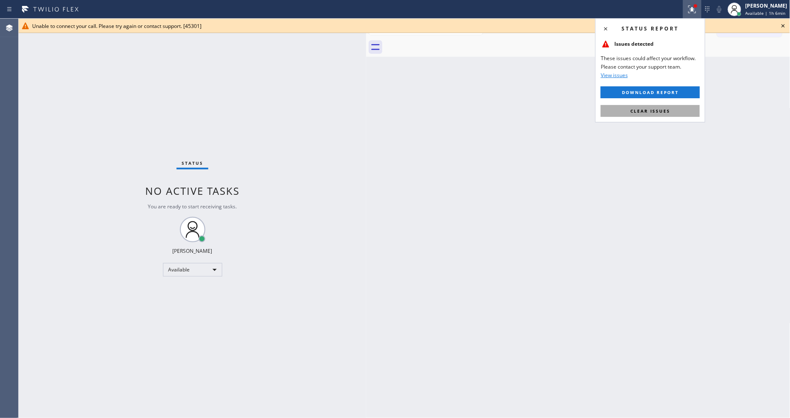
click at [677, 114] on button "Clear issues" at bounding box center [650, 111] width 99 height 12
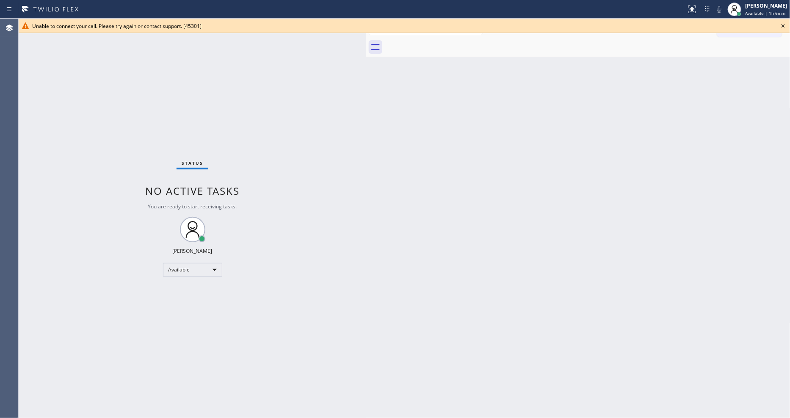
click at [784, 25] on icon at bounding box center [782, 25] width 3 height 3
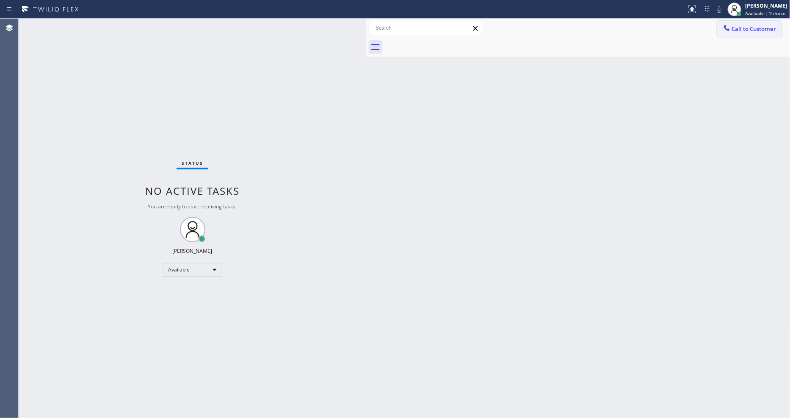
click at [745, 32] on button "Call to Customer" at bounding box center [749, 29] width 65 height 16
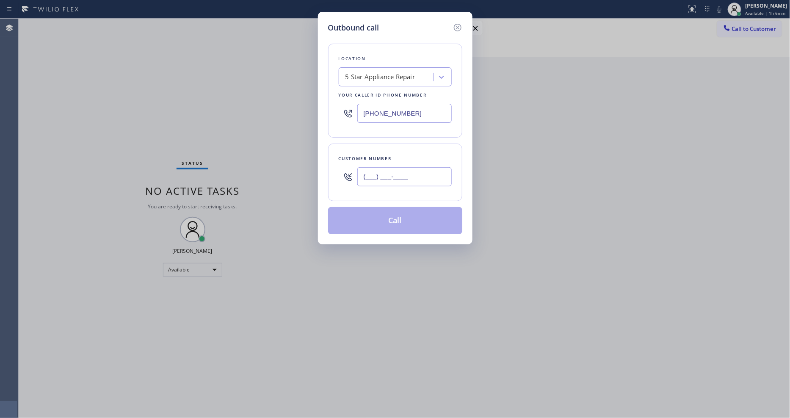
click at [364, 168] on input "(___) ___-____" at bounding box center [404, 176] width 94 height 19
paste input "818) 271-1418"
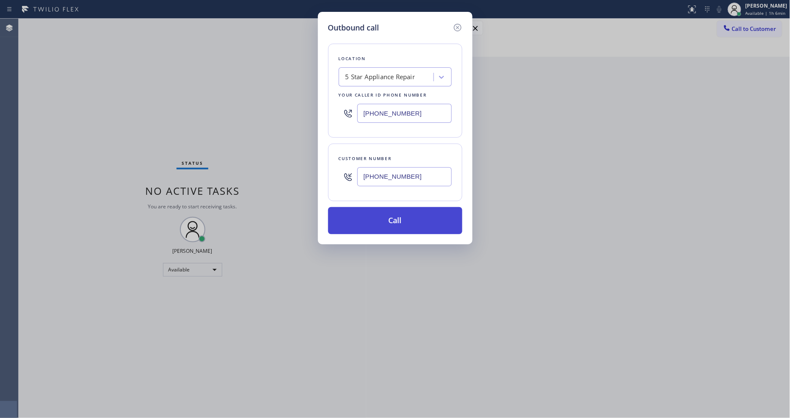
type input "[PHONE_NUMBER]"
click at [368, 221] on button "Call" at bounding box center [395, 220] width 134 height 27
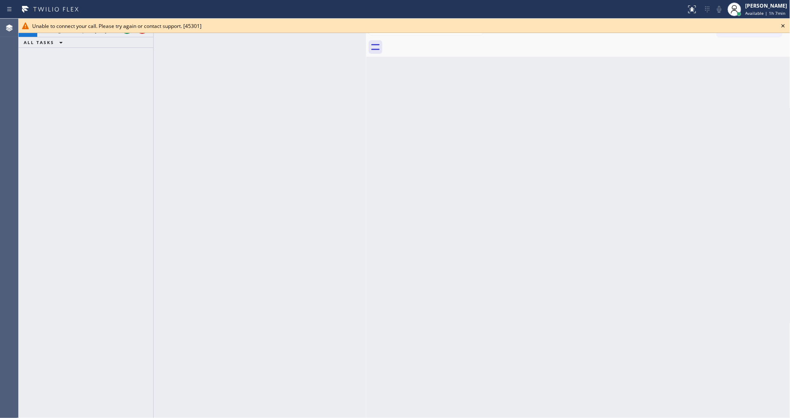
click at [782, 24] on icon at bounding box center [782, 25] width 3 height 3
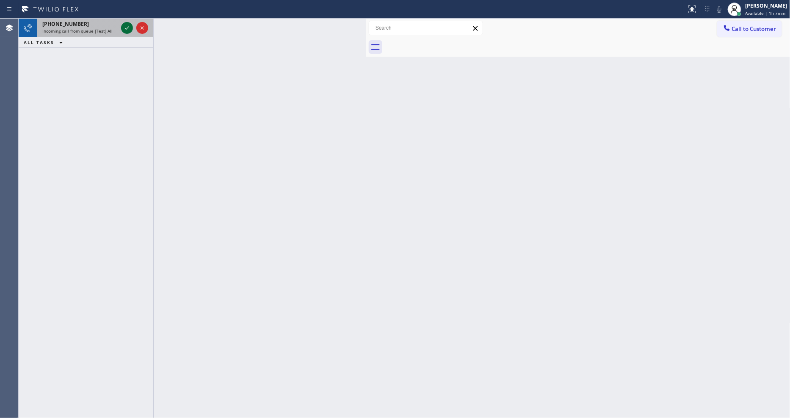
click at [127, 26] on icon at bounding box center [127, 28] width 10 height 10
click at [128, 27] on icon at bounding box center [127, 27] width 4 height 3
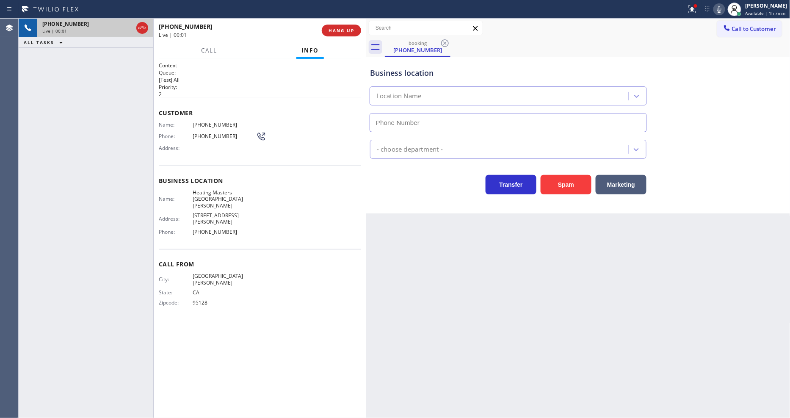
type input "(669) 800-4335"
click at [208, 183] on div "Business location Name: Heating Masters San Jose Address: 311 Piercey Rd Phone:…" at bounding box center [260, 208] width 202 height 84
click at [208, 189] on span "Heating Masters San Jose" at bounding box center [224, 198] width 63 height 19
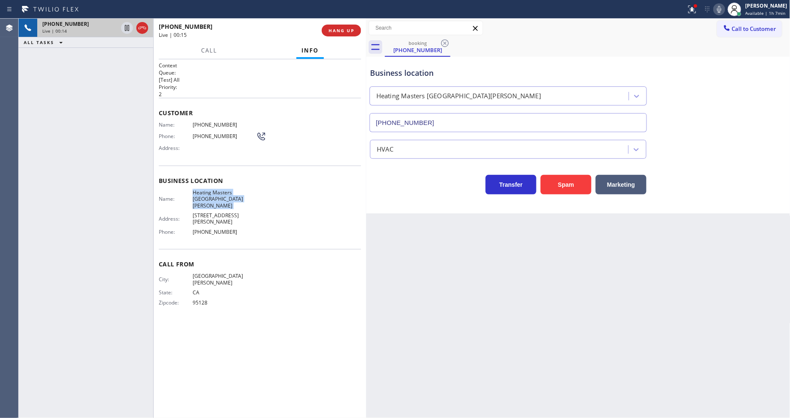
copy span "Heating Masters San Jose"
click at [217, 121] on span "(408) 772-2738" at bounding box center [224, 124] width 63 height 6
click at [127, 28] on icon at bounding box center [127, 28] width 4 height 6
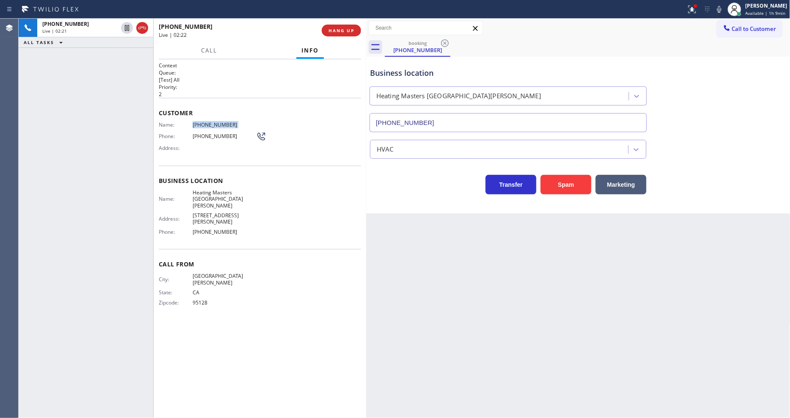
drag, startPoint x: 726, startPoint y: 11, endPoint x: 590, endPoint y: 102, distance: 163.9
click at [724, 11] on icon at bounding box center [719, 9] width 10 height 10
click at [127, 29] on icon at bounding box center [127, 28] width 10 height 10
click at [723, 6] on icon at bounding box center [718, 9] width 10 height 10
click at [688, 9] on icon at bounding box center [691, 9] width 10 height 10
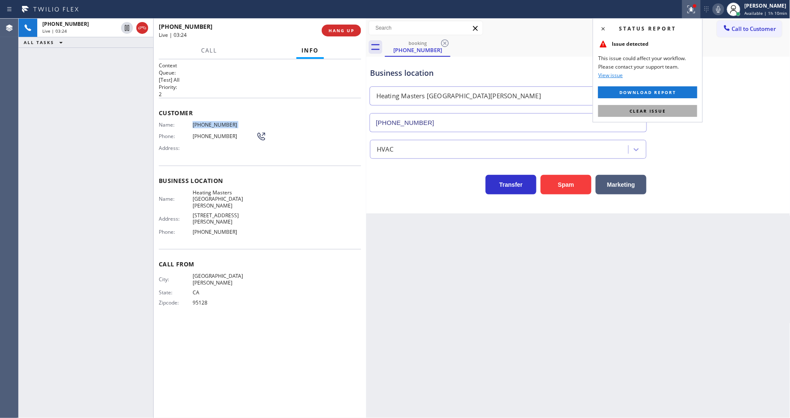
click at [665, 114] on button "Clear issue" at bounding box center [647, 111] width 99 height 12
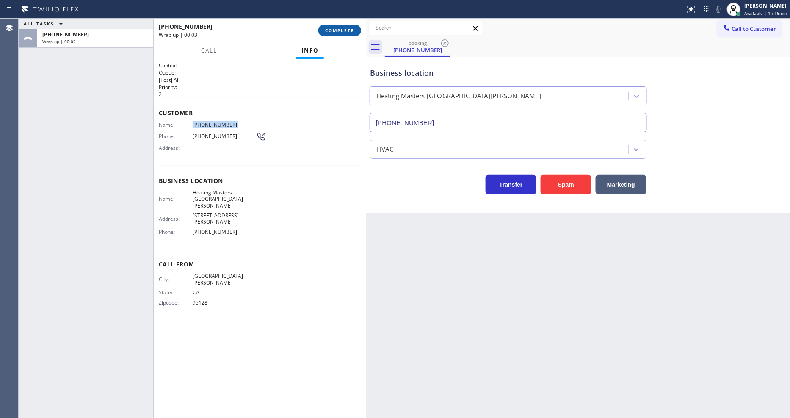
click at [333, 33] on span "COMPLETE" at bounding box center [339, 31] width 29 height 6
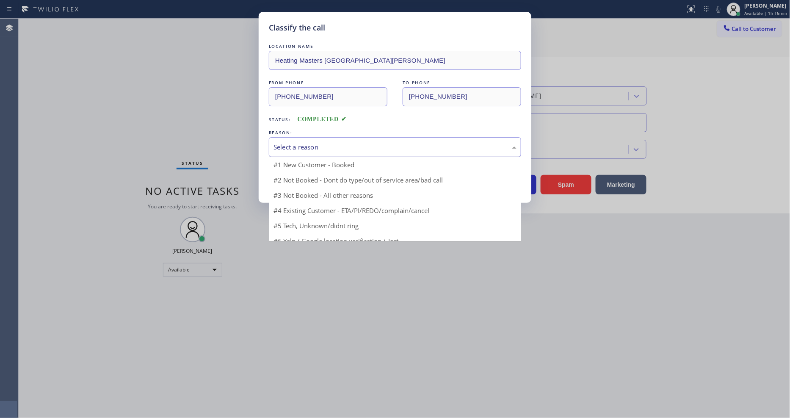
click at [280, 144] on div "Select a reason" at bounding box center [394, 147] width 243 height 10
click at [281, 178] on button "Save" at bounding box center [303, 179] width 68 height 27
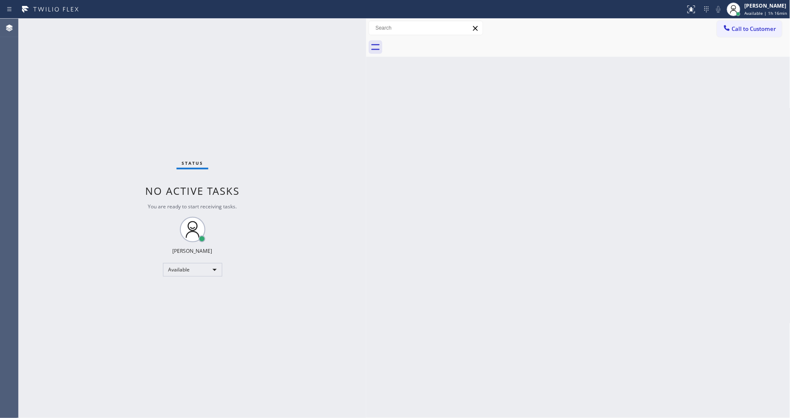
click at [759, 26] on span "Call to Customer" at bounding box center [754, 29] width 44 height 8
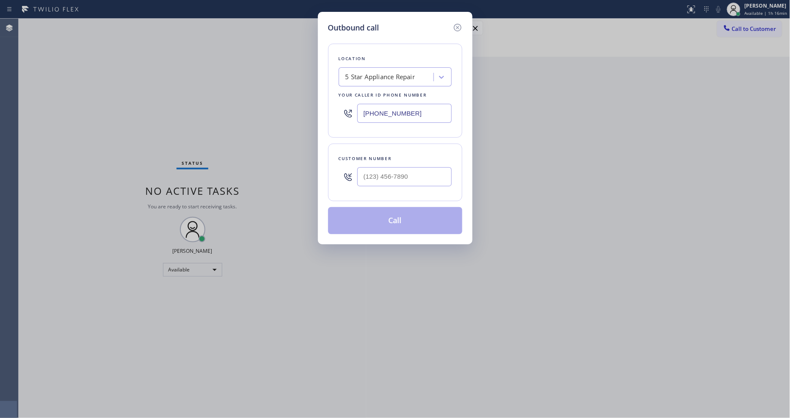
click at [353, 75] on div "5 Star Appliance Repair" at bounding box center [380, 77] width 70 height 10
type input "Home Alliance"
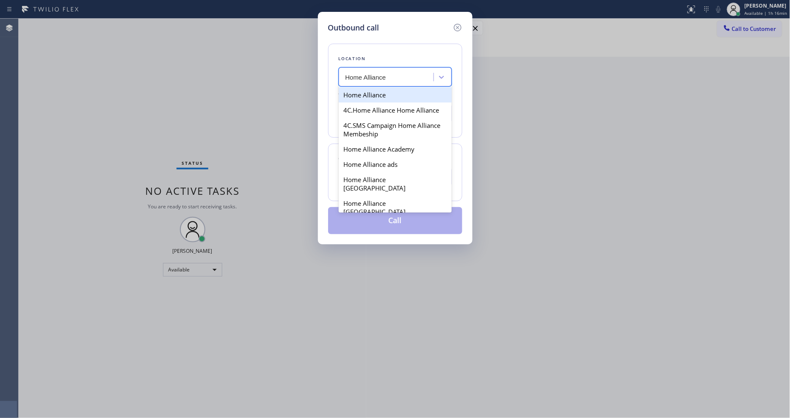
click at [361, 95] on div "Home Alliance" at bounding box center [395, 94] width 113 height 15
type input "[PHONE_NUMBER]"
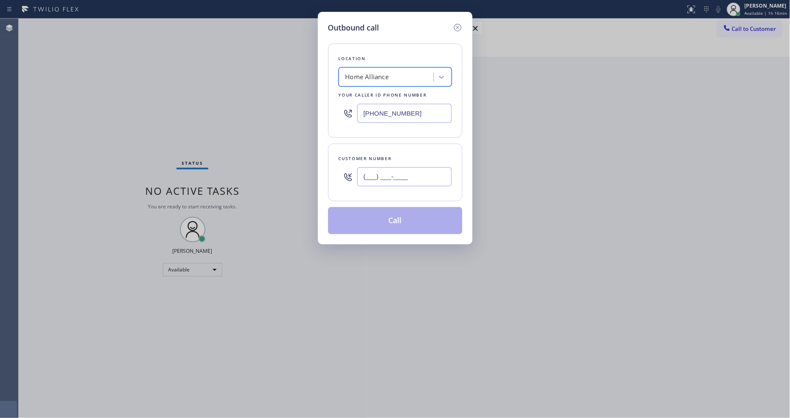
click at [365, 171] on input "(___) ___-____" at bounding box center [404, 176] width 94 height 19
paste input "818) 271-1418"
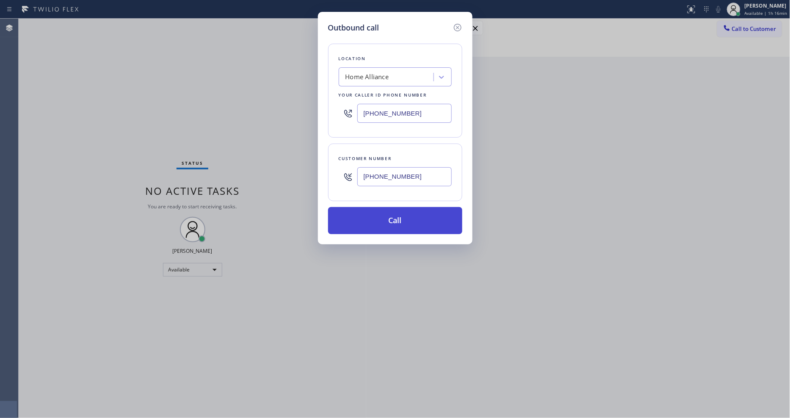
type input "[PHONE_NUMBER]"
click at [360, 217] on button "Call" at bounding box center [395, 220] width 134 height 27
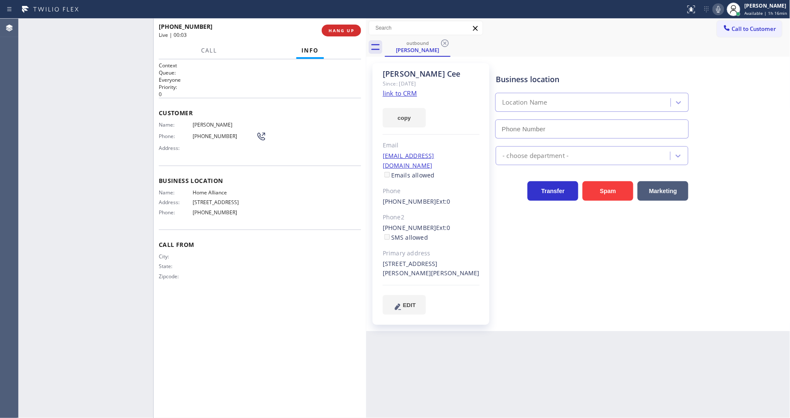
type input "[PHONE_NUMBER]"
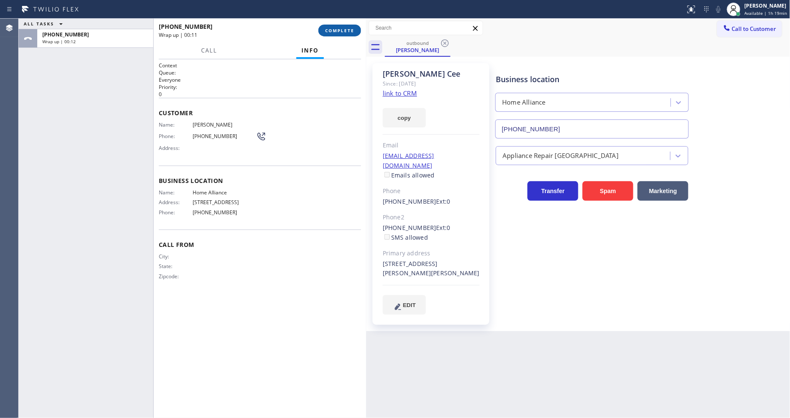
click at [350, 30] on span "COMPLETE" at bounding box center [339, 31] width 29 height 6
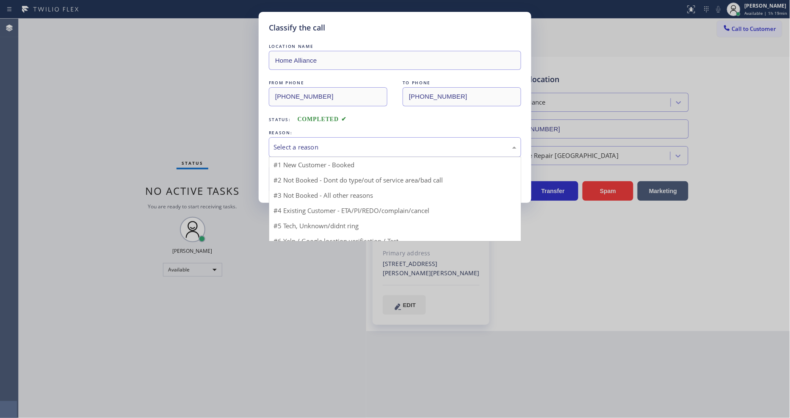
click at [284, 142] on div "Select a reason" at bounding box center [394, 147] width 243 height 10
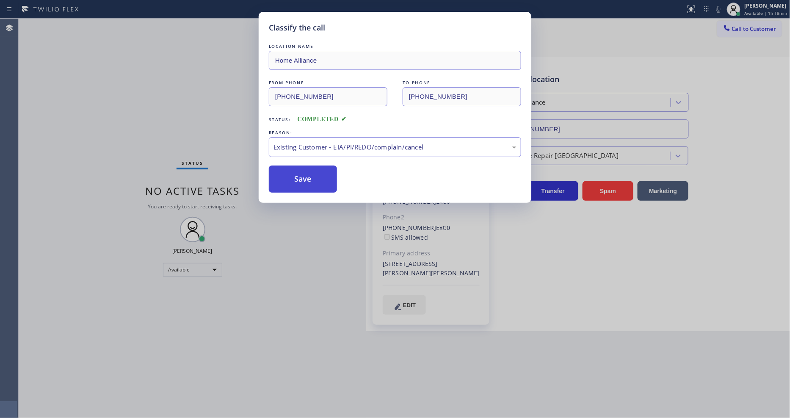
click at [300, 177] on button "Save" at bounding box center [303, 179] width 68 height 27
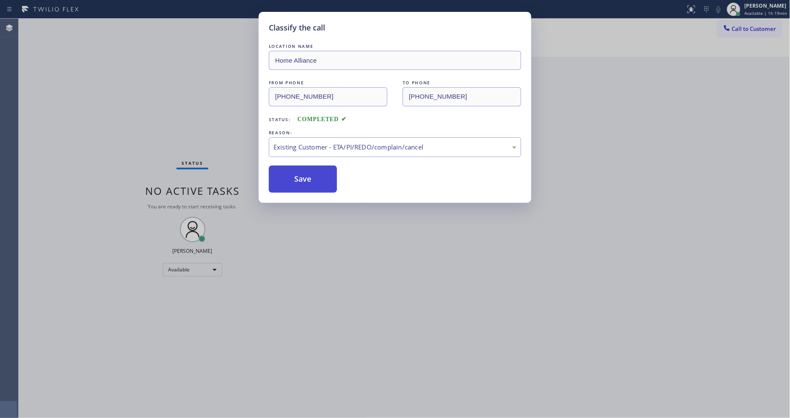
click at [300, 177] on button "Save" at bounding box center [303, 179] width 68 height 27
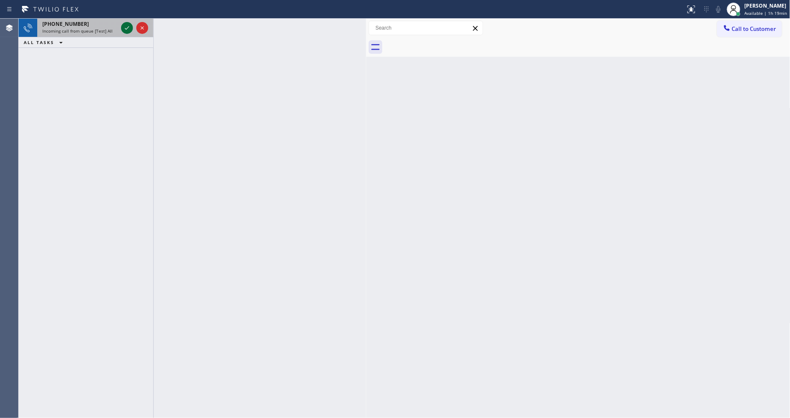
click at [125, 28] on icon at bounding box center [127, 28] width 10 height 10
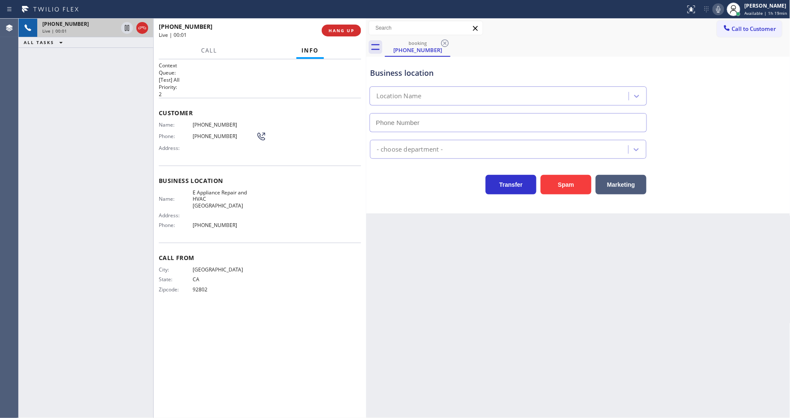
type input "(714) 844-1604"
drag, startPoint x: 159, startPoint y: 142, endPoint x: 163, endPoint y: 137, distance: 6.5
click at [159, 145] on span "Address:" at bounding box center [176, 148] width 34 height 6
click at [340, 33] on span "HANG UP" at bounding box center [341, 31] width 26 height 6
click at [340, 31] on span "HANG UP" at bounding box center [341, 31] width 26 height 6
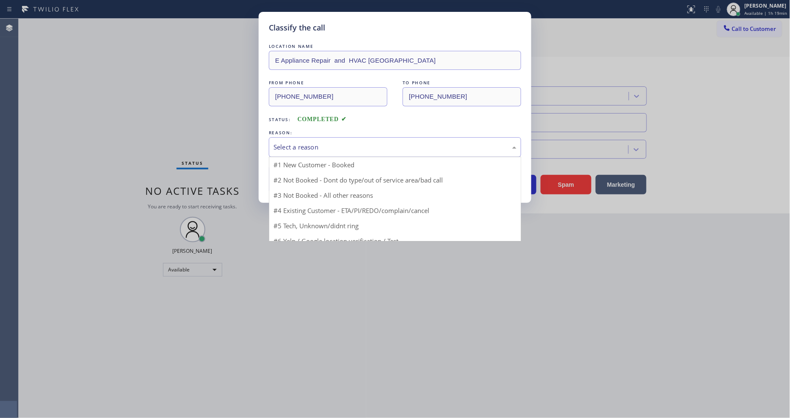
click at [285, 144] on div "Select a reason" at bounding box center [394, 147] width 243 height 10
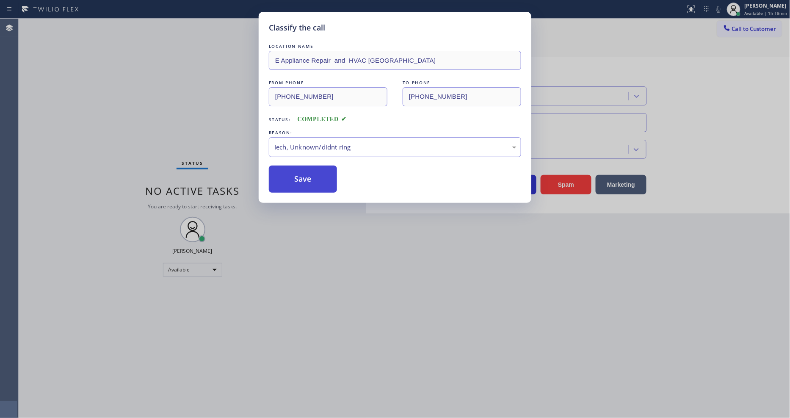
click at [290, 166] on button "Save" at bounding box center [303, 179] width 68 height 27
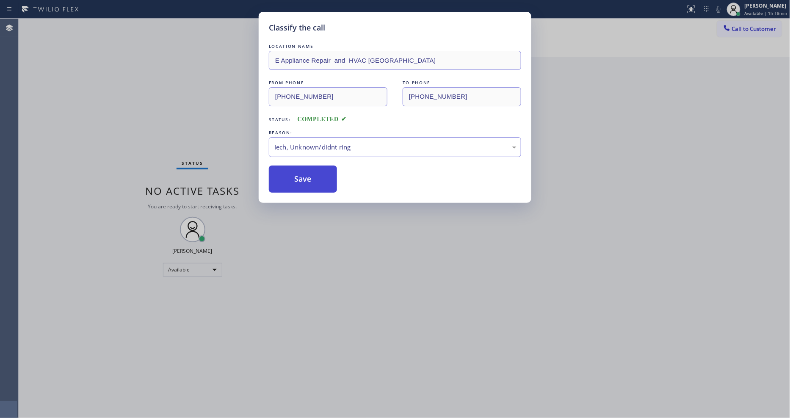
click at [290, 171] on button "Save" at bounding box center [303, 179] width 68 height 27
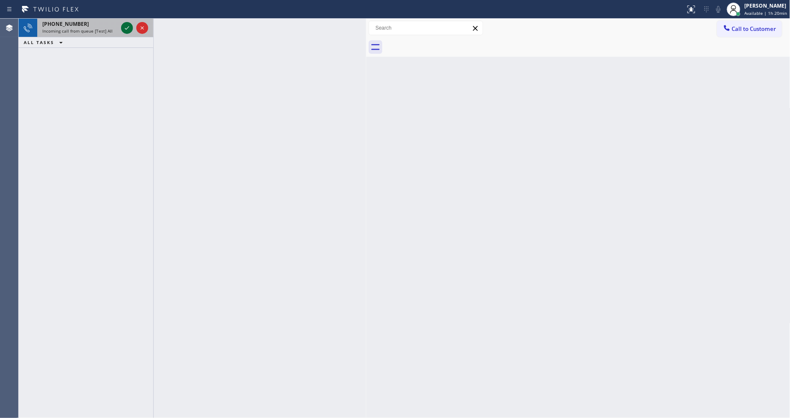
click at [126, 28] on icon at bounding box center [127, 28] width 10 height 10
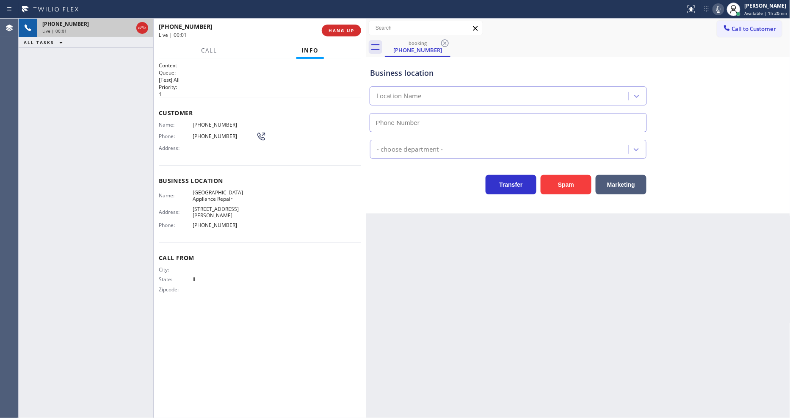
type input "[PHONE_NUMBER]"
click at [212, 192] on span "[GEOGRAPHIC_DATA] Appliance Repair" at bounding box center [224, 195] width 63 height 13
click at [207, 122] on span "(312) 522-5205" at bounding box center [224, 124] width 63 height 6
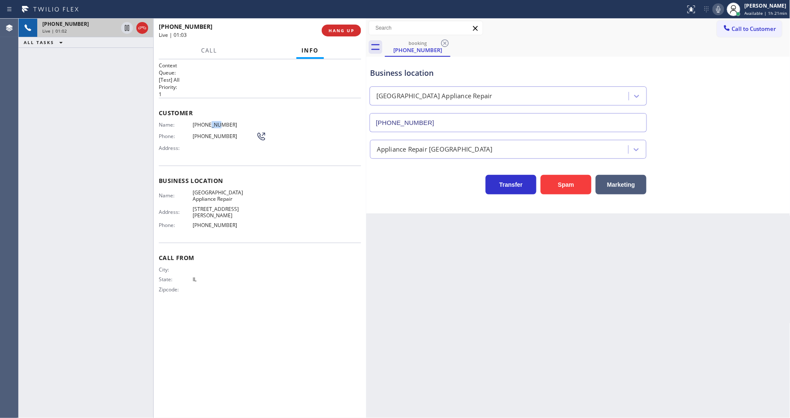
click at [207, 121] on span "(312) 522-5205" at bounding box center [224, 124] width 63 height 6
click at [127, 28] on icon at bounding box center [127, 28] width 10 height 10
click at [720, 9] on icon at bounding box center [718, 9] width 10 height 10
click at [125, 26] on icon at bounding box center [127, 28] width 6 height 6
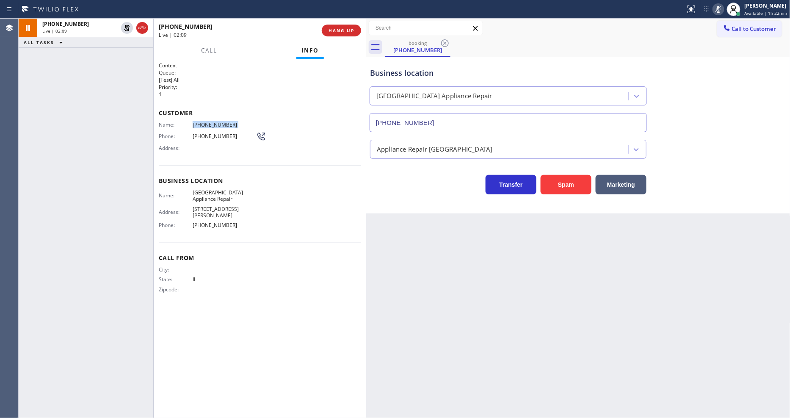
click at [724, 10] on div at bounding box center [718, 9] width 12 height 10
click at [349, 30] on span "HANG UP" at bounding box center [341, 31] width 26 height 6
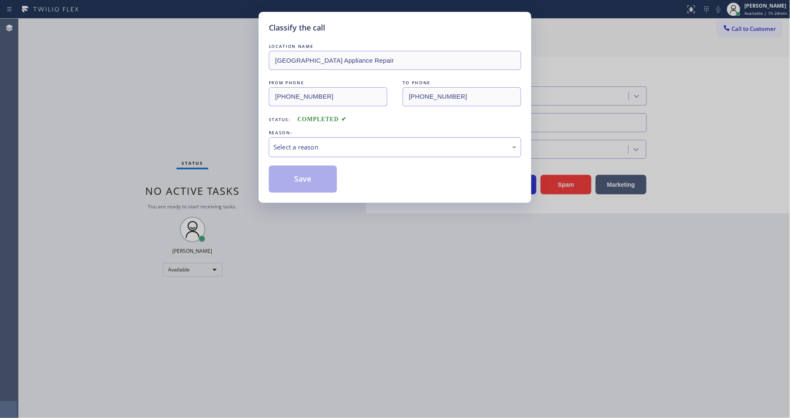
click at [296, 148] on div "Select a reason" at bounding box center [394, 147] width 243 height 10
click at [293, 171] on button "Save" at bounding box center [303, 179] width 68 height 27
click at [293, 172] on button "Save" at bounding box center [303, 179] width 68 height 27
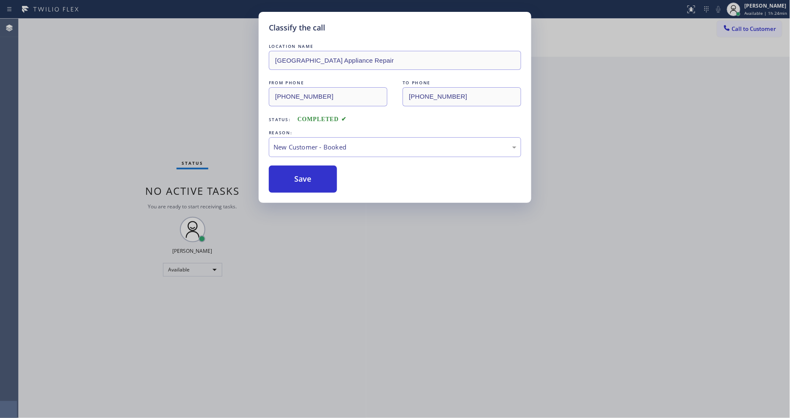
drag, startPoint x: 293, startPoint y: 172, endPoint x: 216, endPoint y: 23, distance: 167.7
click at [293, 173] on button "Save" at bounding box center [303, 179] width 68 height 27
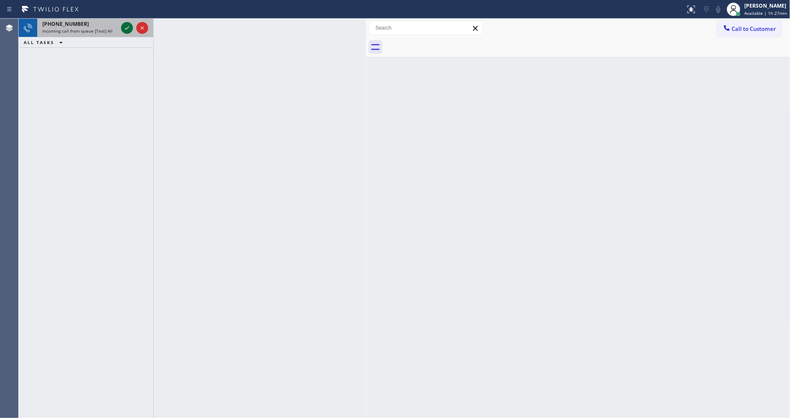
click at [126, 26] on icon at bounding box center [127, 28] width 10 height 10
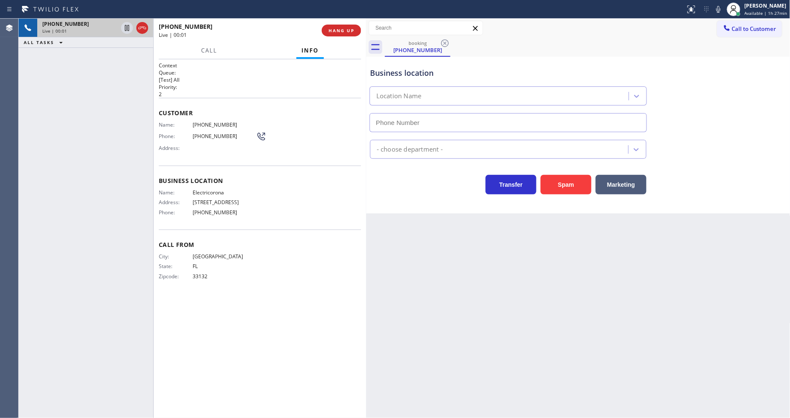
type input "(786) 971-6971"
click at [348, 28] on span "HANG UP" at bounding box center [341, 31] width 26 height 6
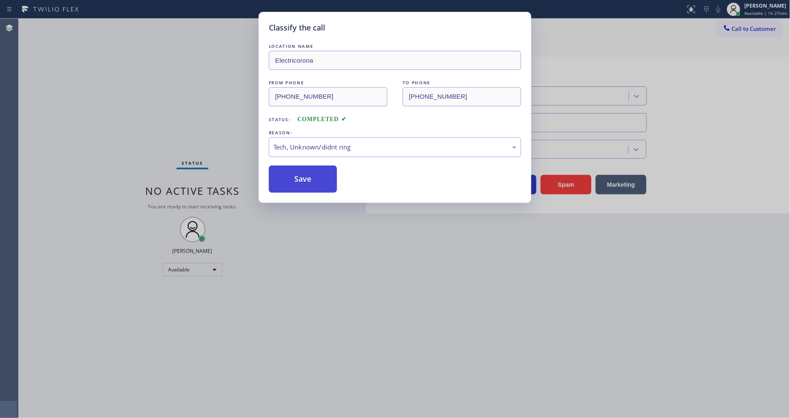
click at [315, 174] on button "Save" at bounding box center [303, 179] width 68 height 27
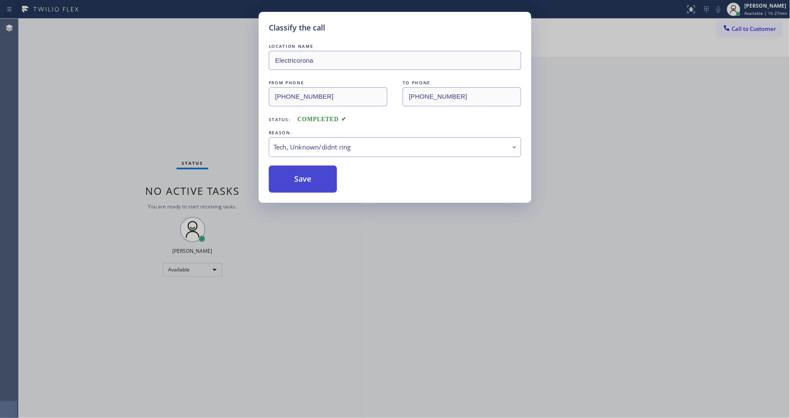
click at [315, 174] on button "Save" at bounding box center [303, 179] width 68 height 27
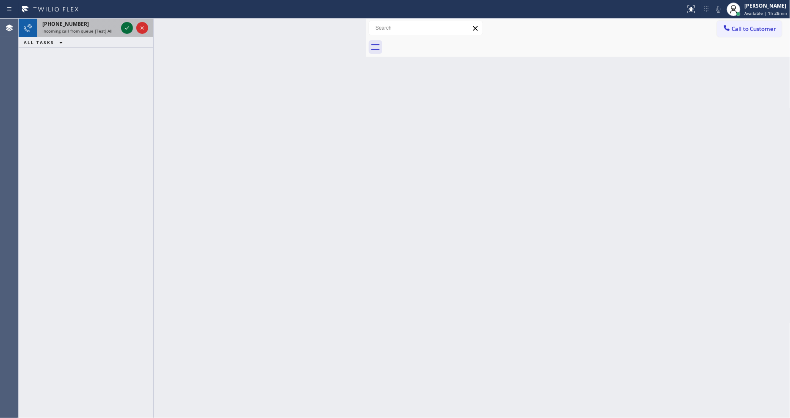
click at [125, 26] on icon at bounding box center [127, 28] width 10 height 10
click at [126, 23] on icon at bounding box center [127, 28] width 10 height 10
click at [125, 26] on icon at bounding box center [127, 28] width 10 height 10
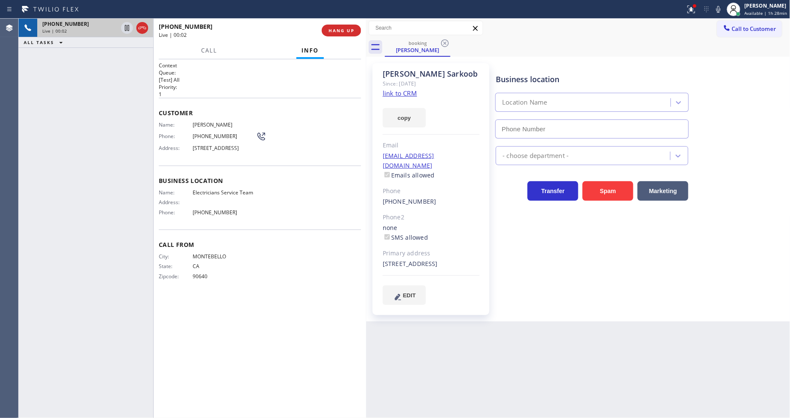
click at [215, 248] on span "Call From" at bounding box center [260, 244] width 202 height 8
type input "(888) 553-8605"
click at [395, 90] on link "link to CRM" at bounding box center [400, 93] width 34 height 8
click at [125, 26] on icon at bounding box center [127, 28] width 4 height 6
click at [721, 9] on icon at bounding box center [718, 9] width 10 height 10
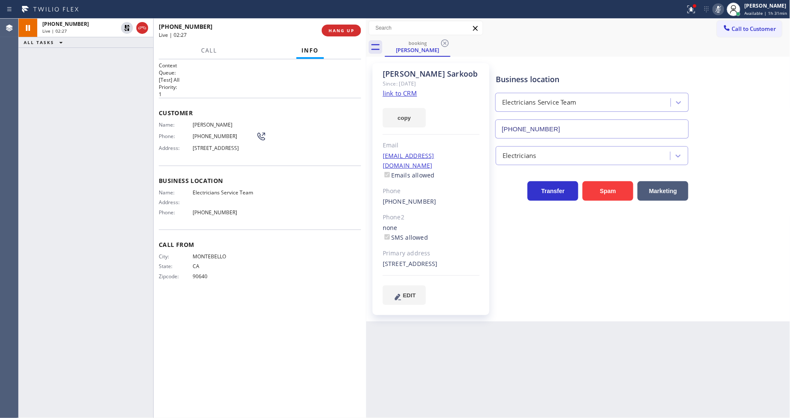
click at [683, 312] on div "Business location Electricians Service Team (888) 553-8605 Electricians Transfe…" at bounding box center [641, 192] width 294 height 254
click at [124, 28] on icon at bounding box center [127, 28] width 10 height 10
click at [721, 13] on icon at bounding box center [718, 9] width 10 height 10
click at [493, 320] on div "Sam Sarkoob Since: 20 may 2020 link to CRM copy Email samsarkoob@hotmail.com Em…" at bounding box center [578, 189] width 424 height 265
click at [208, 196] on span "Electricians Service Team" at bounding box center [224, 192] width 63 height 6
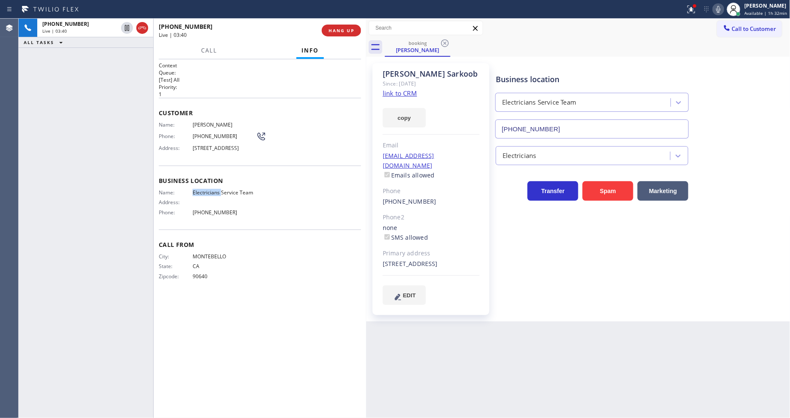
click at [208, 196] on span "Electricians Service Team" at bounding box center [224, 192] width 63 height 6
click at [201, 121] on span "Sam Sarkoob" at bounding box center [224, 124] width 63 height 6
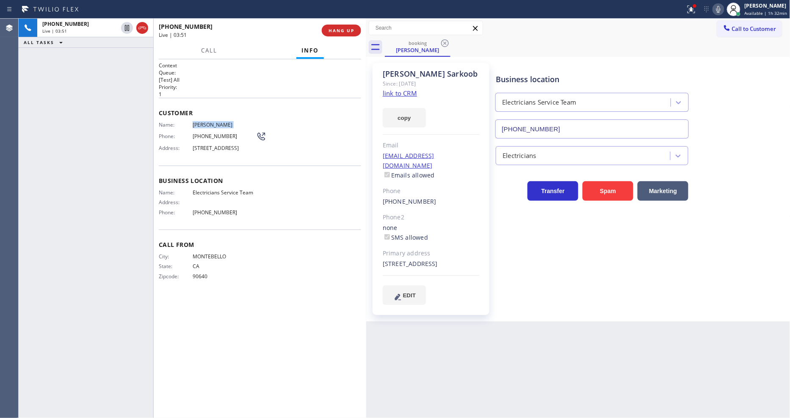
click at [210, 134] on span "(323) 697-0999" at bounding box center [224, 136] width 63 height 6
click at [217, 343] on div "Context Queue: [Test] All Priority: 1 Customer Name: Sam Sarkoob Phone: (323) 6…" at bounding box center [260, 238] width 202 height 353
click at [467, 152] on div "samsarkoob@hotmail.com Emails allowed" at bounding box center [431, 165] width 97 height 29
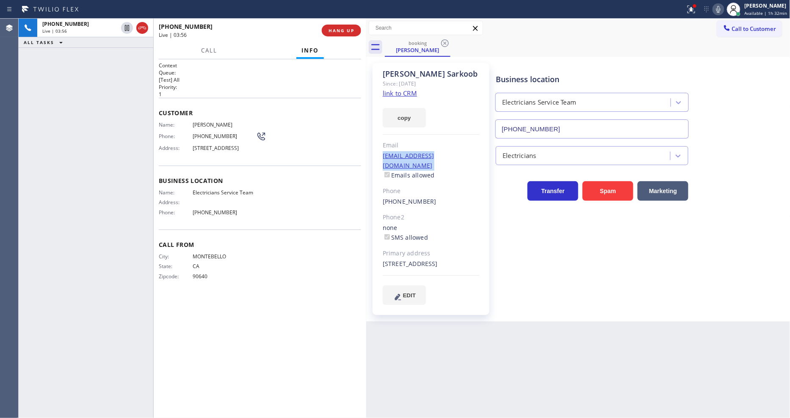
click at [467, 152] on div "samsarkoob@hotmail.com Emails allowed" at bounding box center [431, 165] width 97 height 29
click at [602, 286] on div "Business location Electricians Service Team (888) 553-8605 Electricians Transfe…" at bounding box center [641, 183] width 294 height 237
drag, startPoint x: 209, startPoint y: 340, endPoint x: 212, endPoint y: 348, distance: 7.8
click at [209, 340] on div "Context Queue: [Test] All Priority: 1 Customer Name: Sam Sarkoob Phone: (323) 6…" at bounding box center [260, 238] width 202 height 353
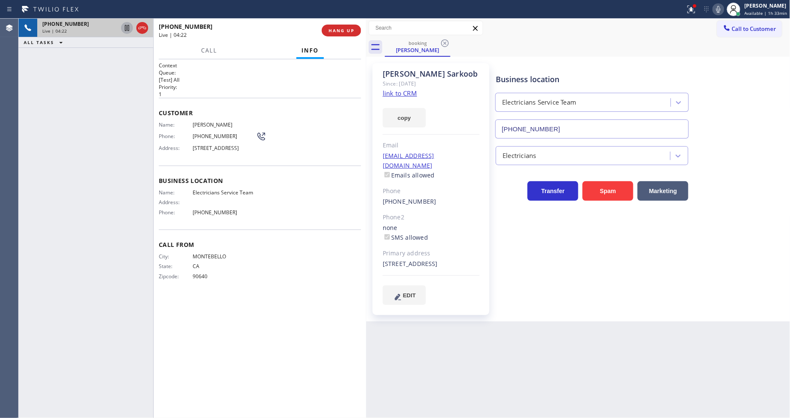
click at [126, 25] on icon at bounding box center [127, 28] width 4 height 6
click at [723, 7] on icon at bounding box center [718, 9] width 10 height 10
click at [128, 27] on icon at bounding box center [127, 28] width 10 height 10
drag, startPoint x: 720, startPoint y: 11, endPoint x: 686, endPoint y: 13, distance: 34.4
click at [720, 11] on icon at bounding box center [718, 9] width 10 height 10
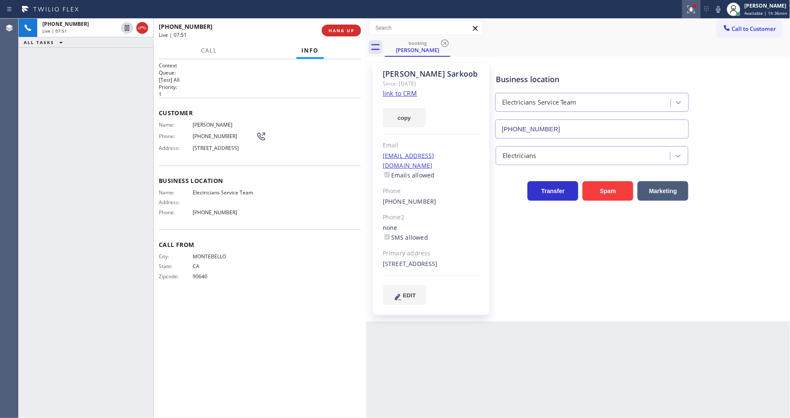
click at [687, 13] on div at bounding box center [691, 9] width 19 height 10
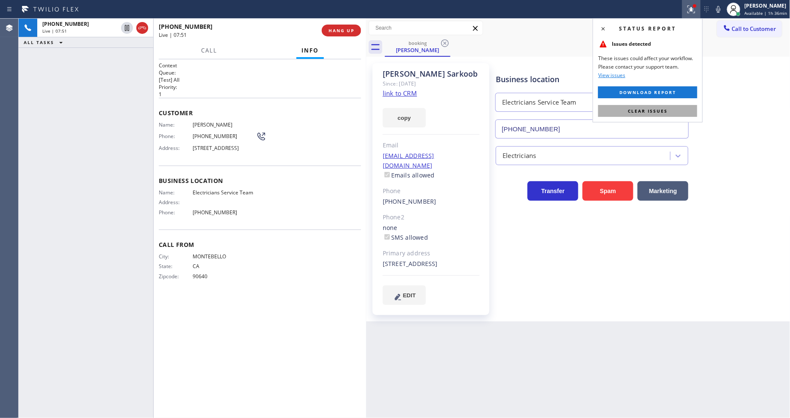
click at [665, 110] on span "Clear issues" at bounding box center [648, 111] width 40 height 6
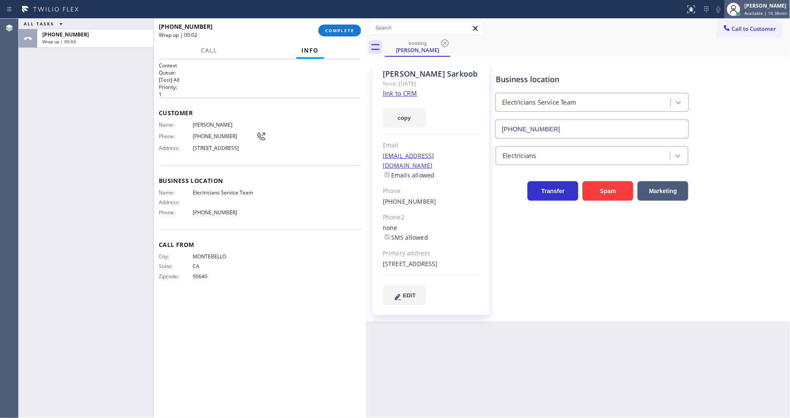
click at [784, 11] on span "Available | 1h 38min" at bounding box center [766, 13] width 43 height 6
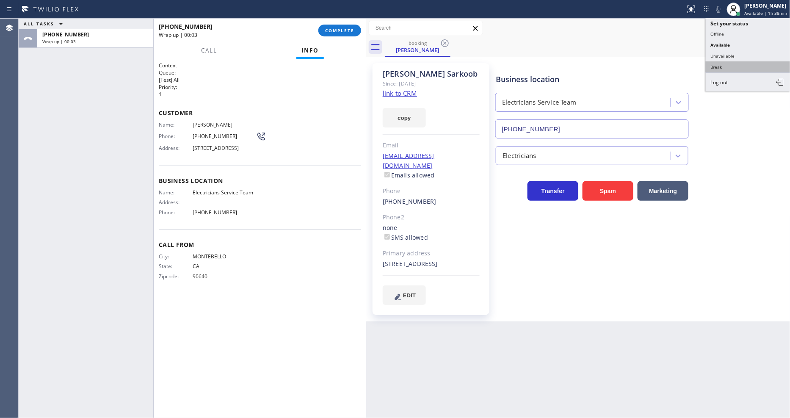
click at [754, 69] on button "Break" at bounding box center [748, 66] width 85 height 11
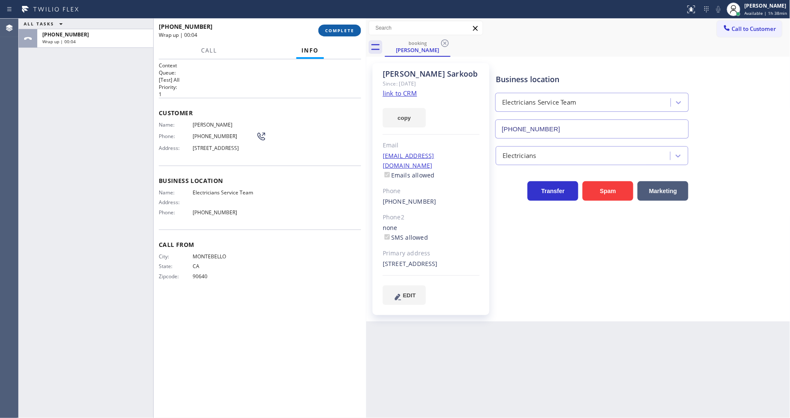
click at [335, 26] on button "COMPLETE" at bounding box center [339, 31] width 43 height 12
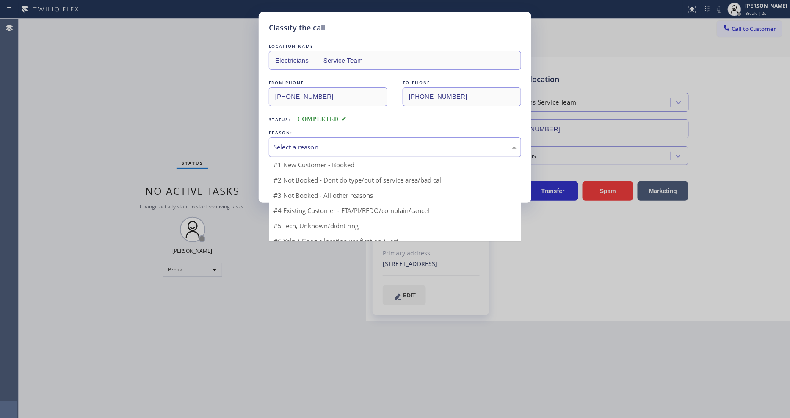
click at [310, 150] on div "Select a reason" at bounding box center [395, 147] width 252 height 20
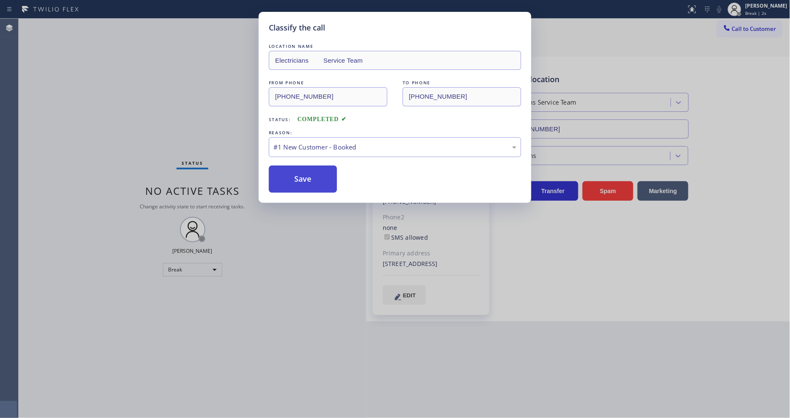
click at [306, 172] on button "Save" at bounding box center [303, 179] width 68 height 27
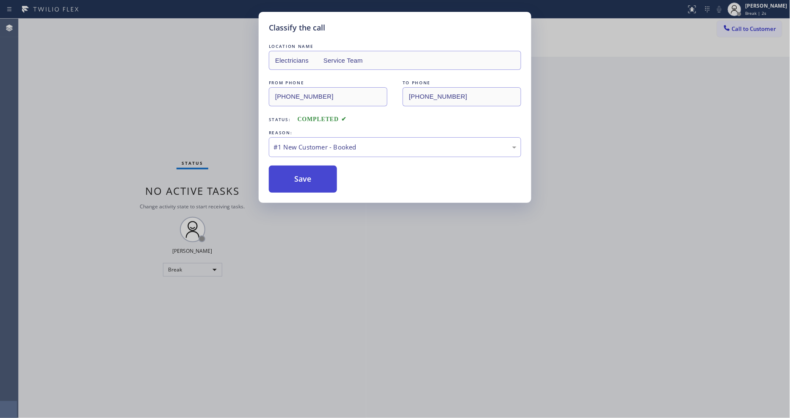
click at [306, 172] on button "Save" at bounding box center [303, 179] width 68 height 27
click at [306, 173] on button "Save" at bounding box center [303, 179] width 68 height 27
